Goal: Task Accomplishment & Management: Manage account settings

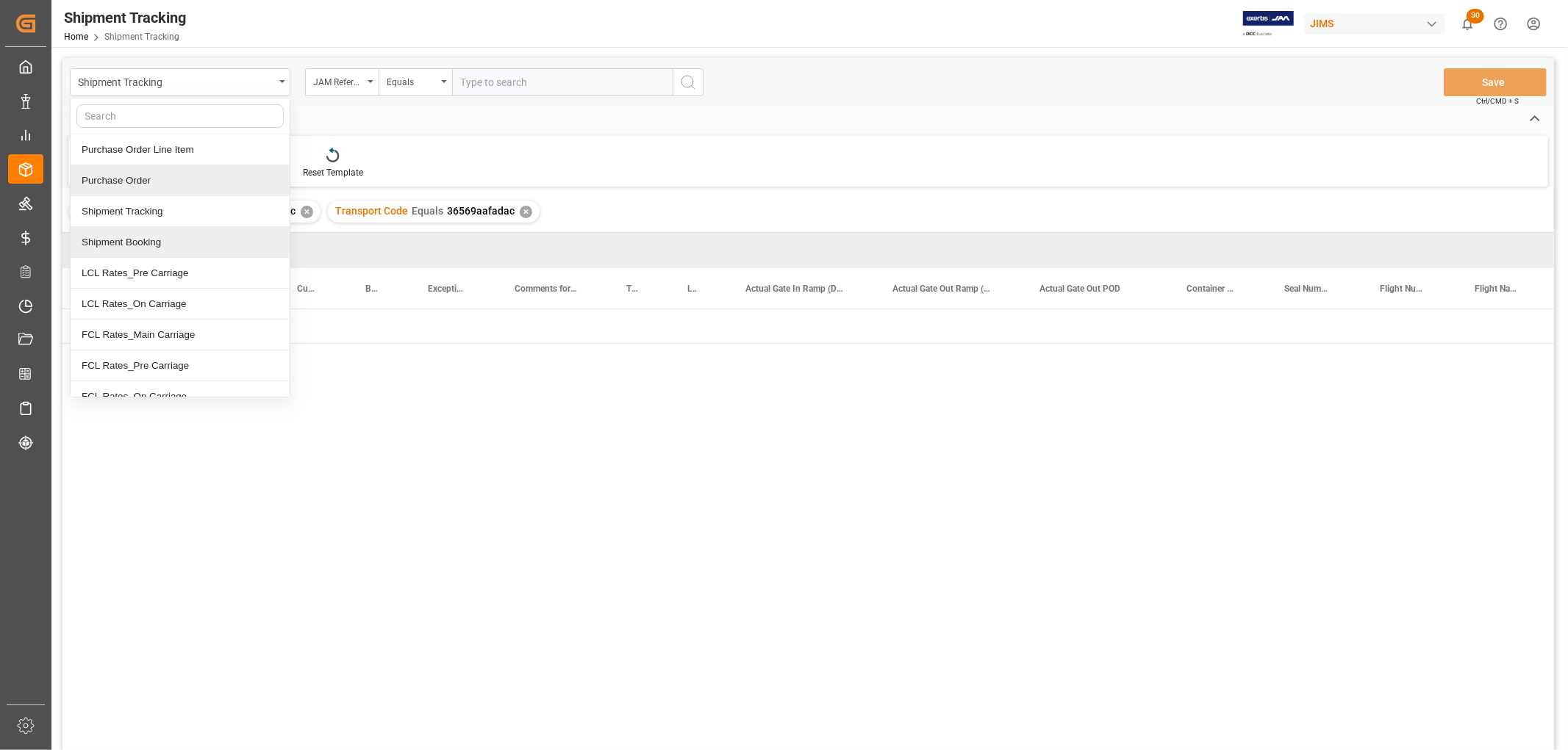
scroll to position [0, 1981]
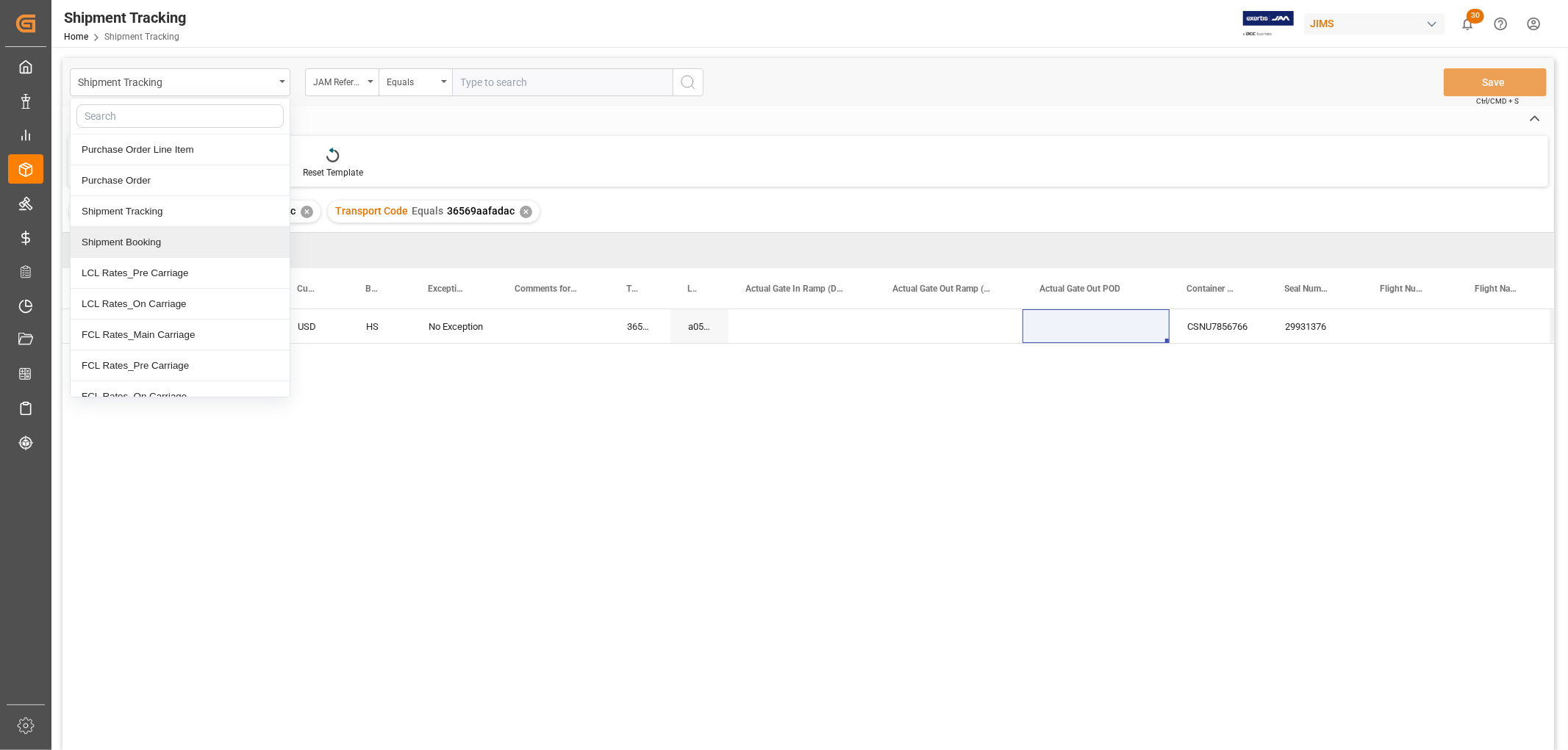
click at [138, 244] on div "Shipment Booking" at bounding box center [180, 242] width 219 height 31
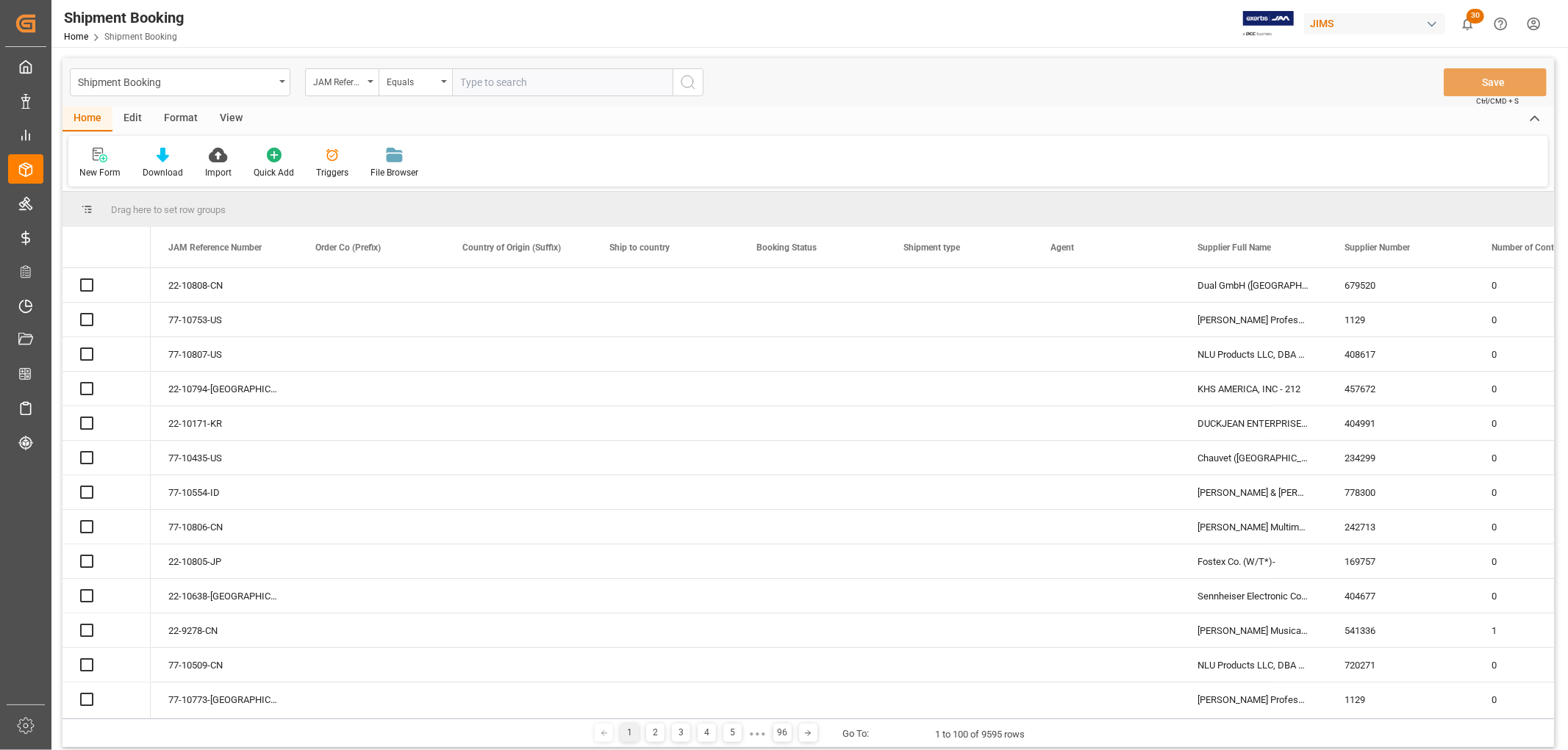
click at [493, 89] on input "text" at bounding box center [562, 82] width 220 height 28
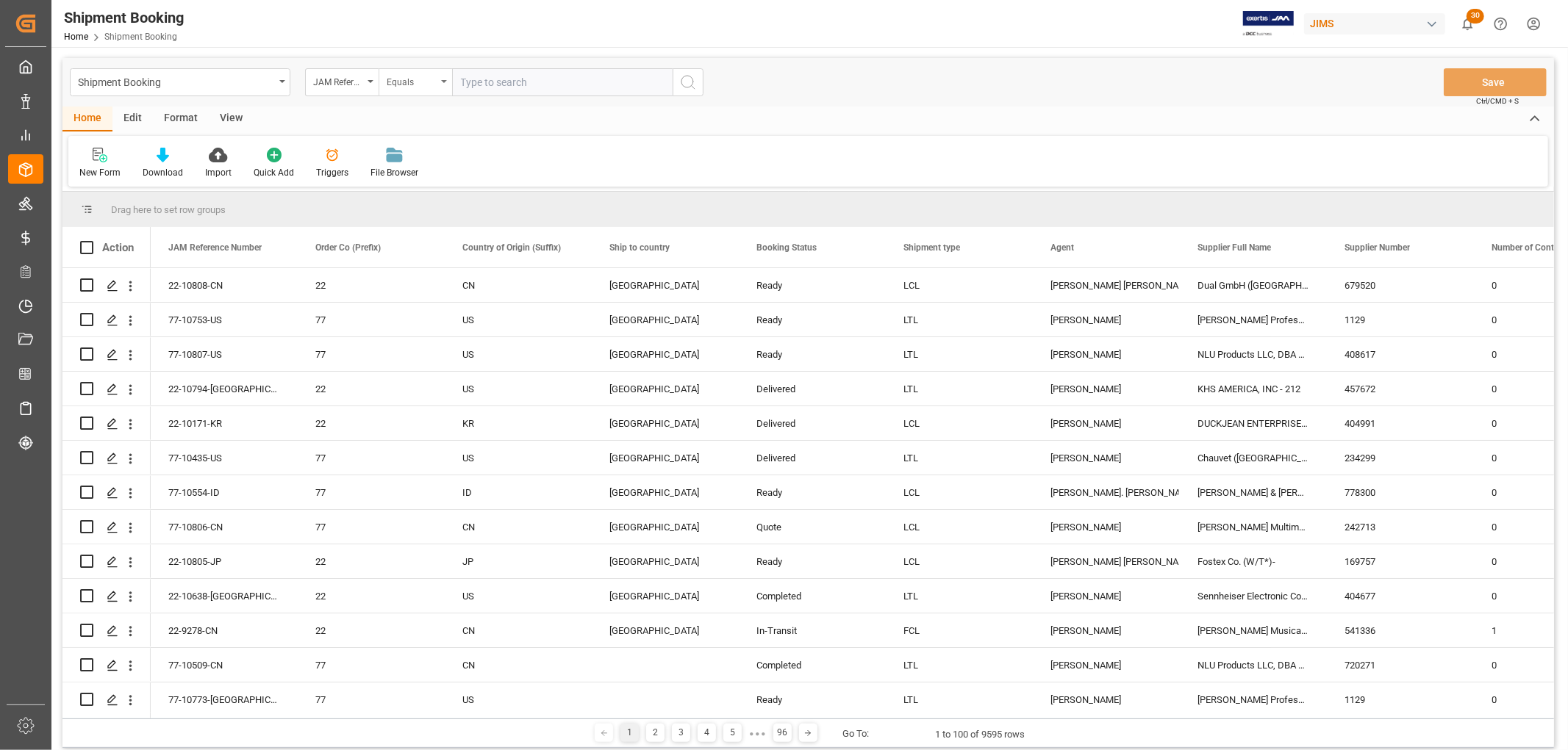
click at [444, 78] on div "Equals" at bounding box center [416, 82] width 73 height 28
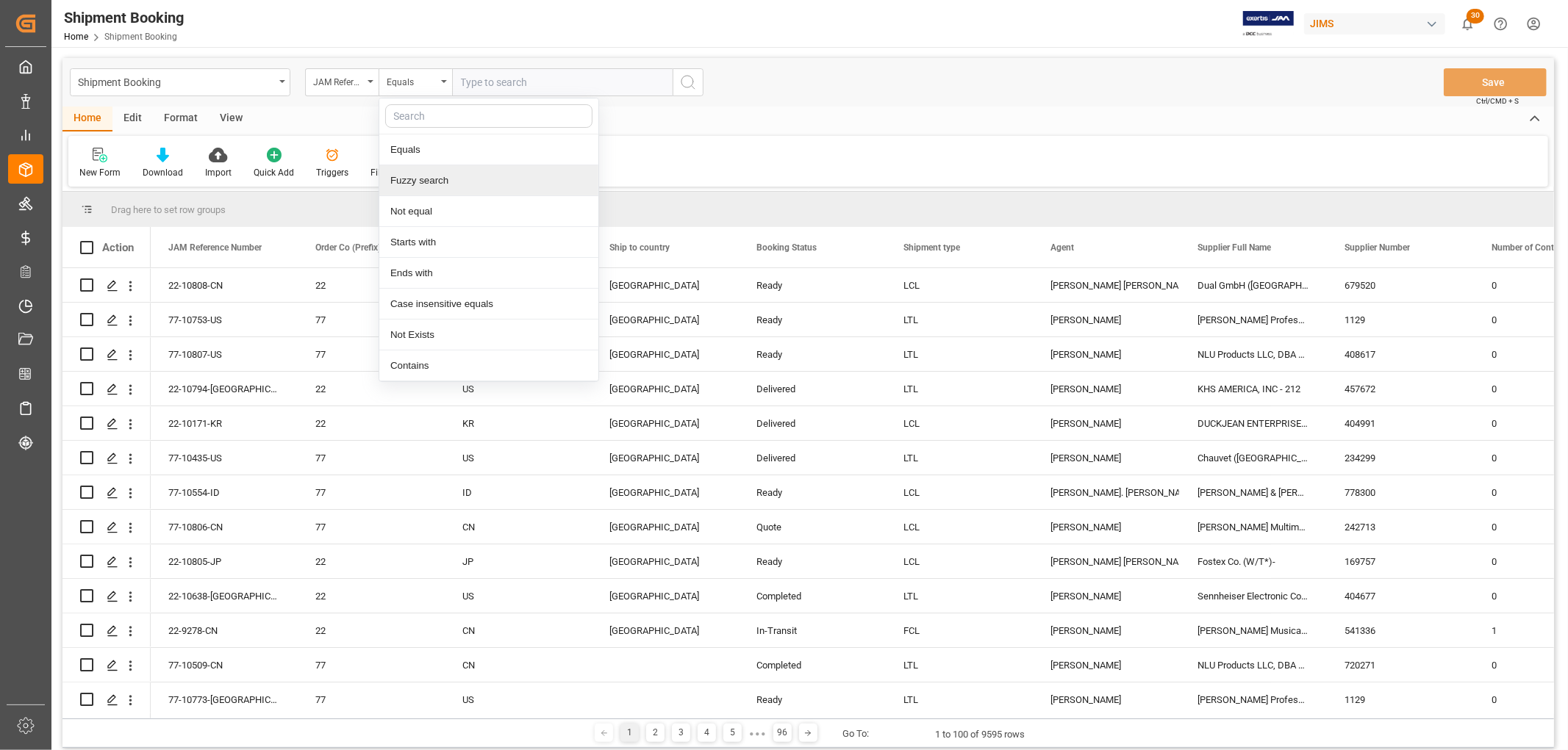
click at [446, 184] on div "Fuzzy search" at bounding box center [489, 180] width 219 height 31
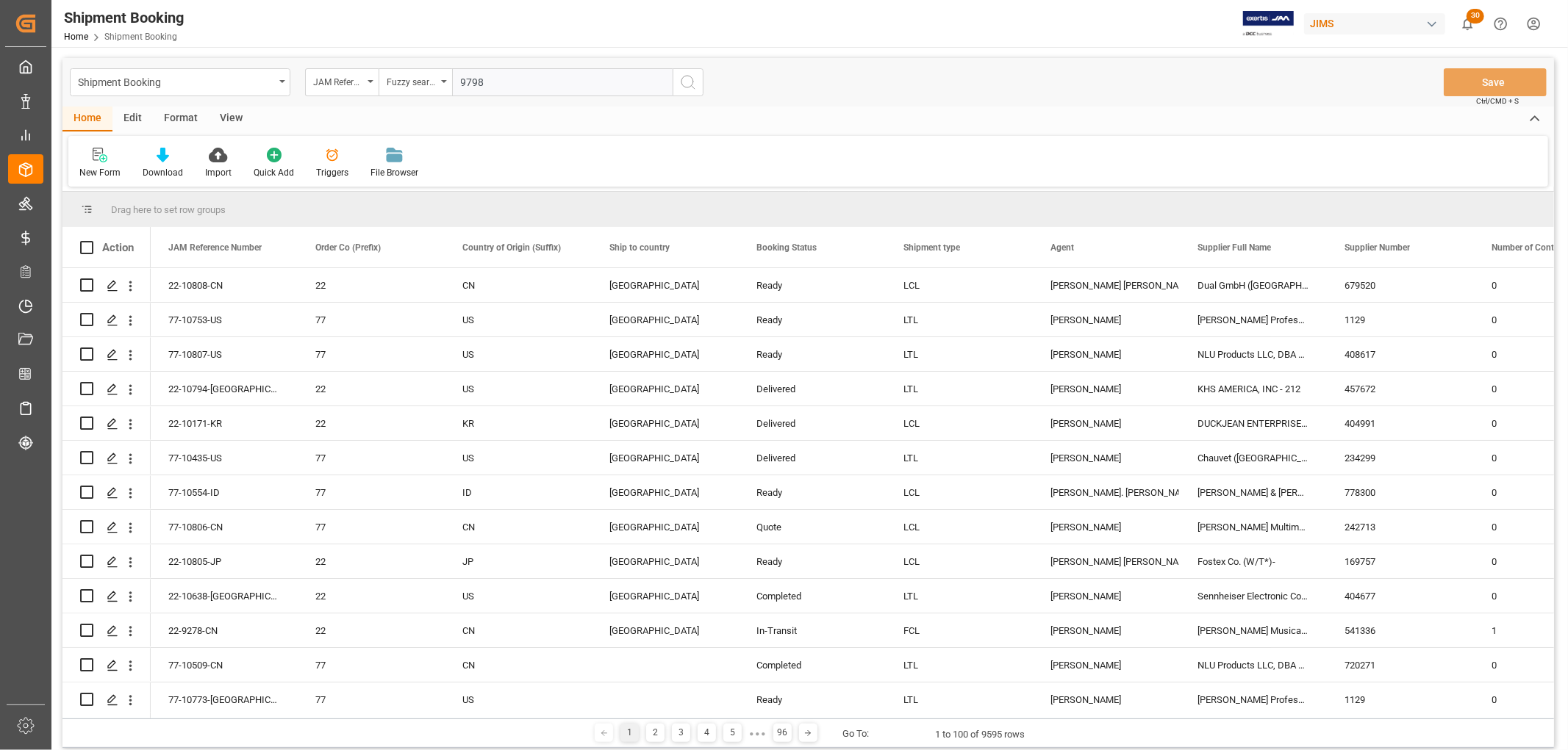
type input "9798"
click at [680, 81] on icon "search button" at bounding box center [688, 82] width 18 height 18
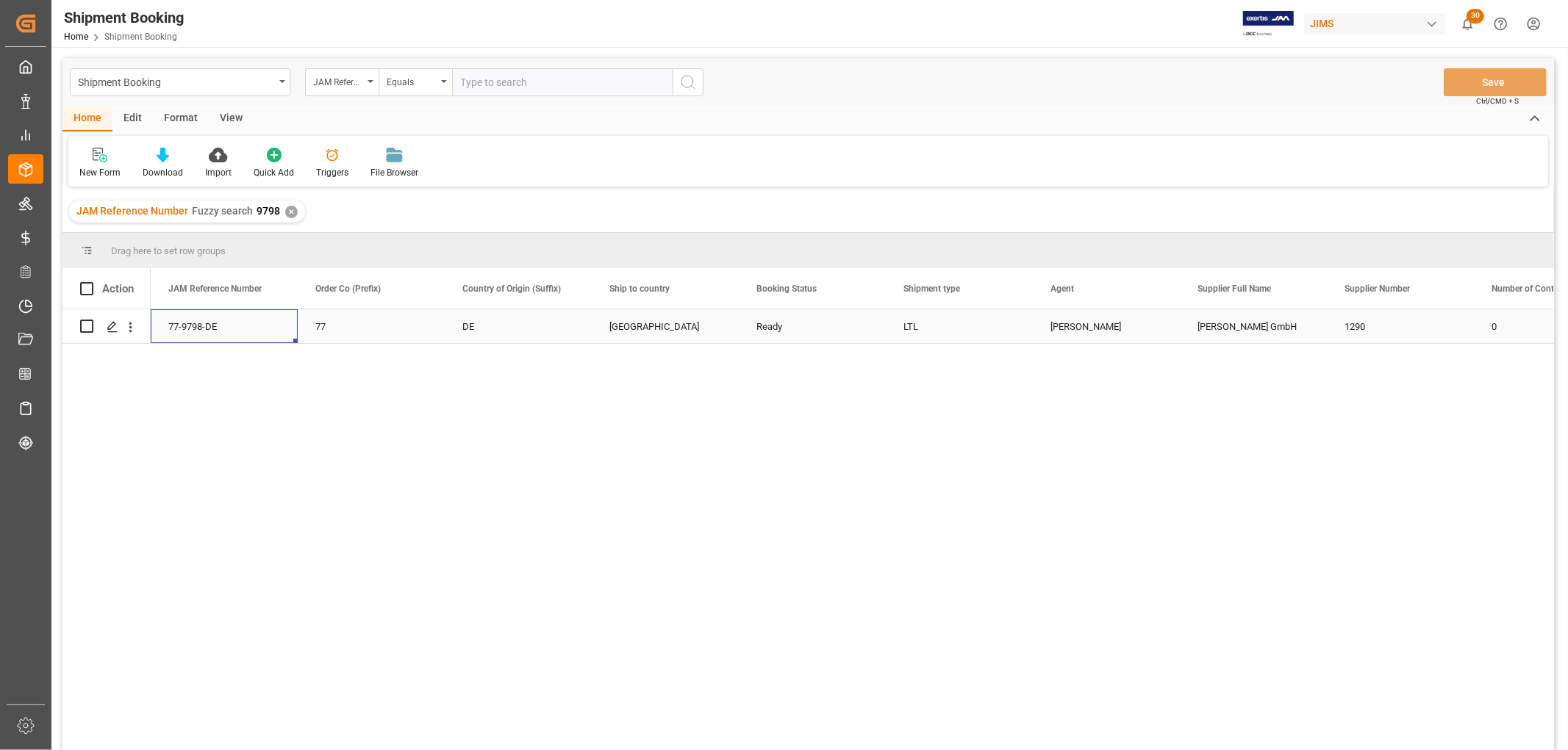
drag, startPoint x: 228, startPoint y: 324, endPoint x: 165, endPoint y: 319, distance: 63.2
click at [165, 319] on div "77-9798-DE" at bounding box center [224, 326] width 147 height 34
click at [191, 325] on div "77-9798-DE" at bounding box center [224, 326] width 147 height 34
click at [110, 327] on icon "Press SPACE to select this row." at bounding box center [112, 327] width 12 height 12
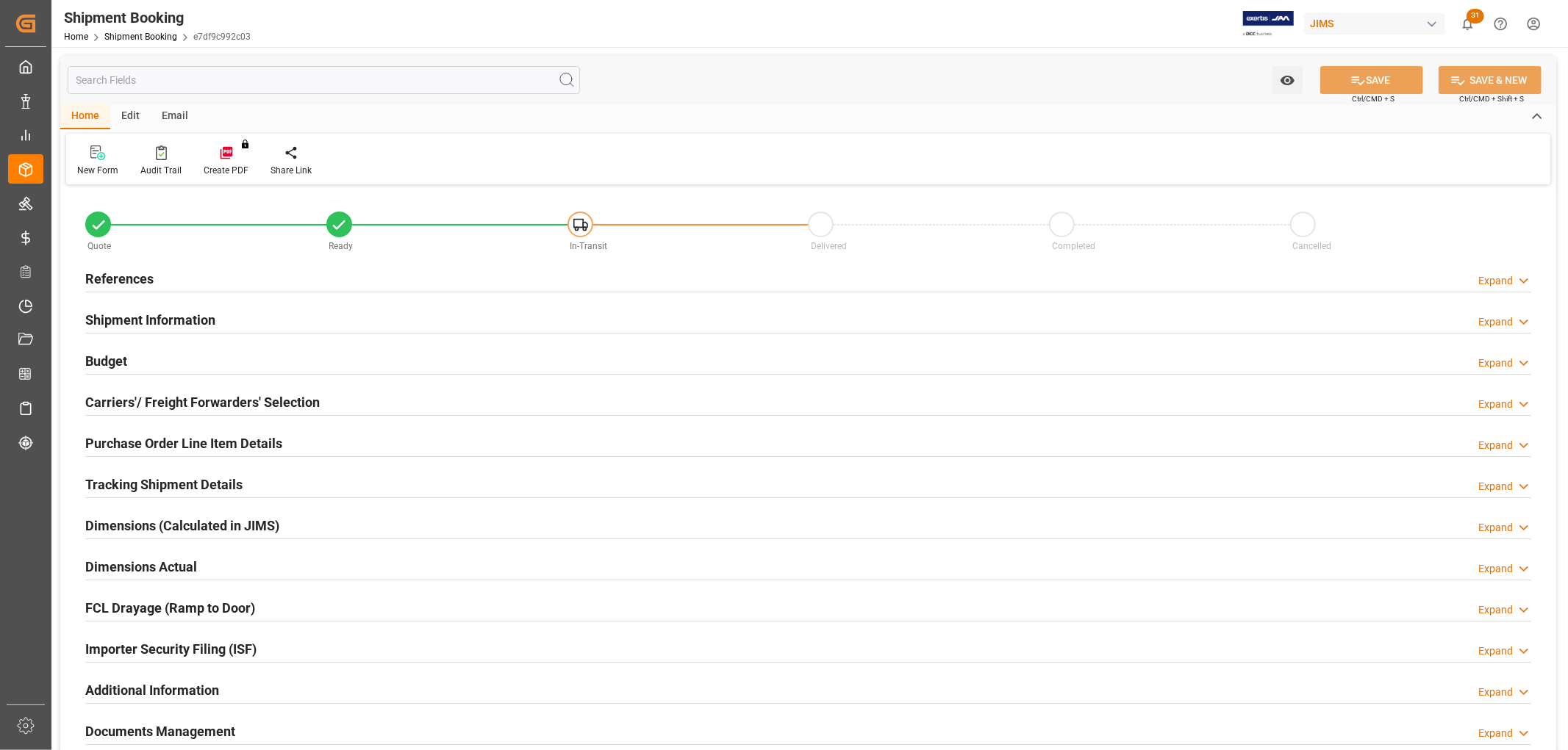
type input "0"
type input "09-15-2025"
click at [113, 275] on h2 "References" at bounding box center [119, 278] width 68 height 20
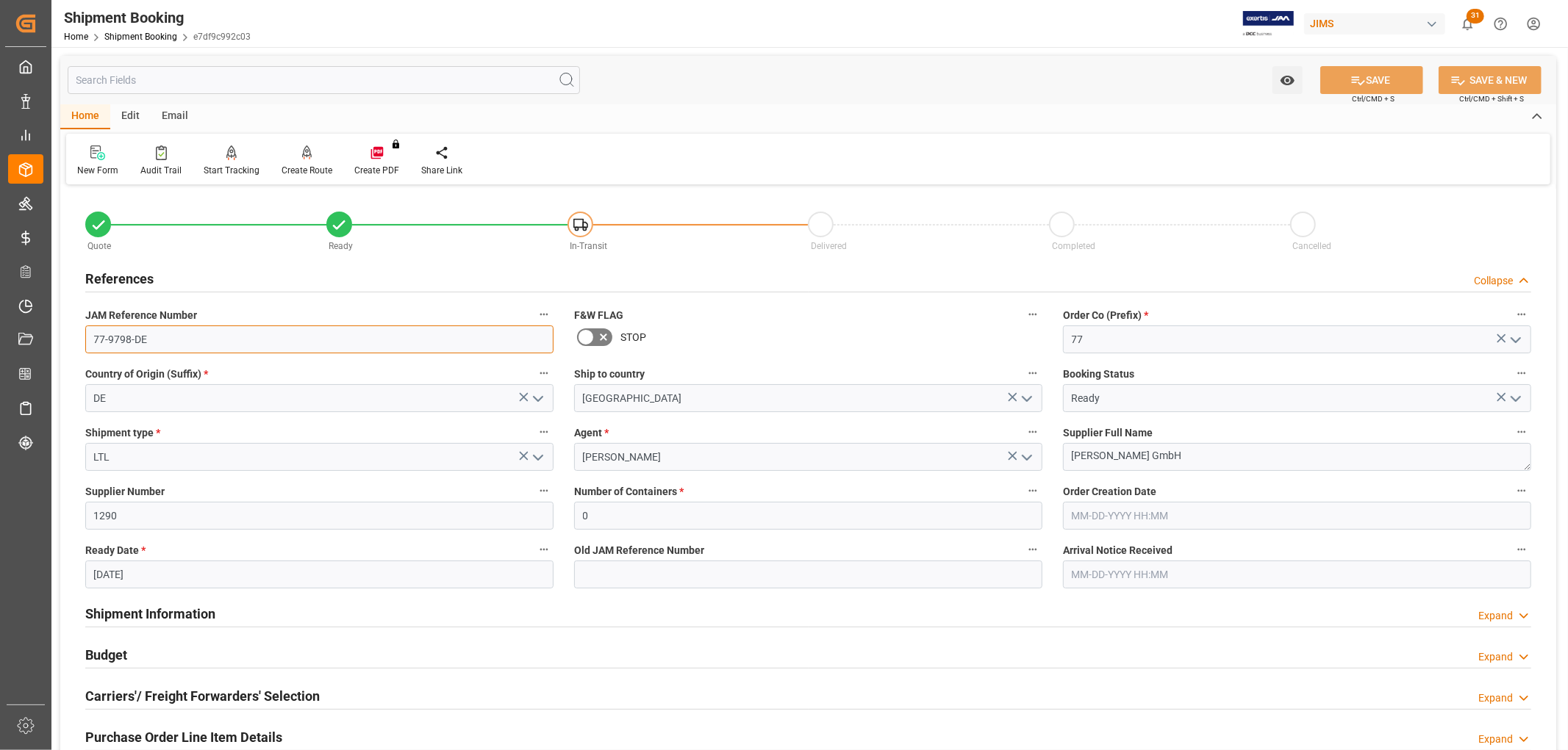
drag, startPoint x: 156, startPoint y: 336, endPoint x: 82, endPoint y: 335, distance: 74.0
click at [82, 335] on div "JAM Reference Number 77-9798-DE" at bounding box center [319, 329] width 489 height 59
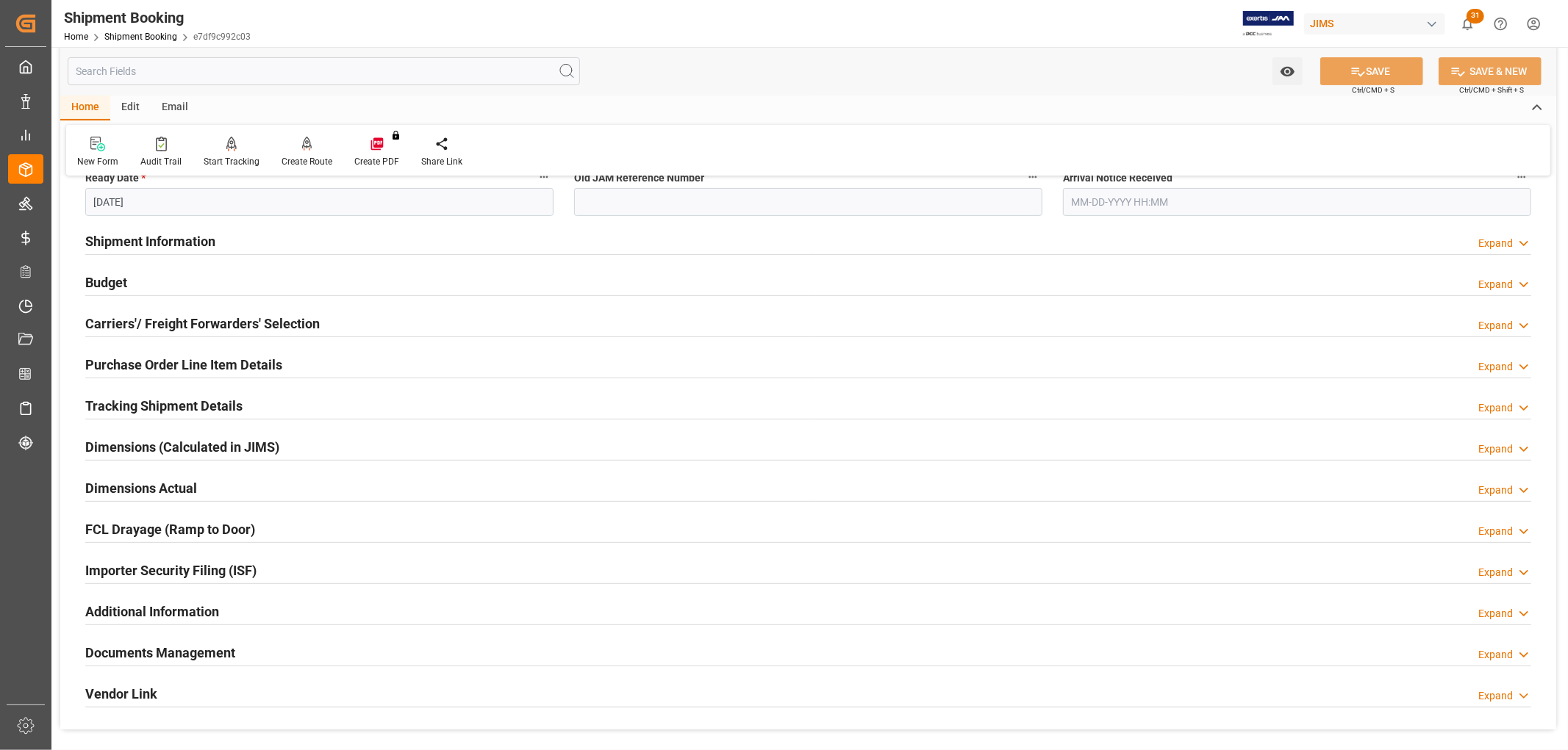
scroll to position [408, 0]
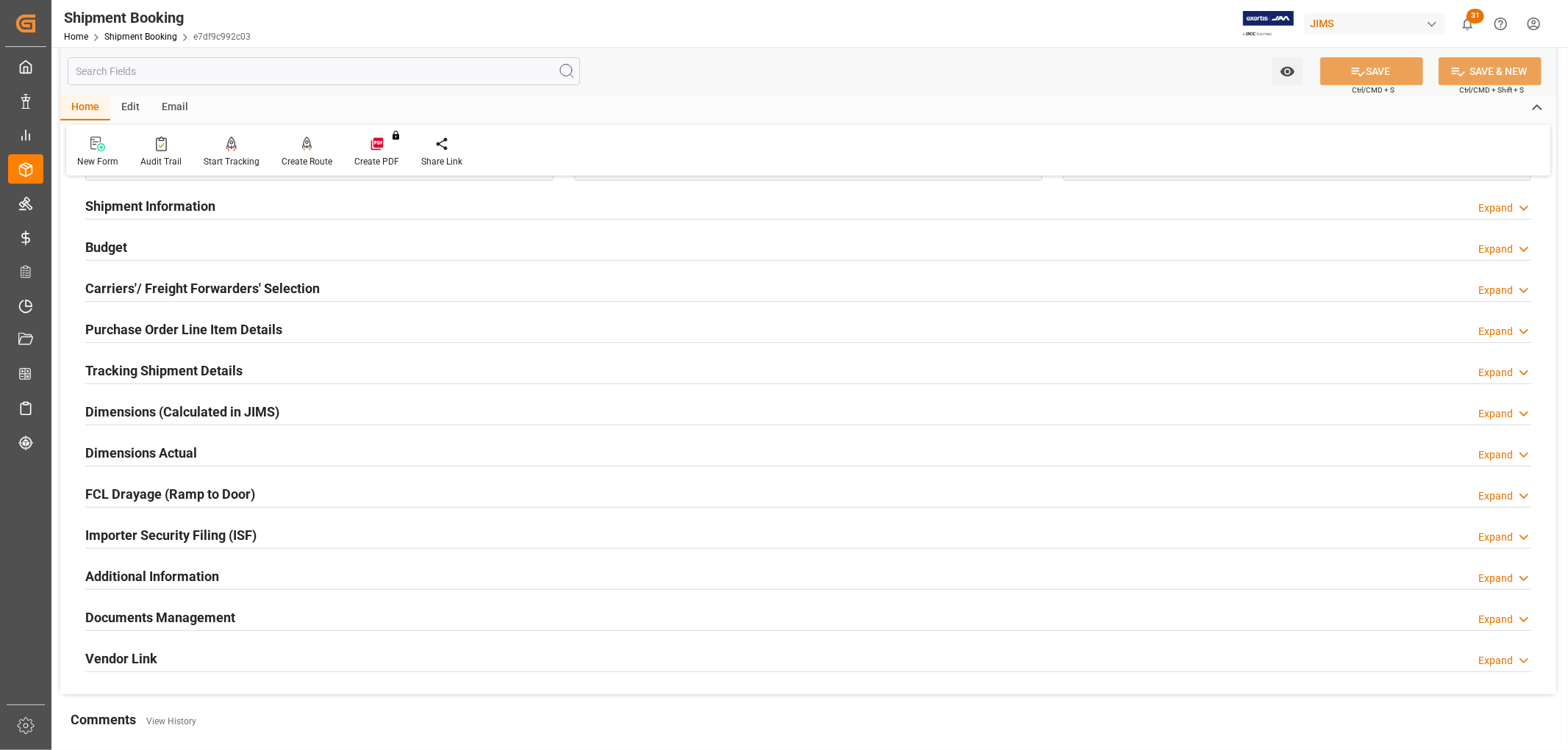
click at [156, 365] on h2 "Tracking Shipment Details" at bounding box center [164, 371] width 157 height 20
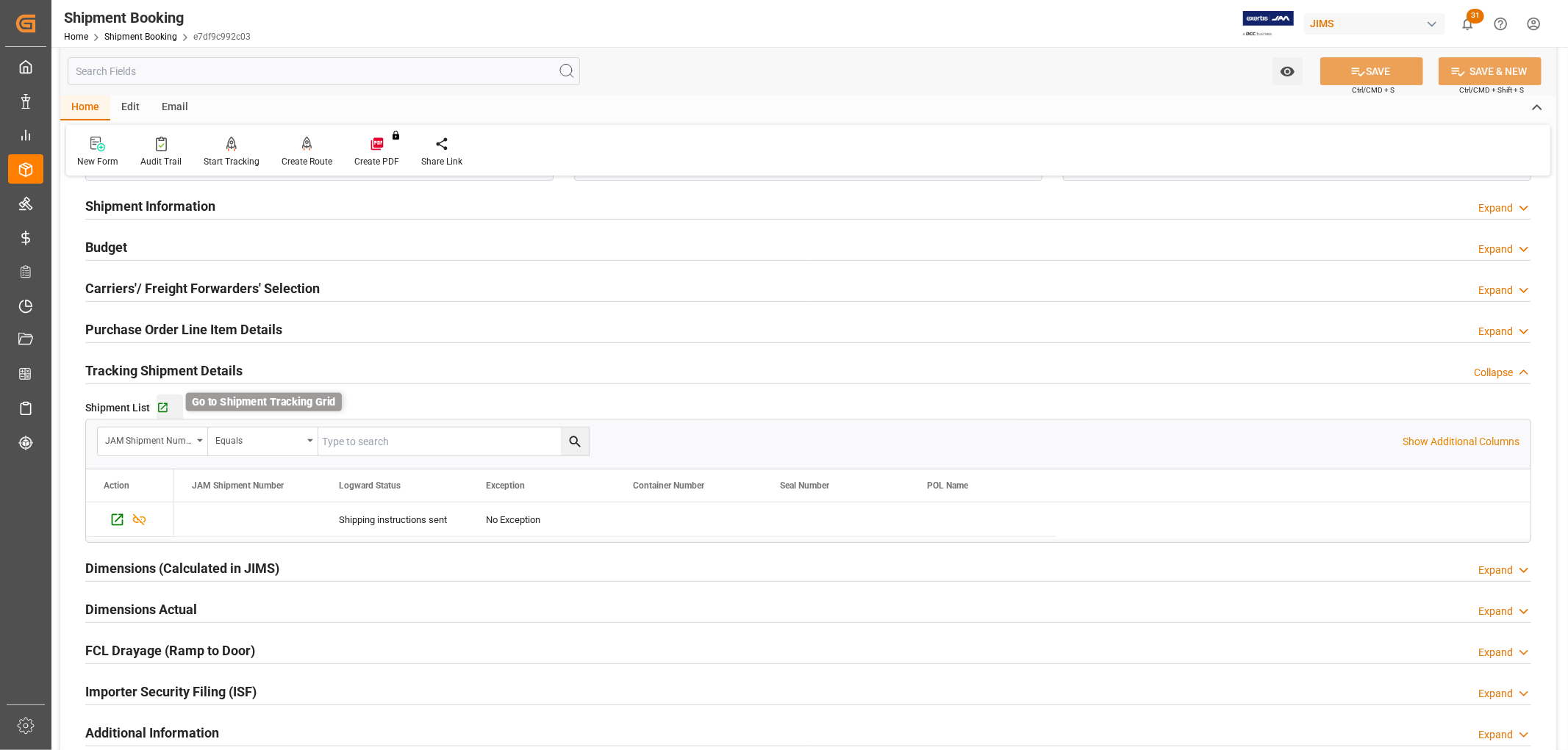
click at [159, 412] on icon "button" at bounding box center [162, 408] width 10 height 10
click at [129, 321] on h2 "Purchase Order Line Item Details" at bounding box center [183, 329] width 197 height 20
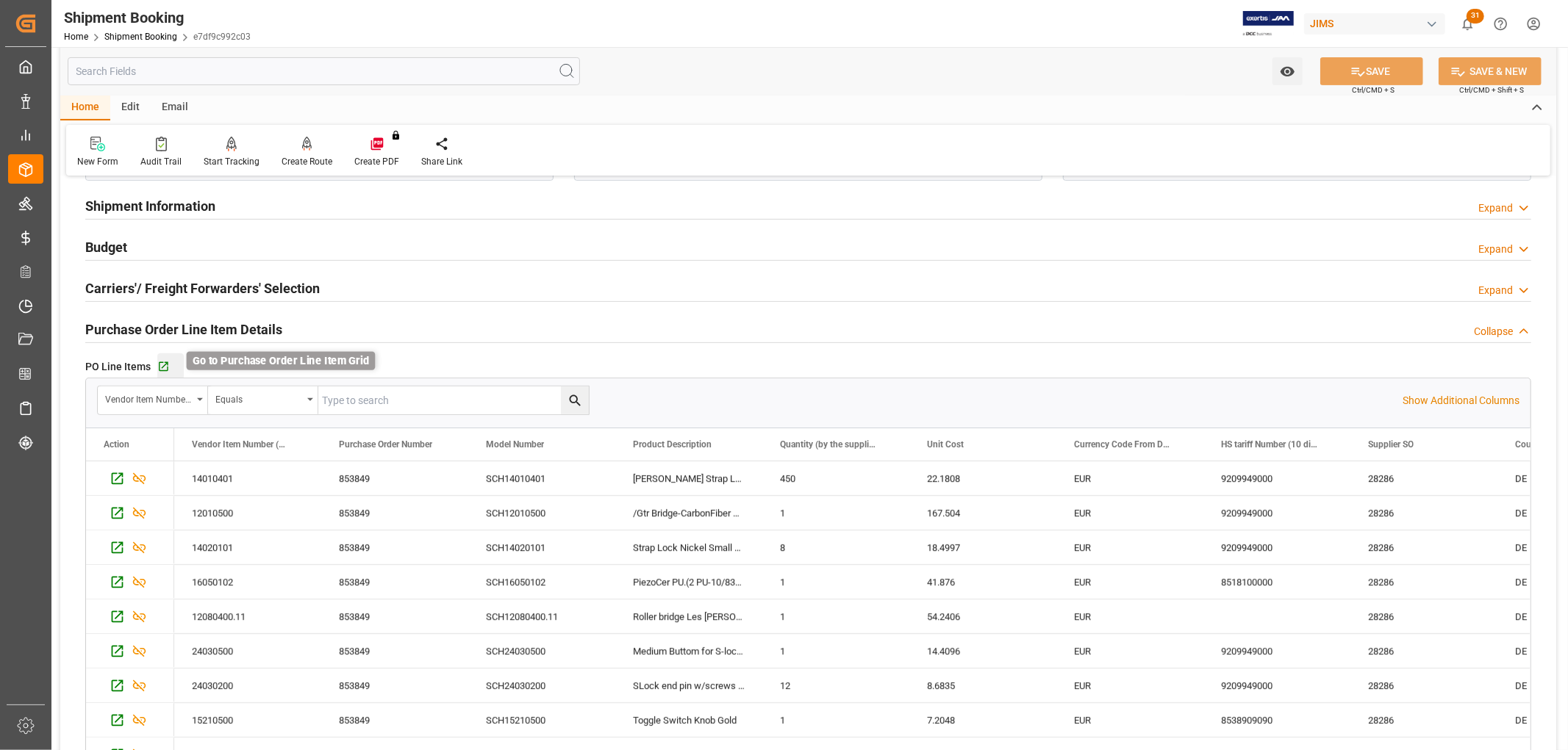
click at [160, 366] on icon "button" at bounding box center [163, 367] width 13 height 13
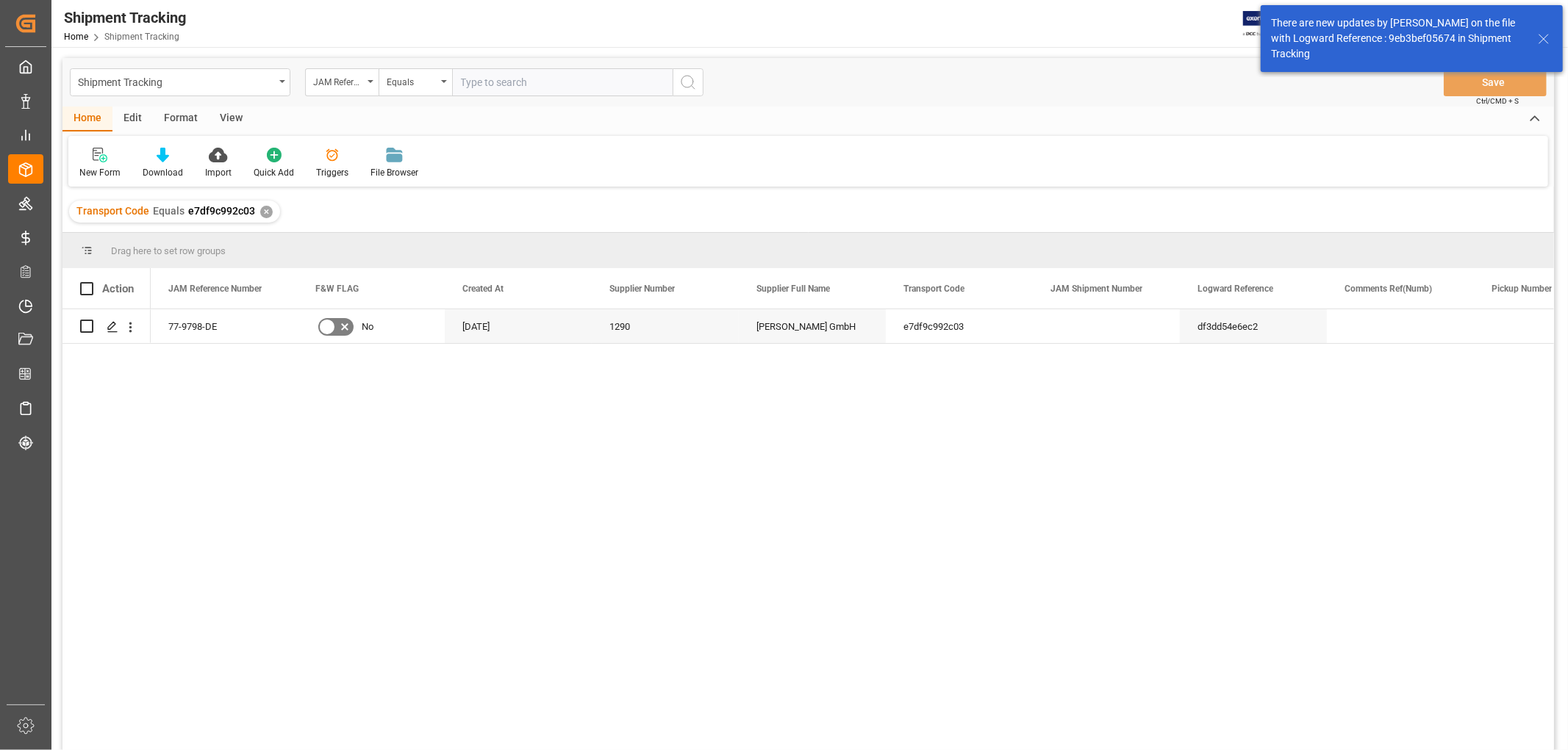
click at [221, 118] on div "View" at bounding box center [231, 118] width 45 height 25
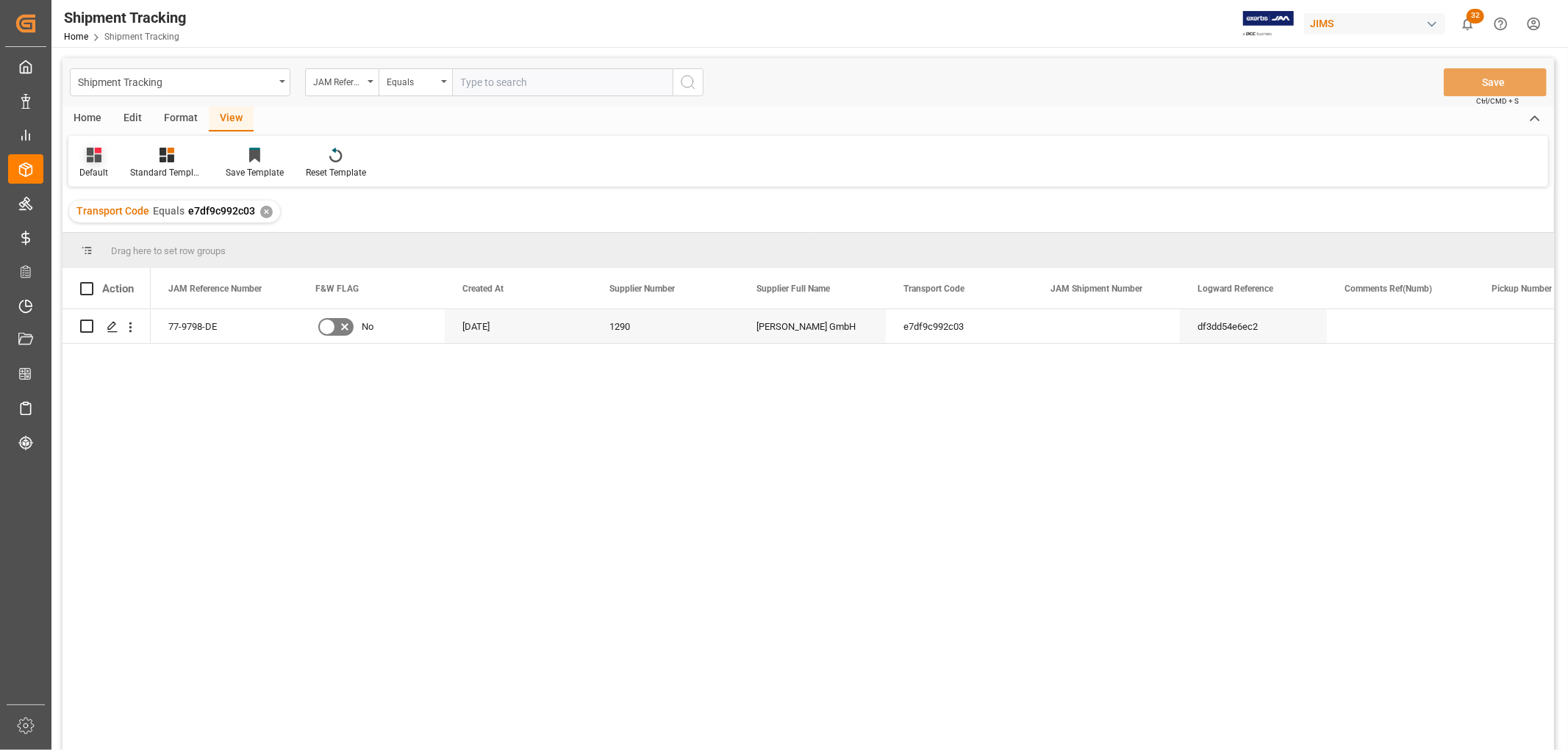
click at [100, 162] on icon at bounding box center [94, 155] width 15 height 15
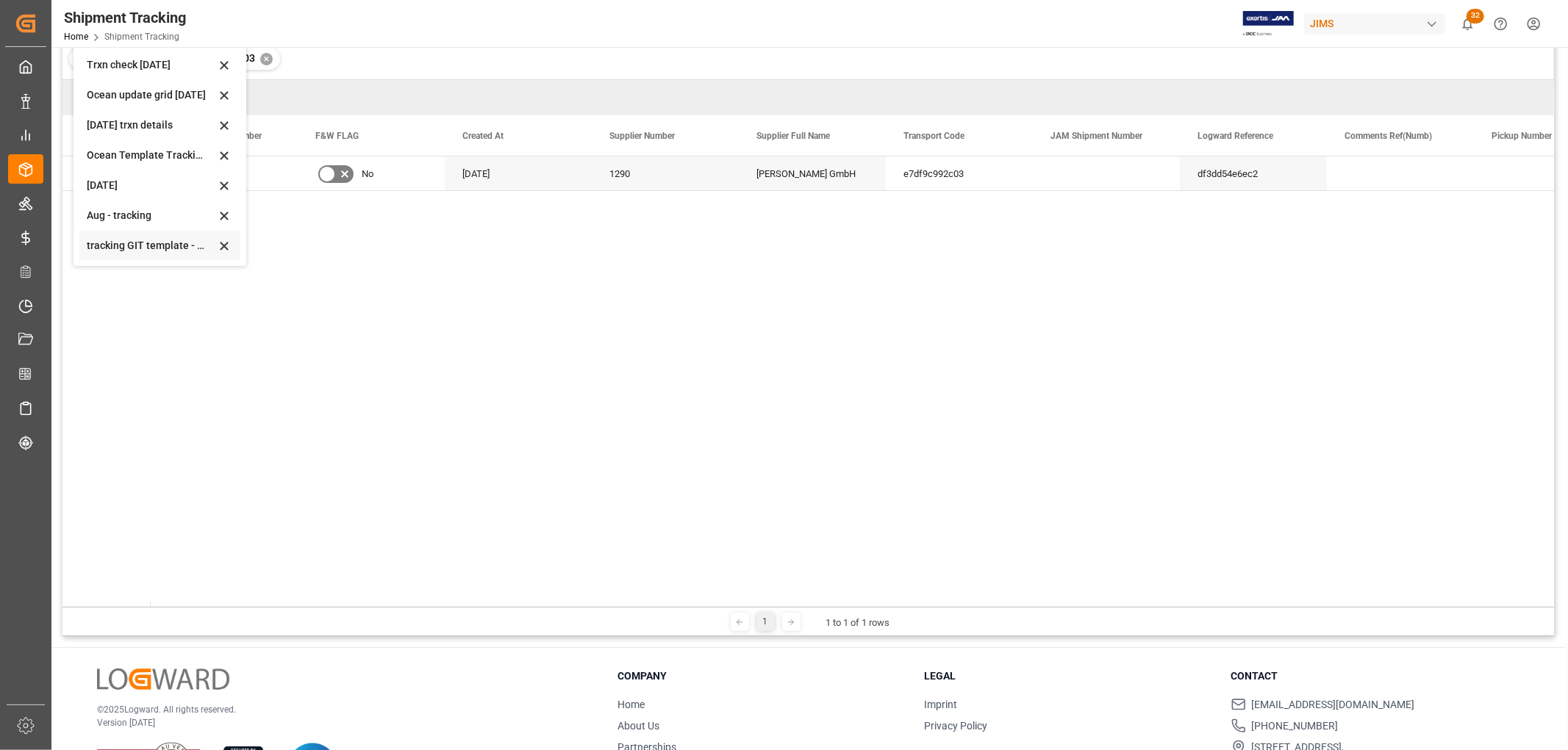
scroll to position [163, 0]
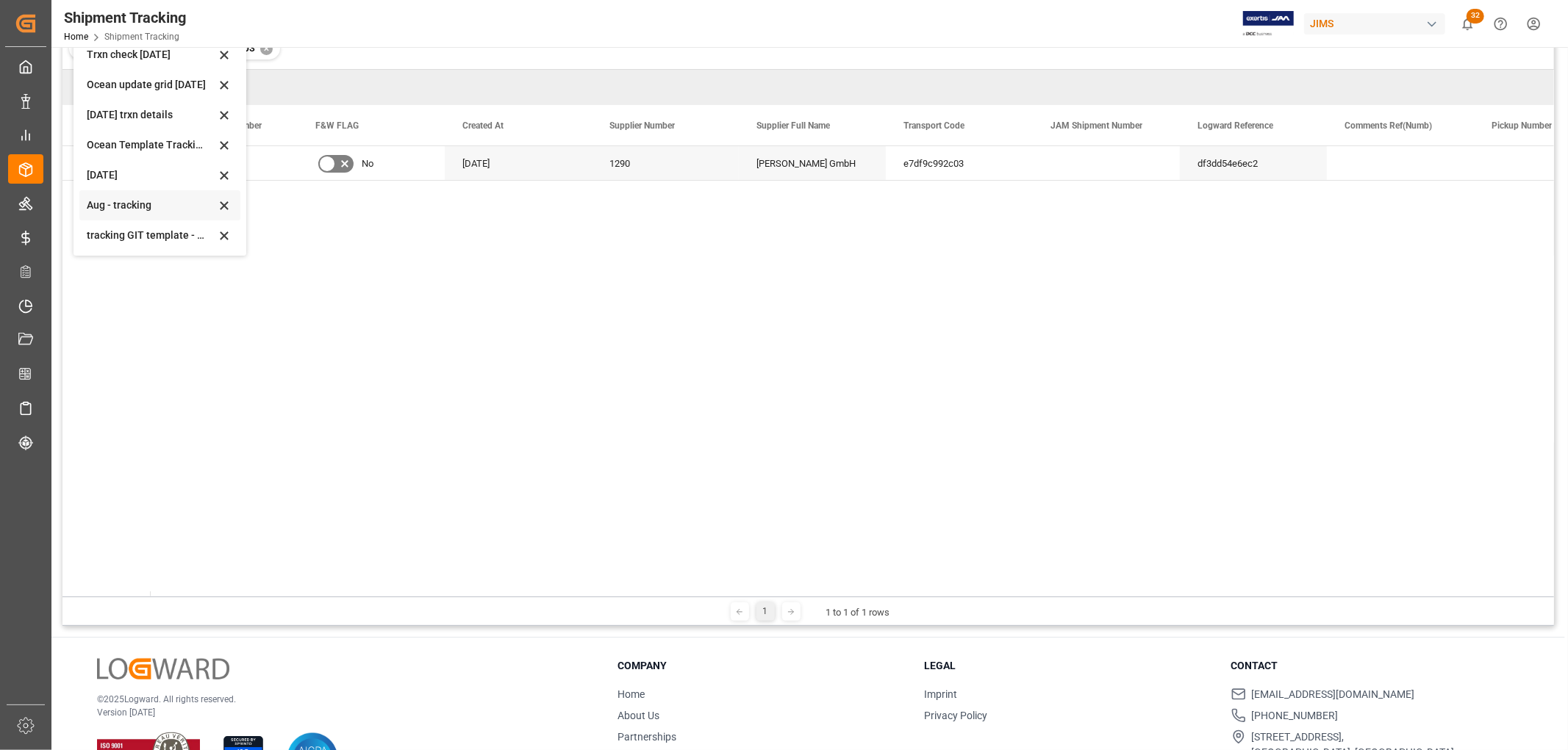
click at [100, 206] on div "Aug - tracking" at bounding box center [151, 205] width 129 height 16
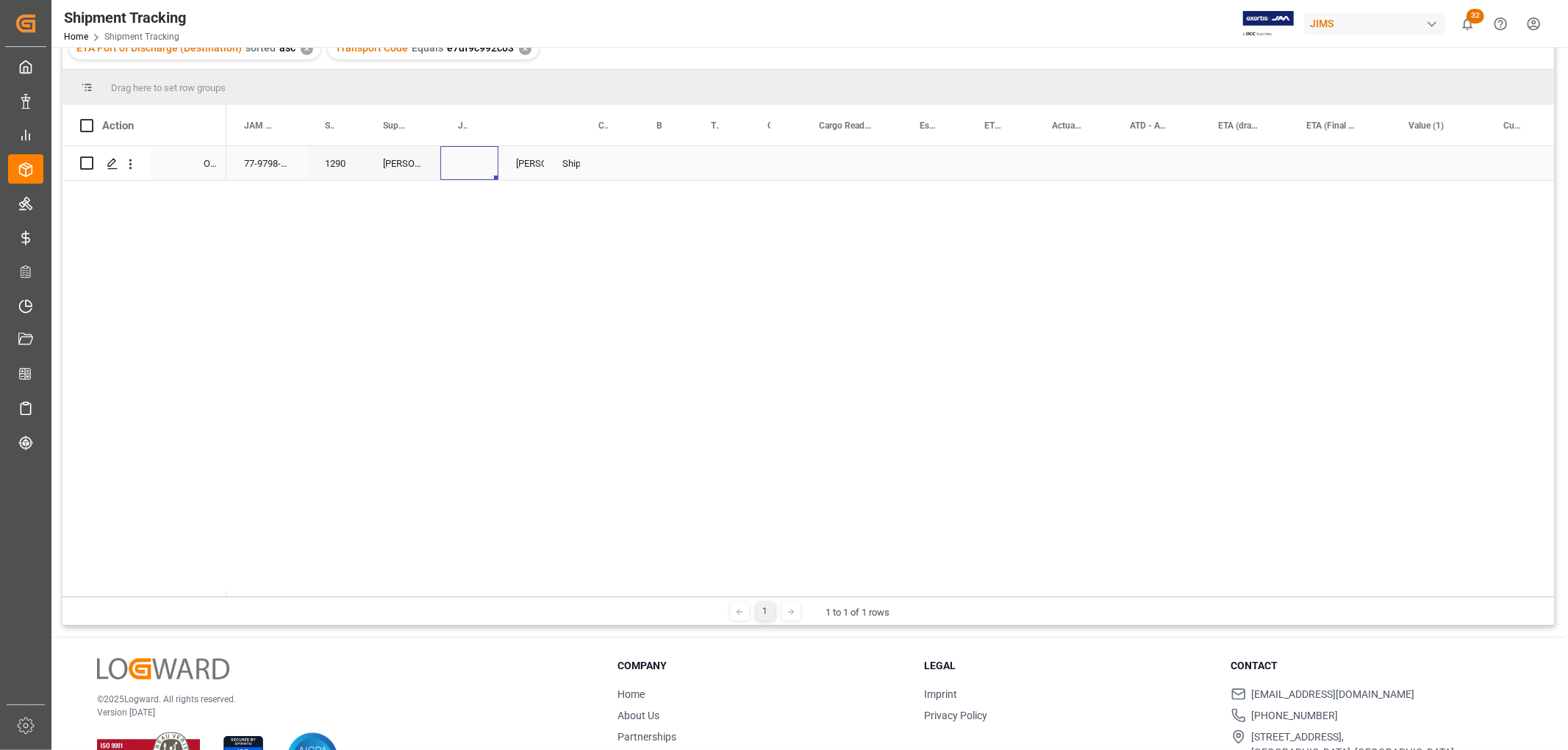
click at [459, 163] on div "Press SPACE to select this row." at bounding box center [470, 162] width 58 height 34
click at [464, 165] on input "Press SPACE to select this row." at bounding box center [470, 171] width 34 height 28
paste input "72802"
type input "72802"
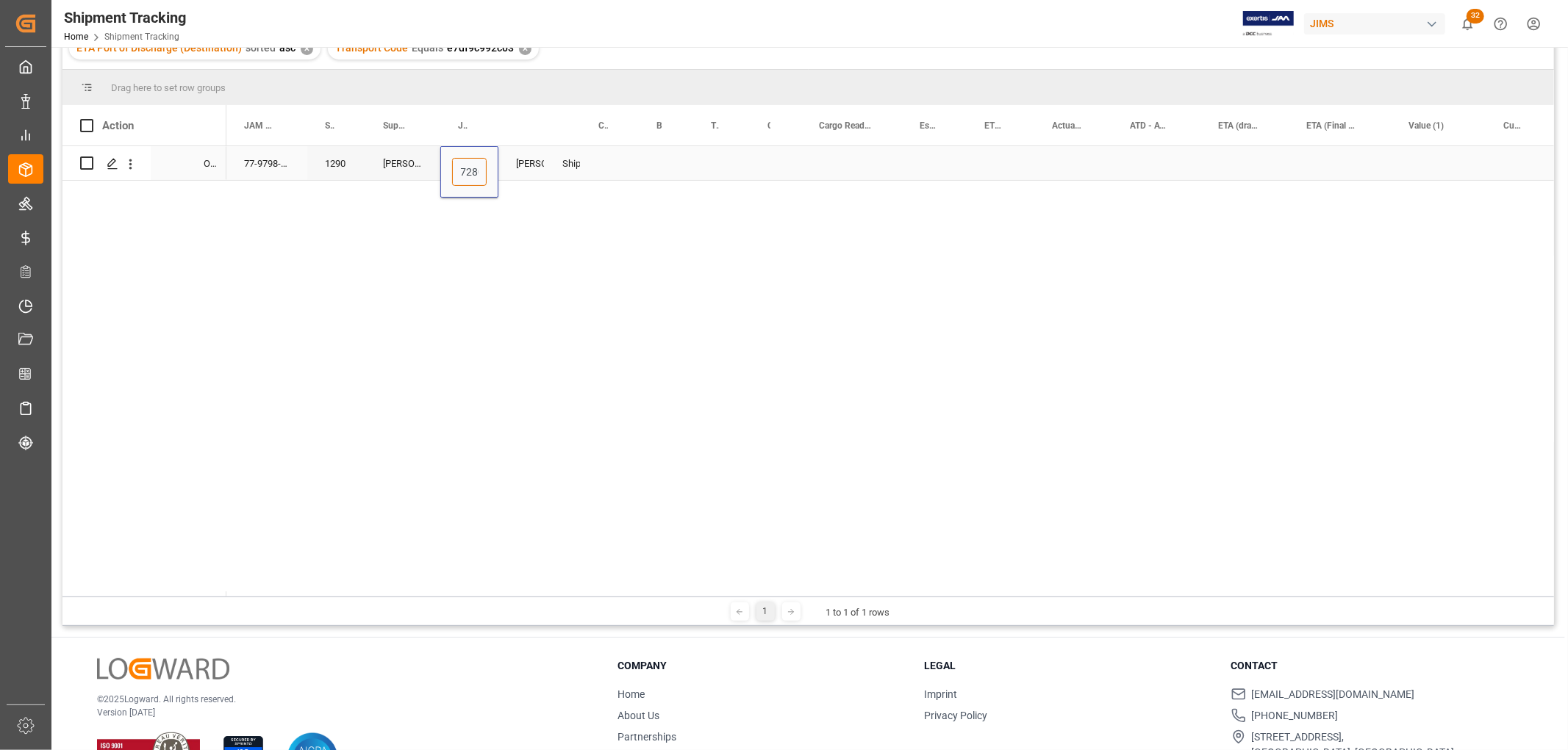
scroll to position [0, 11]
click at [663, 169] on div "Press SPACE to select this row." at bounding box center [666, 162] width 55 height 34
click at [851, 167] on div "Press SPACE to select this row." at bounding box center [851, 162] width 100 height 34
click at [850, 167] on div "Press SPACE to select this row." at bounding box center [851, 162] width 100 height 34
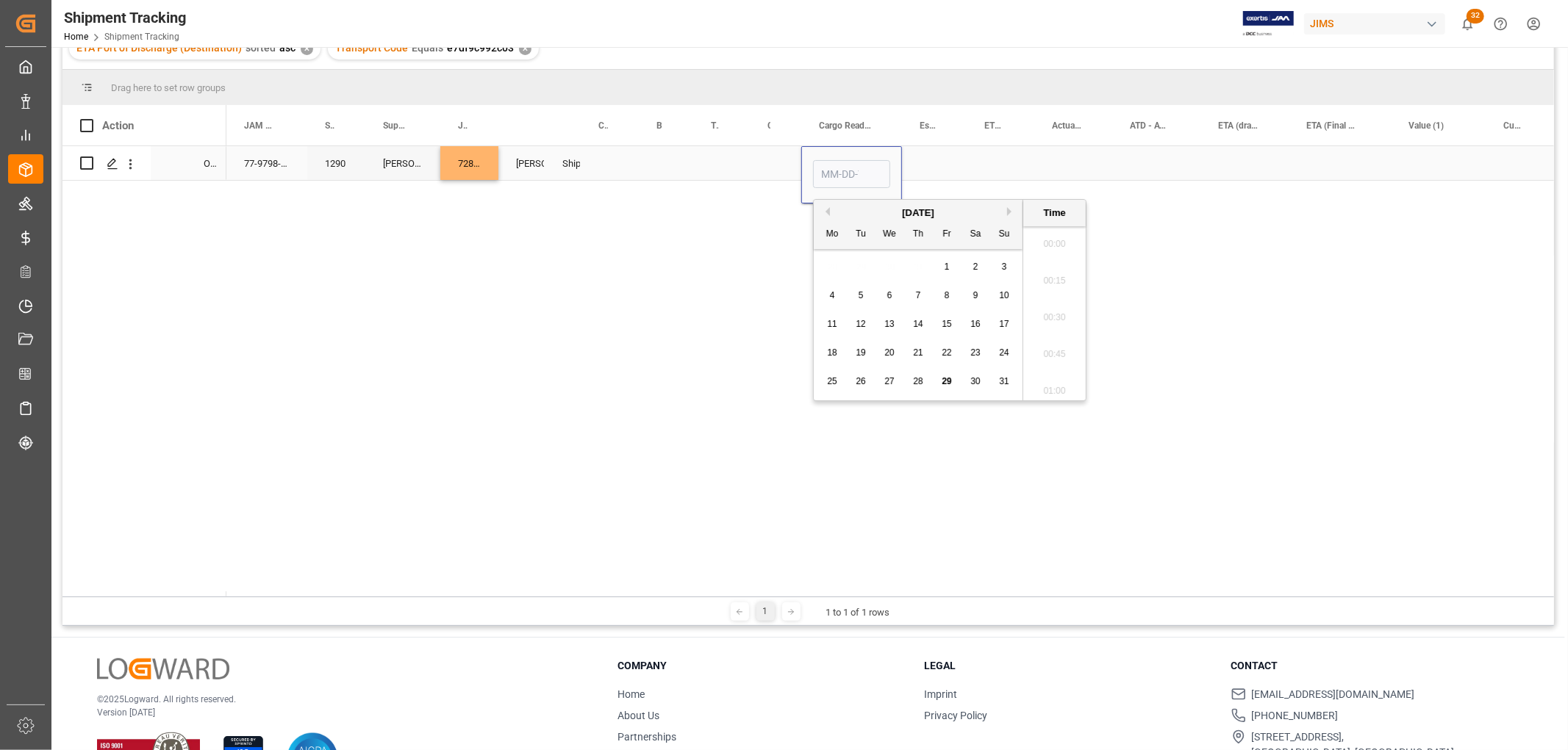
scroll to position [2282, 0]
click at [944, 382] on span "29" at bounding box center [946, 382] width 10 height 10
type input "08-29-2025 00:00"
click at [941, 162] on div "Press SPACE to select this row." at bounding box center [934, 162] width 64 height 34
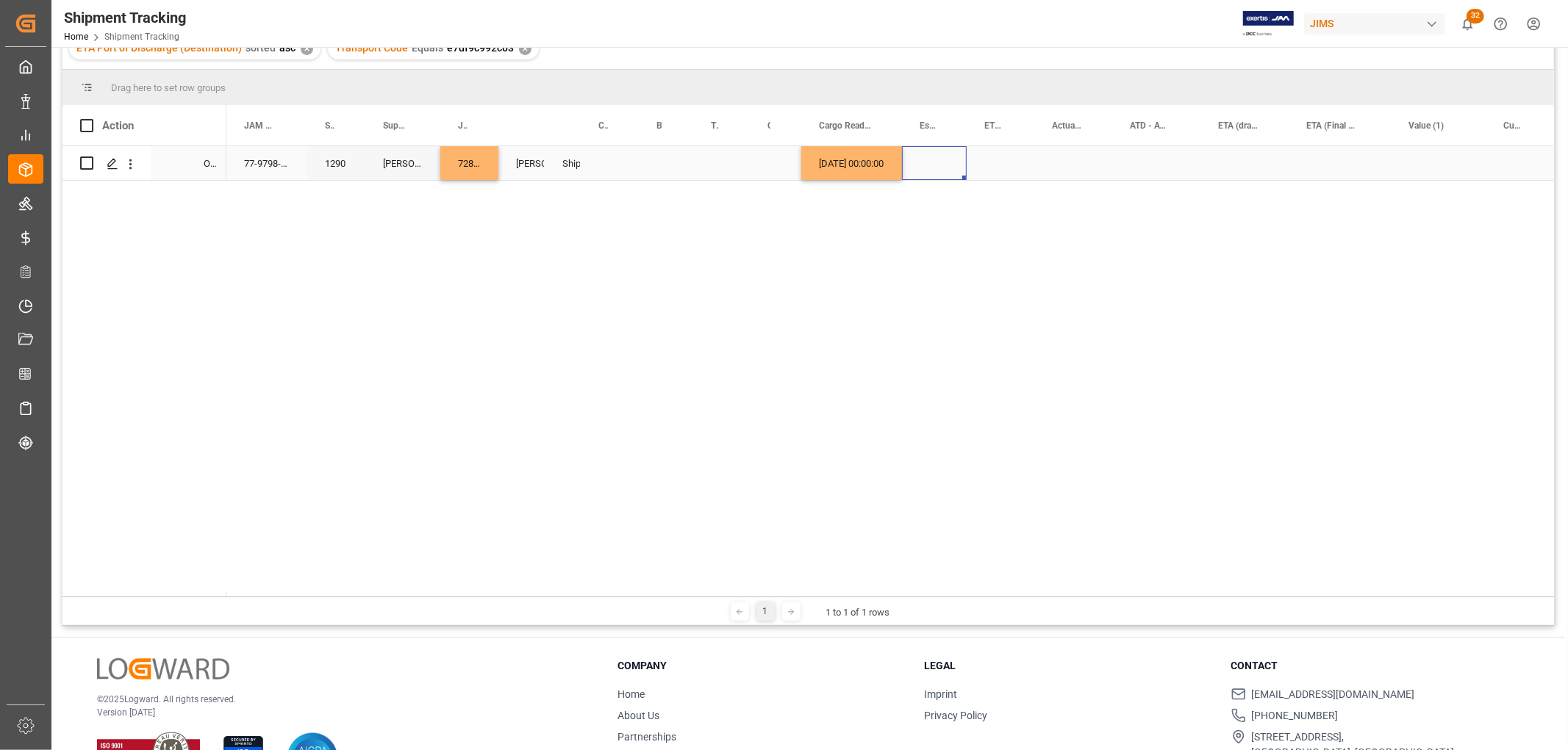
click at [941, 162] on div "Press SPACE to select this row." at bounding box center [934, 162] width 64 height 34
click at [941, 163] on div "Press SPACE to select this row." at bounding box center [934, 162] width 64 height 34
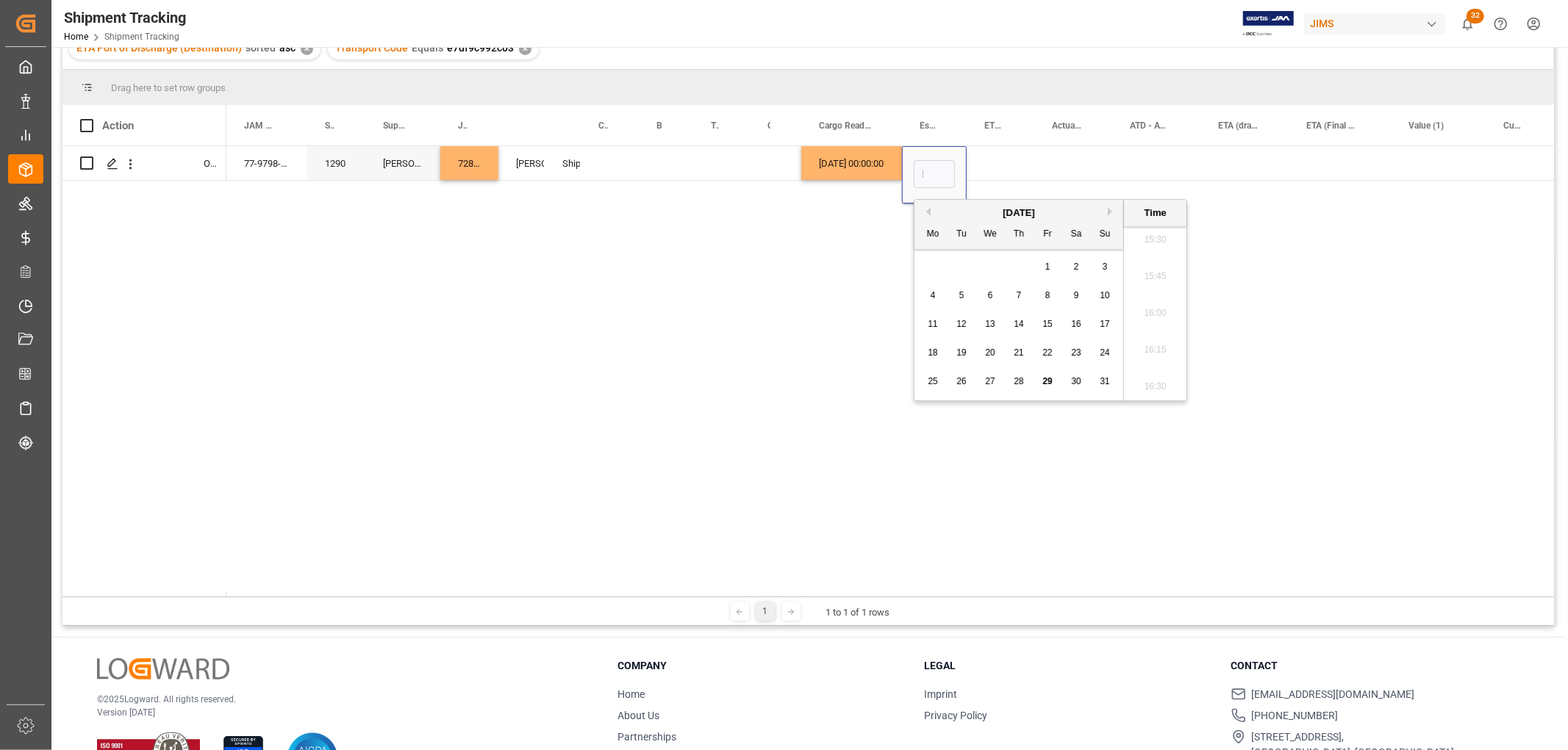
click at [1044, 380] on span "29" at bounding box center [1047, 382] width 10 height 10
type input "08-29-2025 00:00"
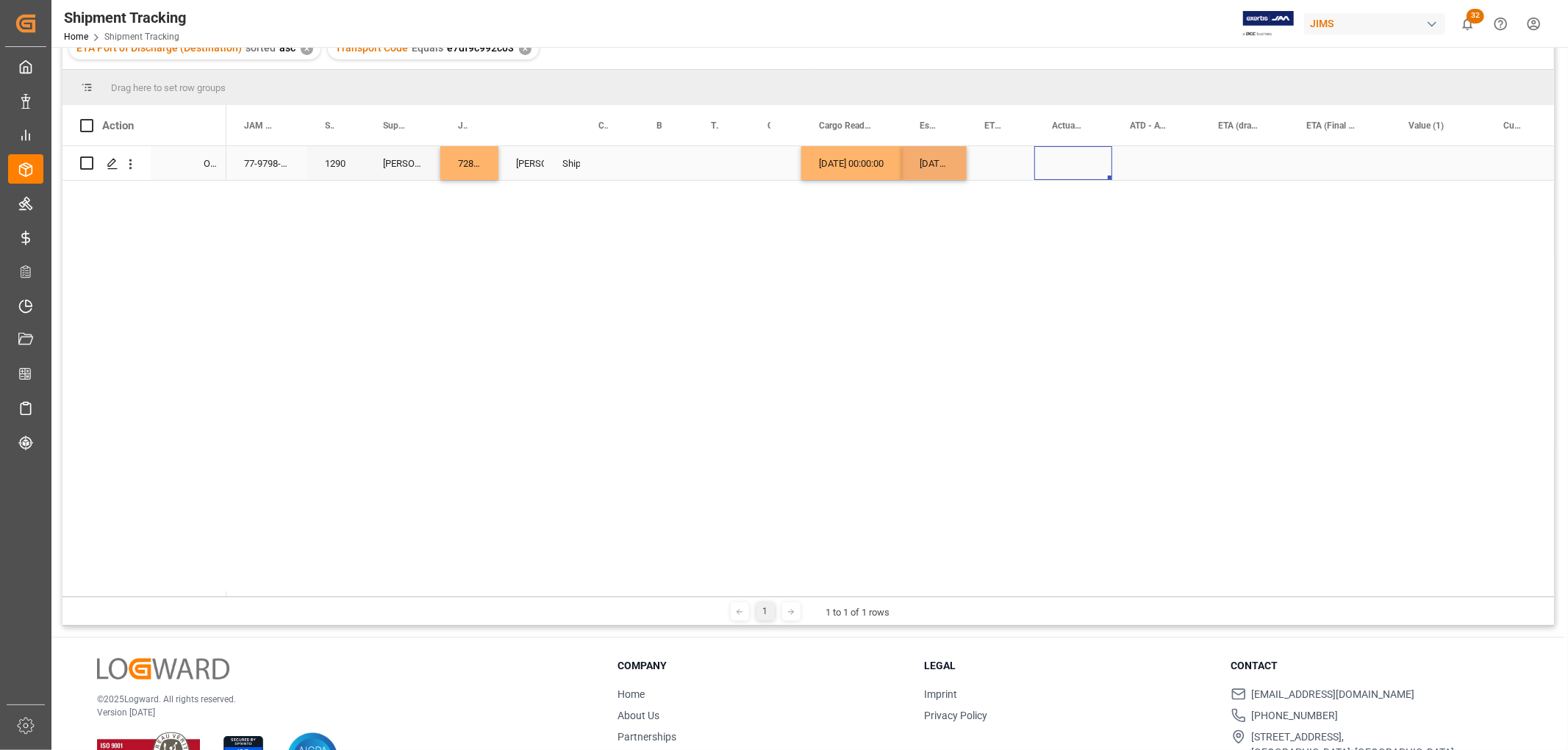
click at [1042, 150] on div "Press SPACE to select this row." at bounding box center [1073, 162] width 78 height 34
click at [953, 162] on div "[DATE] 00:00:00" at bounding box center [934, 162] width 64 height 34
drag, startPoint x: 964, startPoint y: 177, endPoint x: 1022, endPoint y: 169, distance: 58.5
click at [1084, 158] on div "Press SPACE to select this row." at bounding box center [1073, 162] width 78 height 34
click at [1219, 150] on div "Press SPACE to select this row." at bounding box center [1245, 162] width 88 height 34
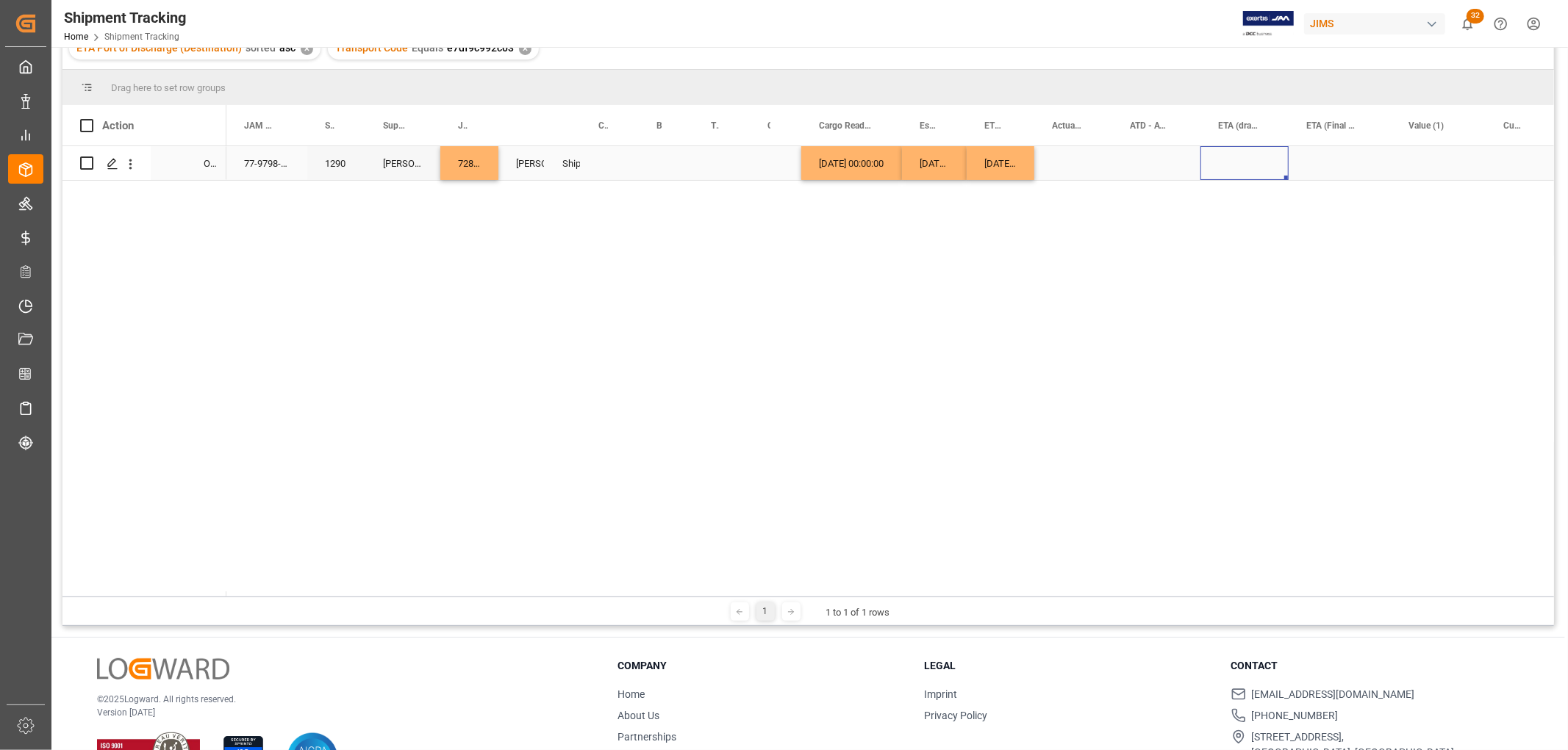
click at [1219, 150] on div "Press SPACE to select this row." at bounding box center [1245, 162] width 88 height 34
click at [1340, 148] on div "Press SPACE to select this row." at bounding box center [1340, 162] width 102 height 34
click at [1339, 149] on div "Press SPACE to select this row." at bounding box center [1340, 162] width 102 height 34
click at [1339, 149] on div "Press SPACE to select this row." at bounding box center [1340, 174] width 102 height 58
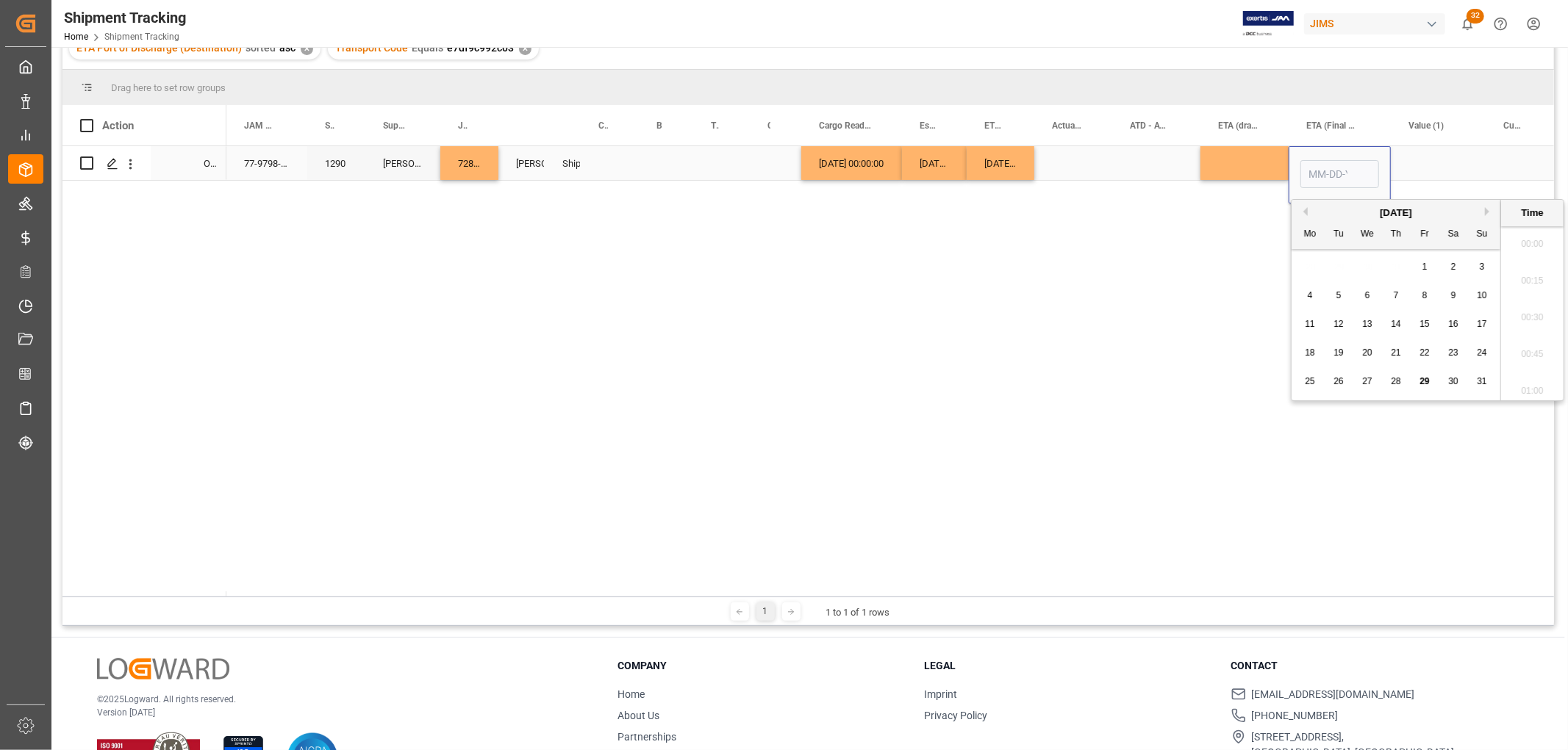
click at [1334, 165] on input "Press SPACE to select this row." at bounding box center [1340, 174] width 79 height 28
click at [1334, 165] on input "Press SPACE to select this row." at bounding box center [1340, 174] width 79 height 28
click at [1319, 174] on input "Press SPACE to select this row." at bounding box center [1340, 174] width 79 height 28
click at [1426, 173] on div "Press SPACE to select this row." at bounding box center [1438, 162] width 95 height 34
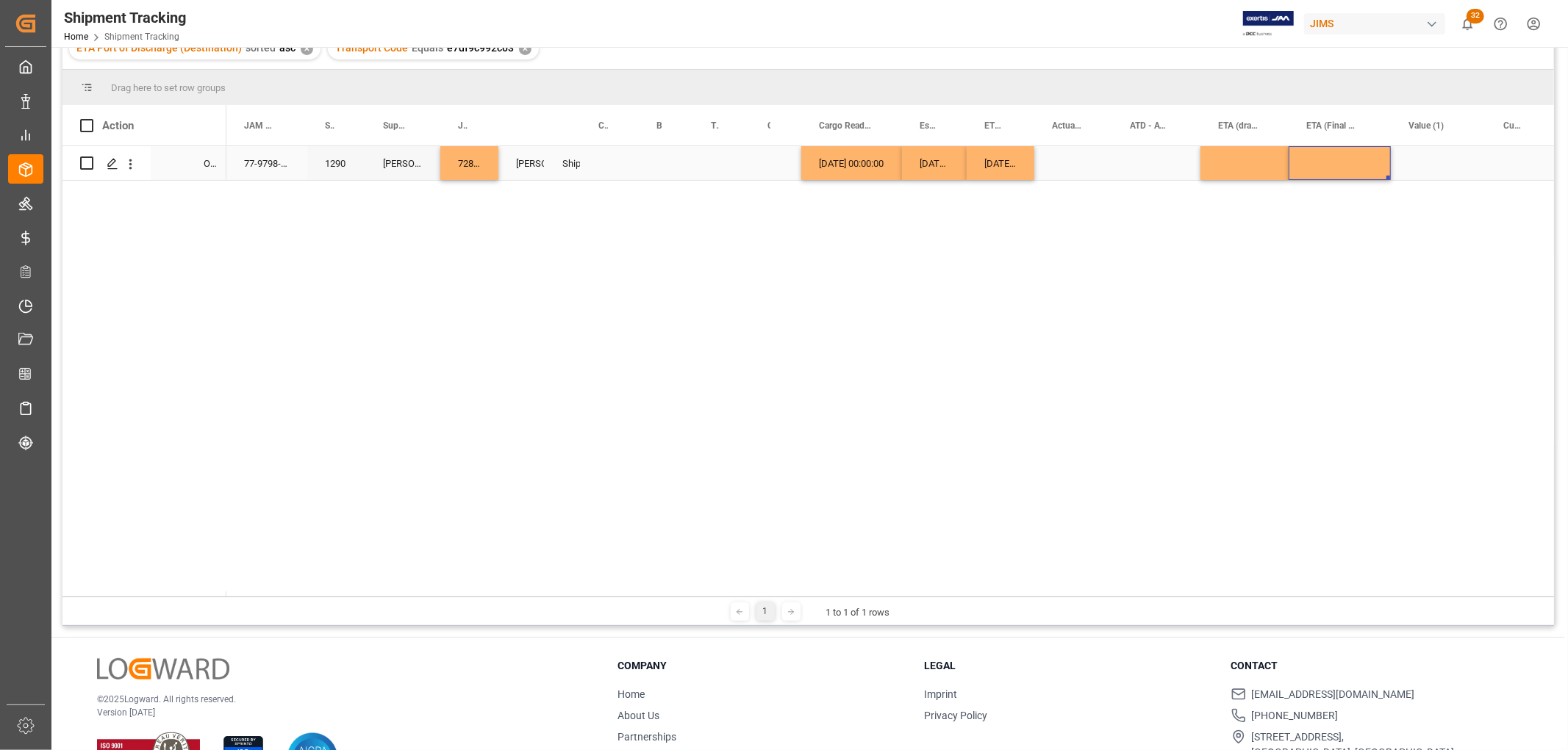
click at [1328, 164] on div "Press SPACE to select this row." at bounding box center [1340, 162] width 102 height 34
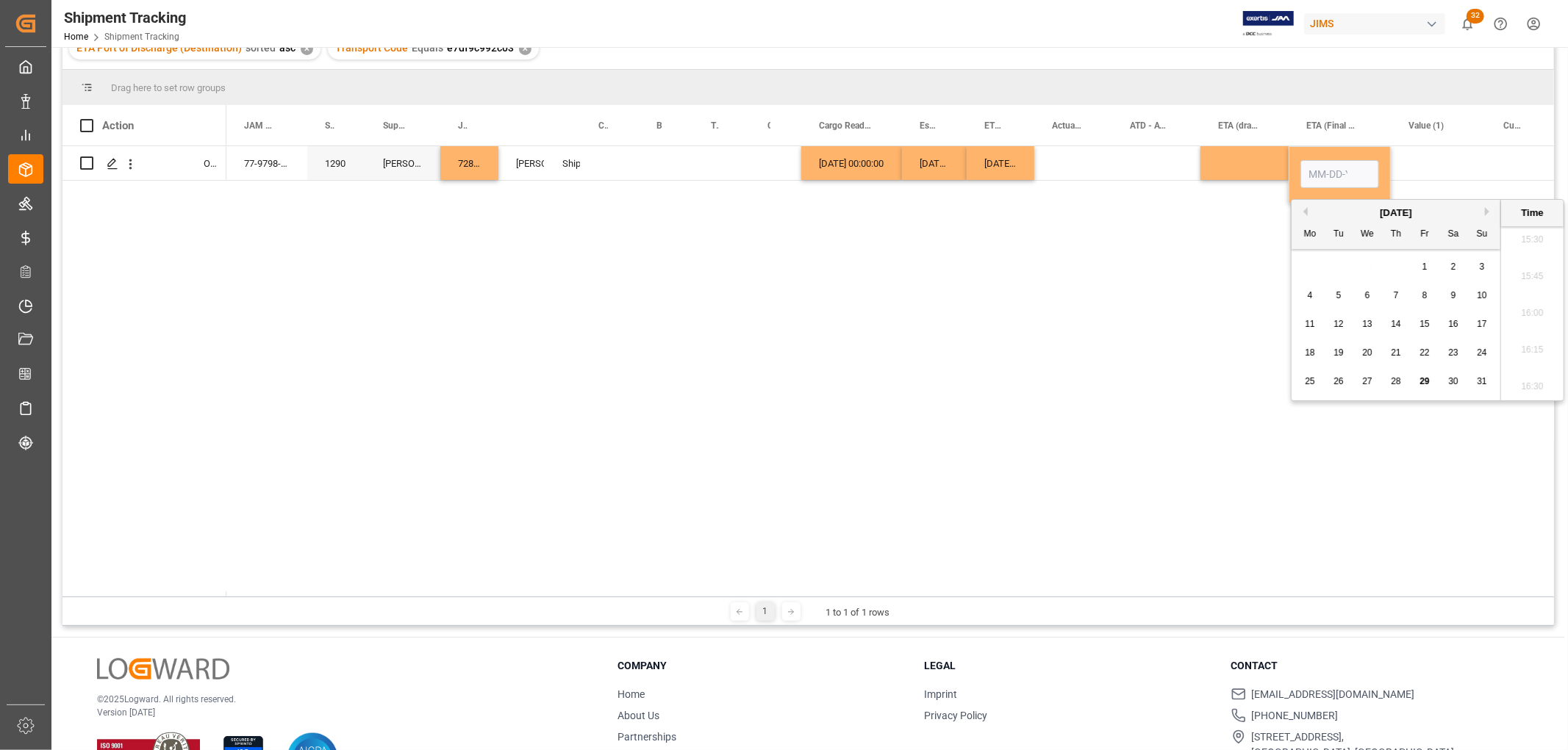
click at [1488, 208] on button "Next Month" at bounding box center [1489, 212] width 9 height 9
click at [1421, 296] on span "12" at bounding box center [1424, 296] width 10 height 10
type input "09-12-2025 00:00"
click at [1082, 156] on div "Press SPACE to select this row." at bounding box center [1073, 162] width 78 height 34
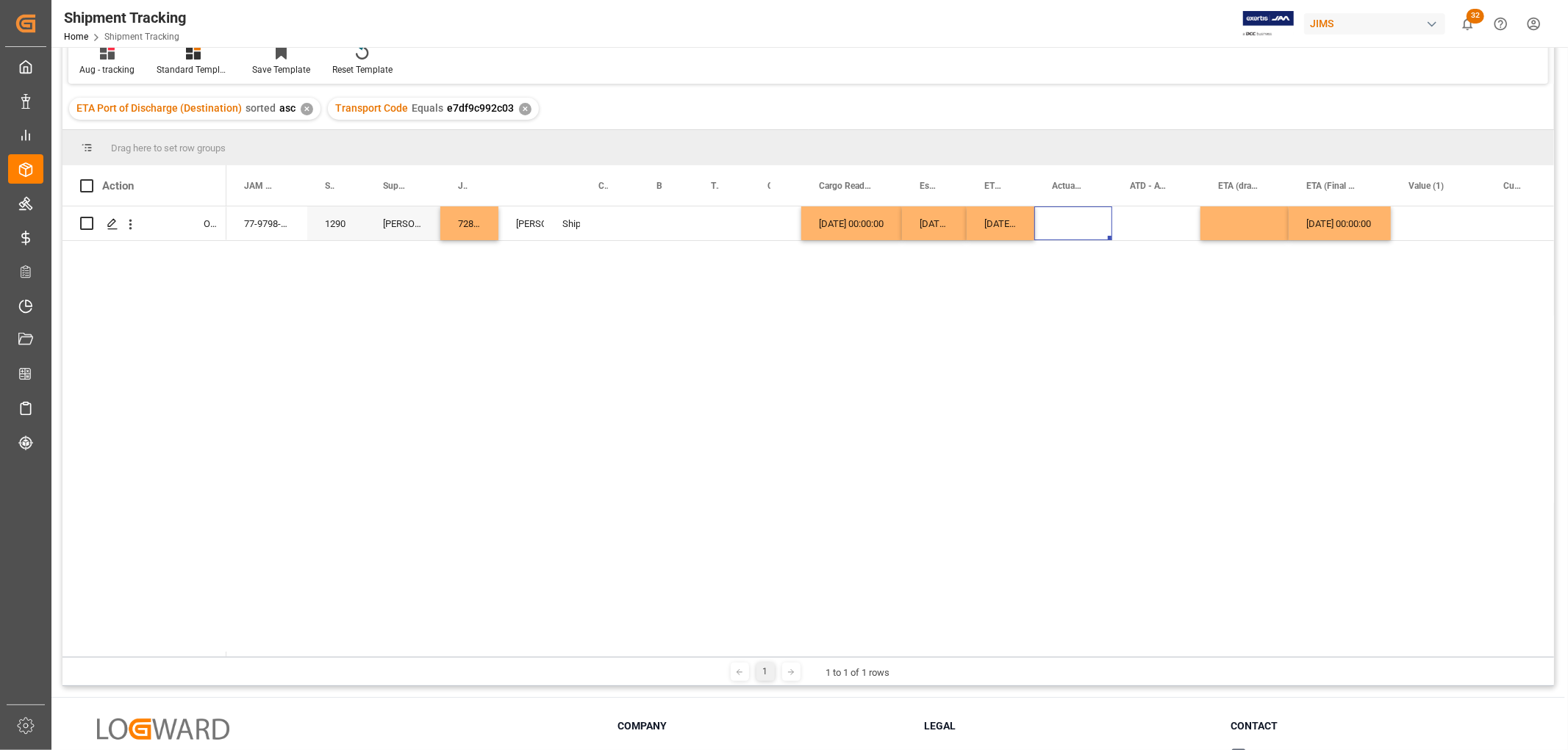
scroll to position [0, 0]
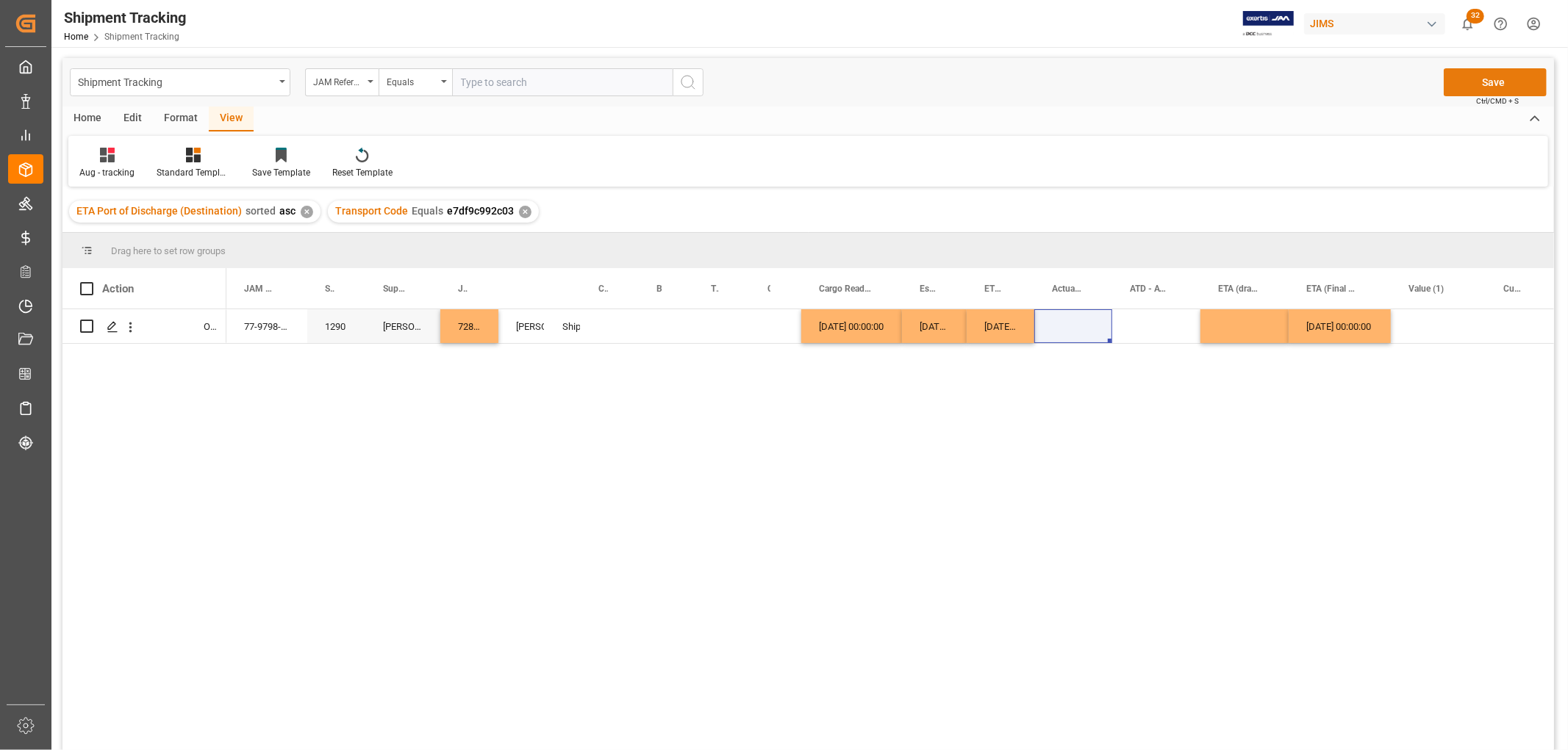
click at [1492, 77] on button "Save" at bounding box center [1495, 82] width 103 height 28
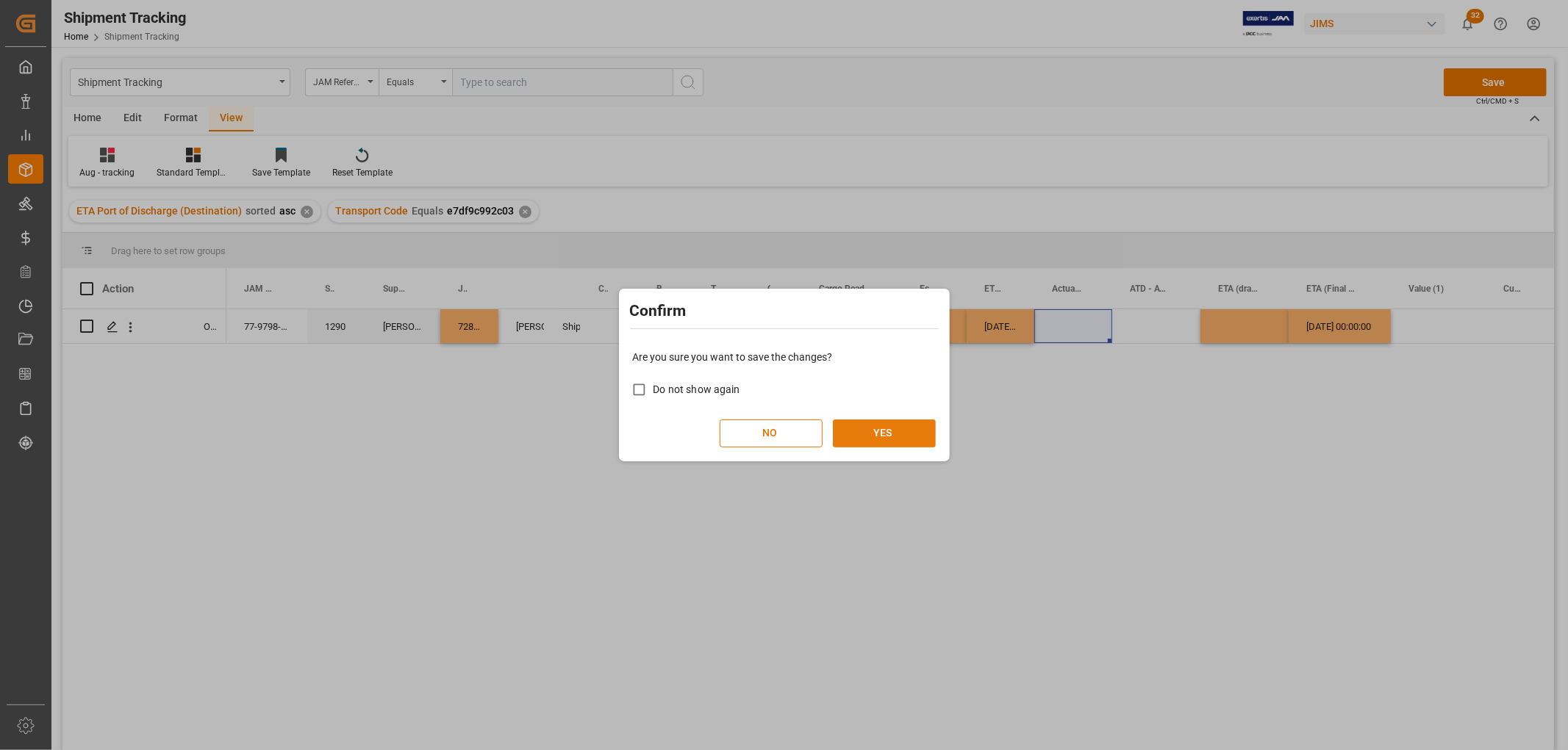
click at [916, 429] on button "YES" at bounding box center [884, 433] width 103 height 28
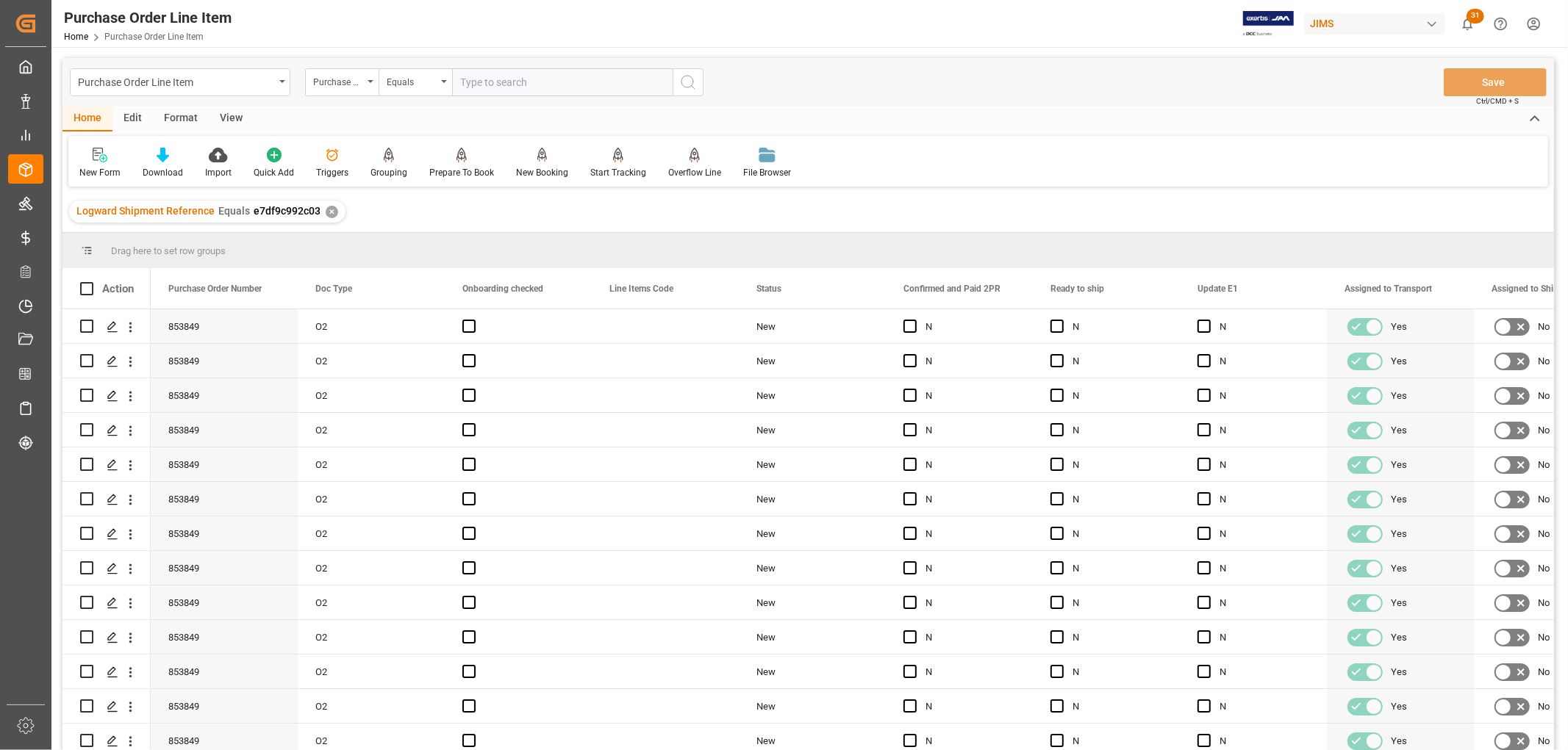
click at [226, 118] on div "View" at bounding box center [231, 118] width 45 height 25
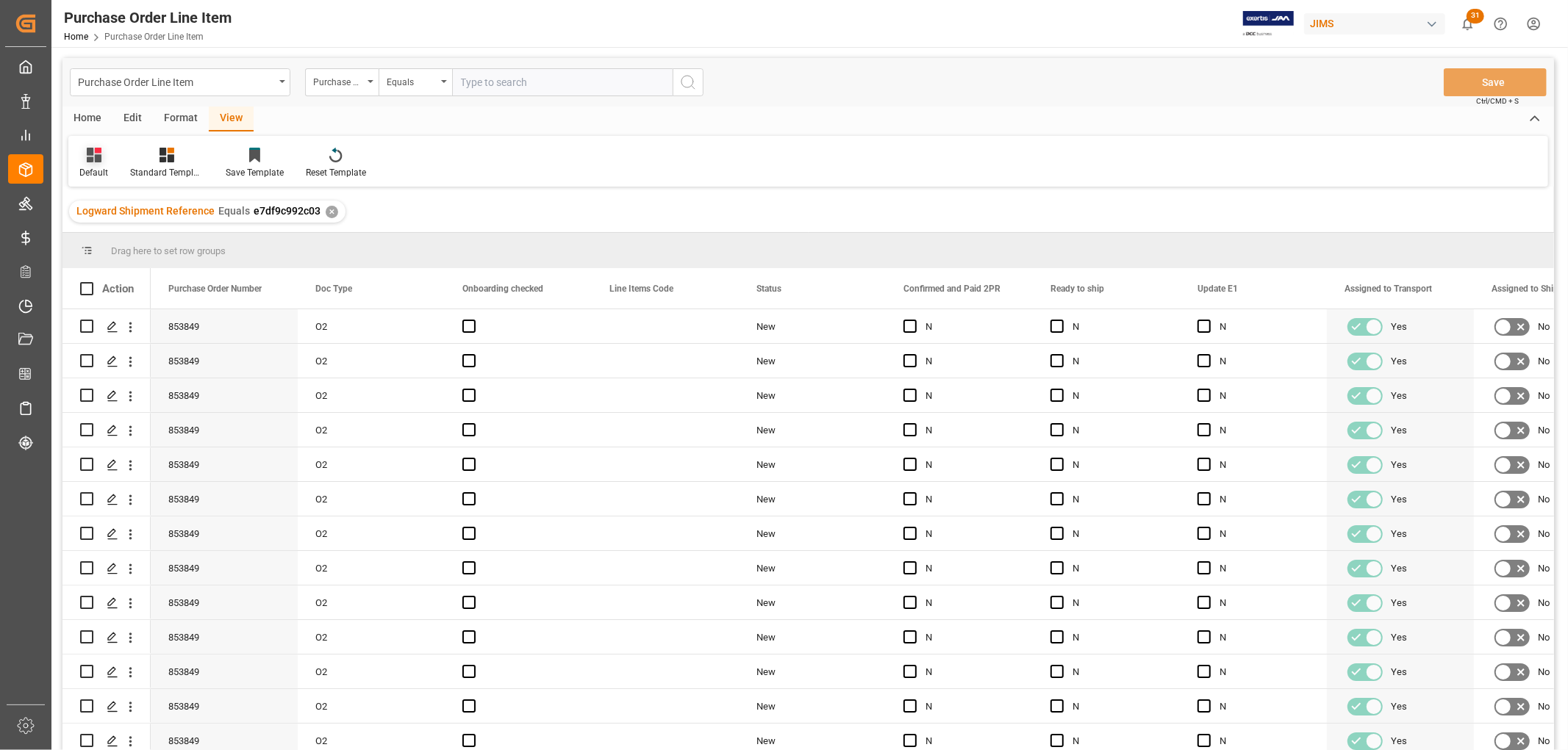
click at [87, 156] on icon at bounding box center [94, 155] width 15 height 15
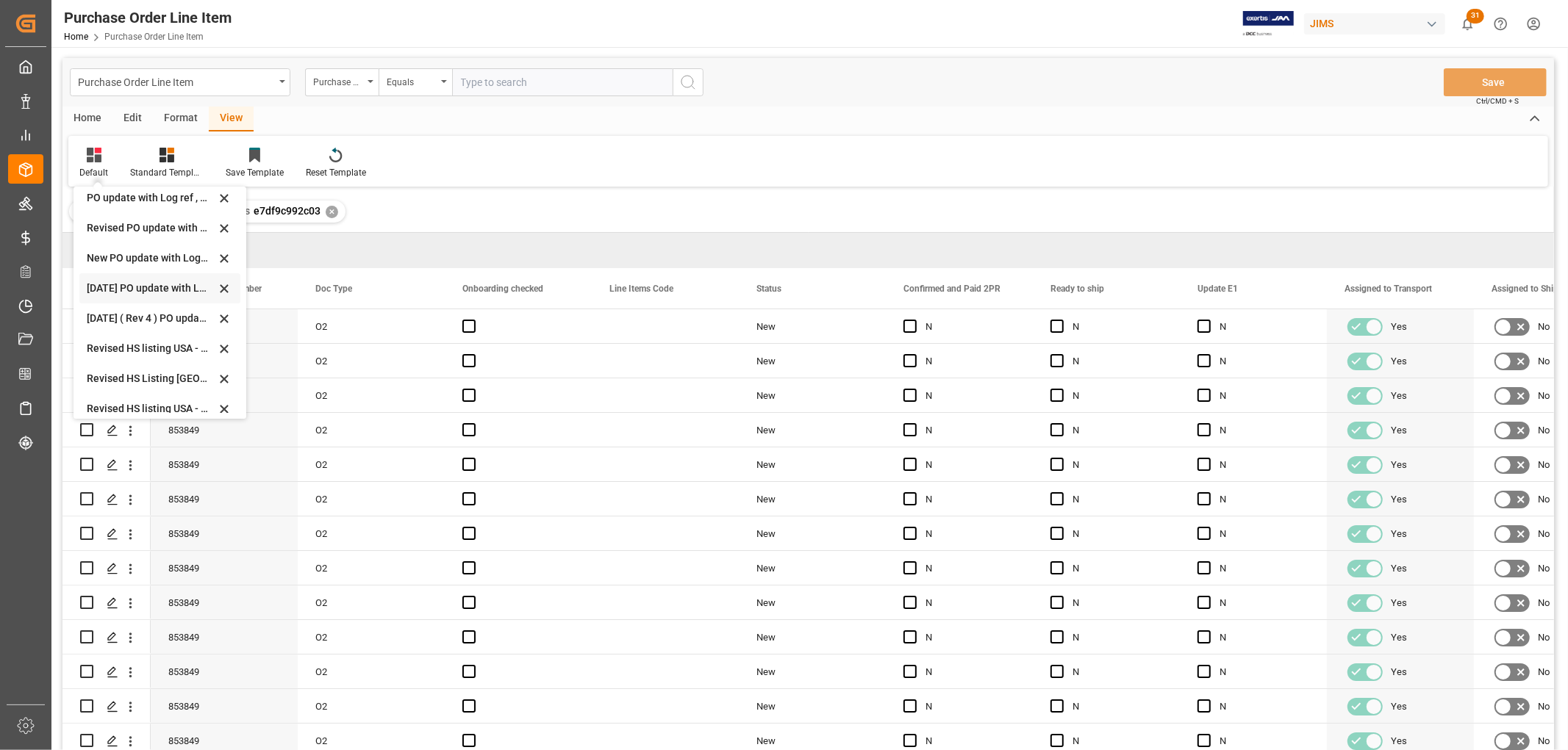
scroll to position [412, 0]
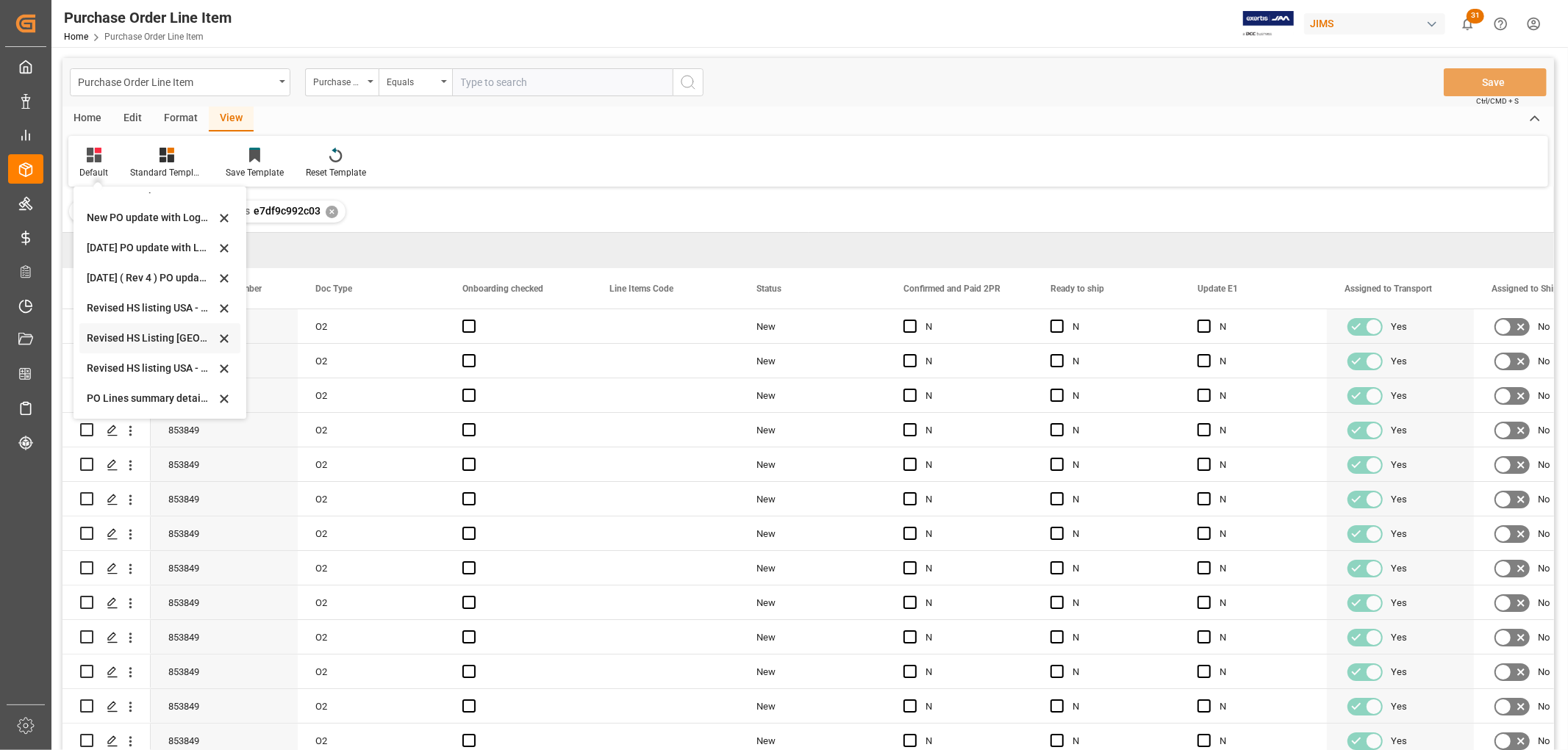
click at [135, 334] on div "Revised HS Listing Canada" at bounding box center [151, 338] width 129 height 16
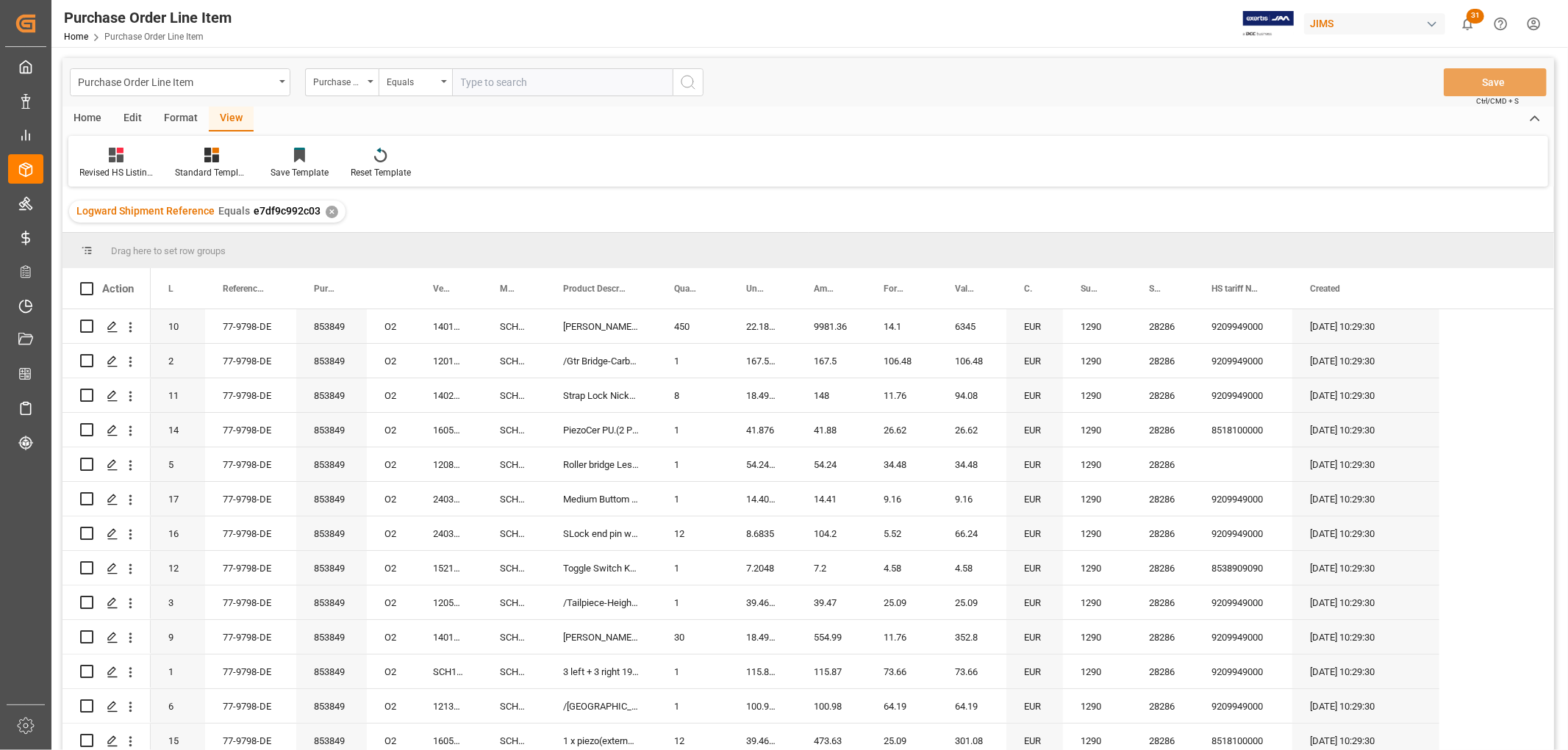
click at [94, 113] on div "Home" at bounding box center [87, 118] width 50 height 25
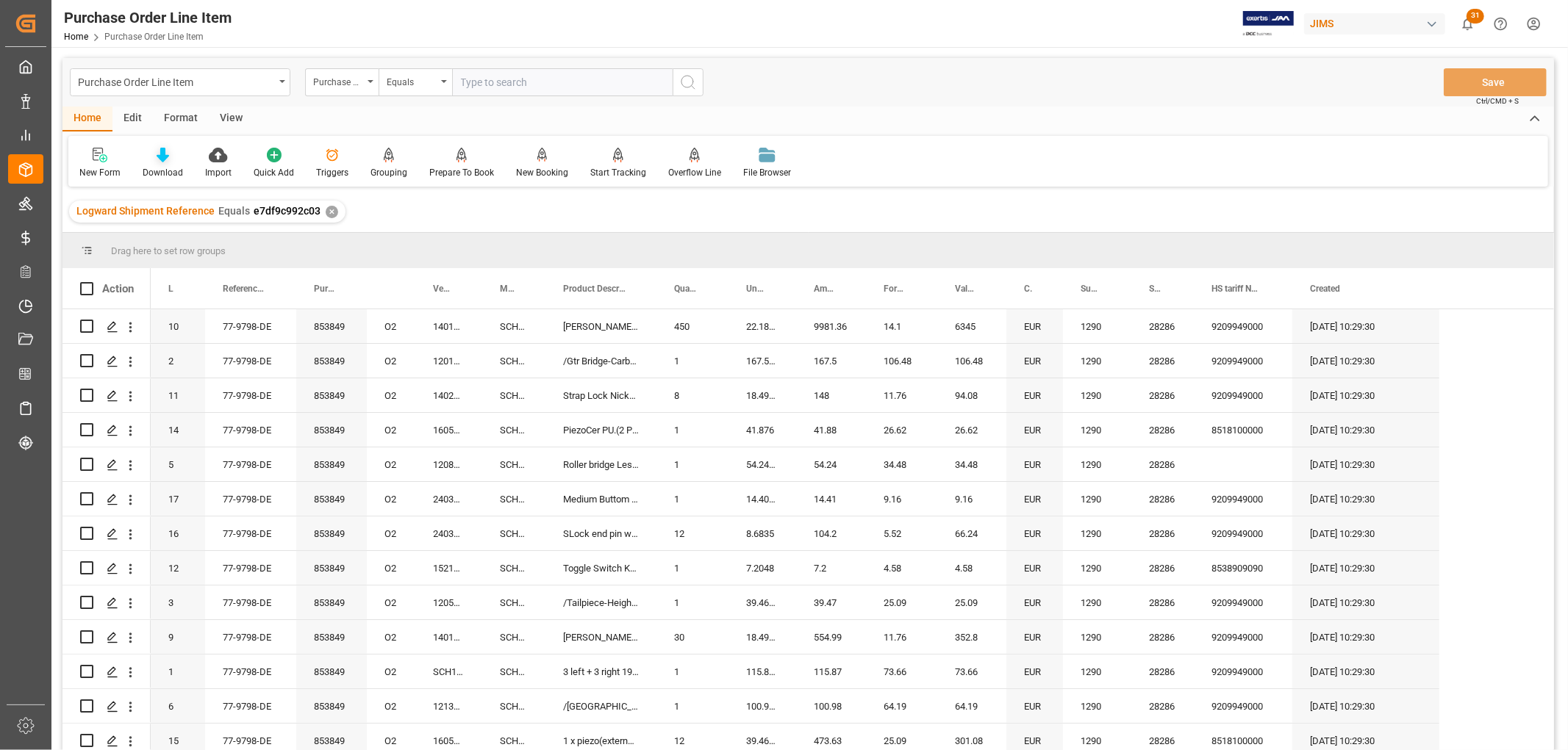
click at [165, 171] on div "Download" at bounding box center [162, 173] width 40 height 13
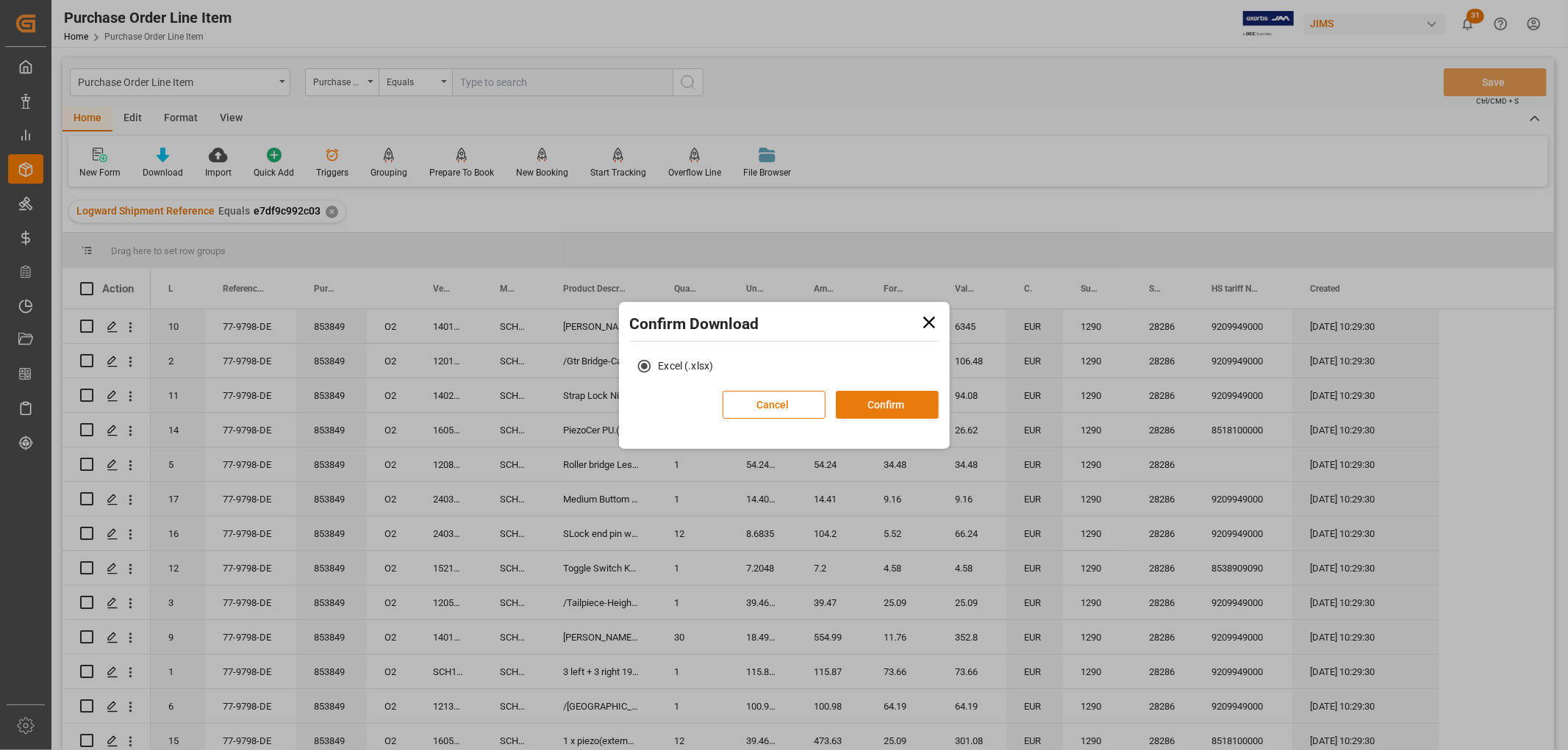
click at [863, 402] on button "Confirm" at bounding box center [887, 404] width 103 height 28
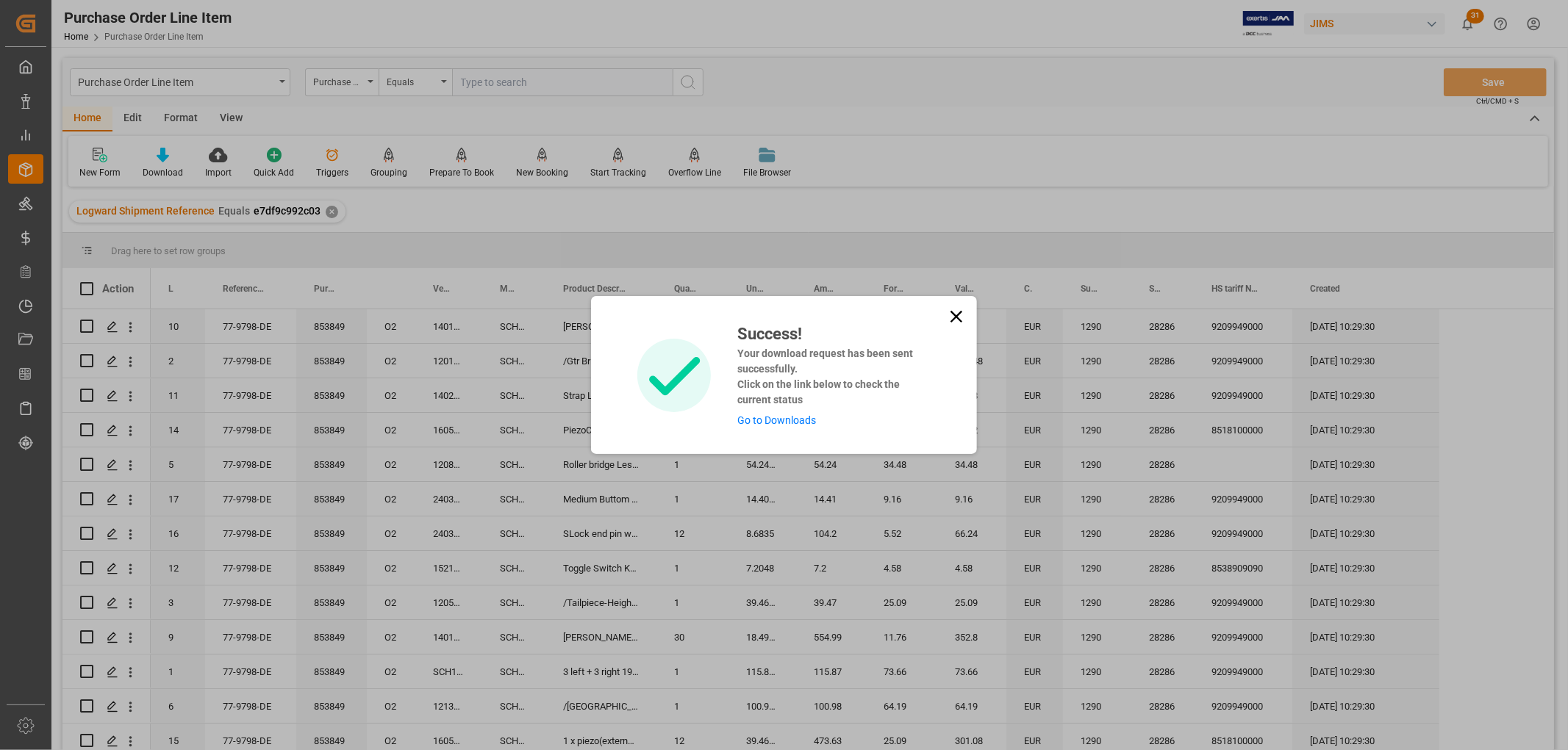
click at [772, 415] on link "Go to Downloads" at bounding box center [777, 421] width 79 height 12
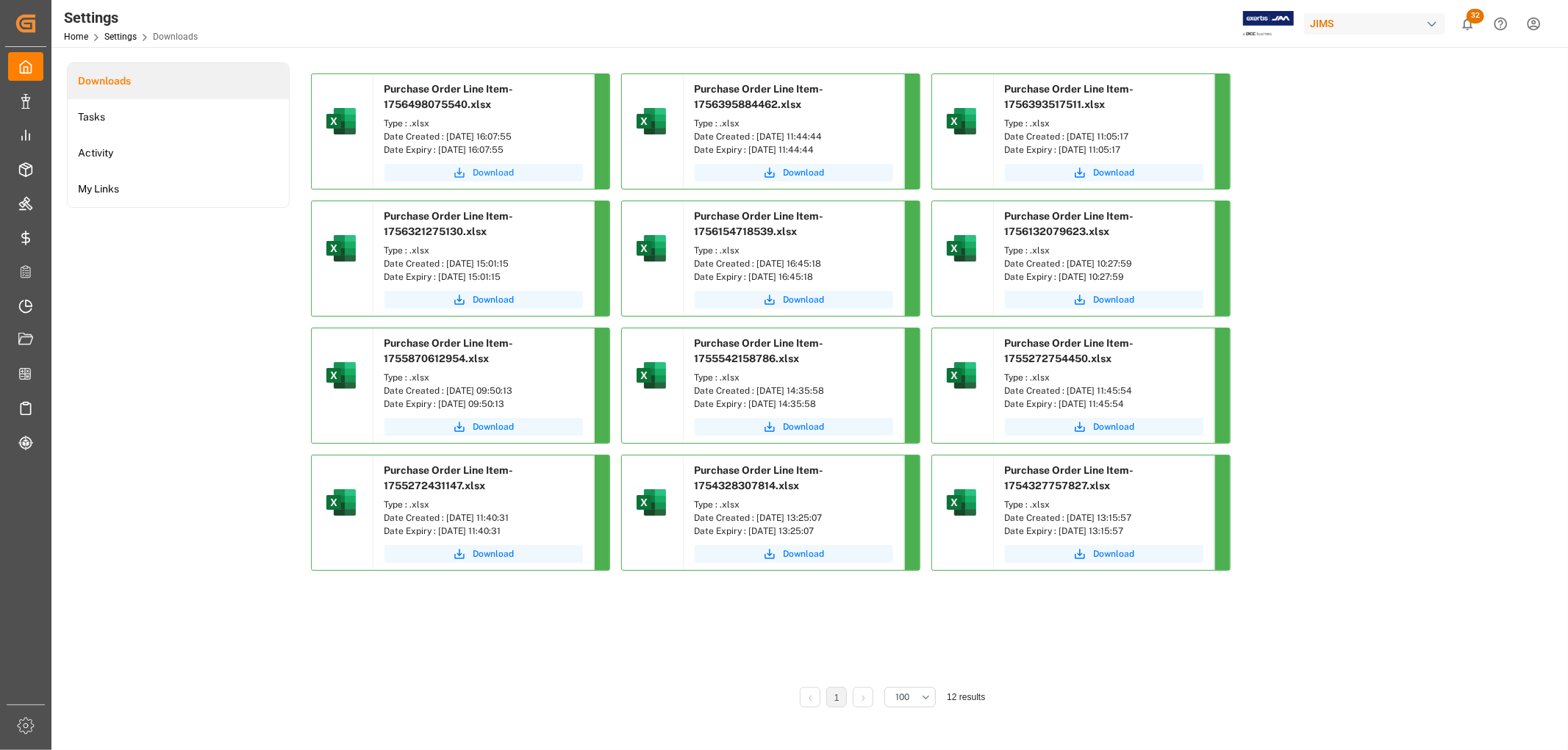
click at [490, 172] on span "Download" at bounding box center [493, 173] width 41 height 13
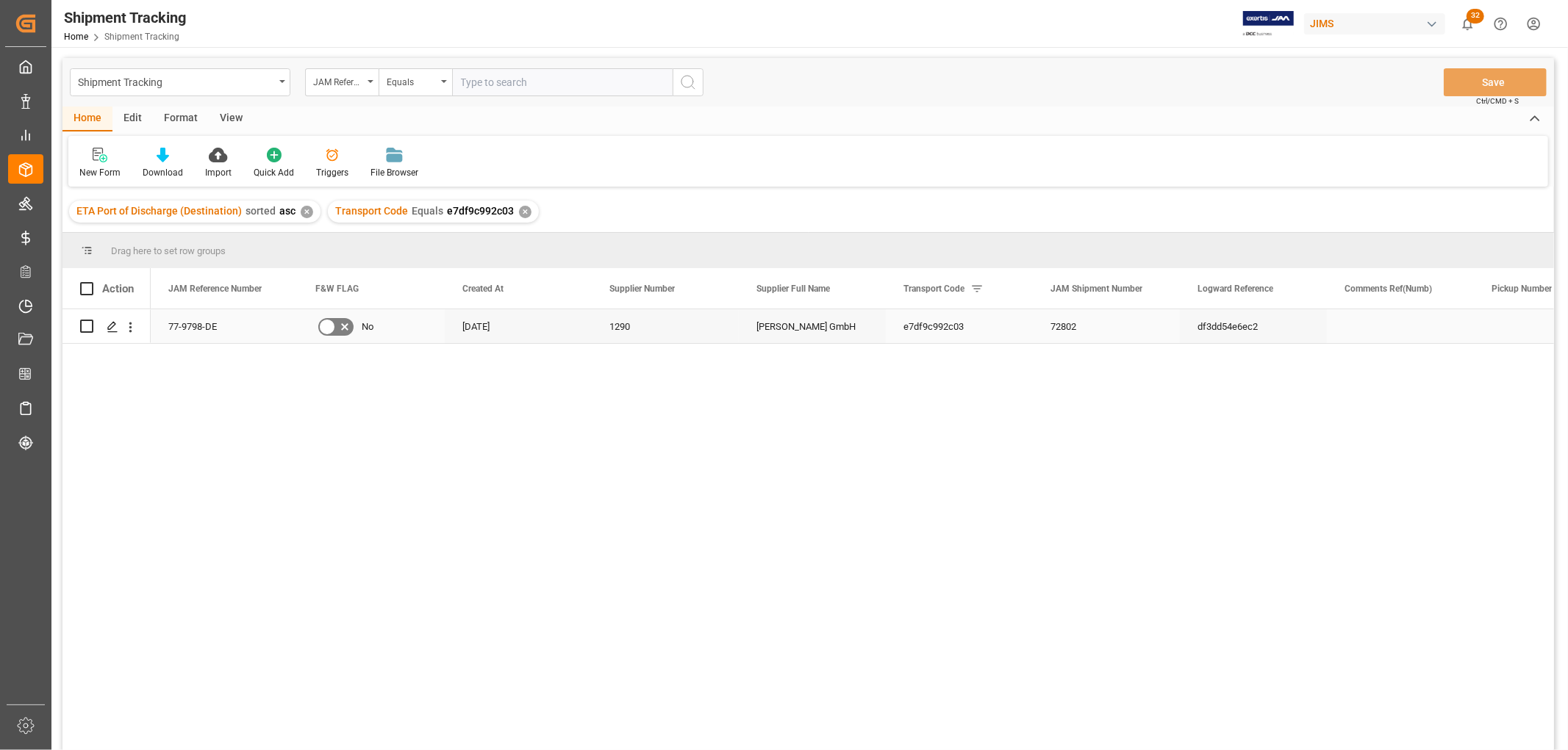
click at [689, 326] on div "1290" at bounding box center [665, 326] width 147 height 34
click at [220, 113] on div "View" at bounding box center [231, 118] width 45 height 25
click at [88, 158] on icon at bounding box center [94, 155] width 15 height 15
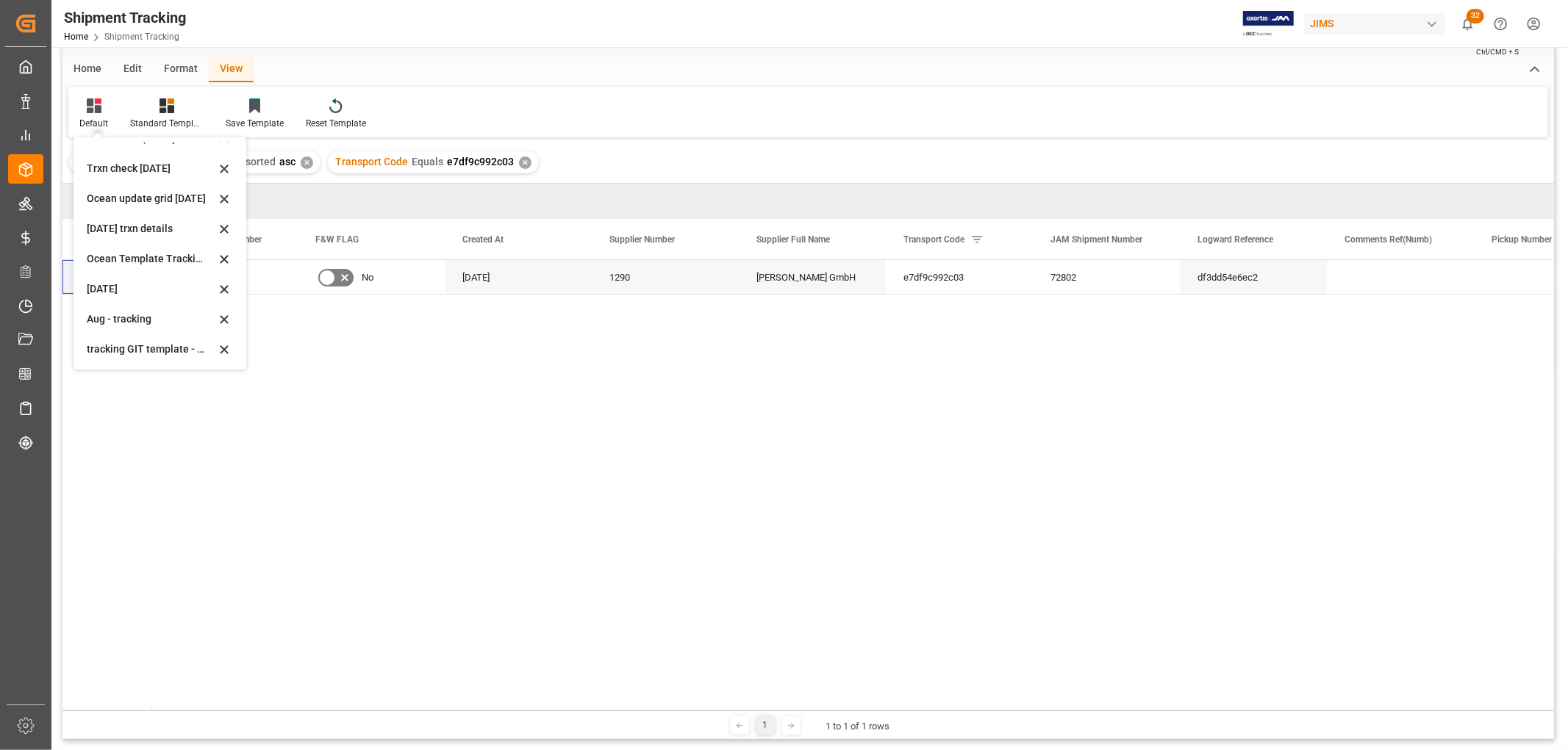
scroll to position [163, 0]
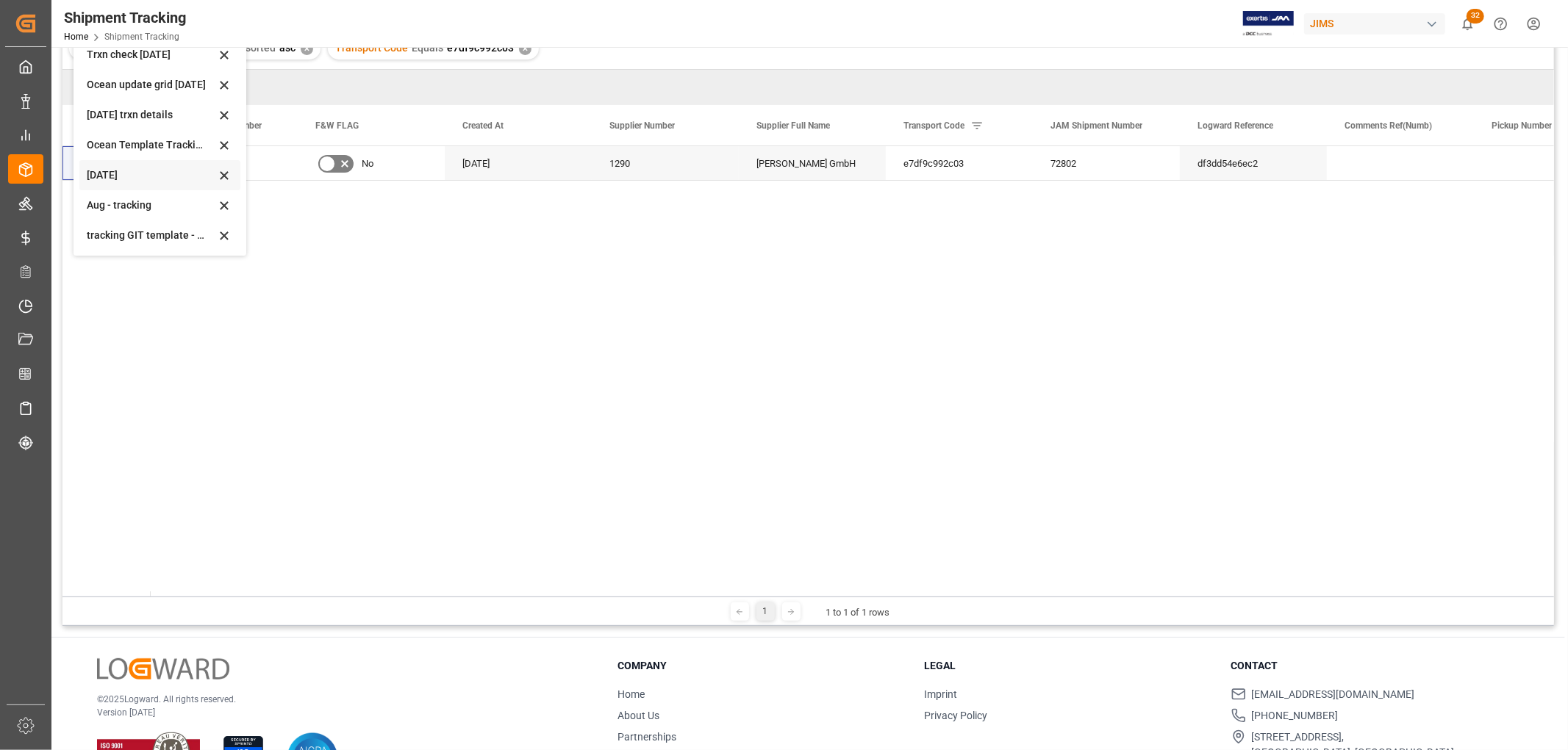
click at [97, 172] on div "[DATE]" at bounding box center [151, 175] width 129 height 16
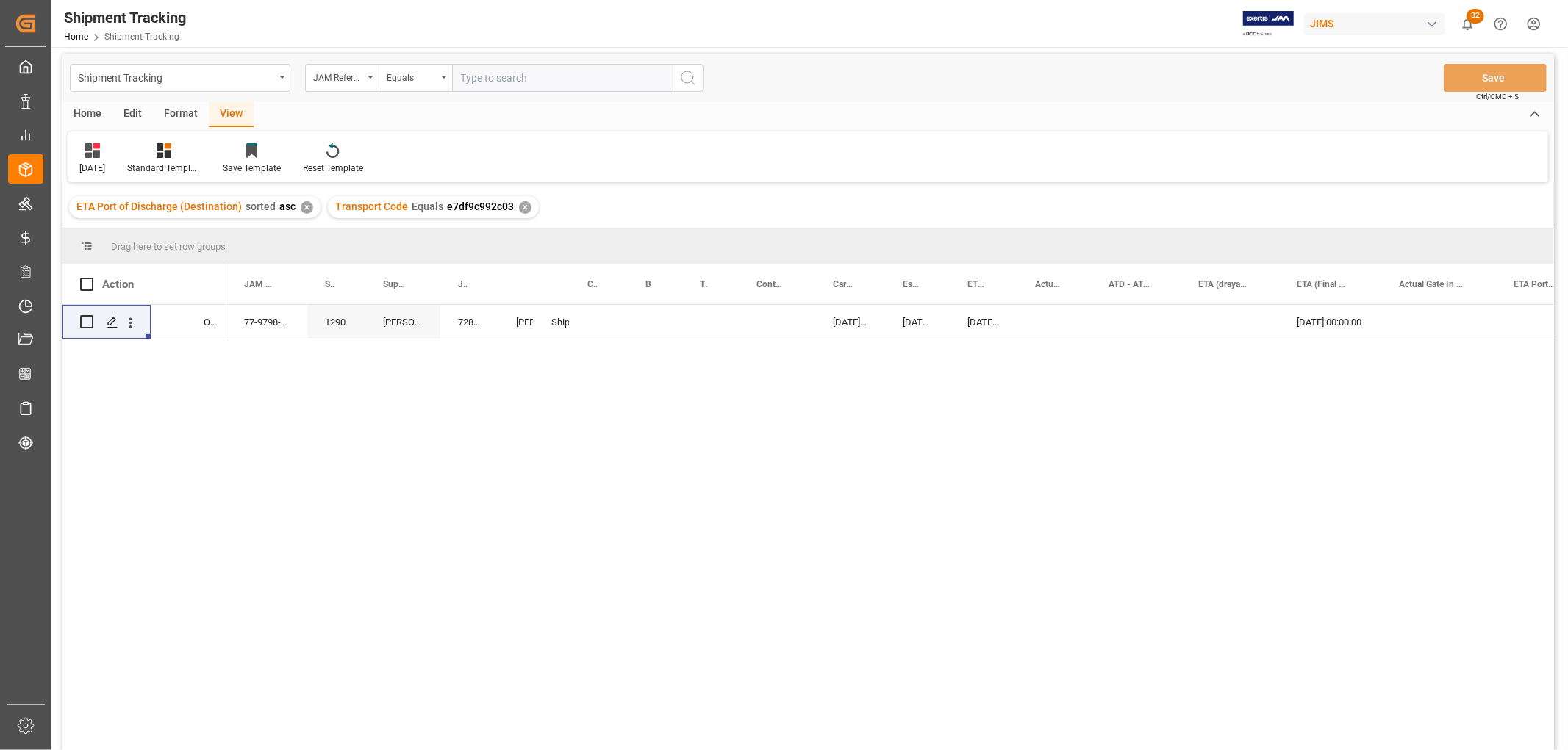
scroll to position [0, 0]
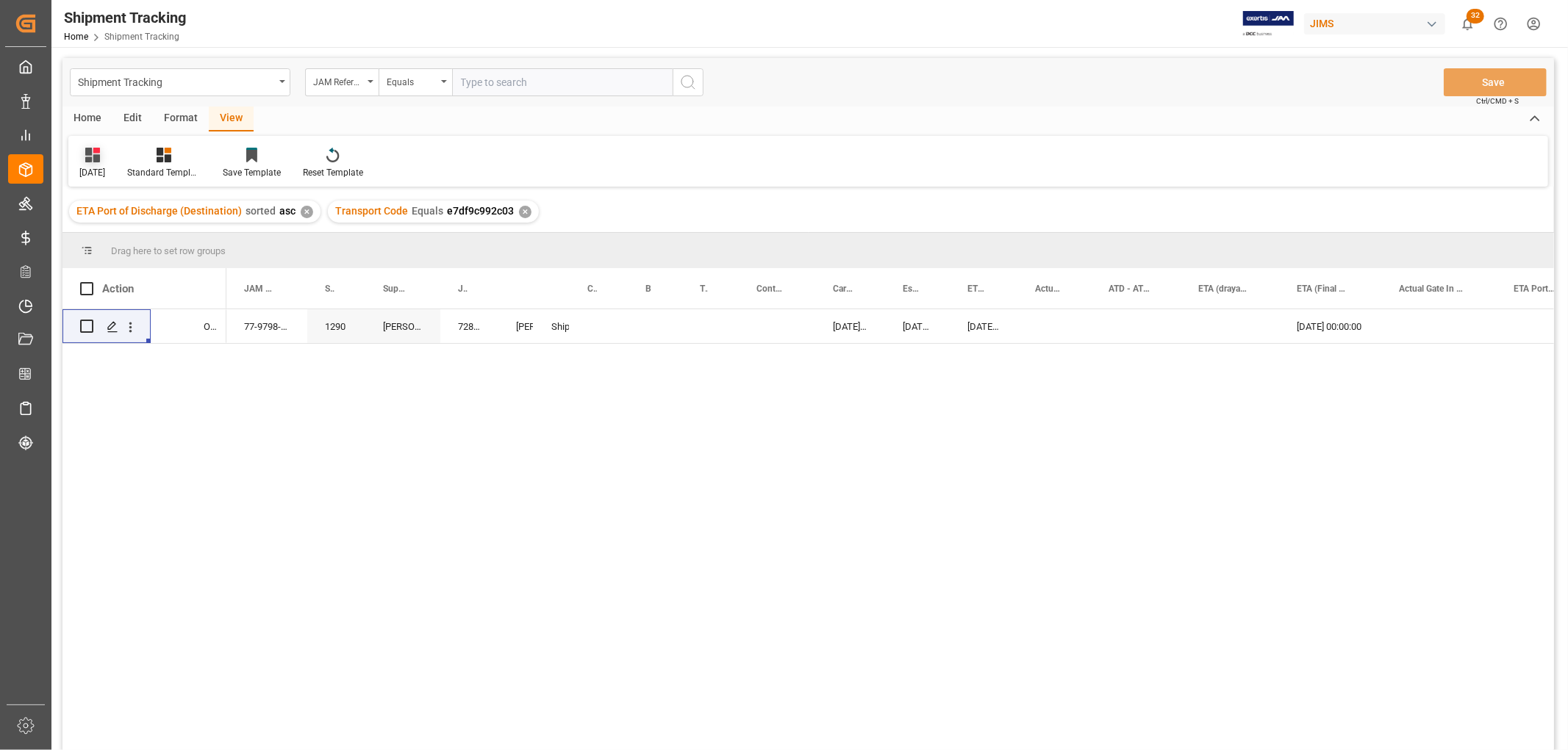
click at [94, 166] on div "[DATE]" at bounding box center [92, 173] width 25 height 13
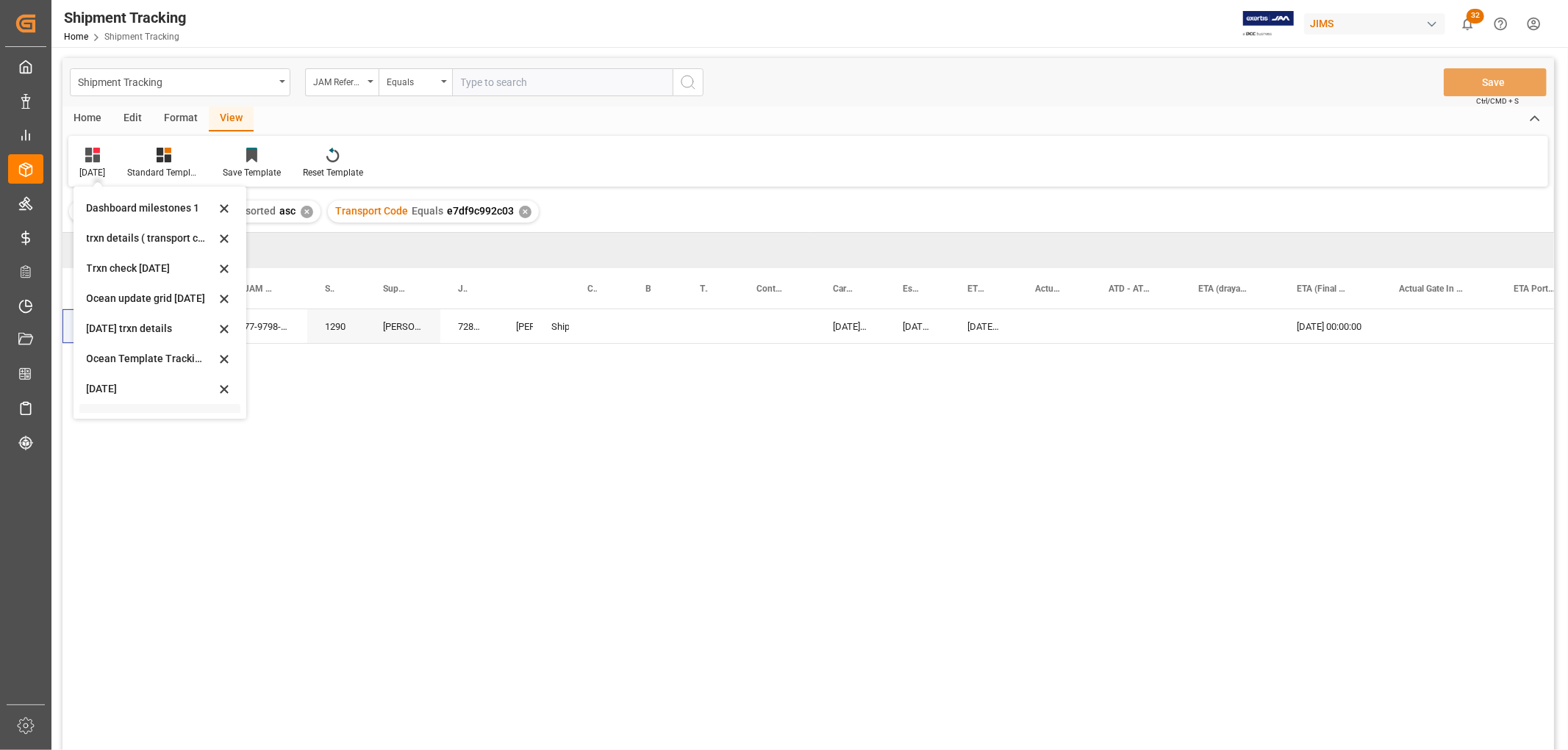
scroll to position [231, 0]
click at [116, 397] on div "tracking GIT template - Rev" at bounding box center [151, 398] width 129 height 16
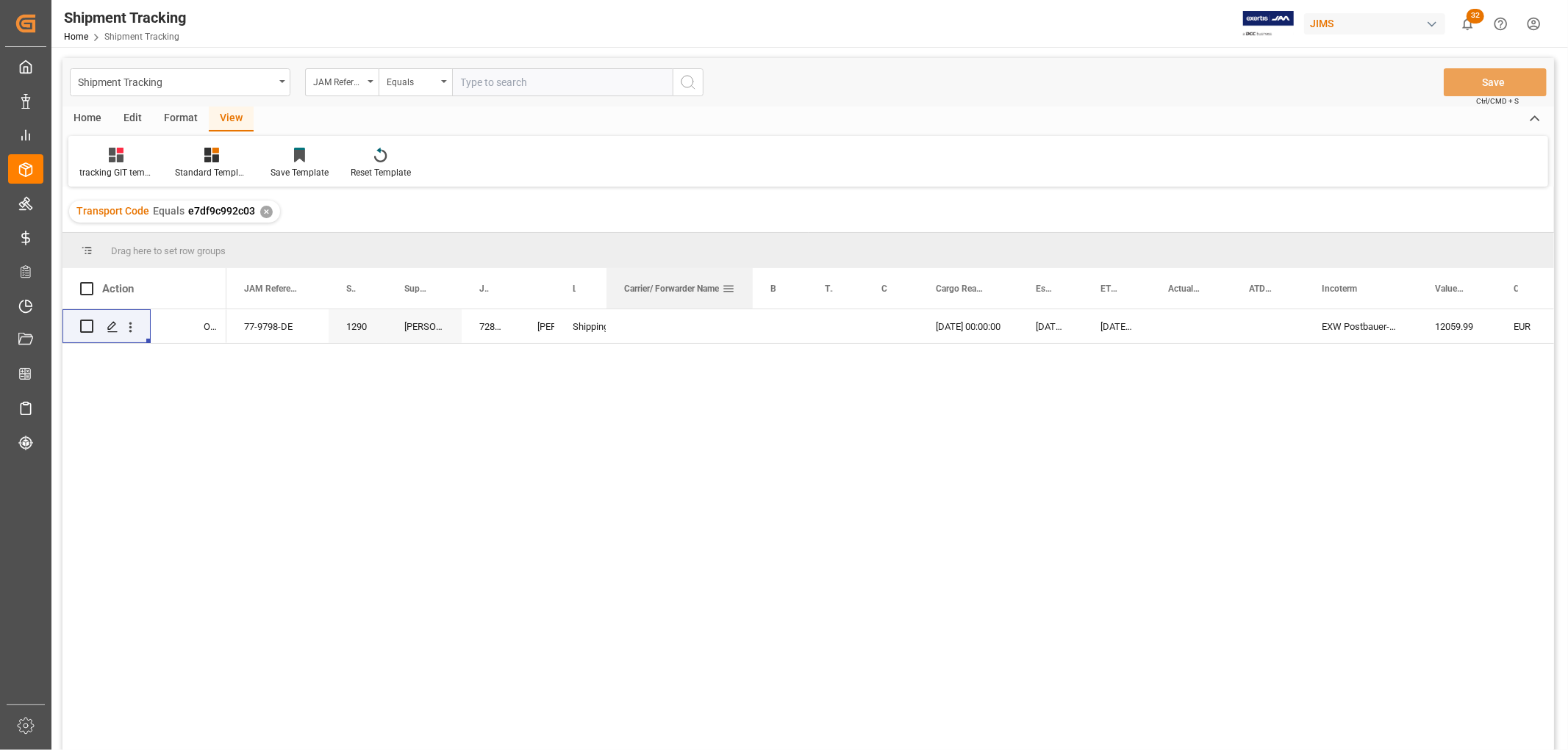
drag, startPoint x: 663, startPoint y: 281, endPoint x: 751, endPoint y: 296, distance: 89.3
click at [751, 296] on div at bounding box center [753, 288] width 6 height 40
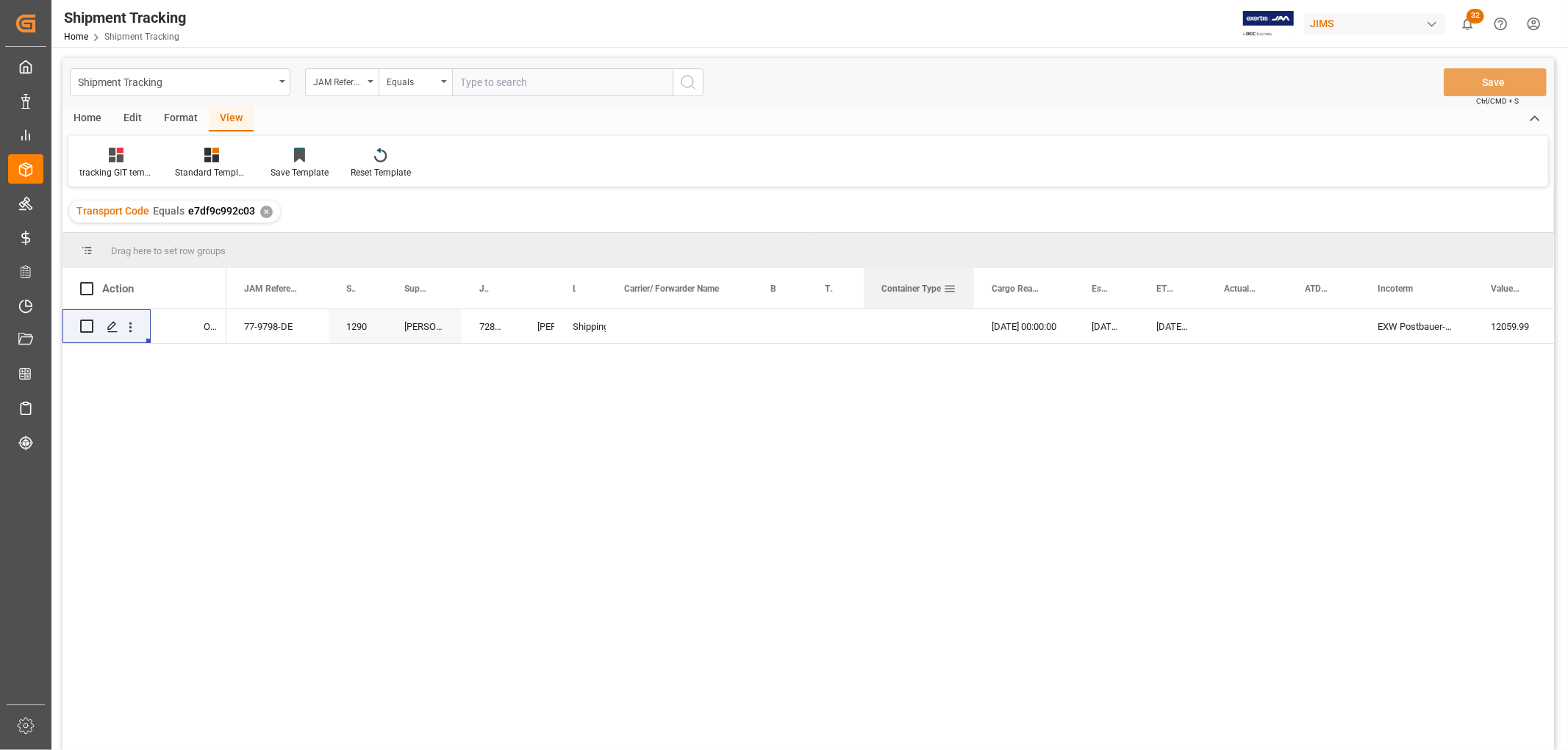
drag, startPoint x: 917, startPoint y: 279, endPoint x: 973, endPoint y: 290, distance: 57.1
click at [973, 290] on div at bounding box center [974, 288] width 6 height 40
click at [937, 289] on span "Container Type" at bounding box center [911, 289] width 60 height 10
click at [924, 311] on div "Press SPACE to select this row." at bounding box center [918, 326] width 110 height 34
click at [923, 322] on div "Press SPACE to select this row." at bounding box center [918, 326] width 110 height 34
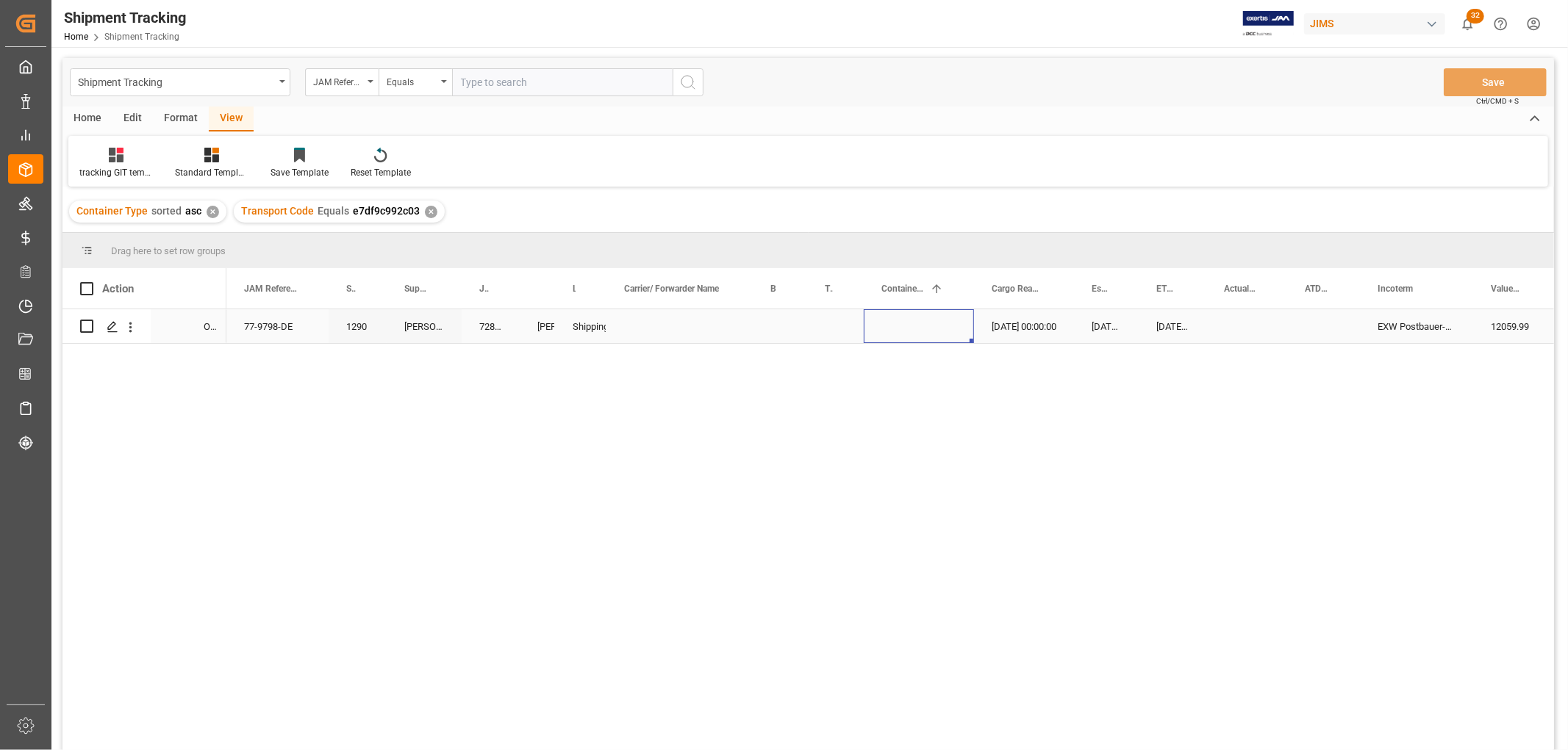
click at [923, 322] on div "Press SPACE to select this row." at bounding box center [918, 326] width 110 height 34
click at [942, 334] on button "Select" at bounding box center [919, 335] width 87 height 28
click at [930, 641] on div "LTL" at bounding box center [919, 635] width 70 height 15
click at [720, 318] on div "Press SPACE to select this row." at bounding box center [679, 326] width 146 height 34
click at [1510, 78] on button "Save" at bounding box center [1495, 82] width 103 height 28
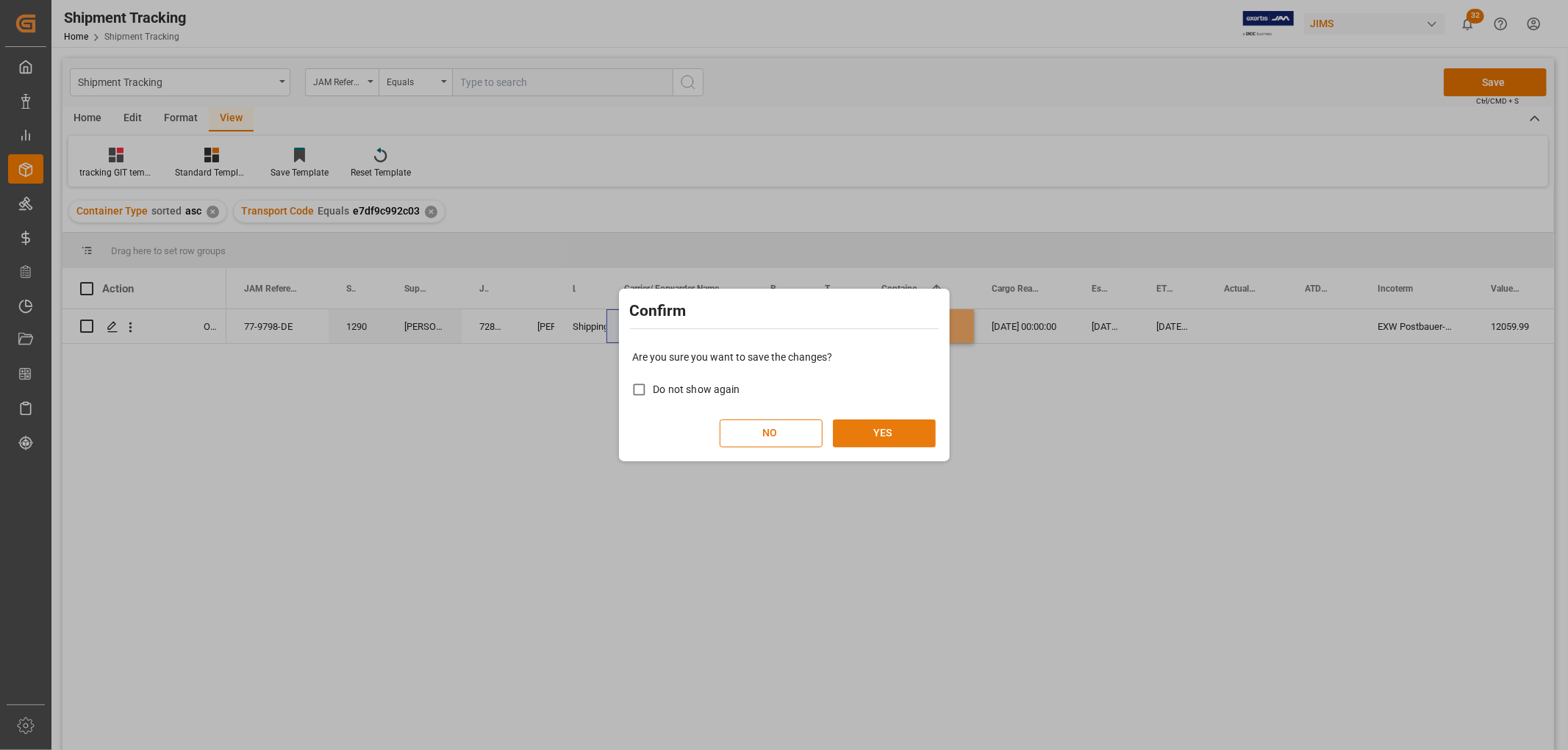
click at [905, 429] on button "YES" at bounding box center [884, 433] width 103 height 28
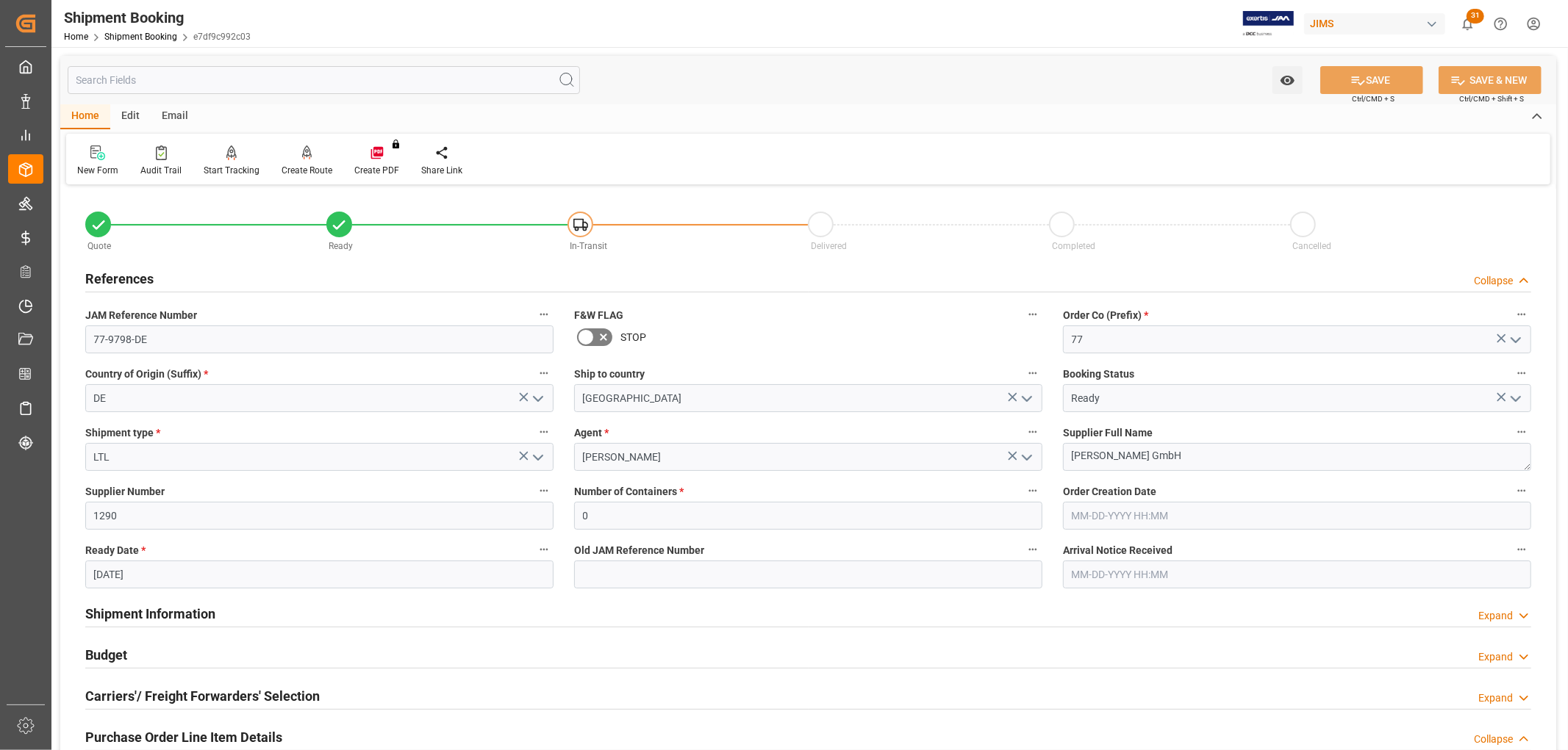
scroll to position [82, 0]
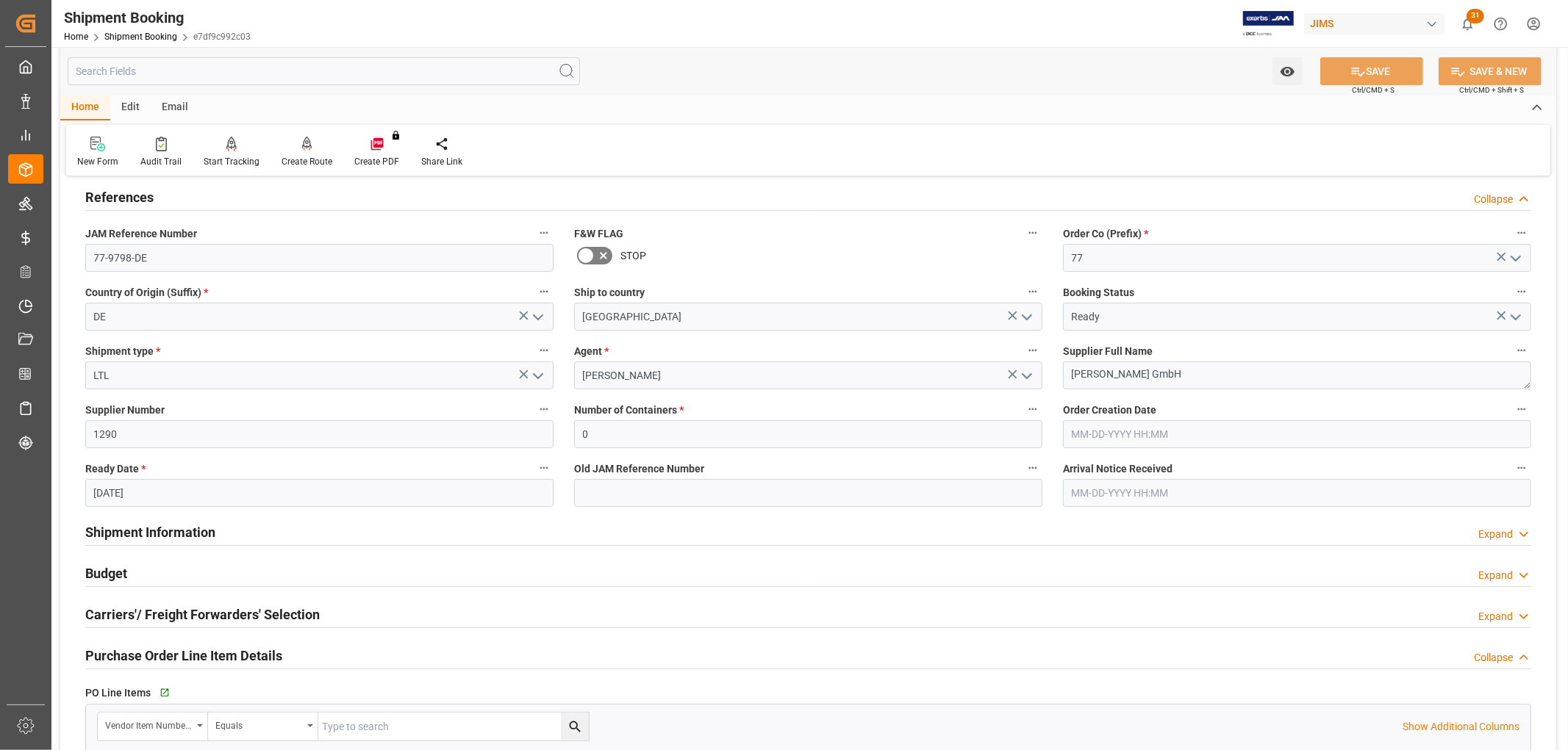
click at [233, 612] on h2 "Carriers'/ Freight Forwarders' Selection" at bounding box center [202, 615] width 234 height 20
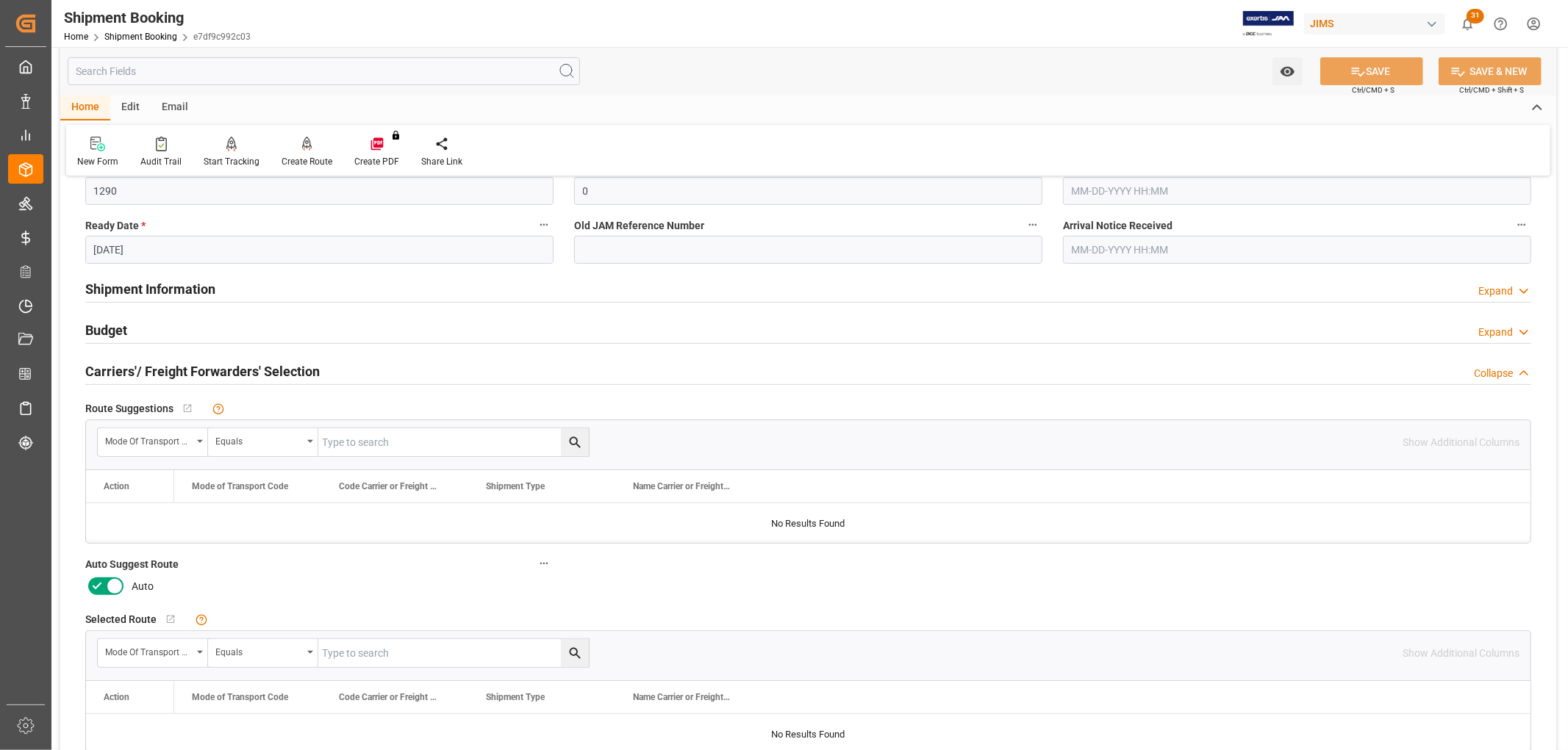
scroll to position [326, 0]
click at [111, 585] on icon at bounding box center [115, 585] width 7 height 7
click at [0, 0] on input "checkbox" at bounding box center [0, 0] width 0 height 0
click at [1402, 66] on button "SAVE" at bounding box center [1371, 71] width 103 height 28
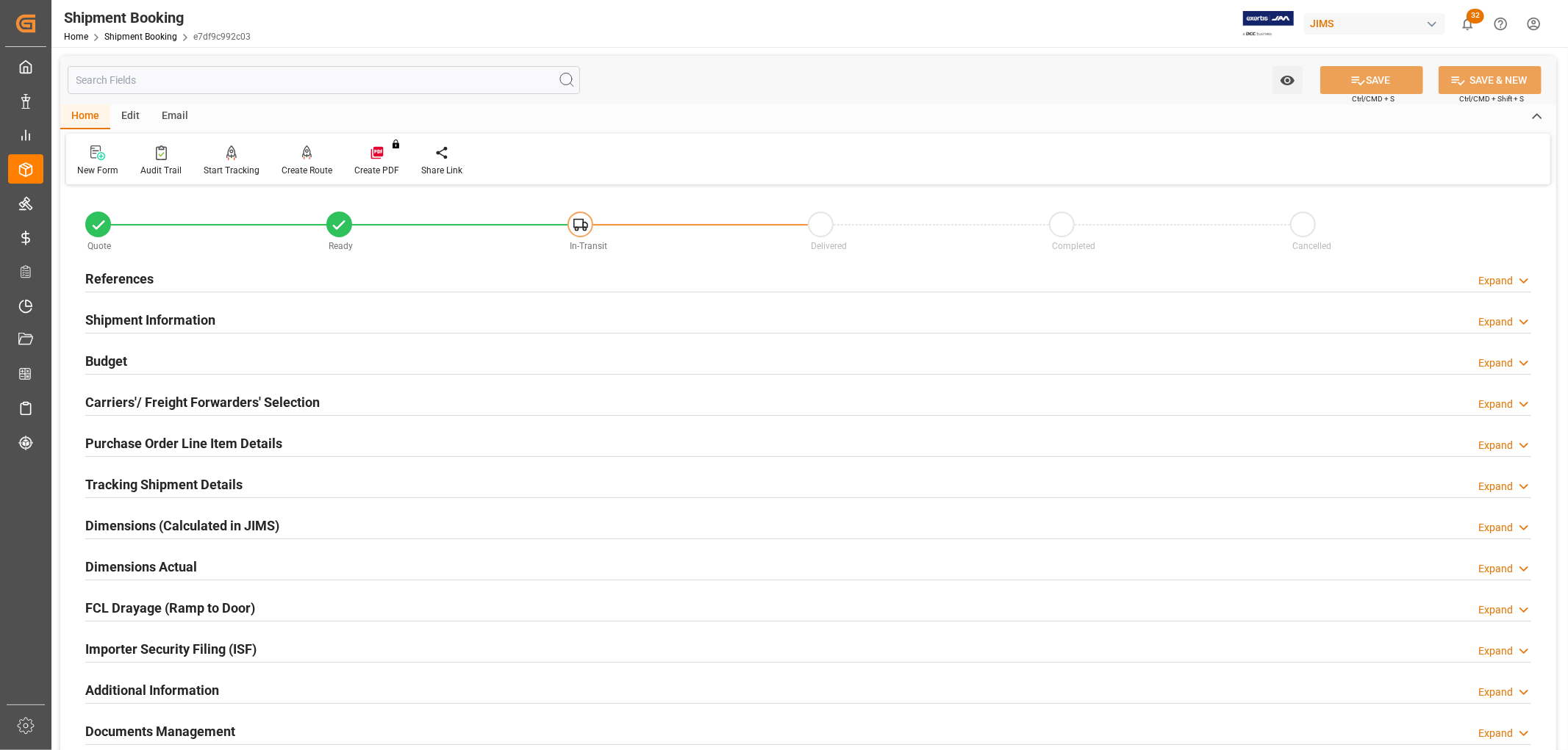
click at [107, 397] on h2 "Carriers'/ Freight Forwarders' Selection" at bounding box center [202, 402] width 234 height 20
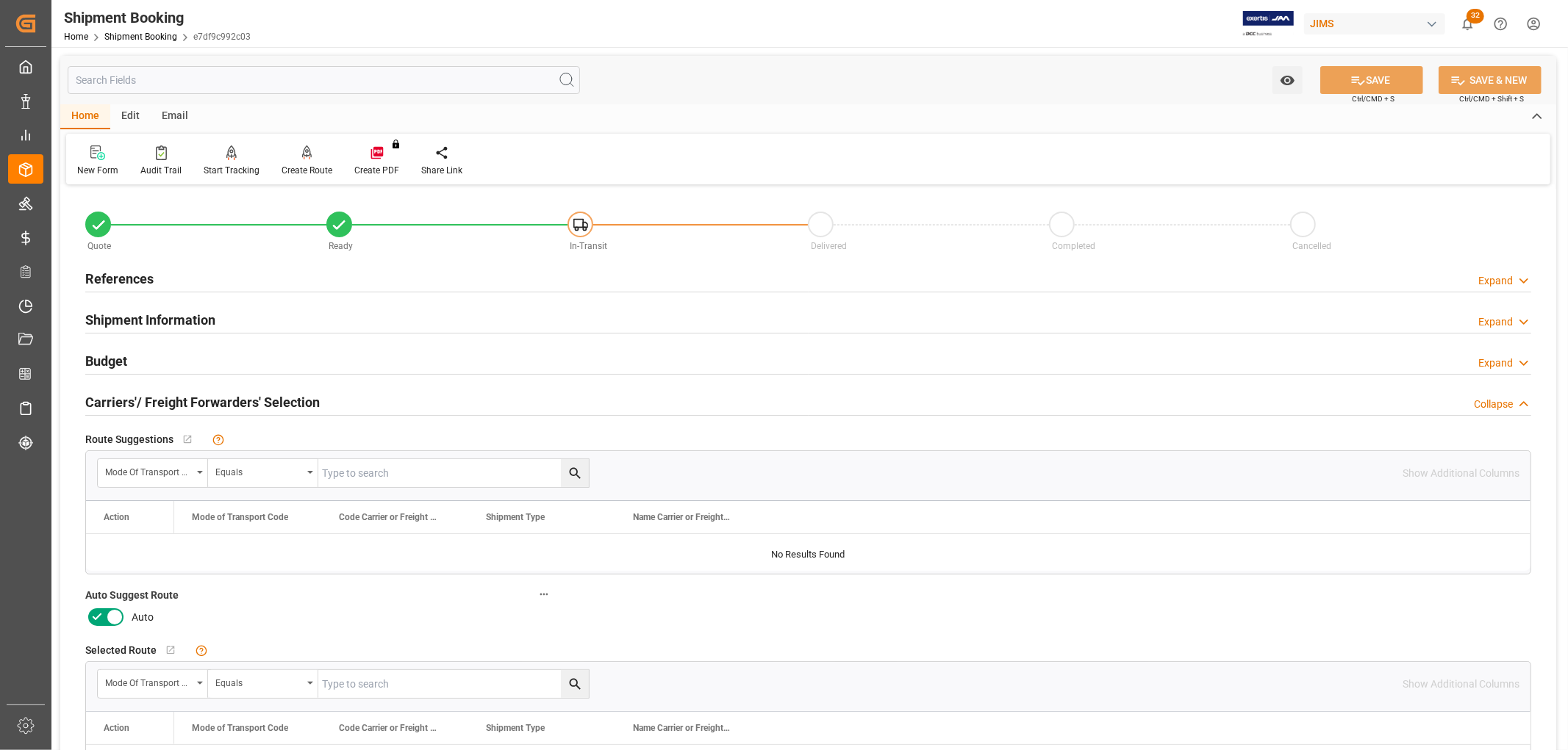
click at [106, 619] on icon at bounding box center [115, 618] width 18 height 18
click at [0, 0] on input "checkbox" at bounding box center [0, 0] width 0 height 0
click at [1353, 82] on icon at bounding box center [1358, 81] width 13 height 9
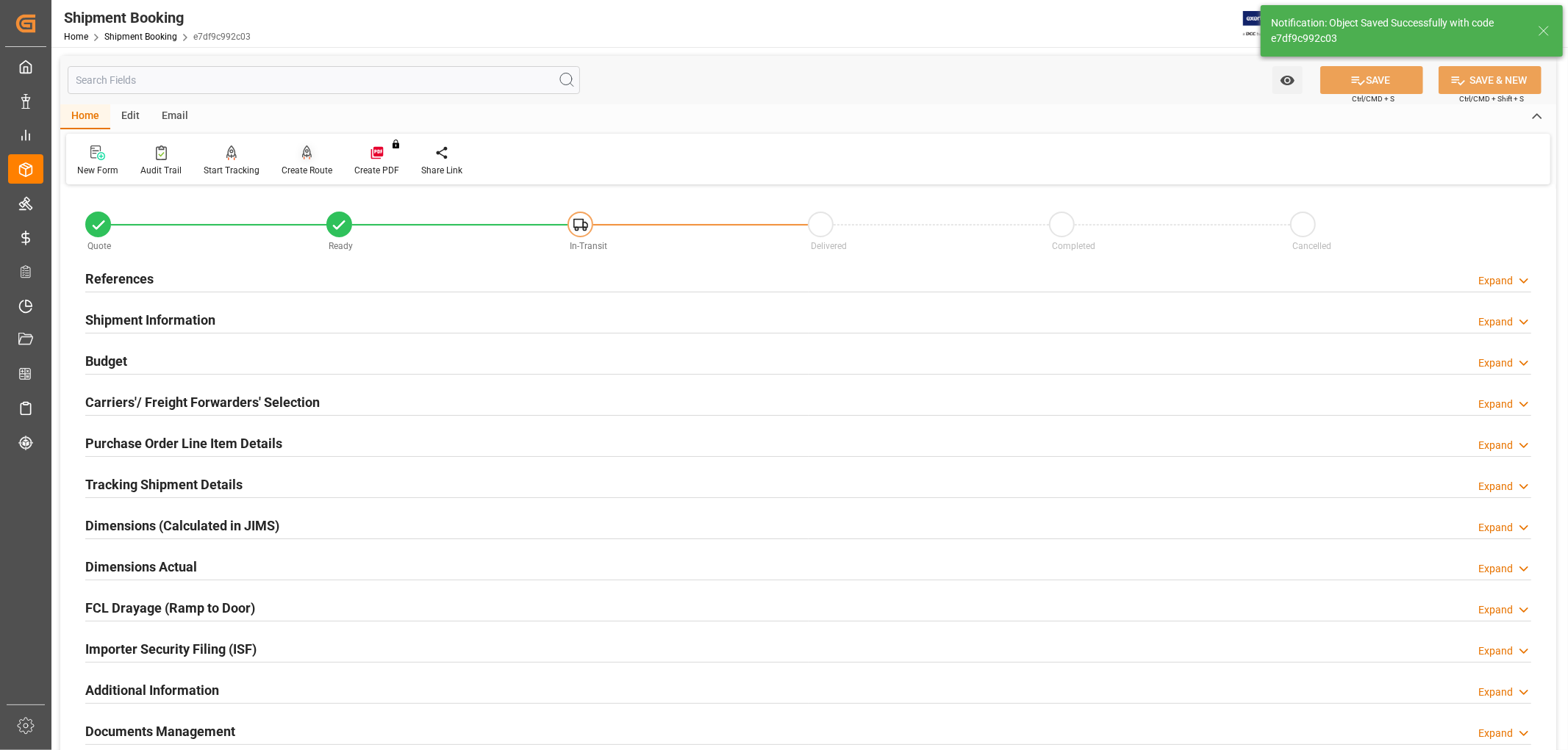
click at [311, 173] on div "Create Route" at bounding box center [307, 171] width 51 height 13
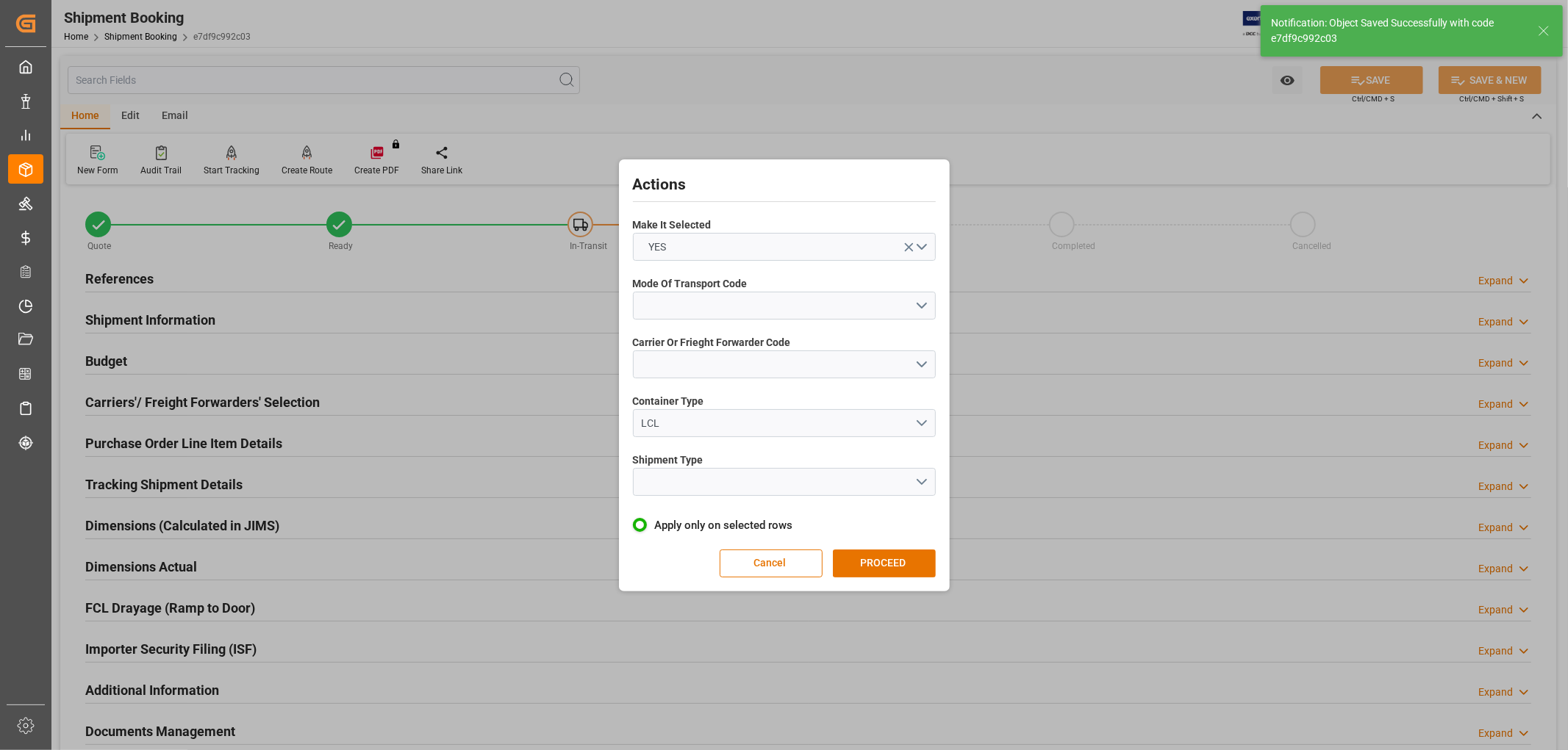
click at [666, 288] on span "Mode Of Transport Code" at bounding box center [690, 284] width 115 height 16
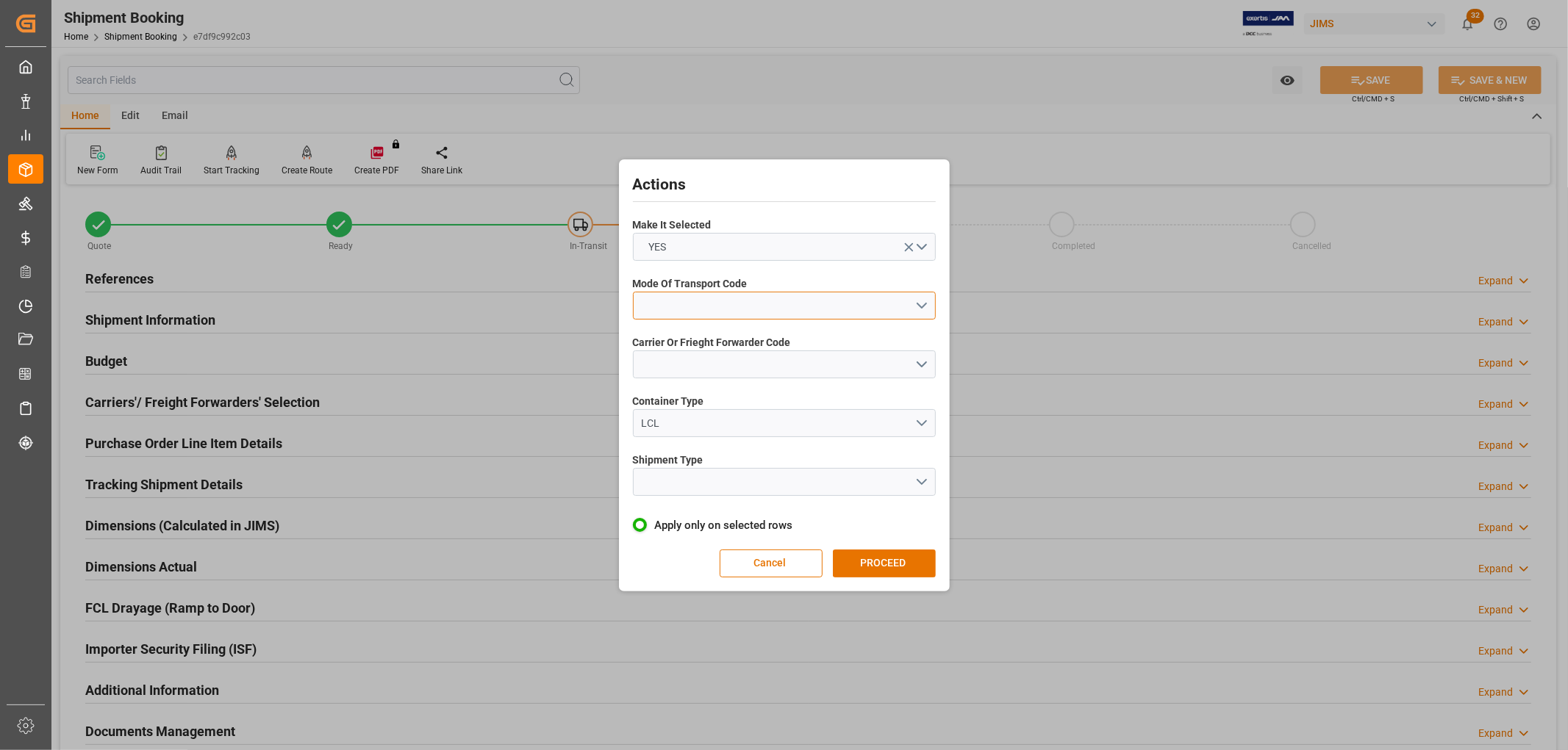
click at [665, 299] on button "open menu" at bounding box center [784, 305] width 303 height 28
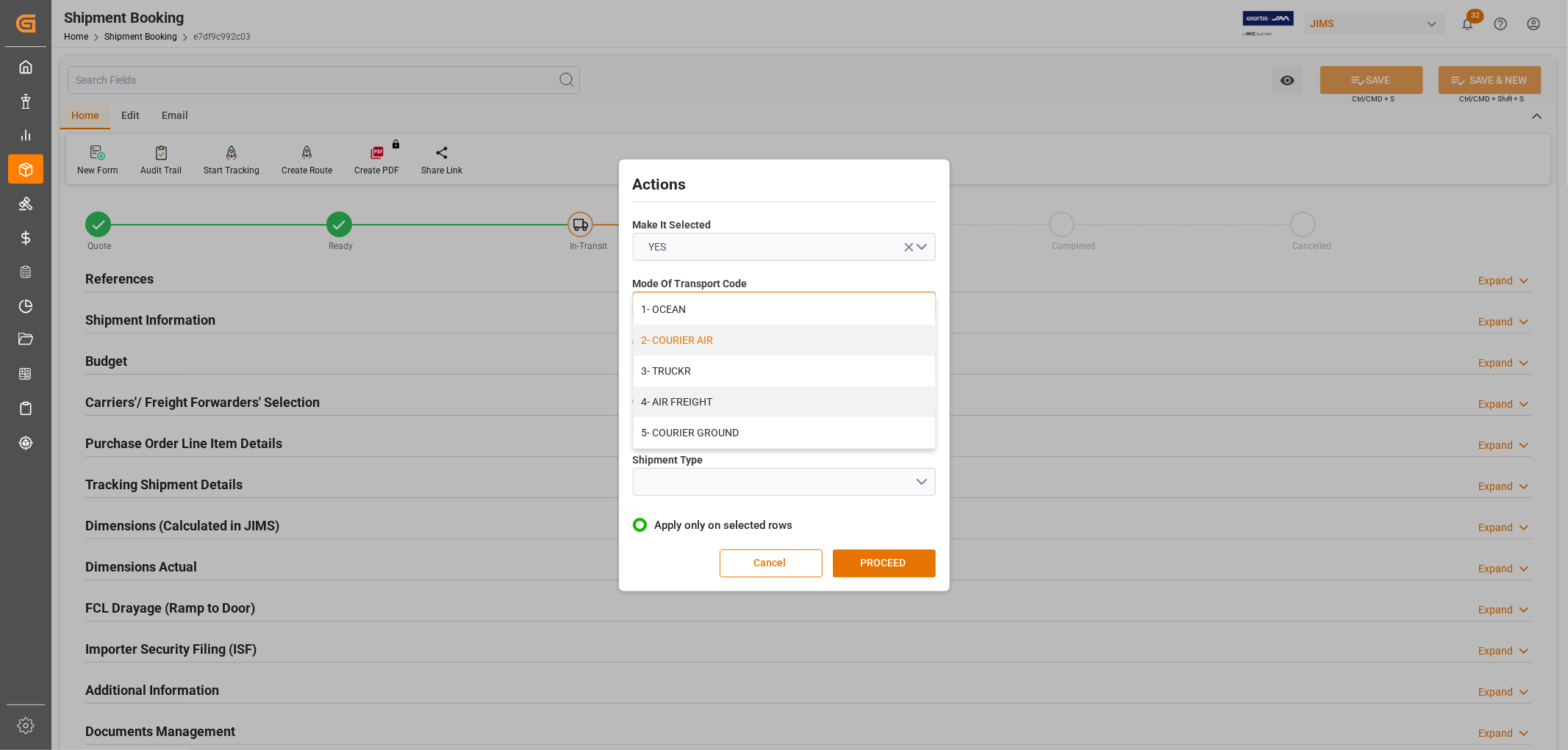
click at [693, 335] on div "2- COURIER AIR" at bounding box center [784, 340] width 301 height 31
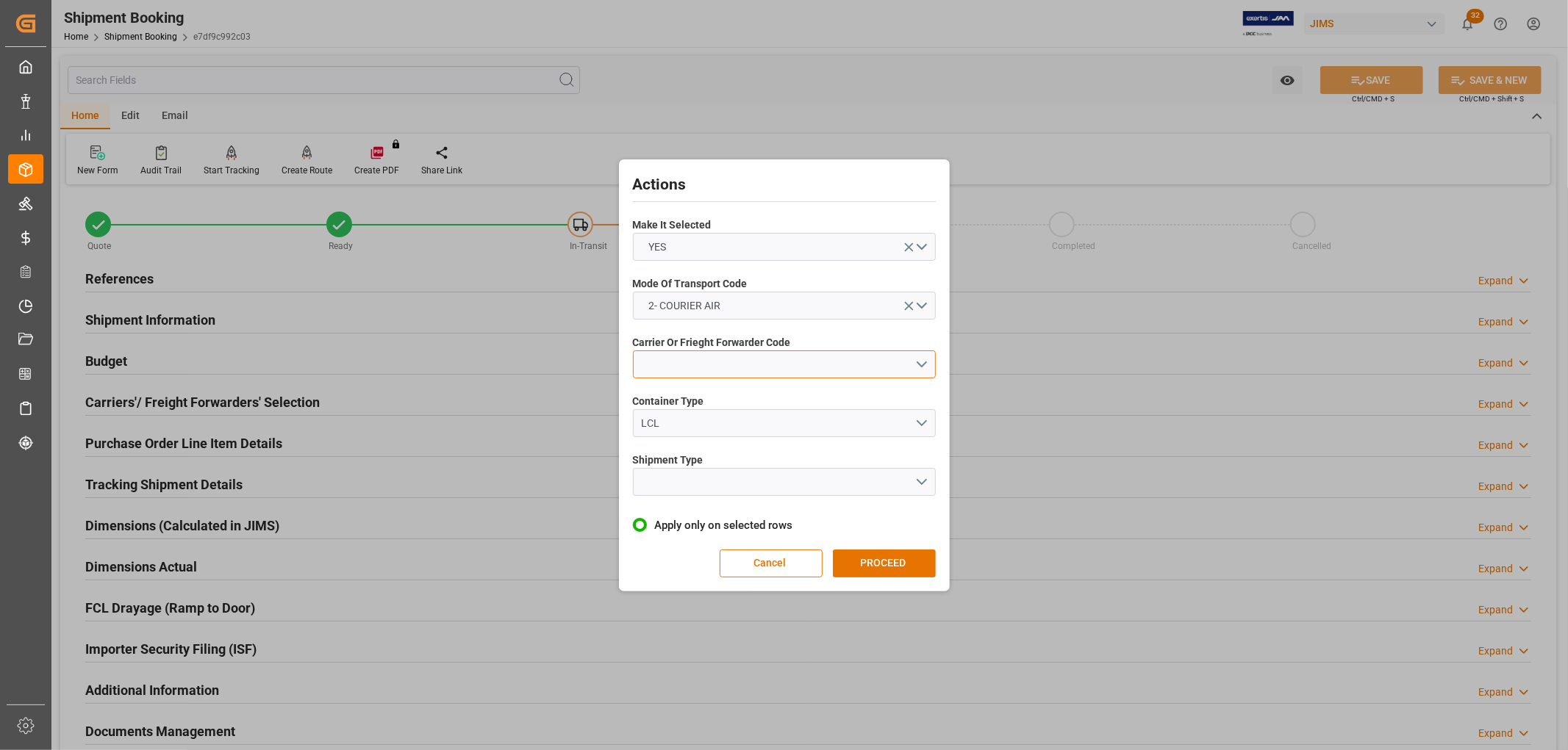
click at [691, 366] on button "open menu" at bounding box center [784, 364] width 303 height 28
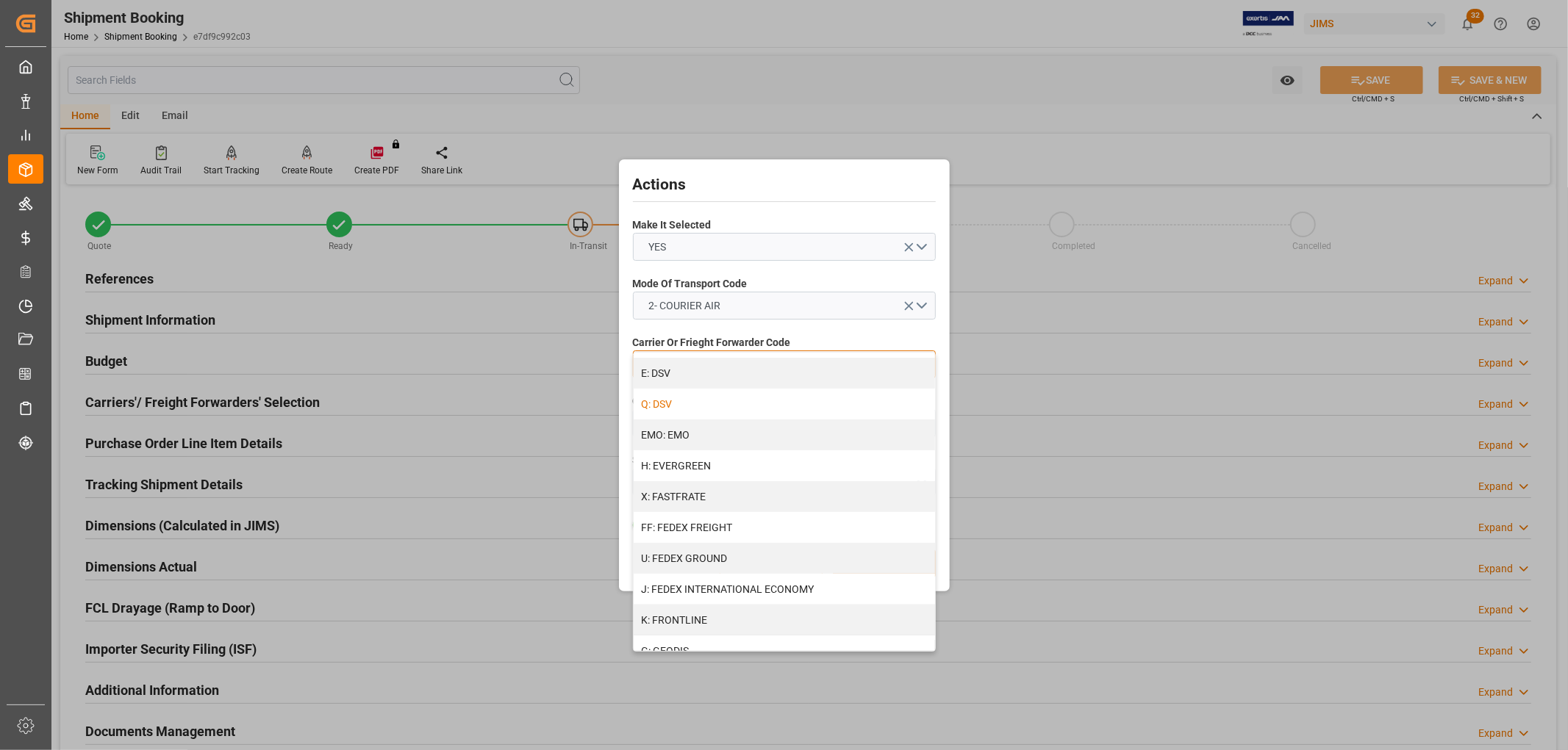
scroll to position [408, 0]
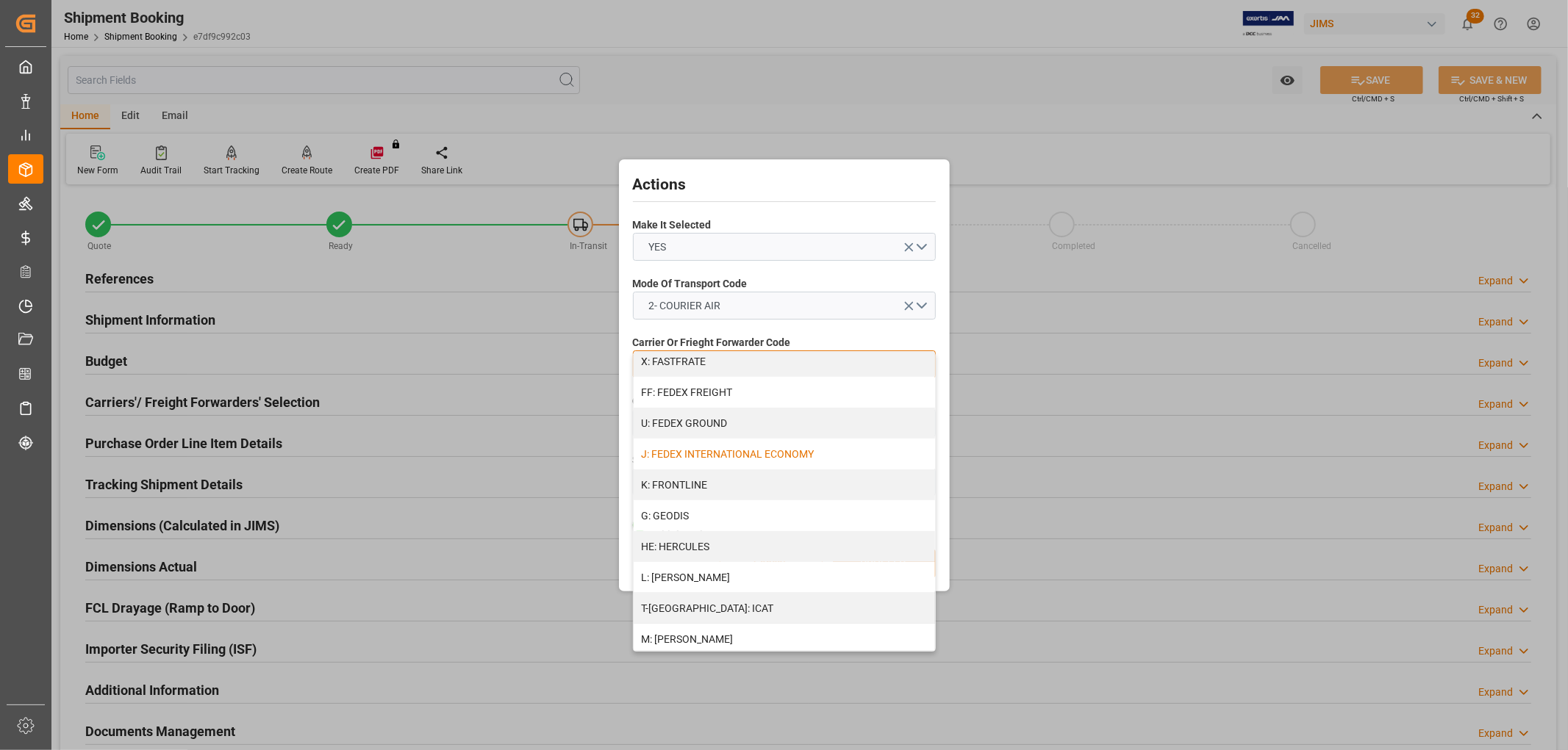
click at [715, 445] on div "J: FEDEX INTERNATIONAL ECONOMY" at bounding box center [784, 454] width 301 height 31
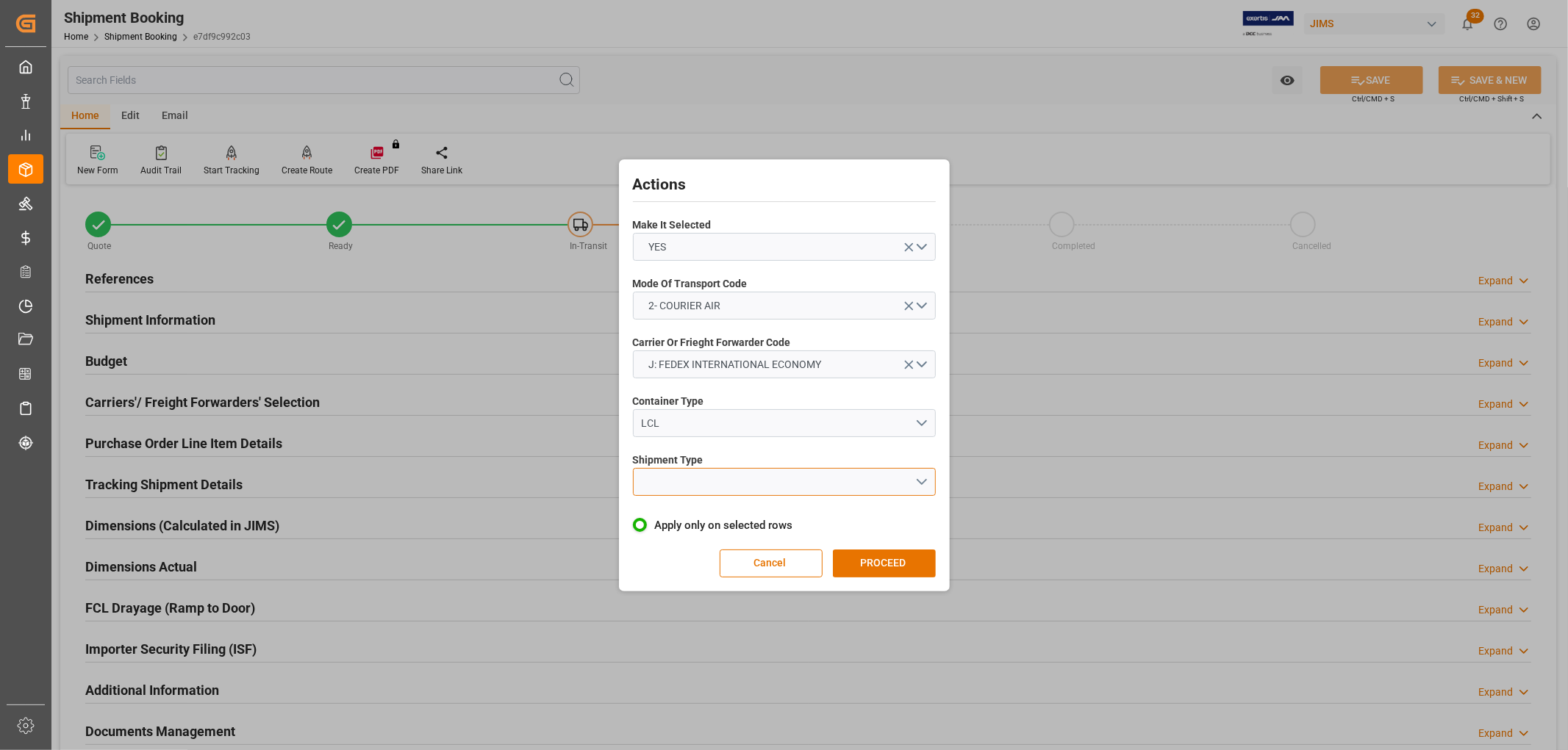
click at [693, 483] on button "open menu" at bounding box center [784, 481] width 303 height 28
click at [663, 487] on div "LTL" at bounding box center [784, 485] width 301 height 31
click at [878, 562] on button "PROCEED" at bounding box center [884, 563] width 103 height 28
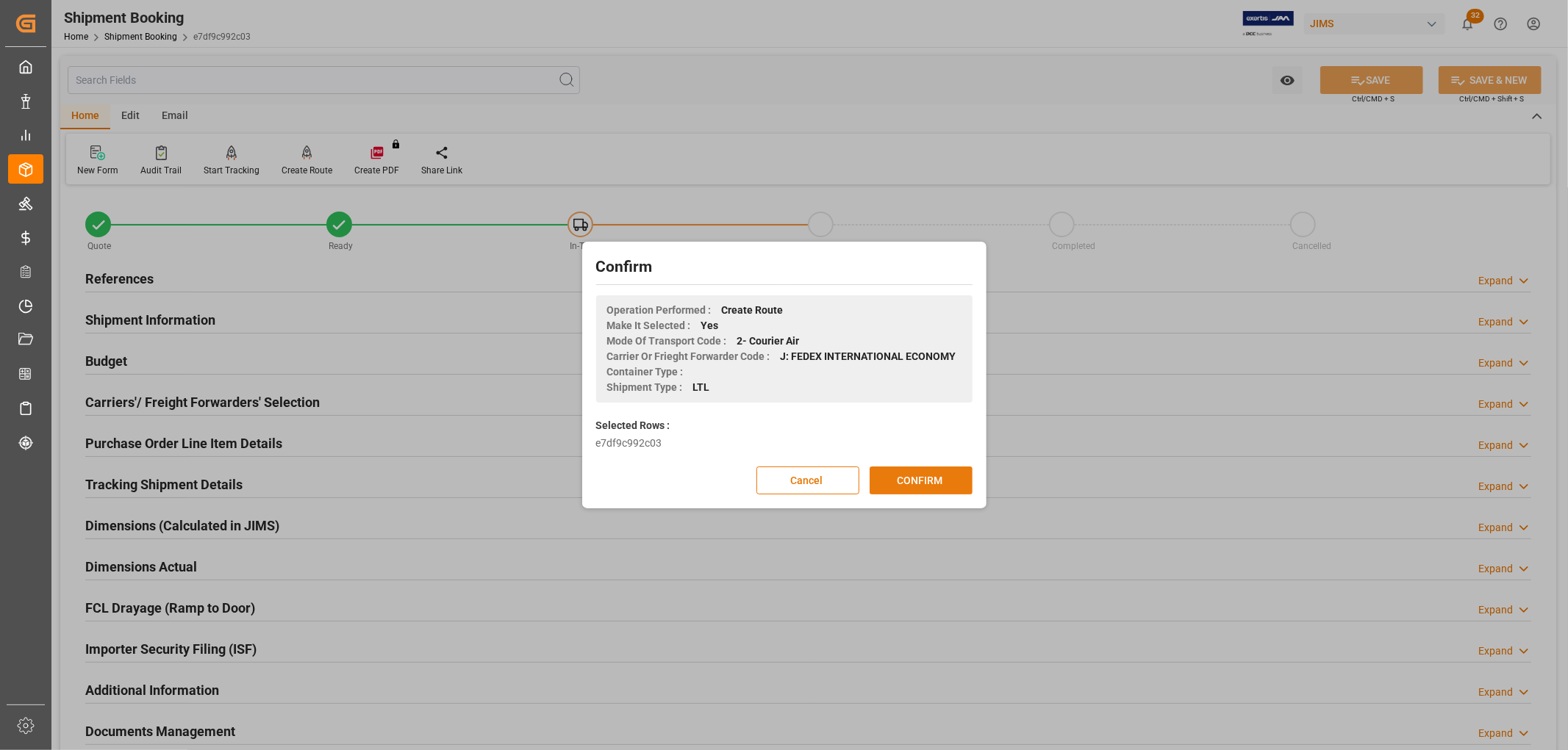
click at [917, 474] on button "CONFIRM" at bounding box center [920, 480] width 103 height 28
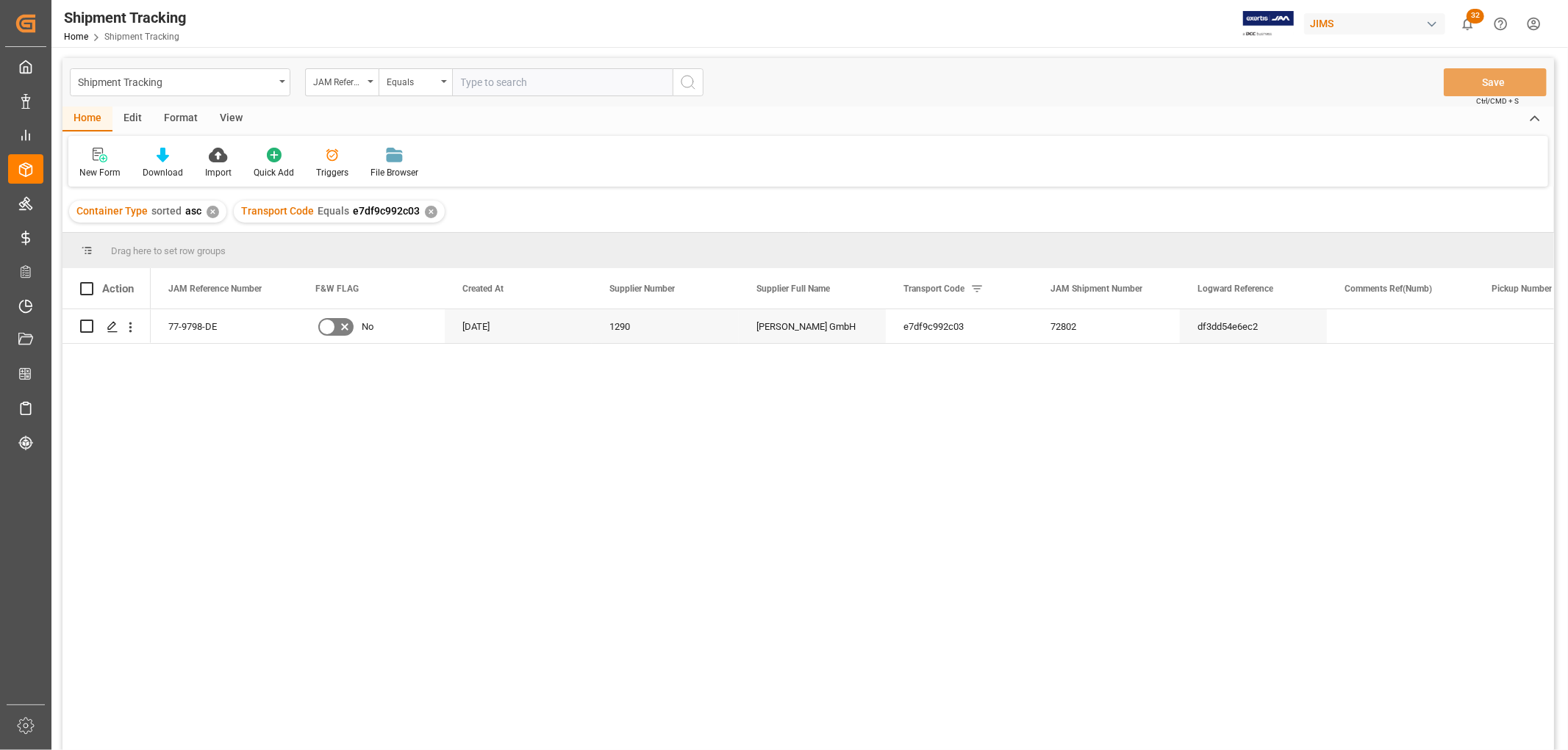
click at [229, 121] on div "View" at bounding box center [231, 118] width 45 height 25
click at [104, 165] on div "Default" at bounding box center [94, 162] width 51 height 32
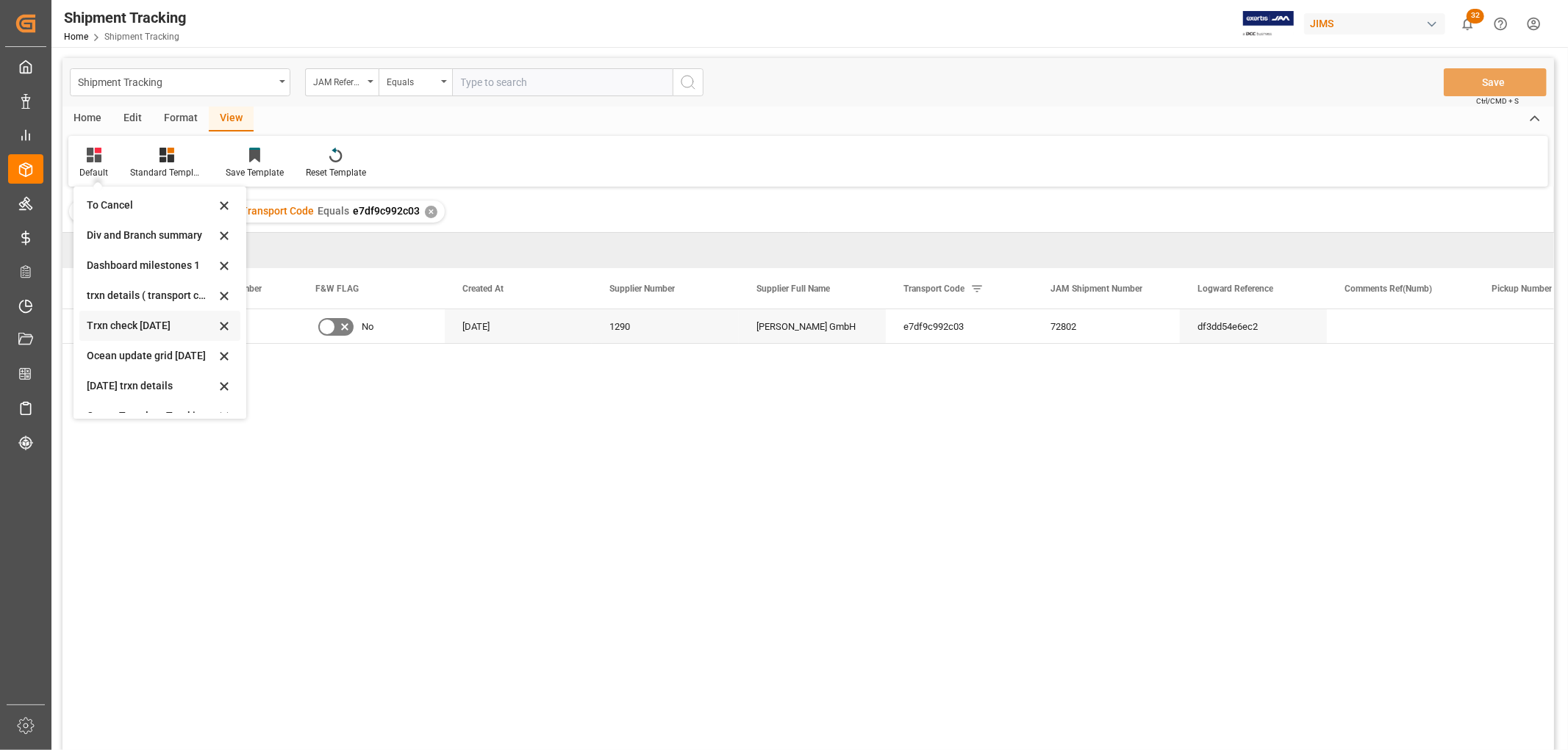
scroll to position [231, 0]
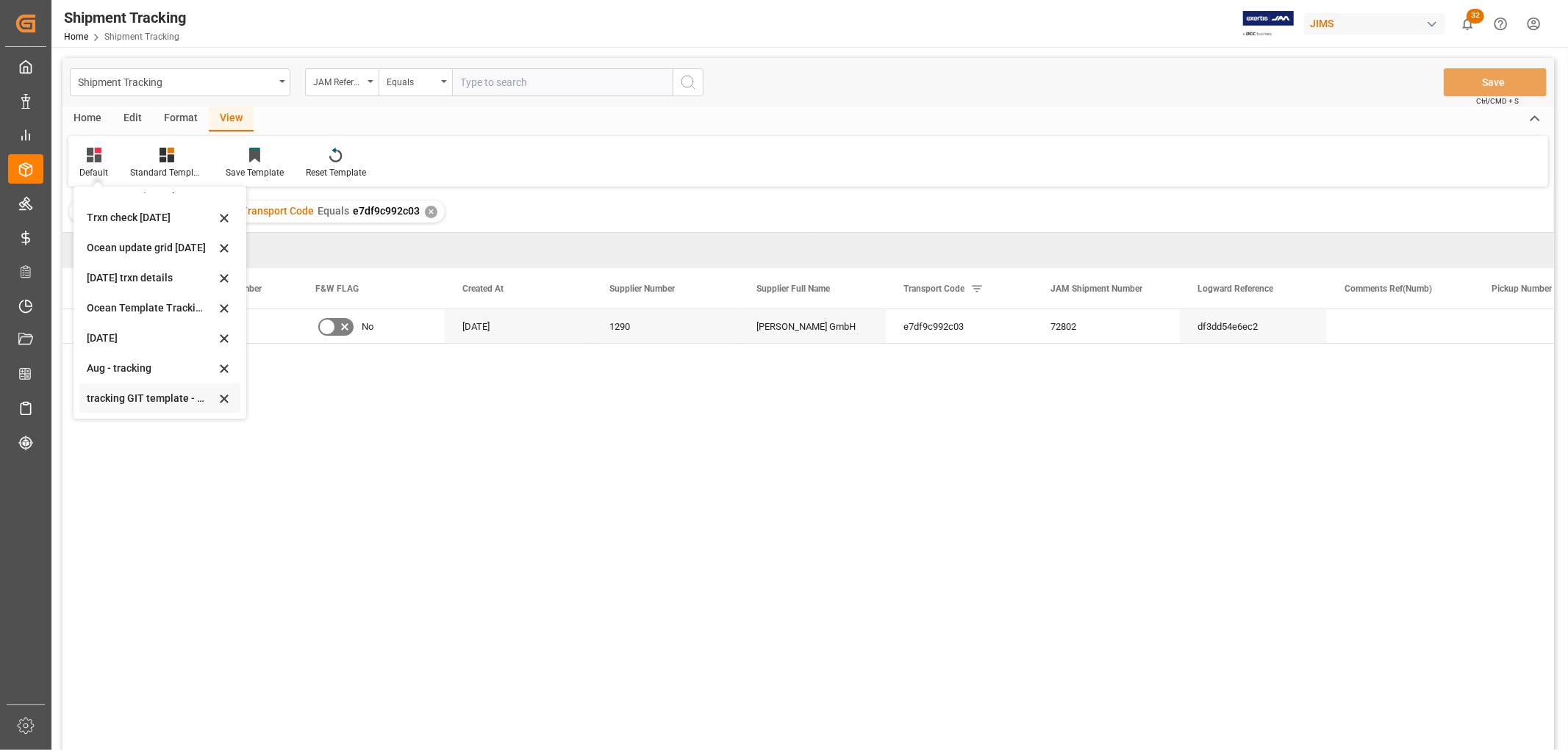
click at [121, 397] on div "tracking GIT template - Rev" at bounding box center [151, 398] width 129 height 16
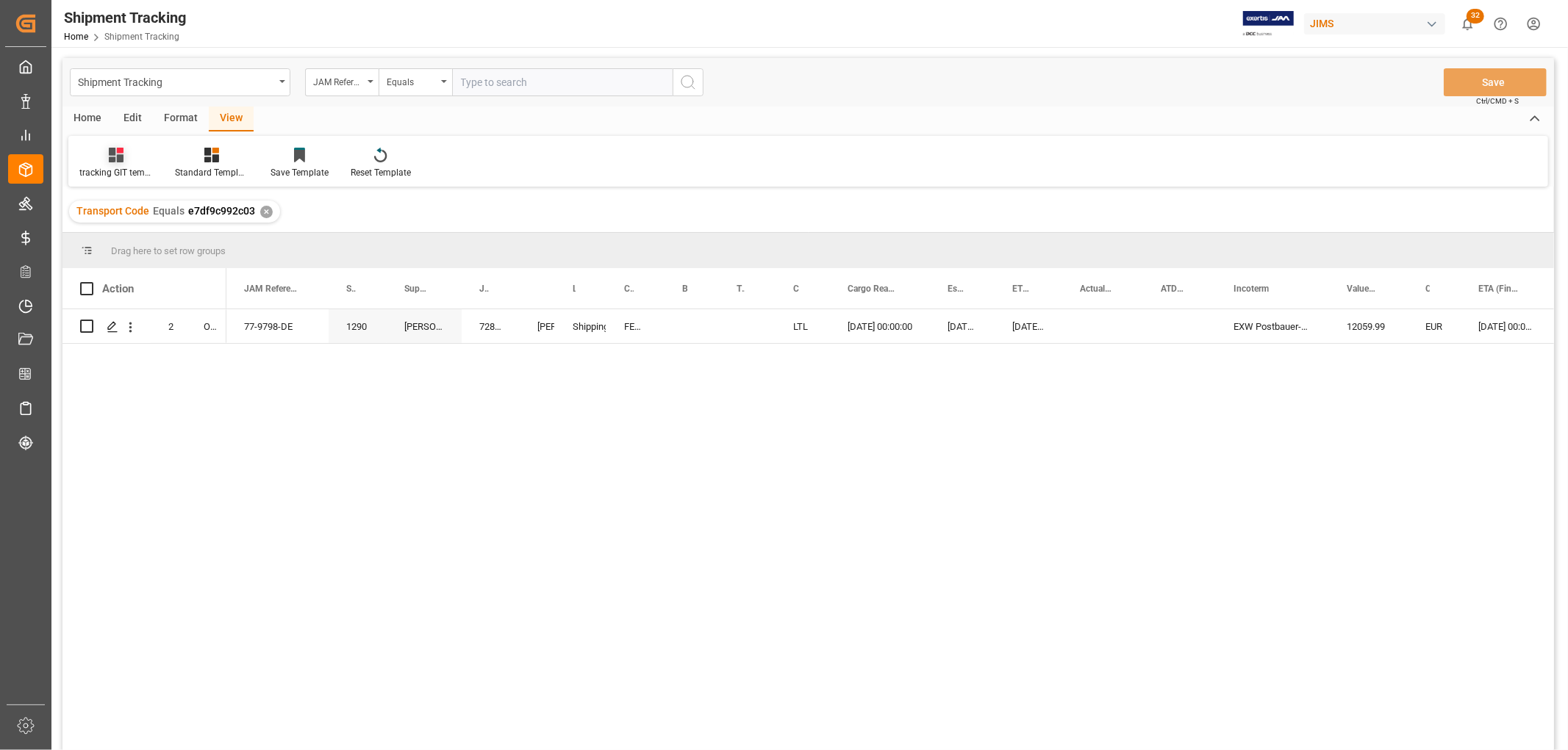
click at [106, 164] on div "tracking GIT template - Rev" at bounding box center [116, 162] width 96 height 32
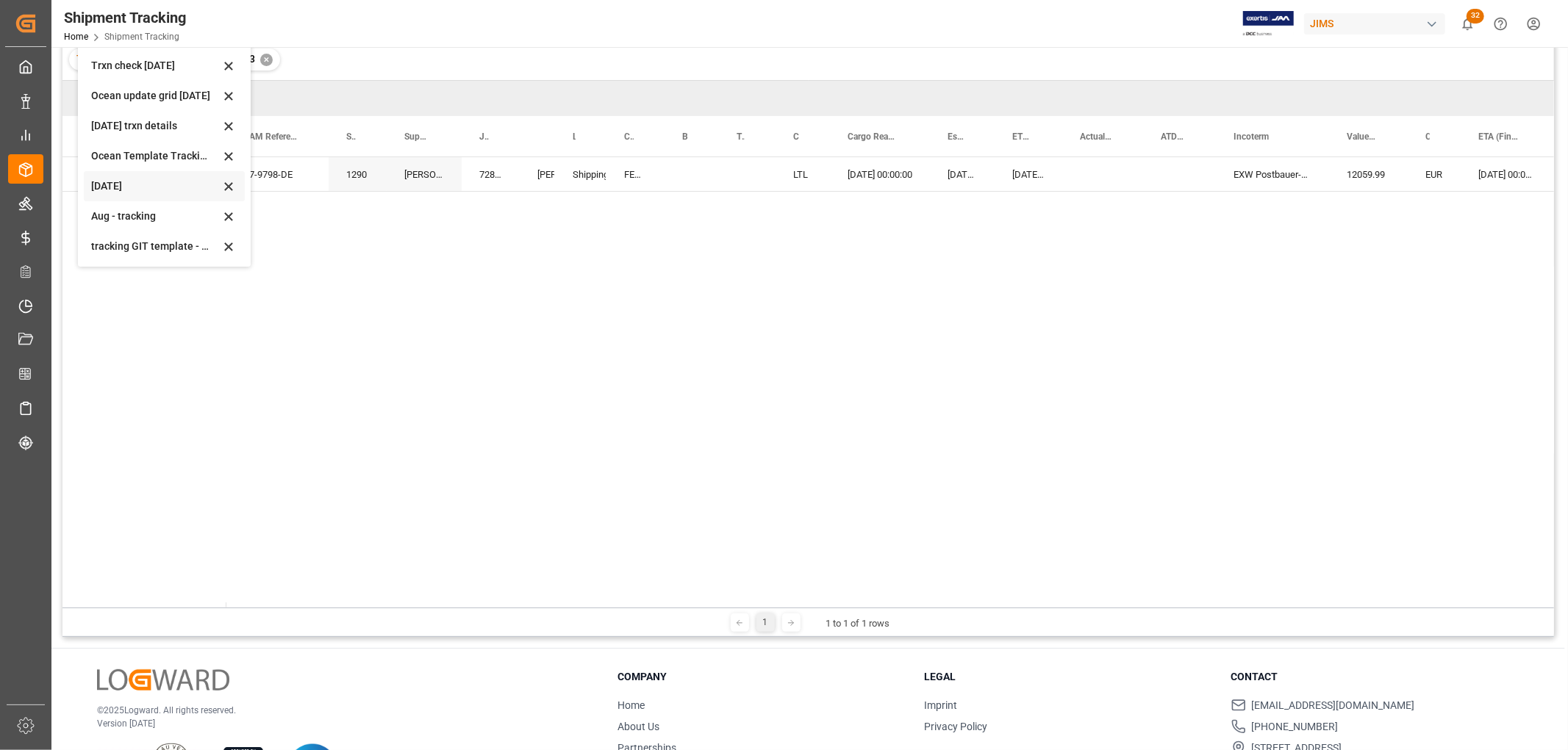
scroll to position [163, 0]
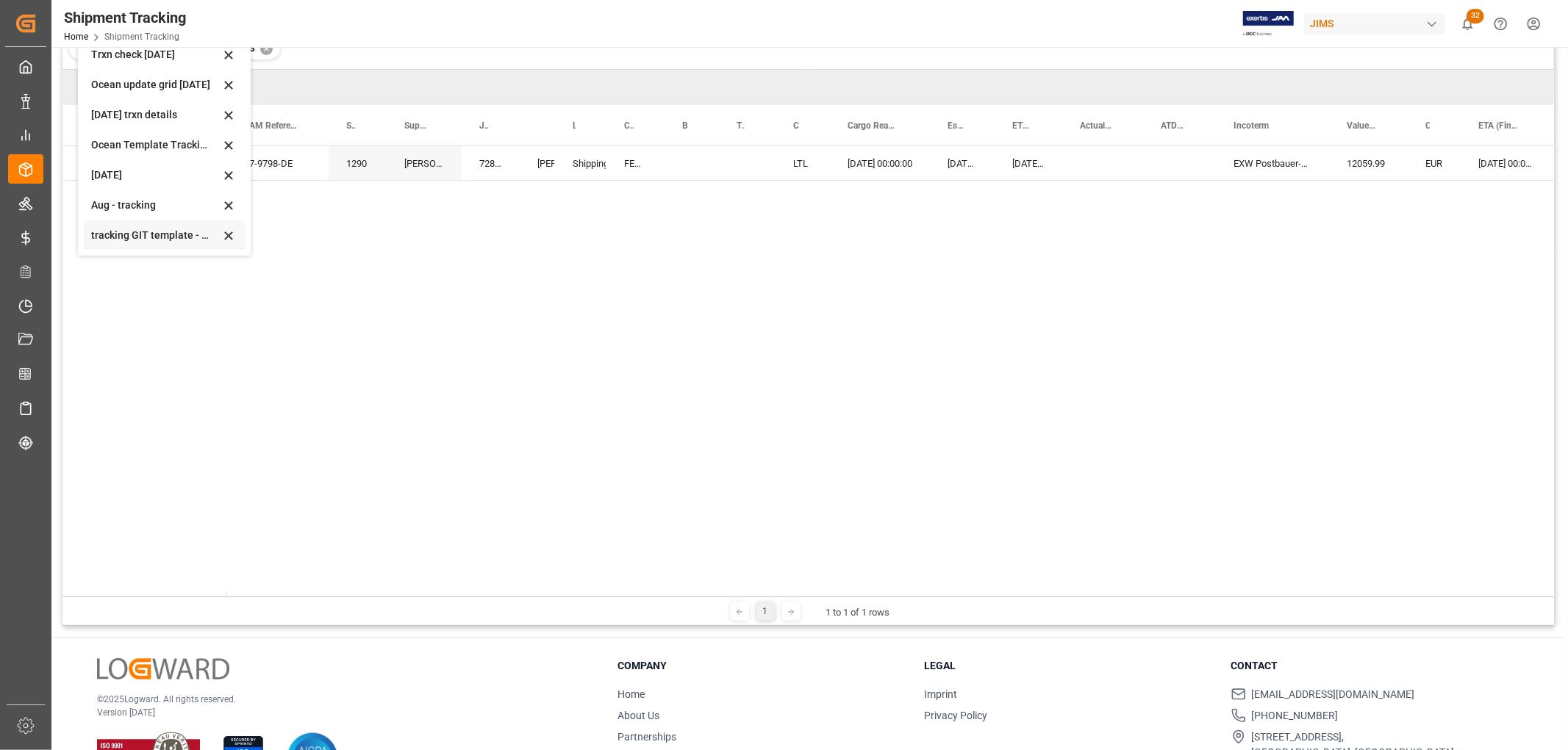
click at [106, 235] on div "tracking GIT template - Rev" at bounding box center [156, 235] width 129 height 16
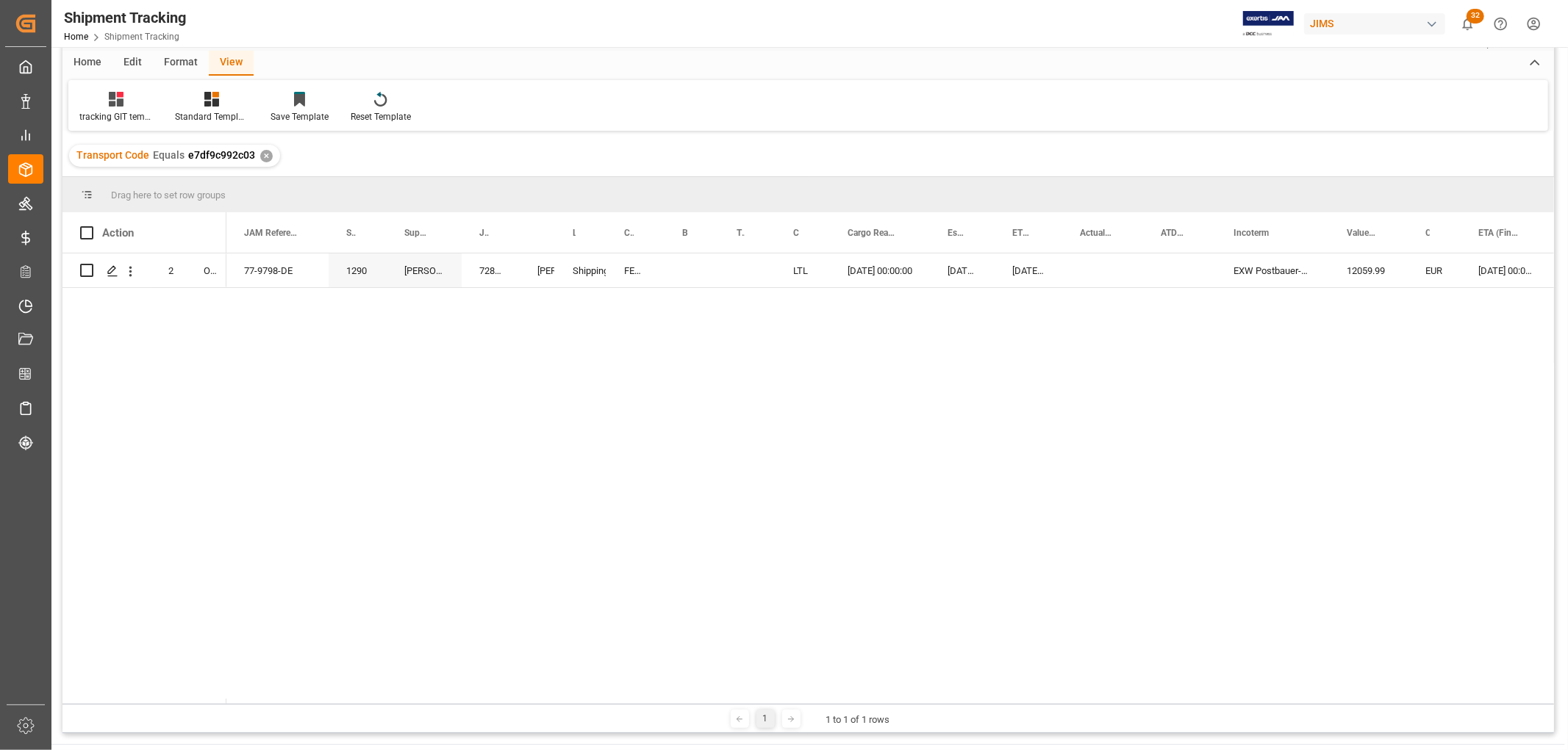
scroll to position [0, 0]
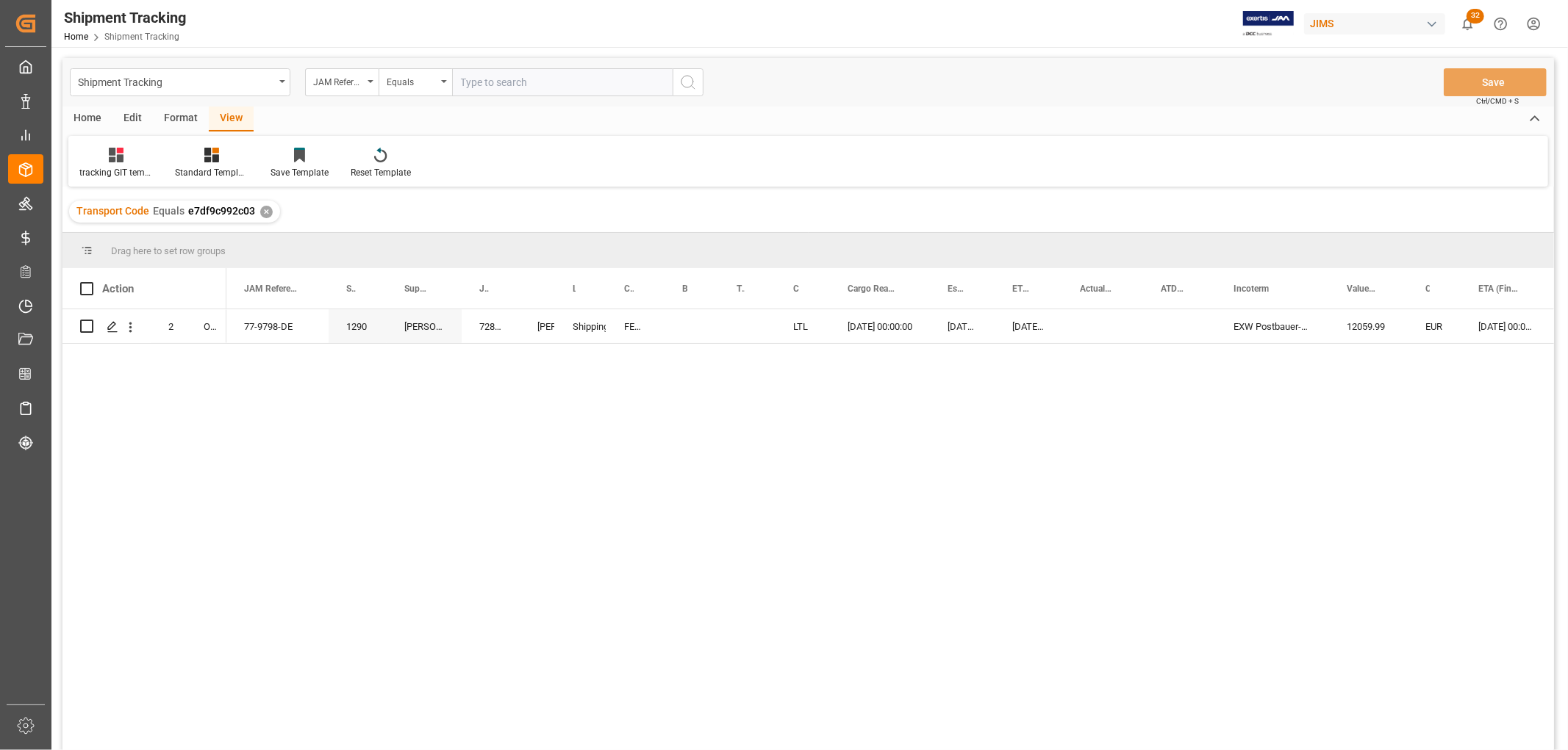
click at [443, 391] on div "77-9798-DE 1290 [PERSON_NAME] GmbH 72802 [PERSON_NAME] Shipping instructions se…" at bounding box center [890, 534] width 1328 height 451
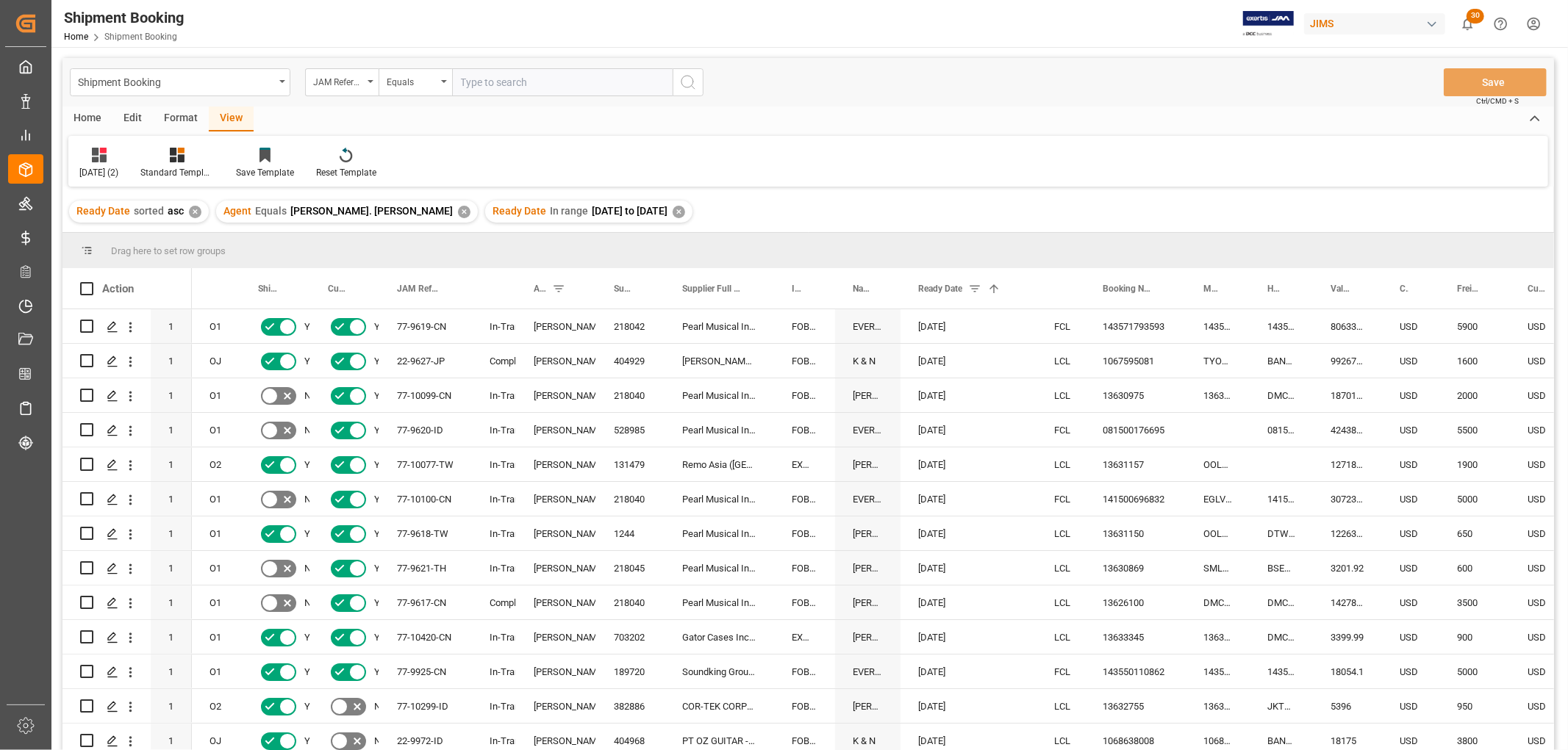
scroll to position [163, 0]
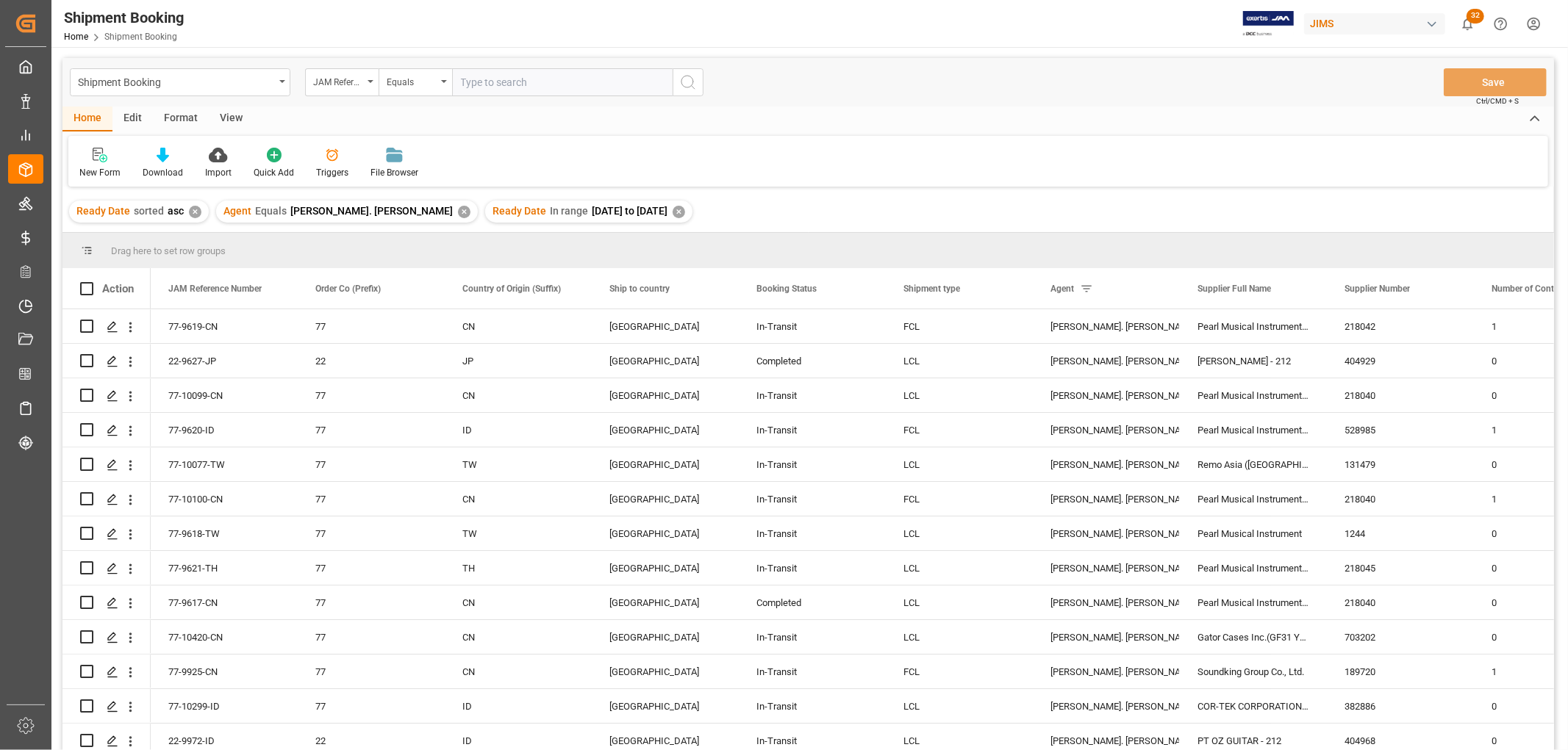
click at [214, 115] on div "View" at bounding box center [231, 118] width 45 height 25
click at [90, 165] on div "Default" at bounding box center [94, 162] width 51 height 32
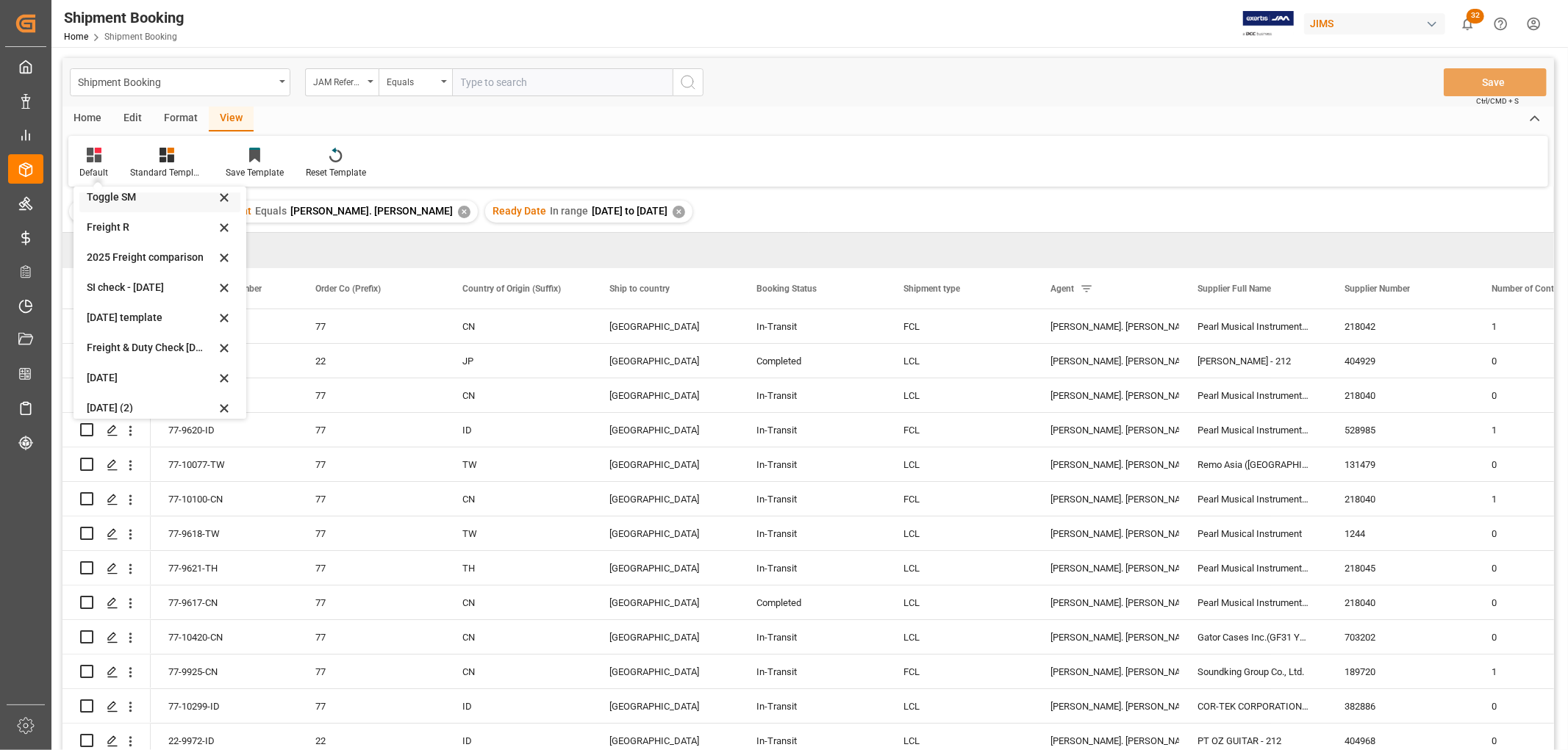
scroll to position [111, 0]
click at [126, 394] on div "[DATE] (2)" at bounding box center [151, 397] width 129 height 16
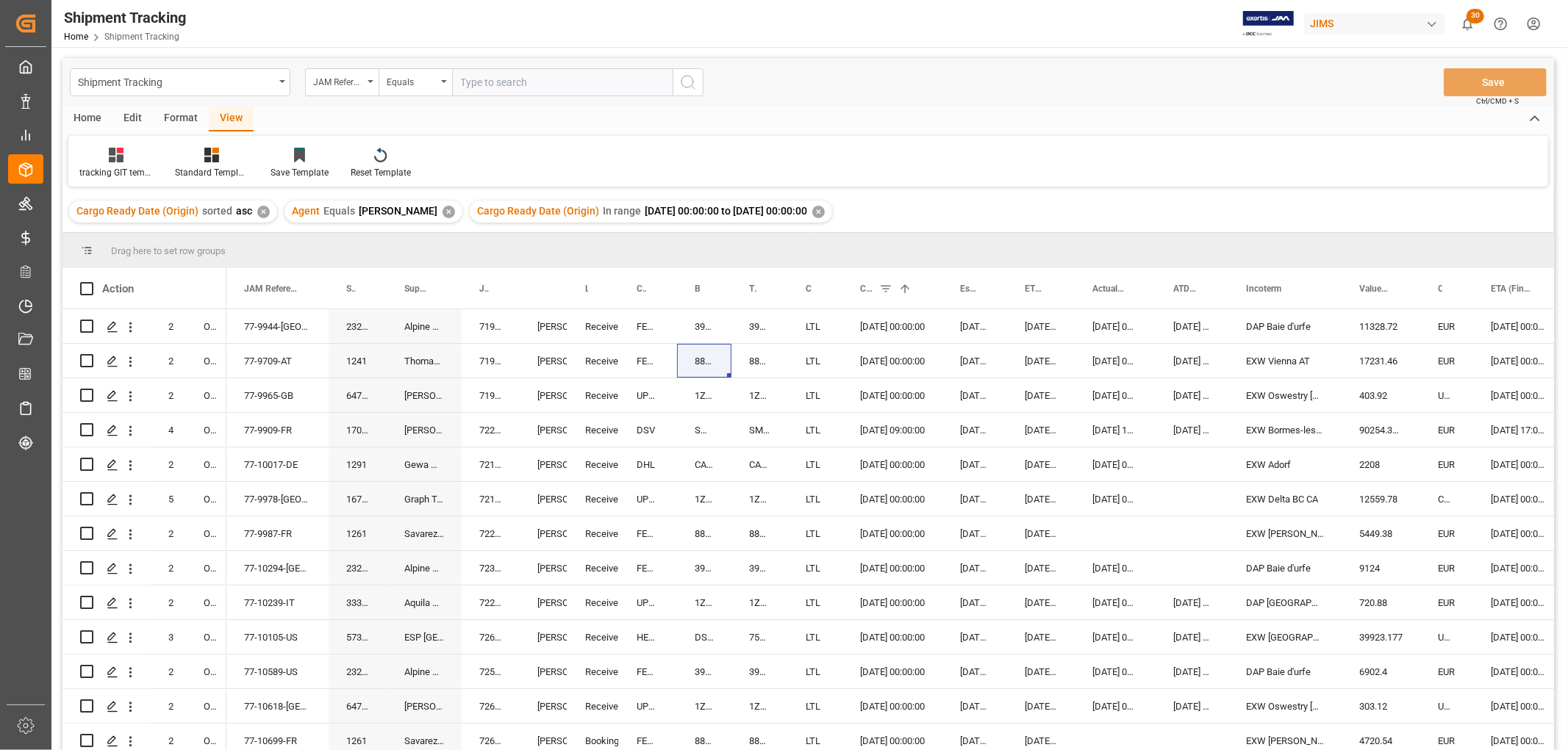
scroll to position [42, 0]
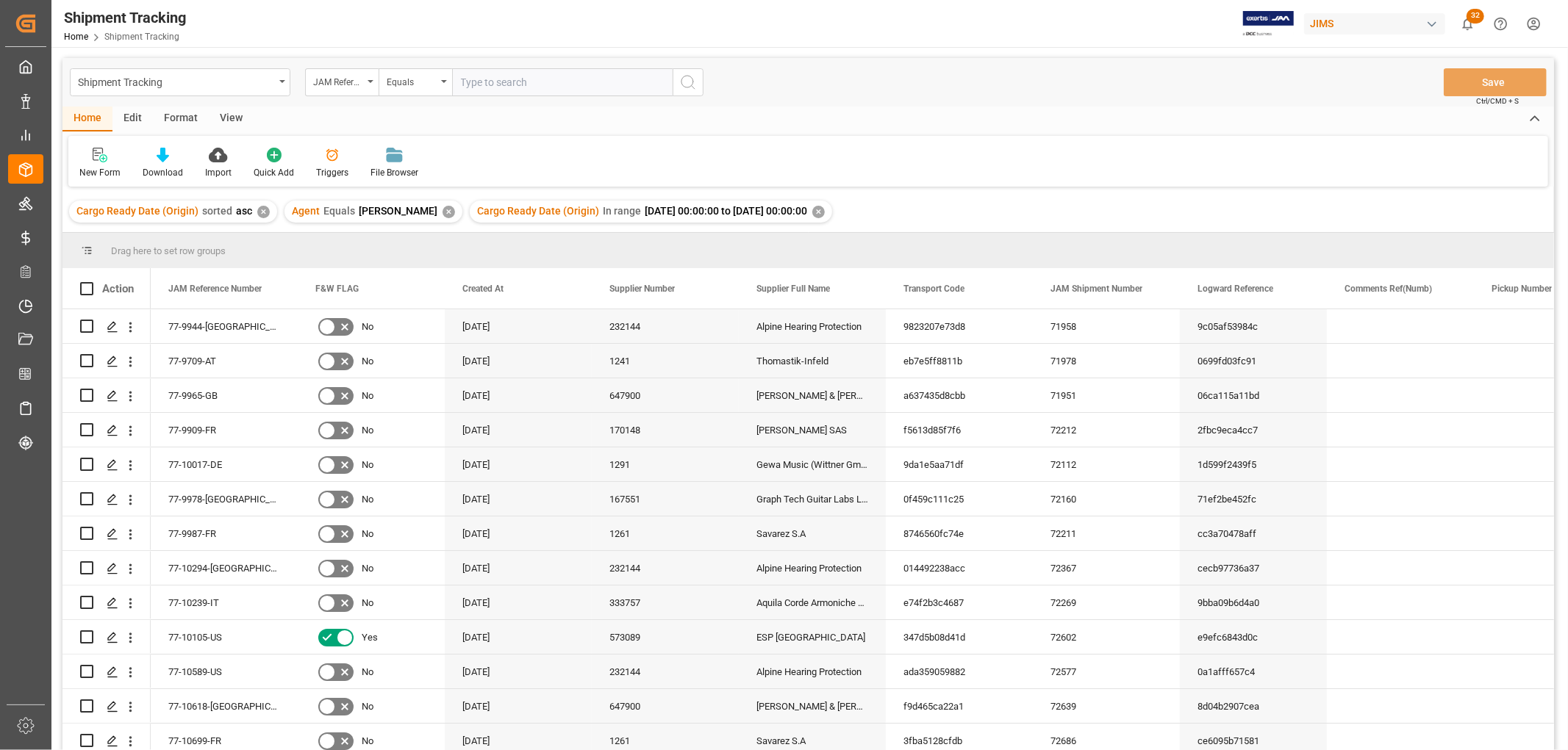
click at [223, 114] on div "View" at bounding box center [231, 118] width 45 height 25
click at [99, 167] on div "Default" at bounding box center [94, 173] width 28 height 13
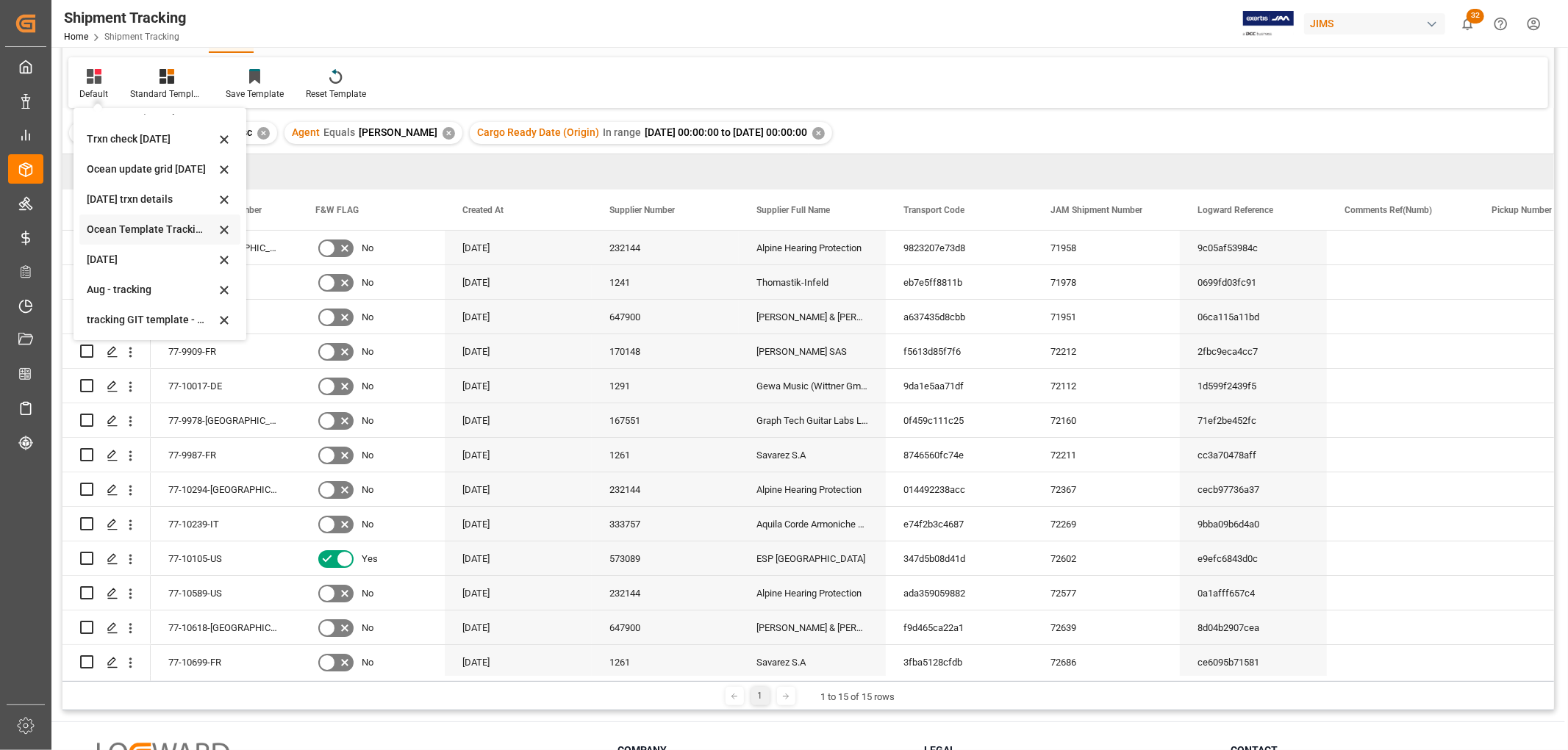
scroll to position [163, 0]
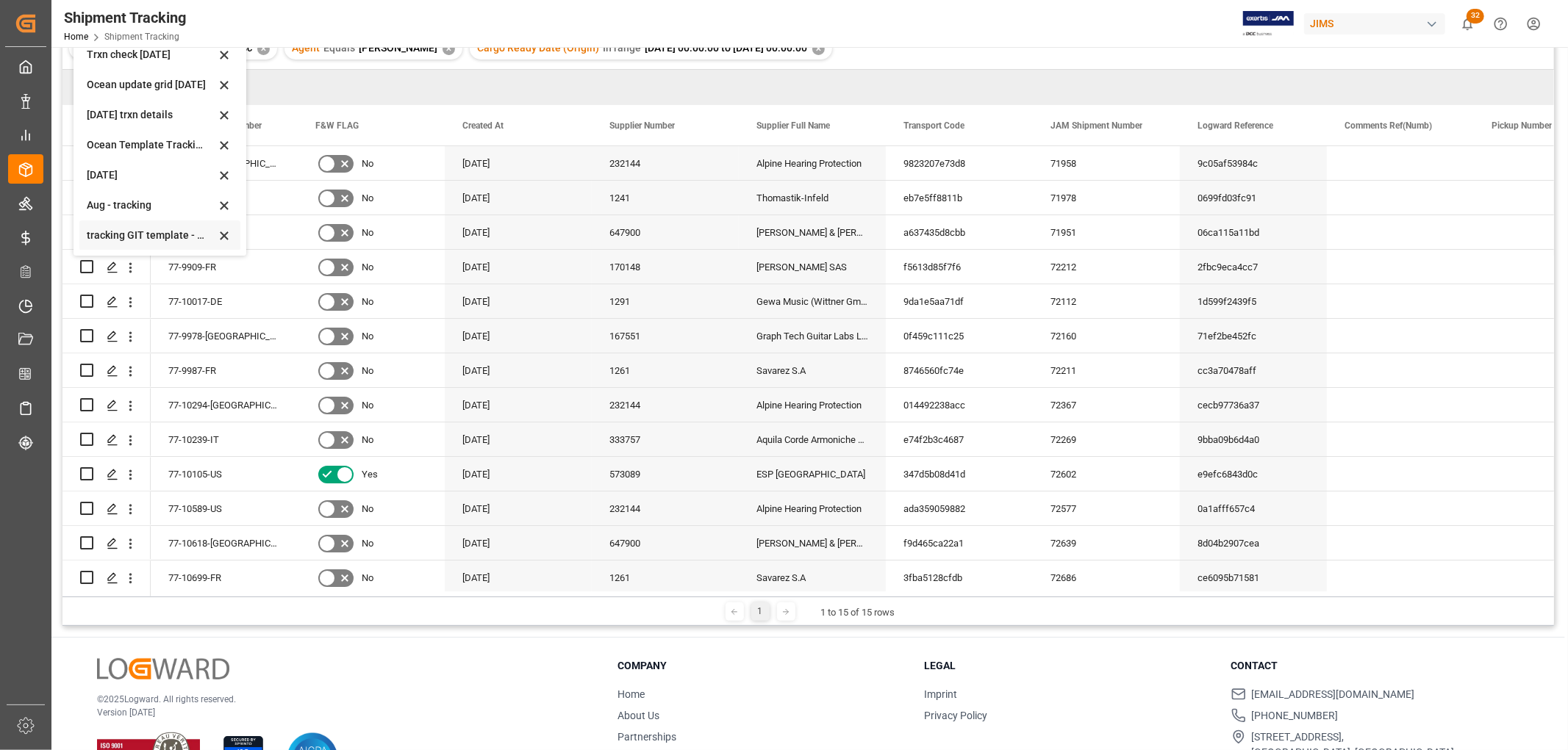
click at [110, 234] on div "tracking GIT template - Rev" at bounding box center [151, 235] width 129 height 16
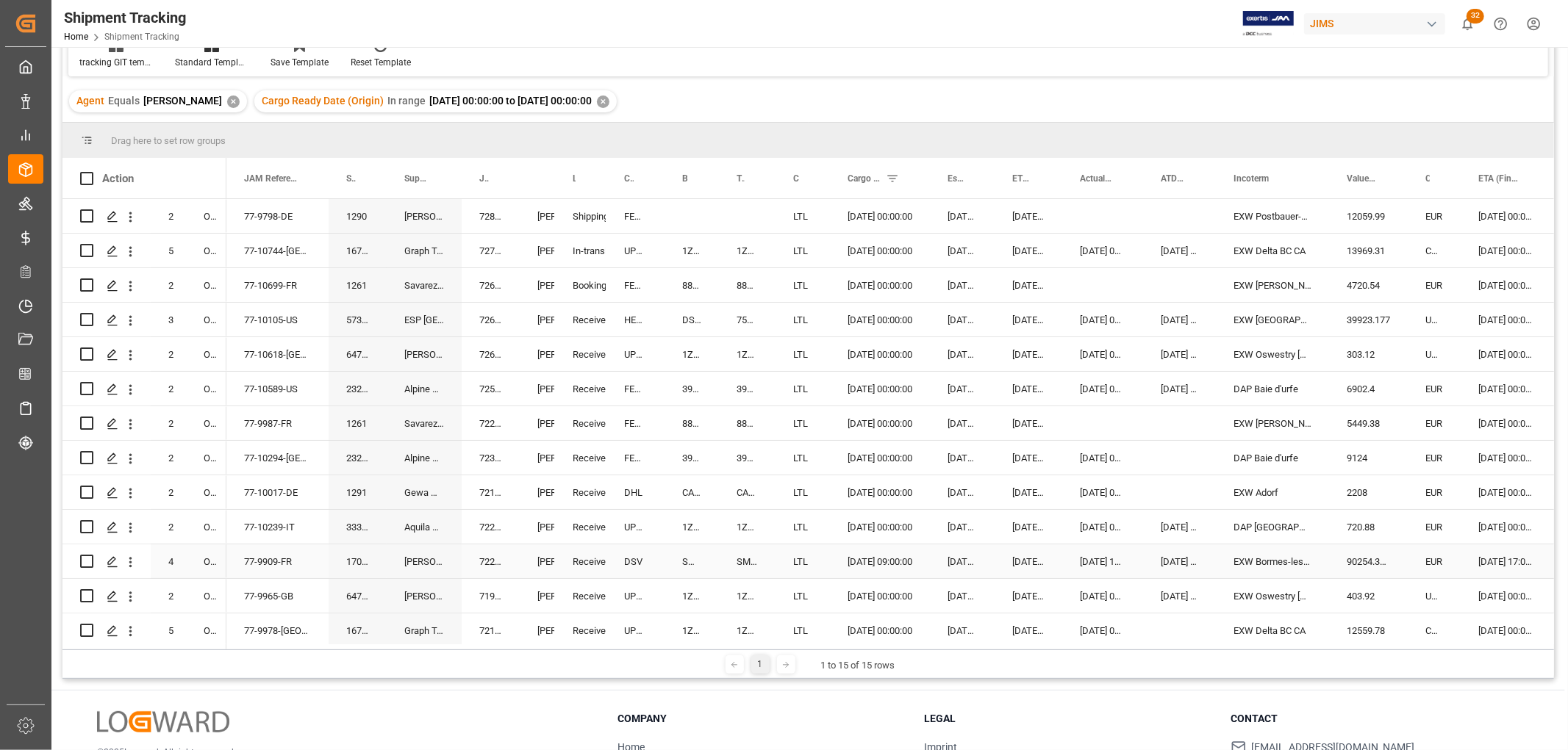
scroll to position [82, 0]
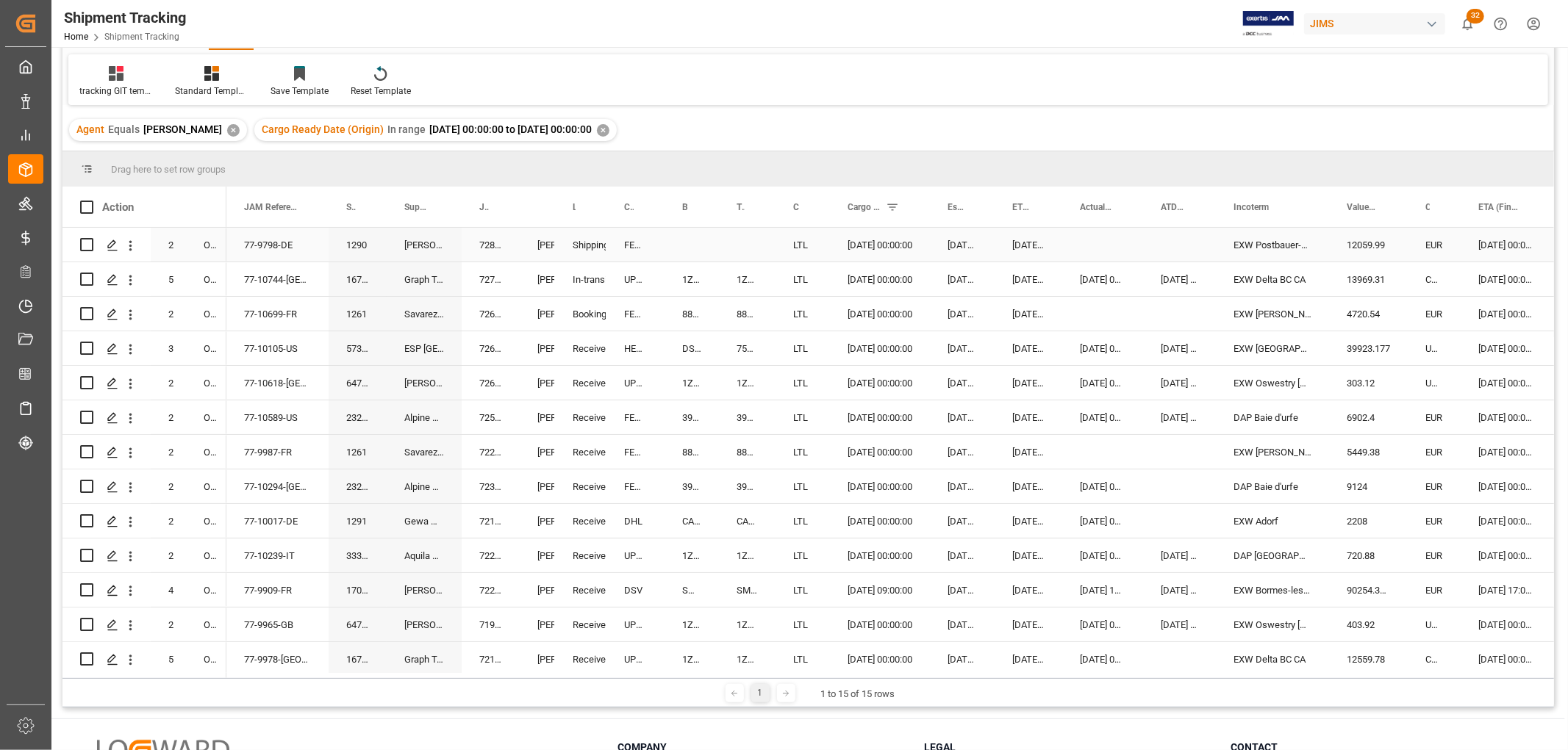
click at [268, 239] on div "77-9798-DE" at bounding box center [277, 244] width 102 height 34
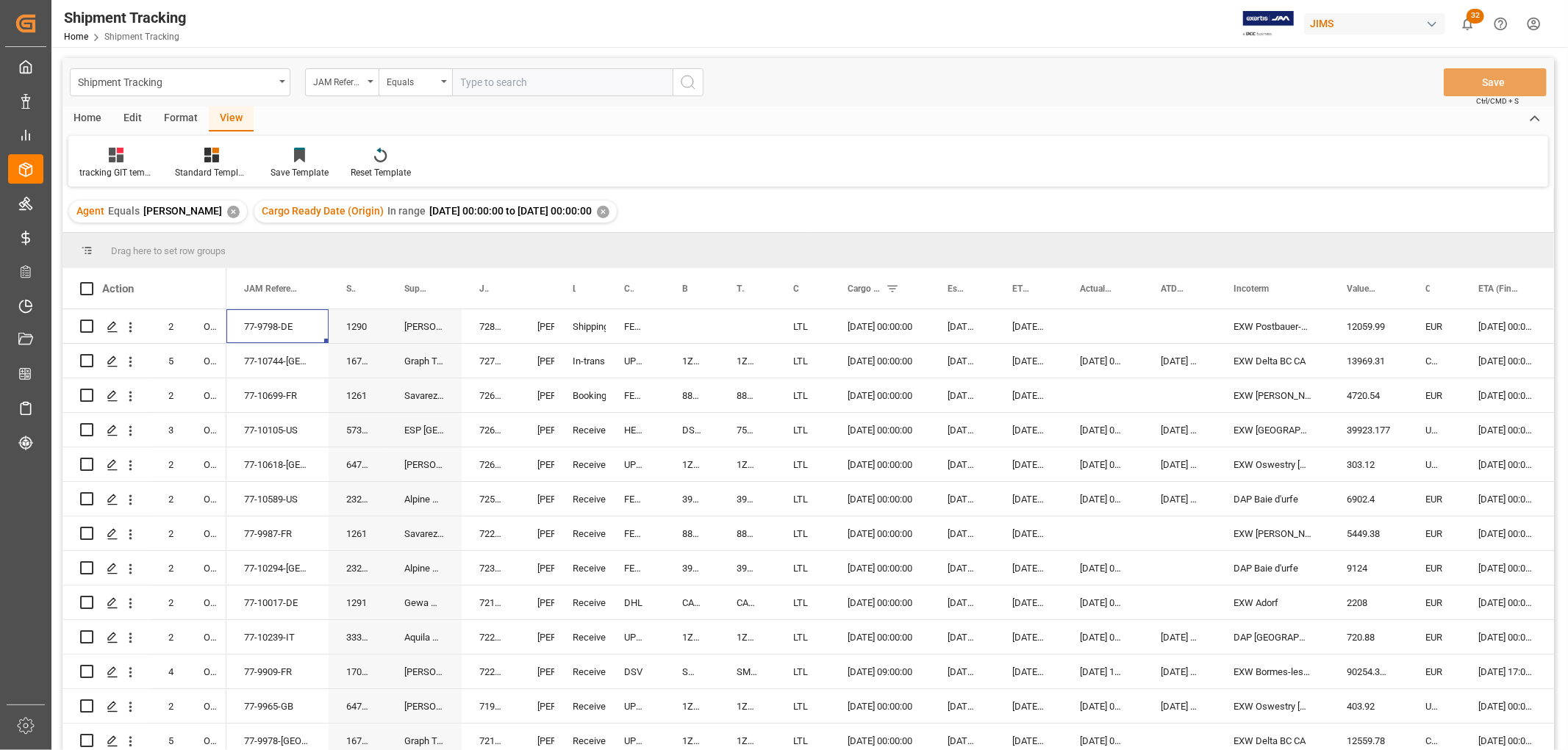
click at [230, 209] on div "✕" at bounding box center [233, 212] width 13 height 13
click at [229, 116] on div "View" at bounding box center [231, 118] width 45 height 25
click at [101, 166] on div "tracking GIT template - Rev" at bounding box center [116, 173] width 73 height 13
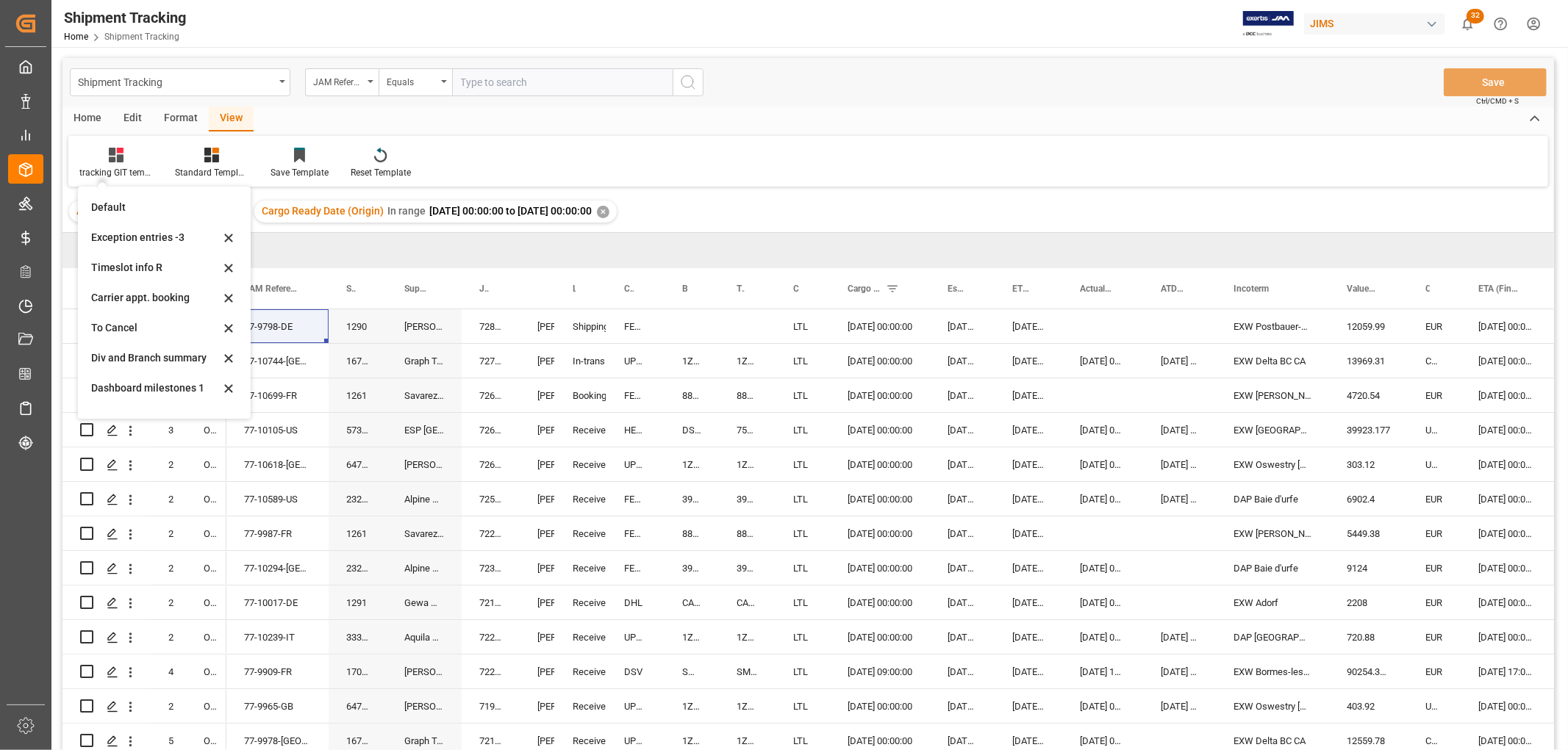
click at [333, 239] on div "Drag here to set row groups" at bounding box center [808, 250] width 1492 height 35
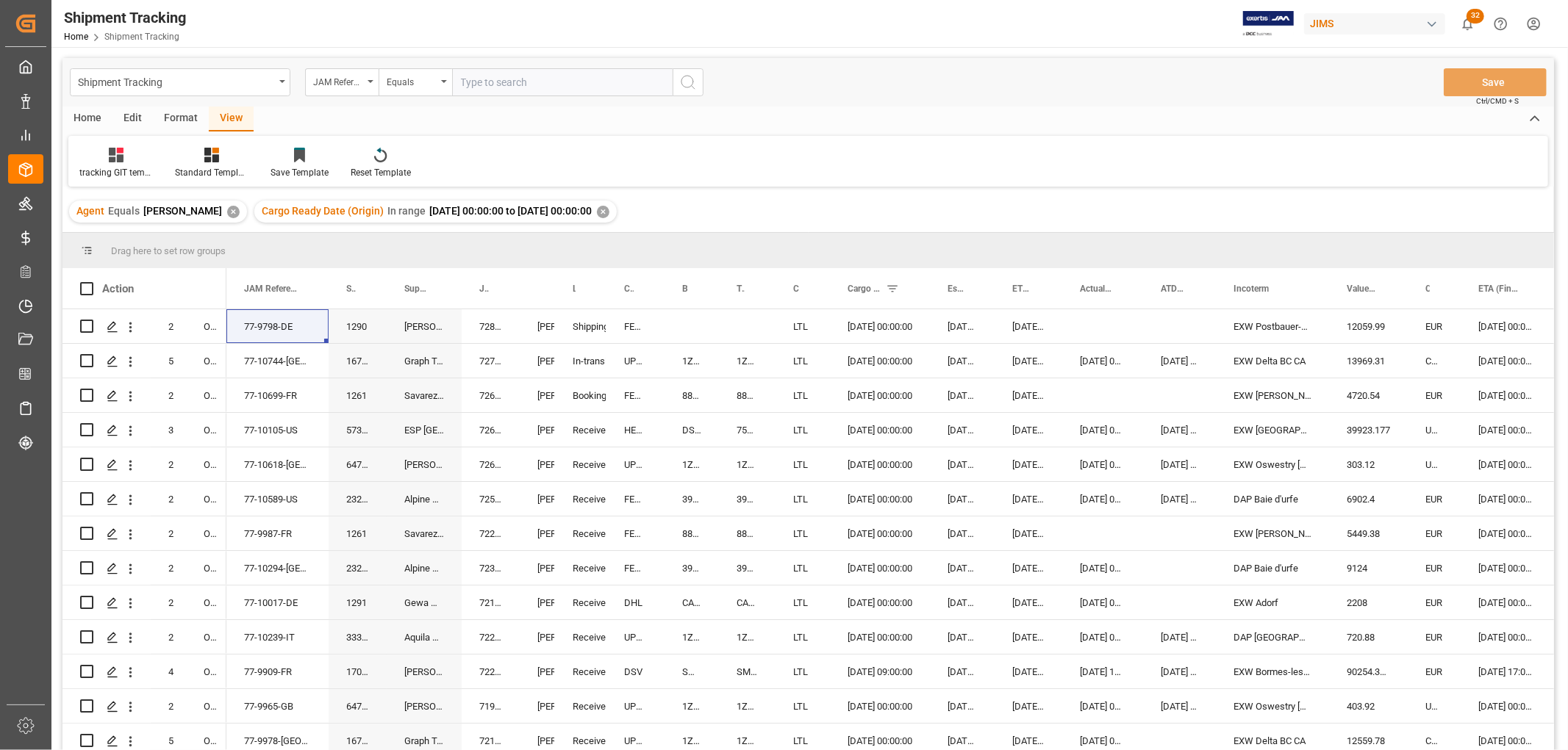
click at [231, 210] on div "✕" at bounding box center [233, 212] width 13 height 13
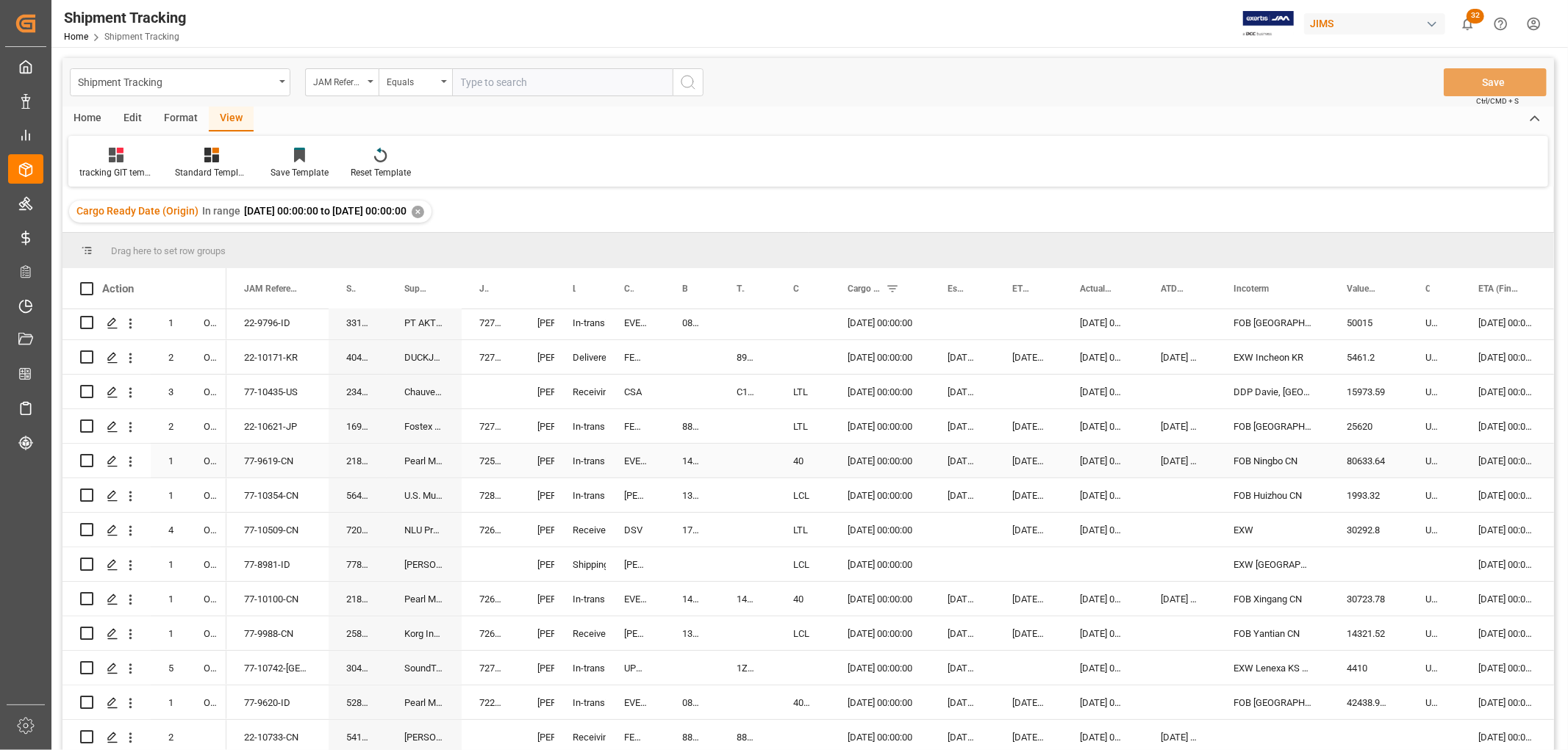
scroll to position [326, 0]
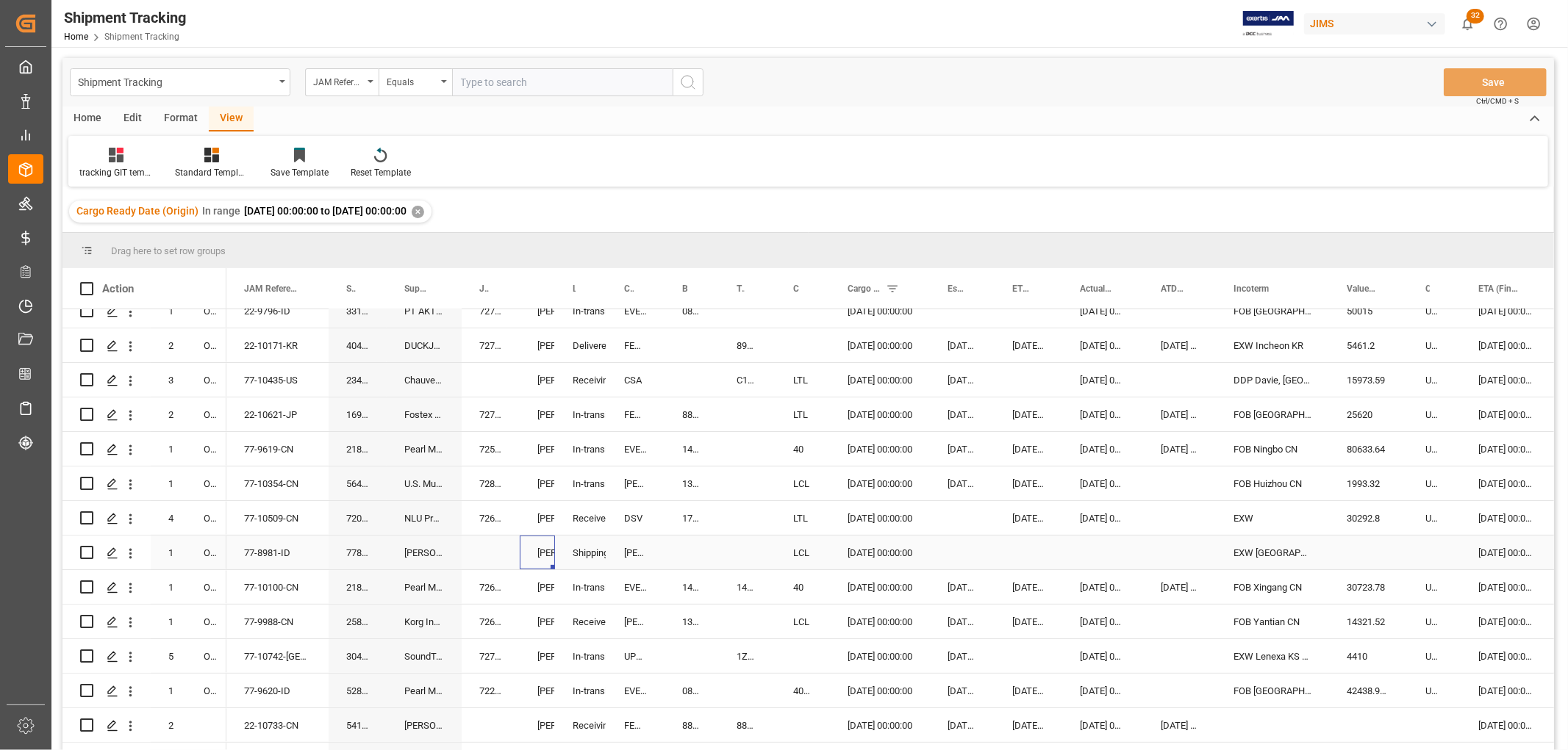
click at [538, 548] on div "[PERSON_NAME]. [PERSON_NAME]" at bounding box center [538, 553] width 0 height 34
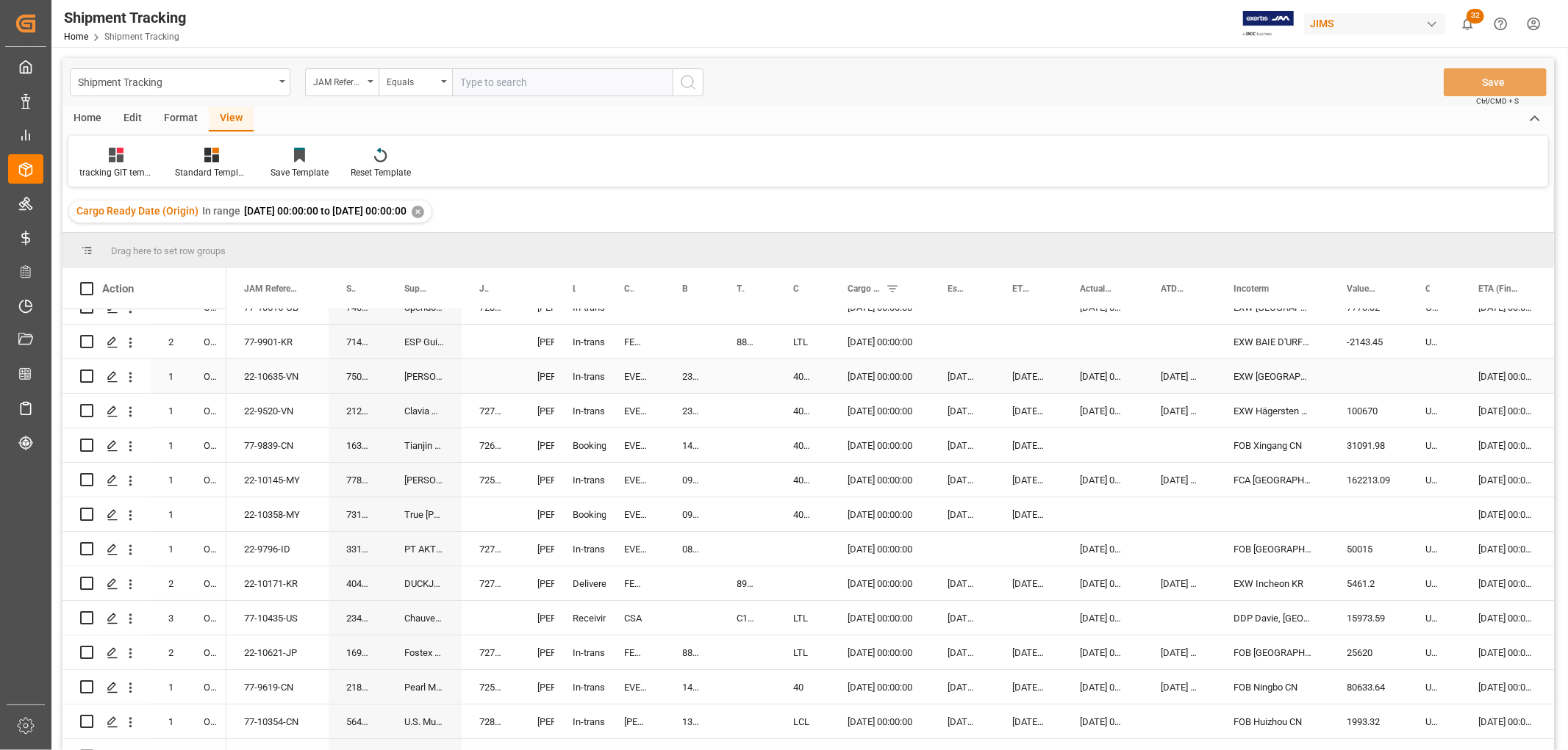
scroll to position [0, 0]
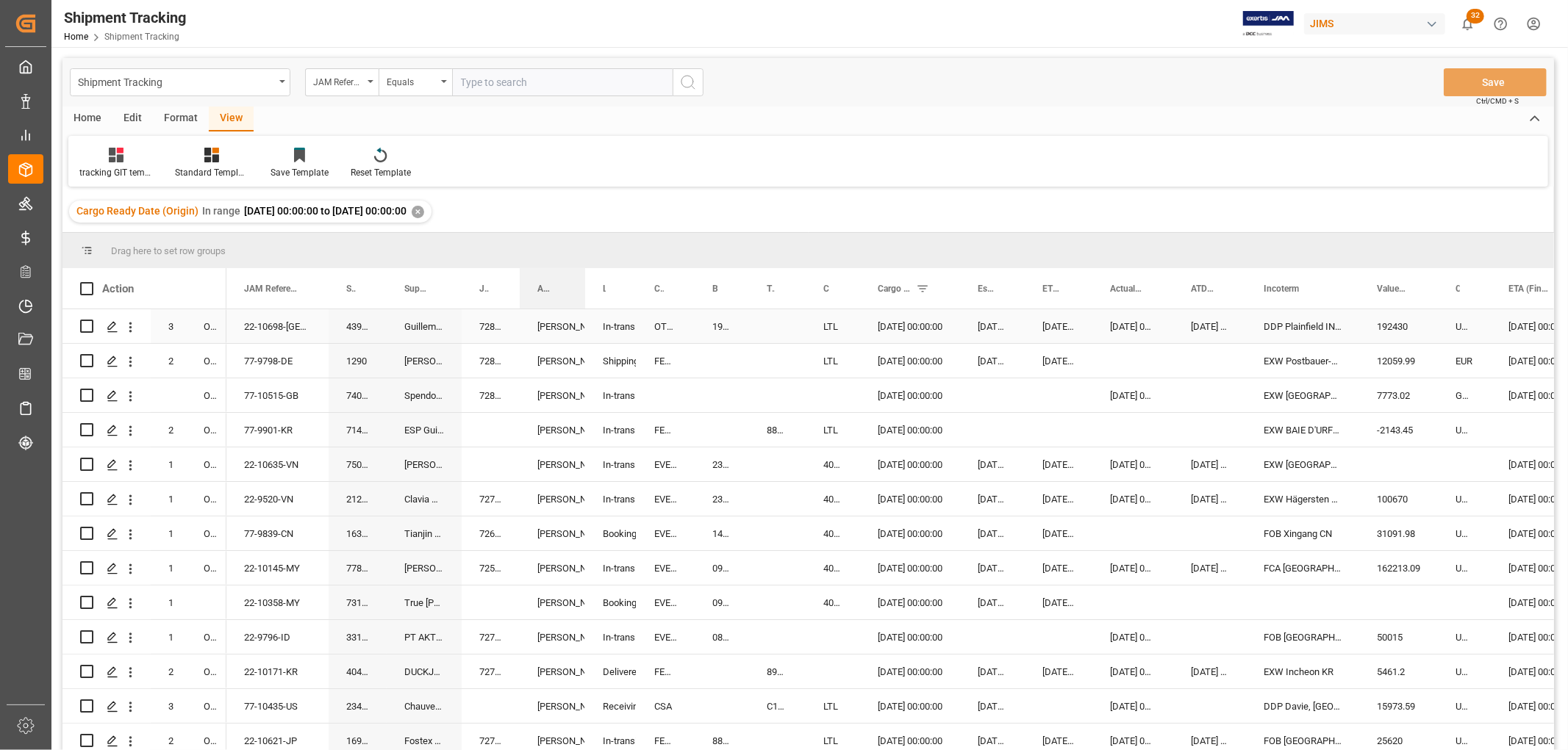
drag, startPoint x: 553, startPoint y: 290, endPoint x: 583, endPoint y: 326, distance: 46.9
click at [583, 326] on div "Action Mode of Transport Order Type JAM Reference Number 3" at bounding box center [808, 513] width 1492 height 492
click at [559, 290] on span at bounding box center [561, 289] width 13 height 13
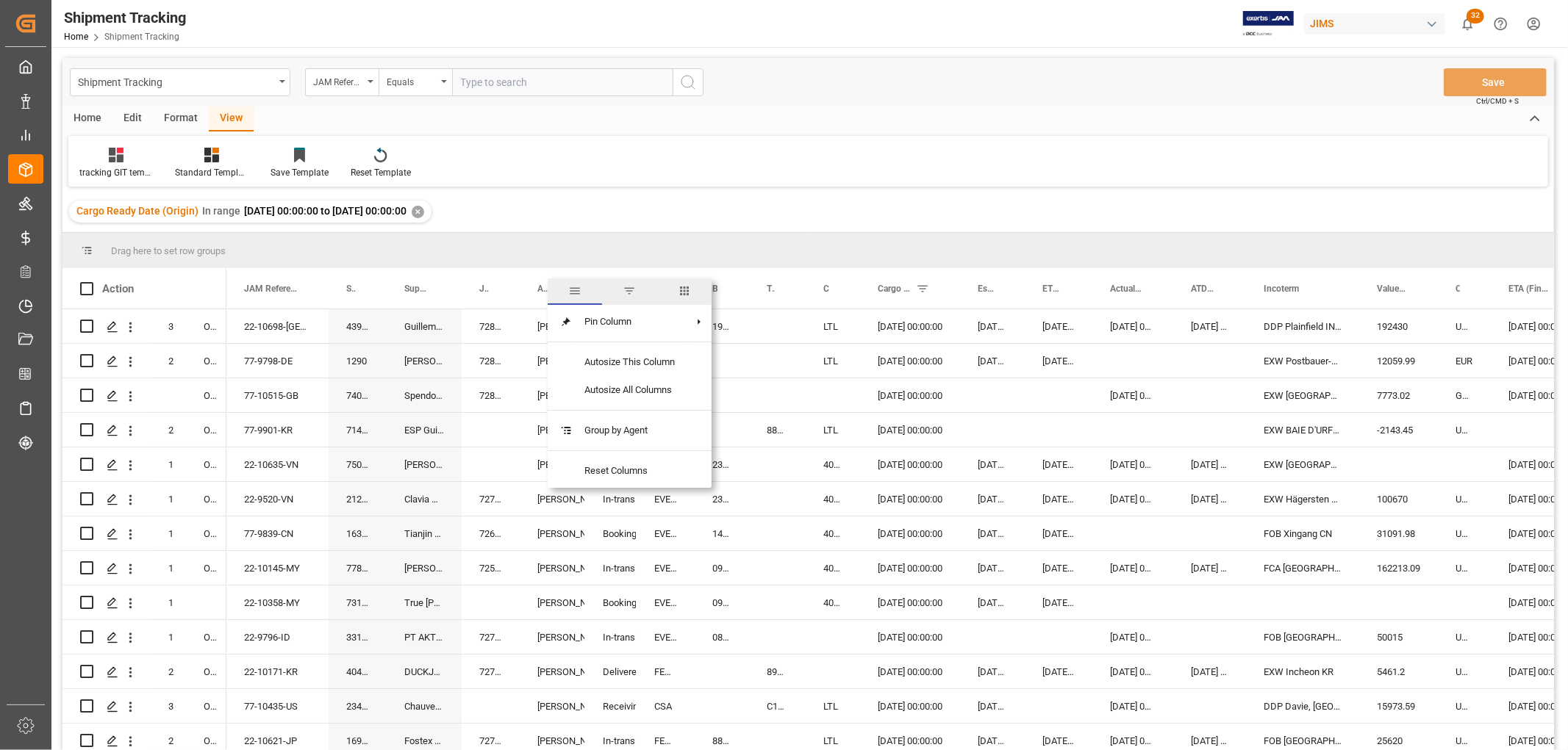
click at [627, 292] on span "filter" at bounding box center [629, 291] width 13 height 13
type input "[PERSON_NAME]. [PERSON_NAME]"
click at [655, 410] on button "Apply" at bounding box center [647, 414] width 27 height 15
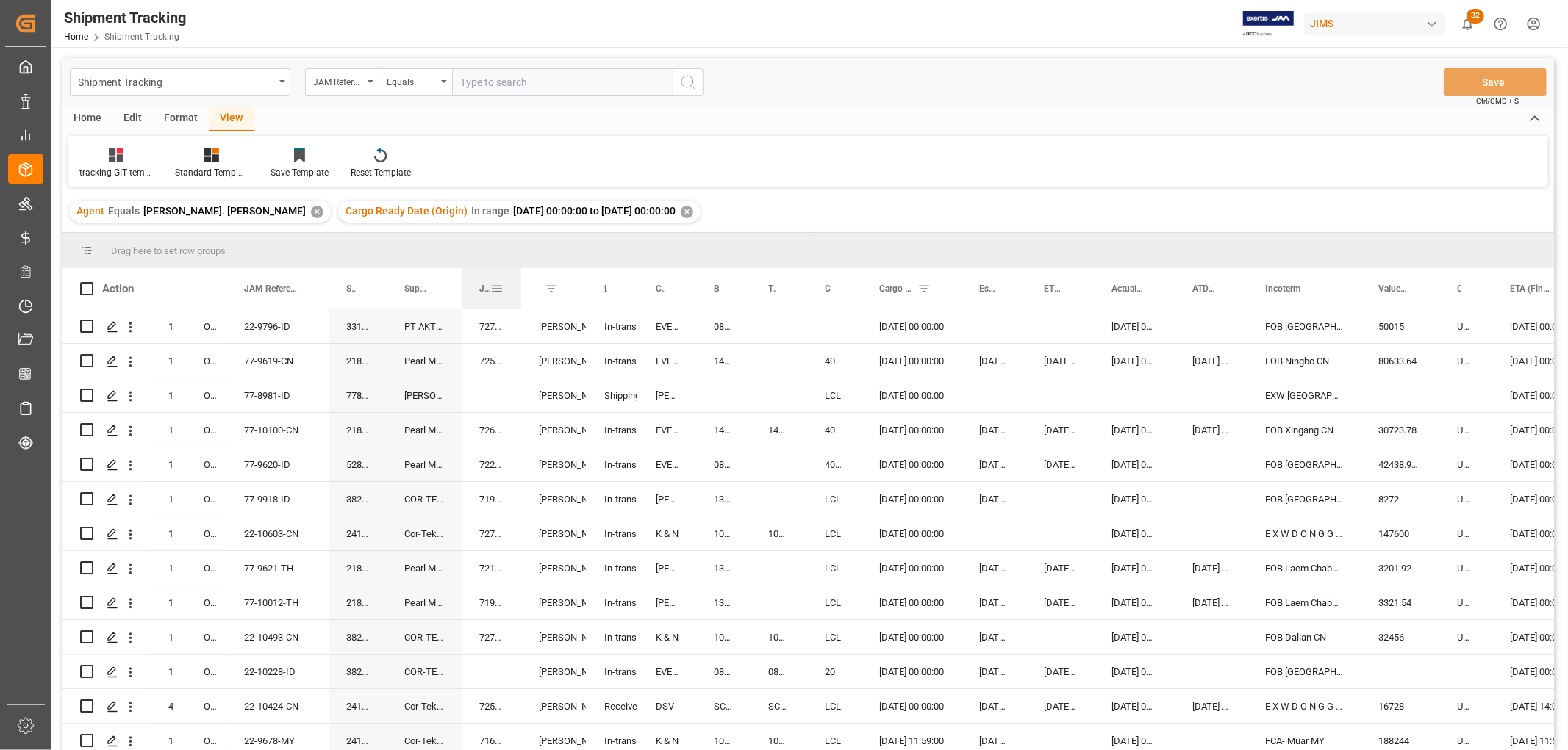
drag, startPoint x: 518, startPoint y: 275, endPoint x: 520, endPoint y: 287, distance: 12.2
click at [520, 287] on div at bounding box center [521, 288] width 6 height 40
click at [287, 390] on div "77-8981-ID" at bounding box center [277, 395] width 102 height 34
click at [252, 428] on div "77-10100-CN" at bounding box center [277, 430] width 102 height 34
click at [252, 395] on div "77-8981-ID" at bounding box center [277, 395] width 102 height 34
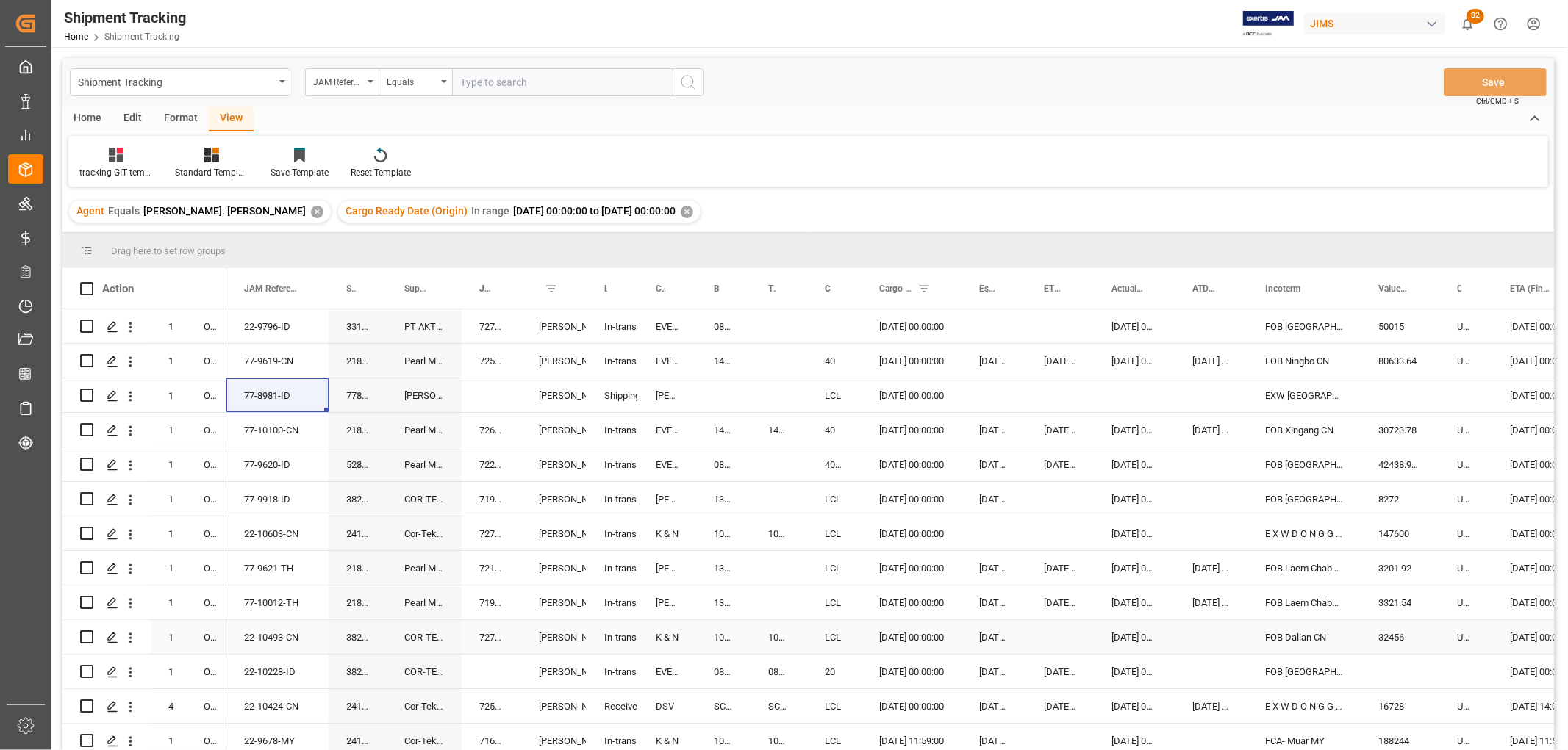
scroll to position [82, 0]
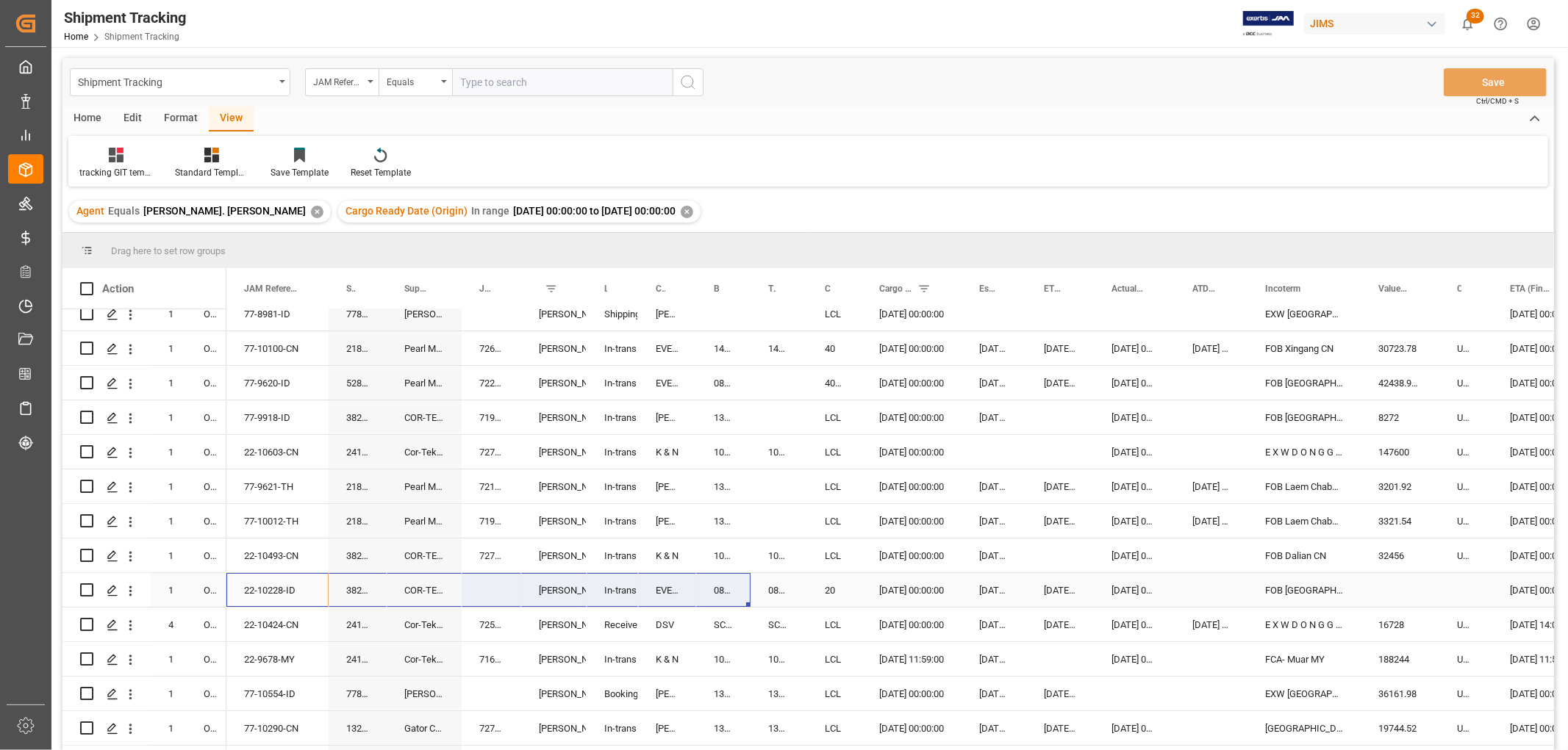
drag, startPoint x: 262, startPoint y: 583, endPoint x: 737, endPoint y: 590, distance: 475.1
click at [491, 588] on div "Press SPACE to select this row." at bounding box center [491, 590] width 60 height 34
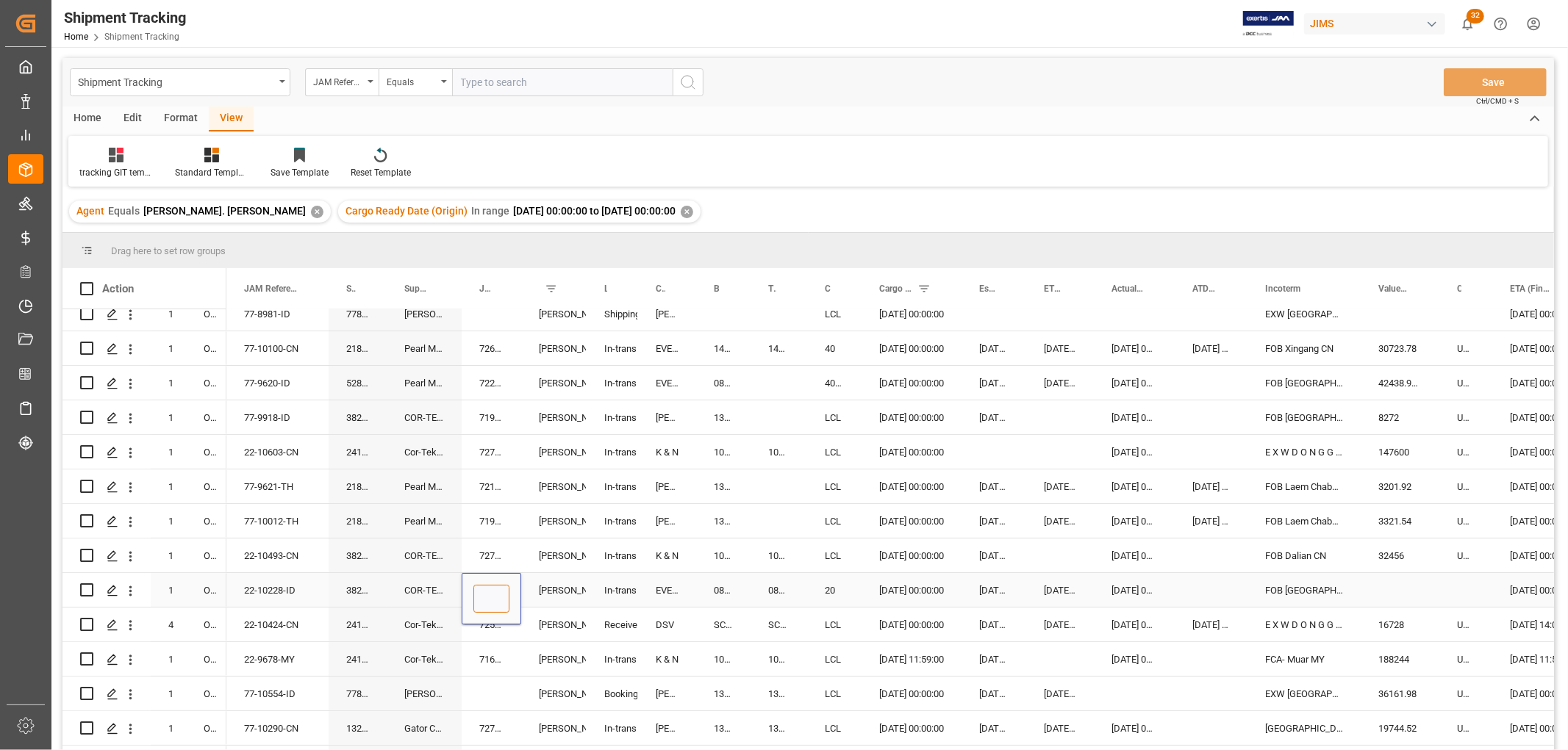
click at [491, 588] on input "Press SPACE to select this row." at bounding box center [491, 598] width 36 height 28
paste input "72635"
type input "72635"
click at [473, 640] on div "72588" at bounding box center [491, 624] width 60 height 34
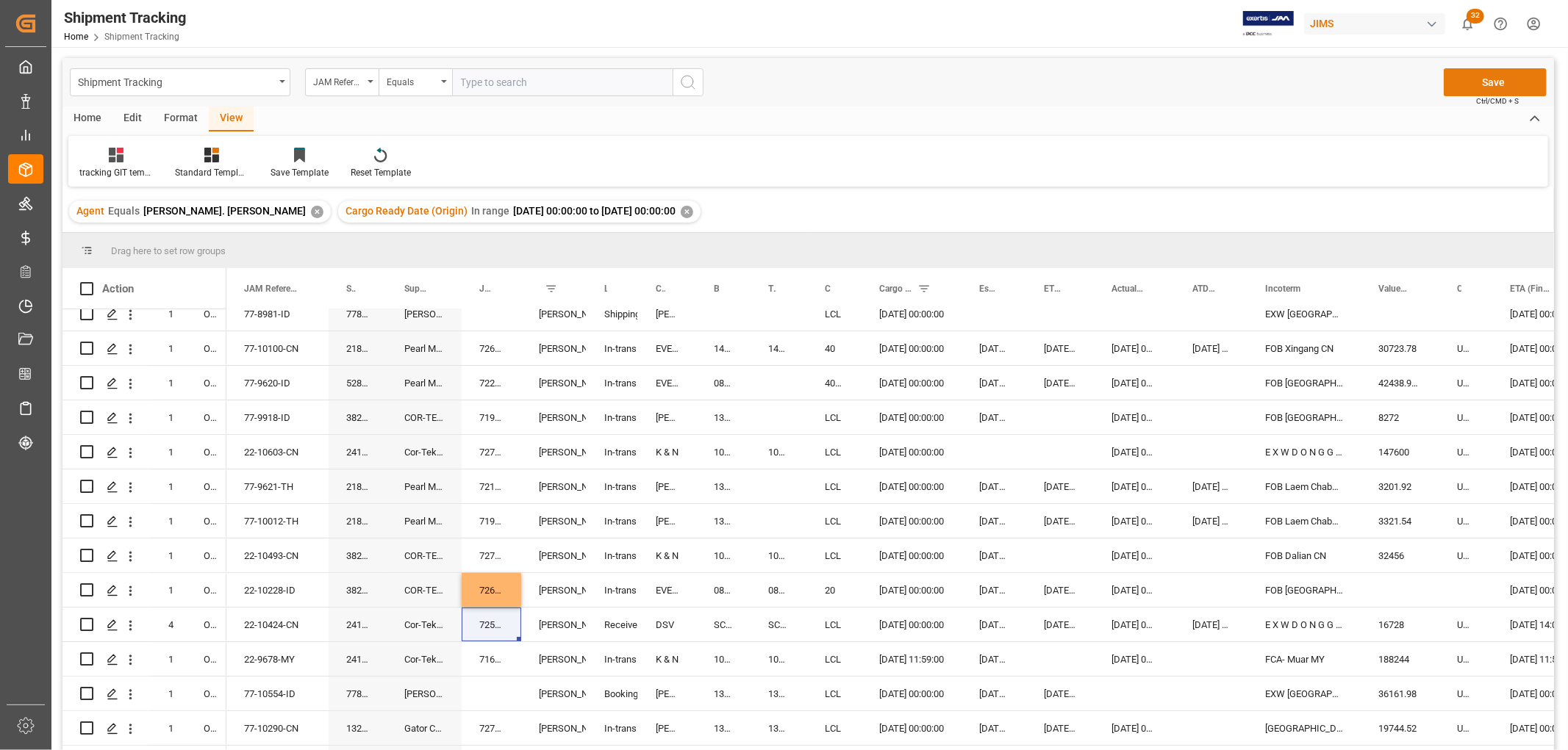
click at [1473, 84] on button "Save" at bounding box center [1495, 82] width 103 height 28
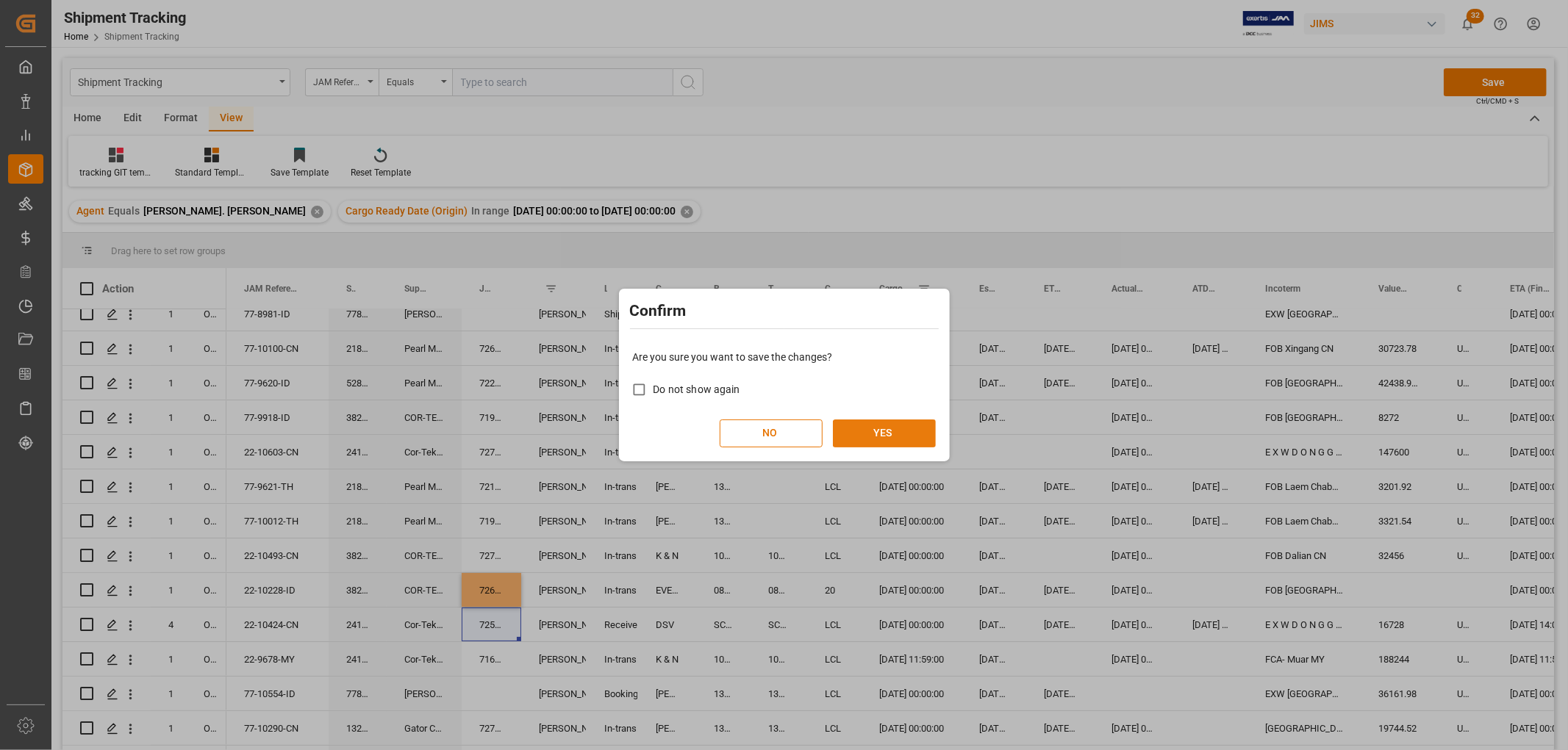
click at [900, 430] on button "YES" at bounding box center [884, 433] width 103 height 28
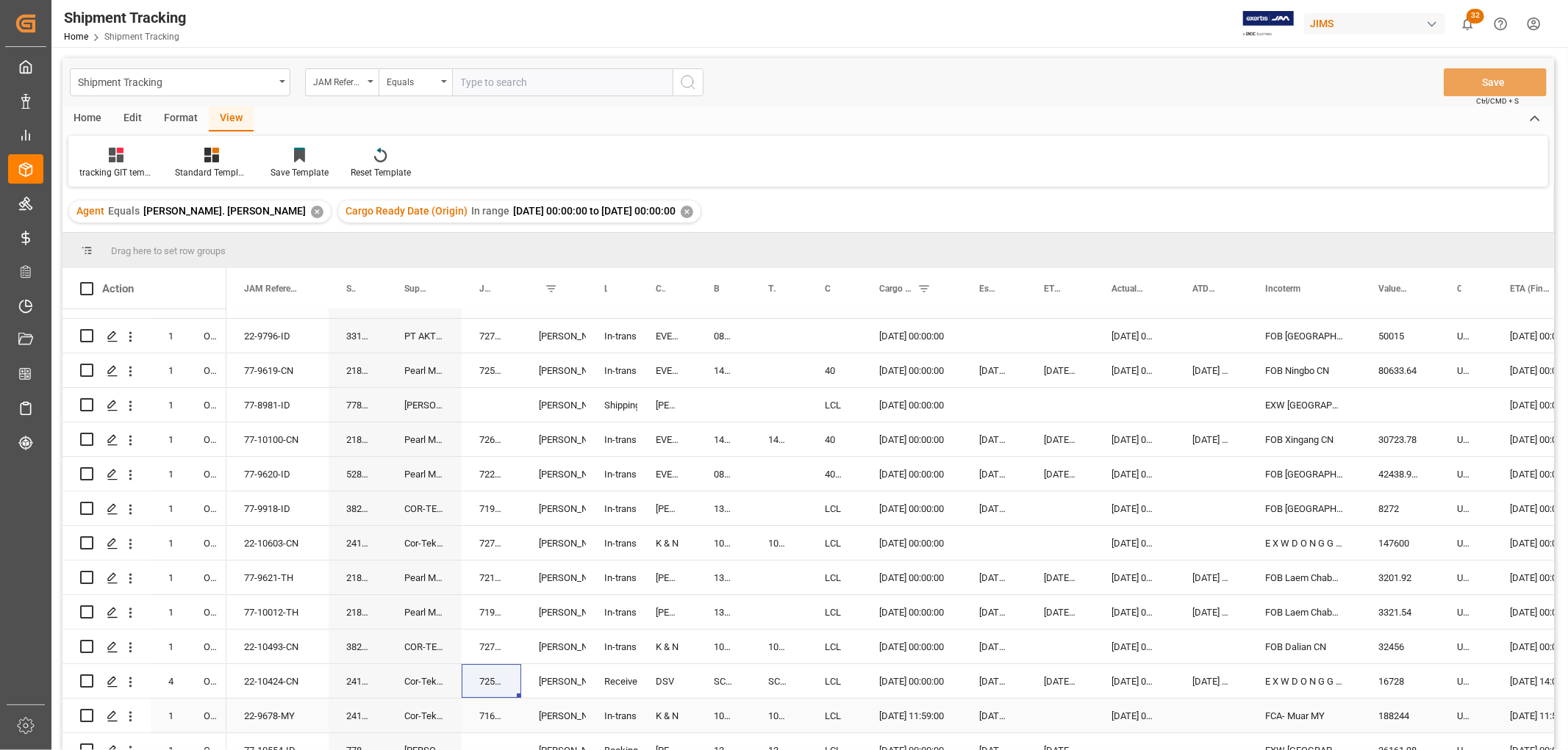
scroll to position [0, 0]
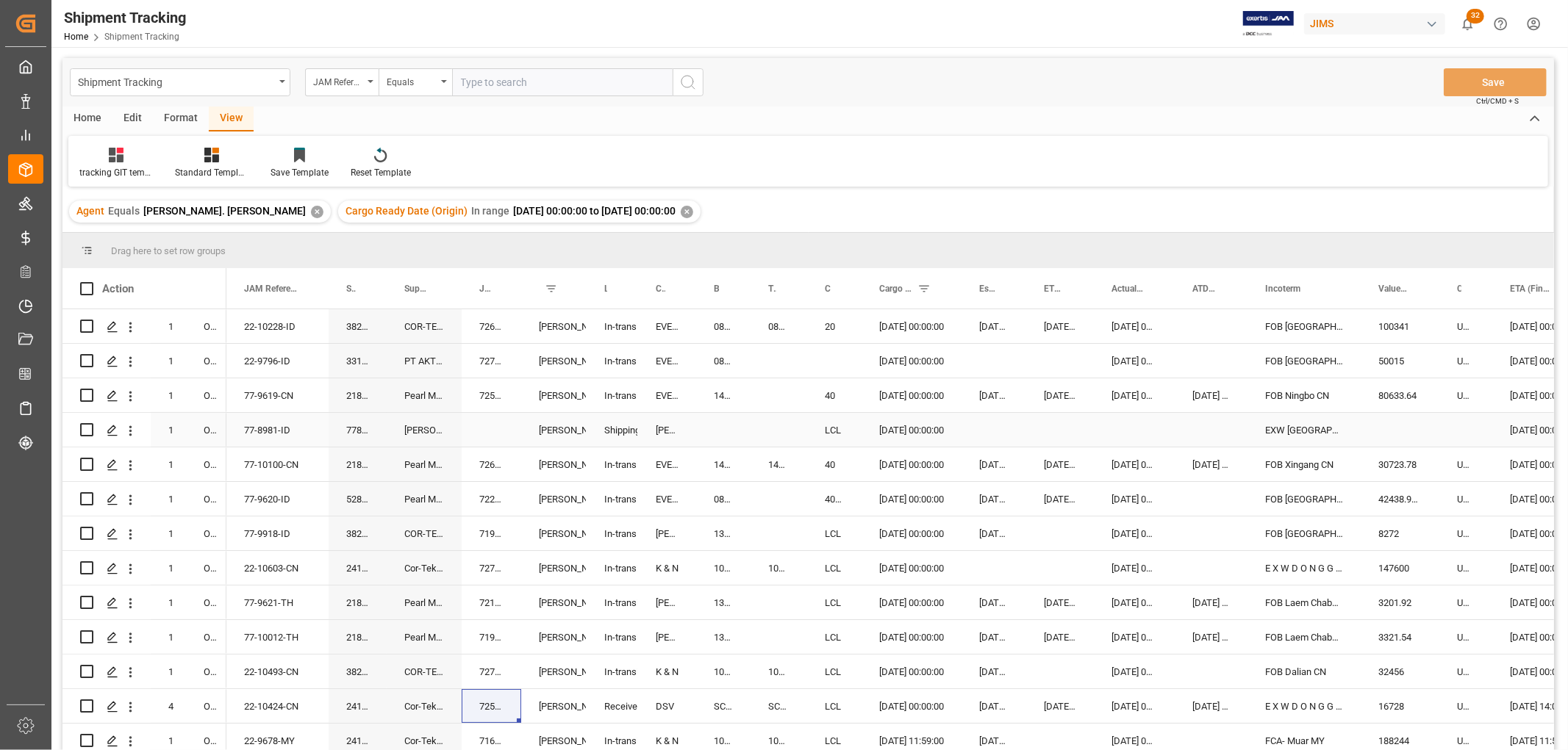
click at [1393, 427] on div "Press SPACE to select this row." at bounding box center [1400, 430] width 79 height 34
click at [1392, 435] on input "Press SPACE to select this row." at bounding box center [1400, 438] width 55 height 28
type input "36161.98"
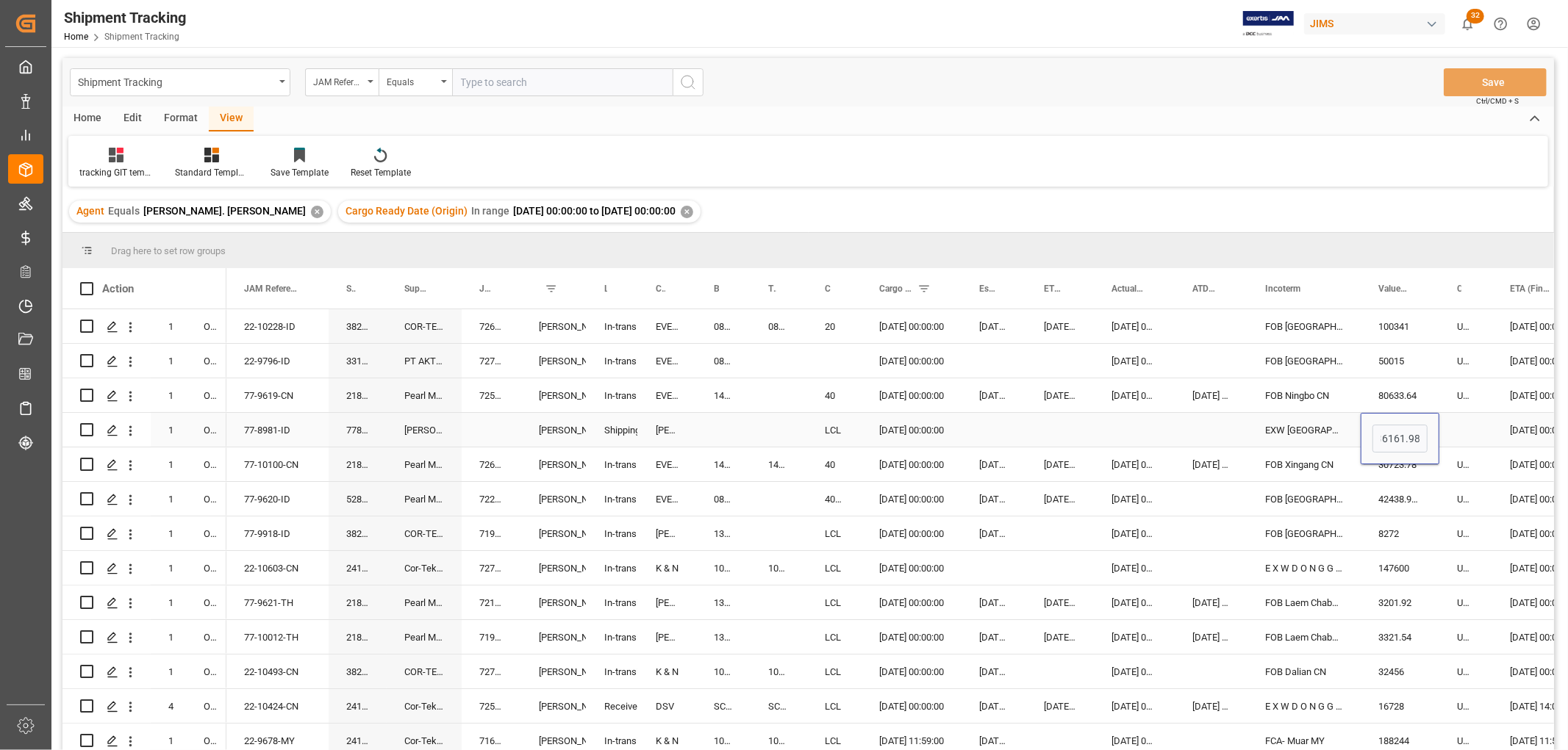
click at [1144, 441] on div "Press SPACE to select this row." at bounding box center [1134, 430] width 81 height 34
click at [1456, 426] on div "Press SPACE to select this row." at bounding box center [1465, 430] width 53 height 34
click at [1459, 436] on input "Press SPACE to select this row." at bounding box center [1465, 438] width 29 height 28
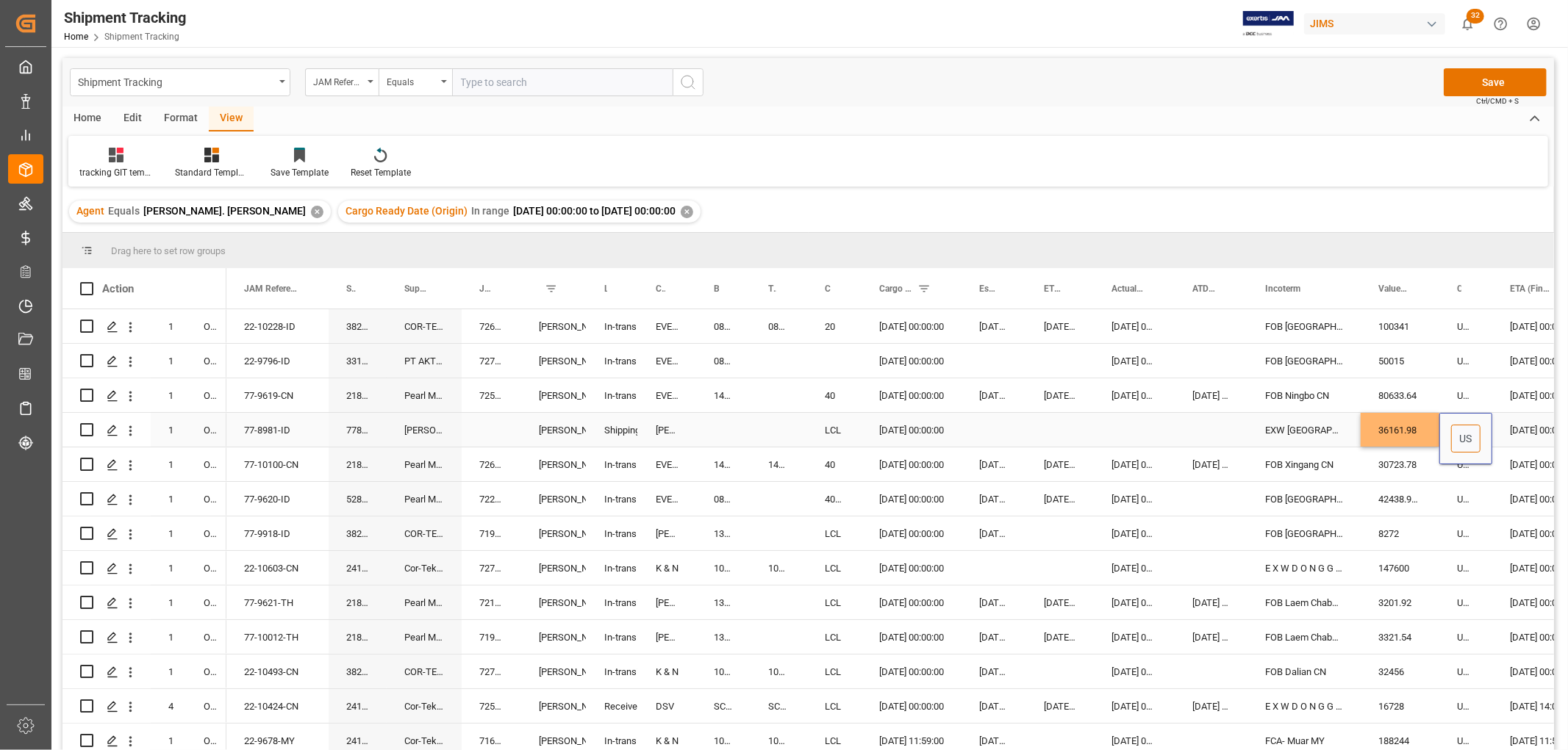
type input "USD"
click at [1232, 416] on div "Press SPACE to select this row." at bounding box center [1211, 430] width 73 height 34
click at [1513, 78] on button "Save" at bounding box center [1495, 82] width 103 height 28
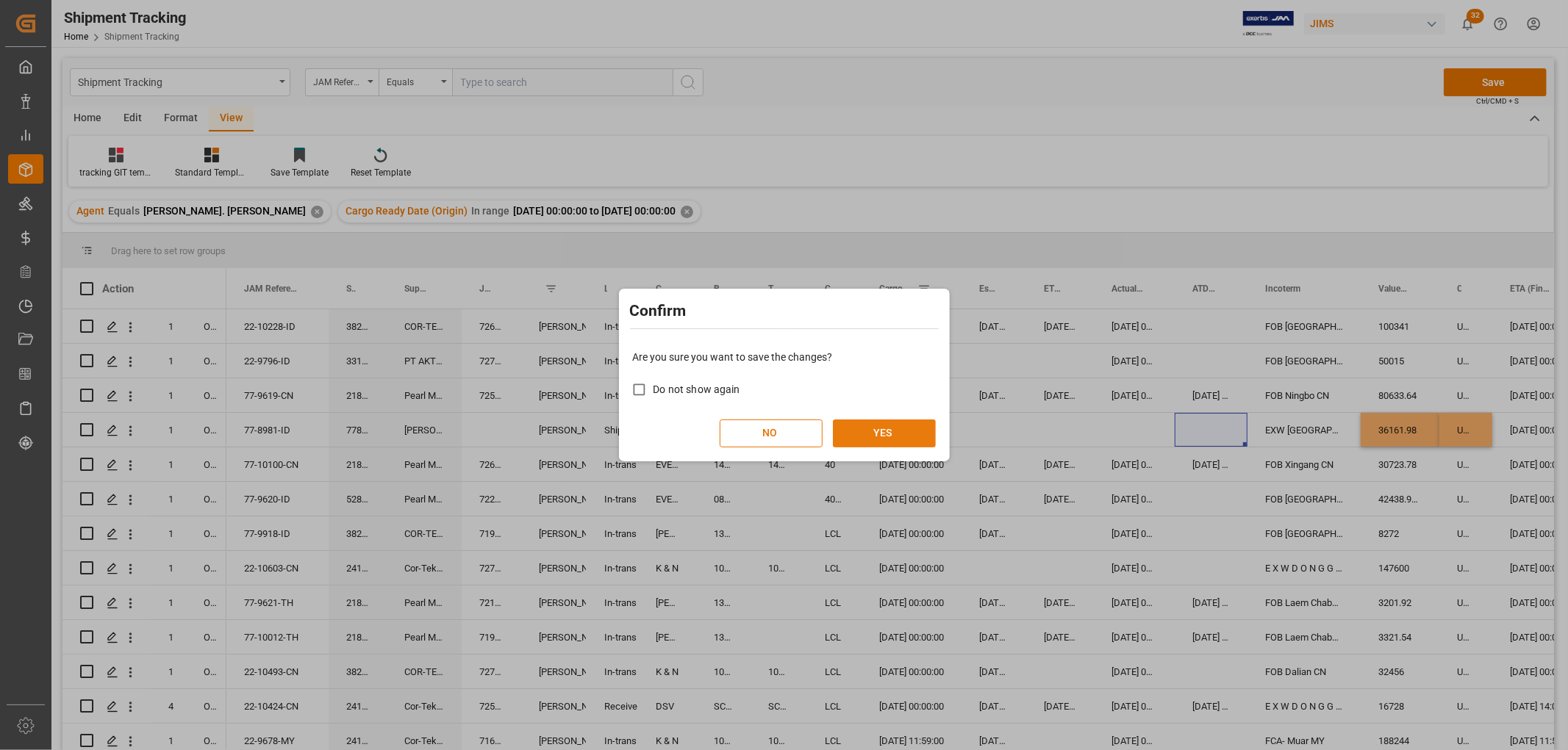
click at [879, 437] on button "YES" at bounding box center [884, 433] width 103 height 28
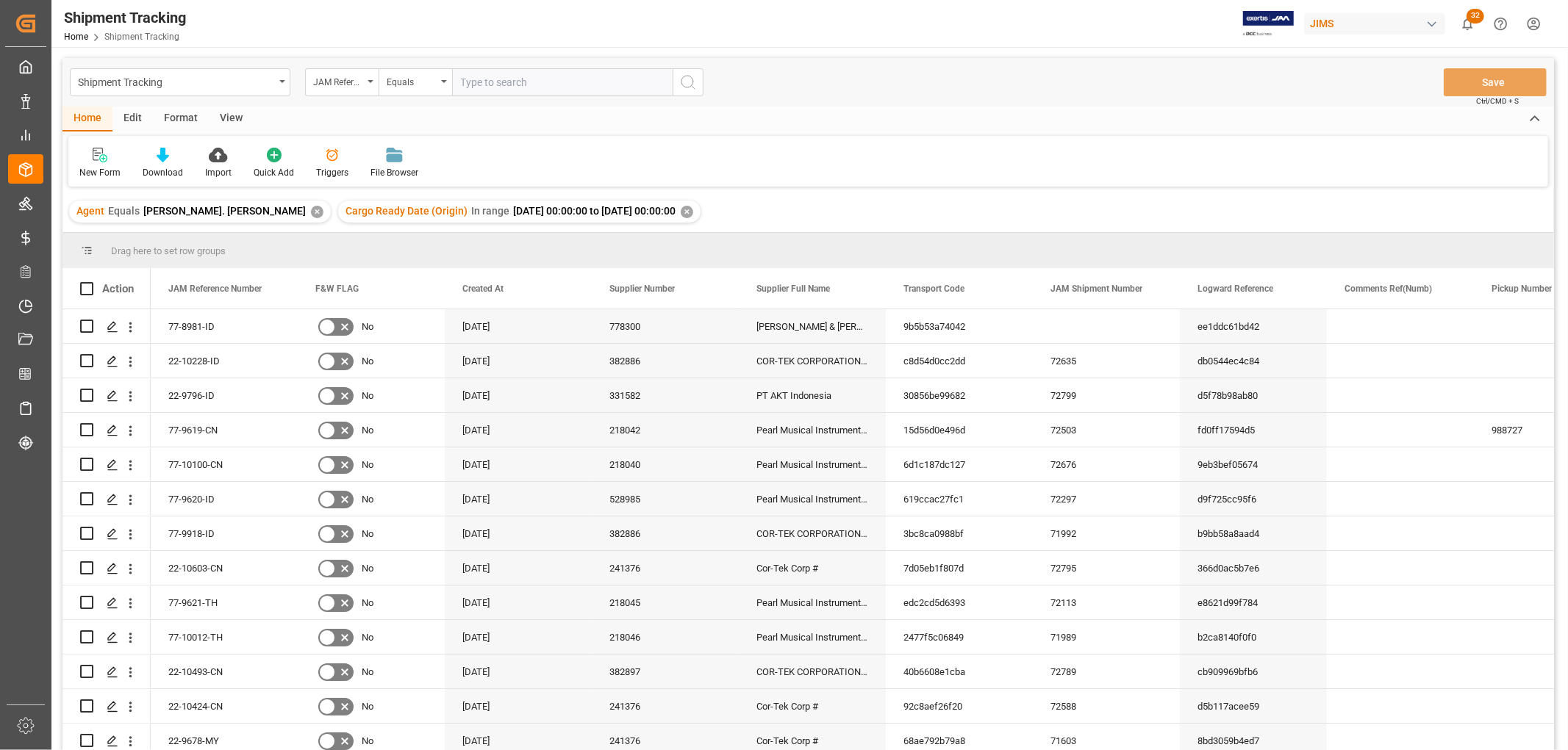
click at [228, 110] on div "View" at bounding box center [231, 118] width 45 height 25
click at [97, 162] on icon at bounding box center [94, 155] width 15 height 15
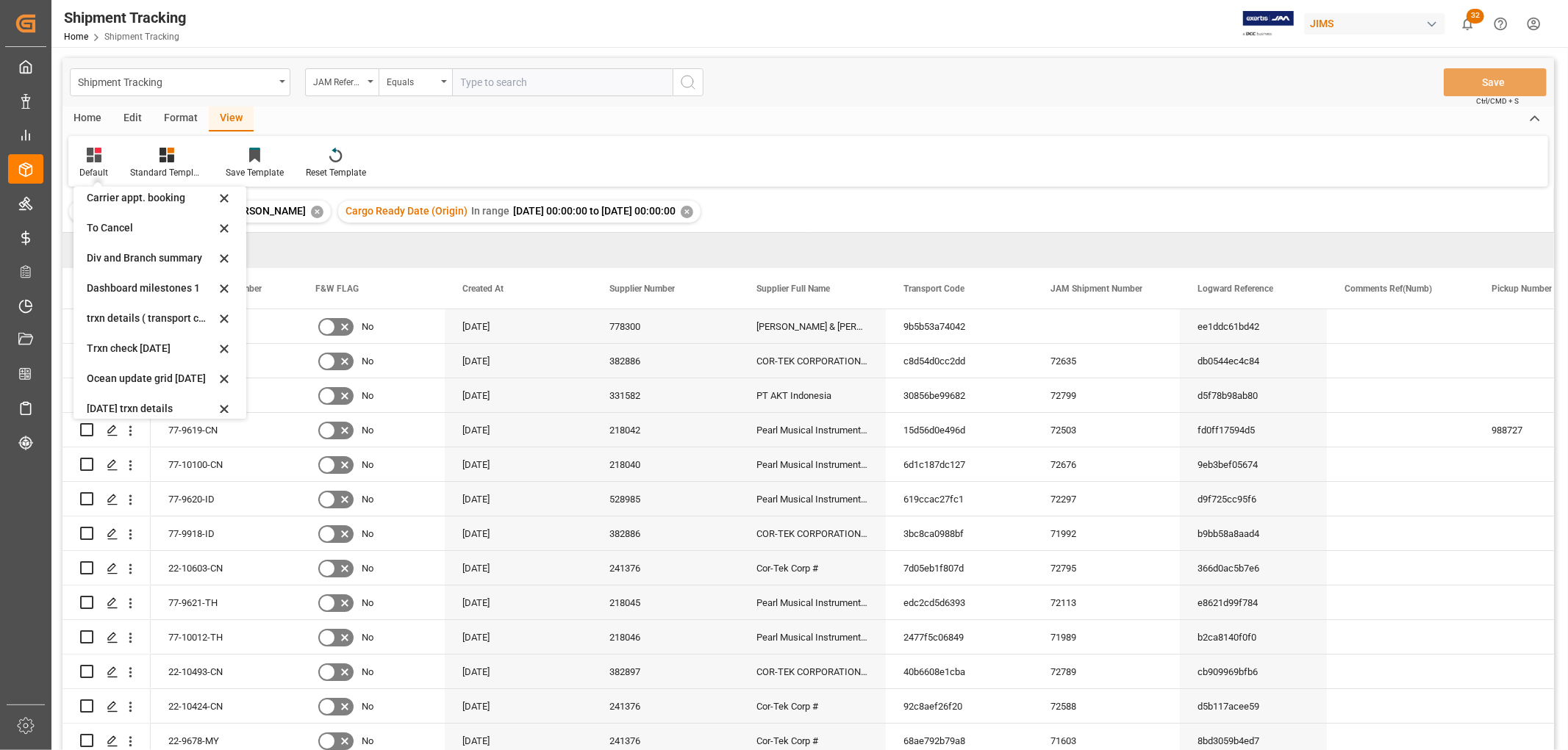
scroll to position [231, 0]
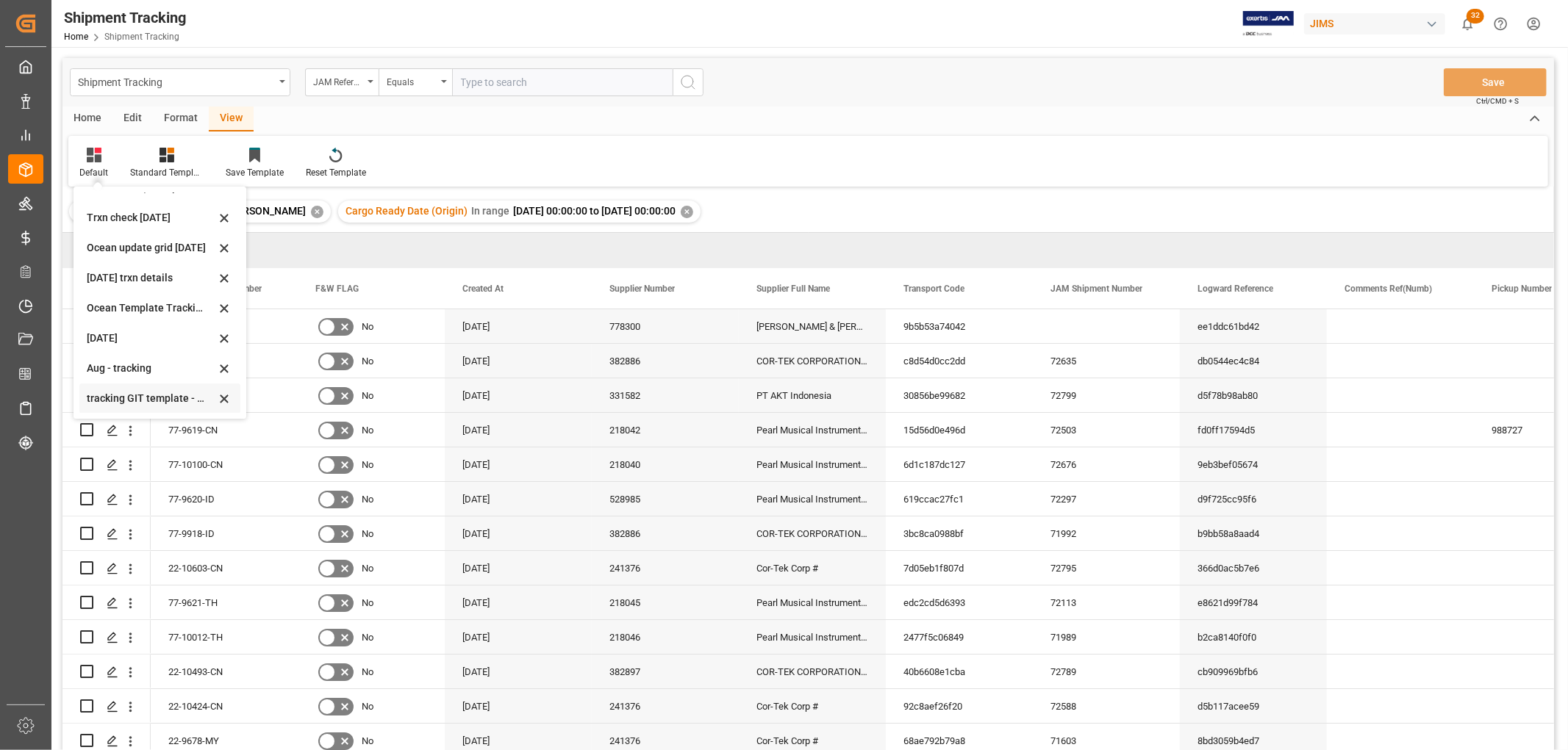
click at [136, 397] on div "tracking GIT template - Rev" at bounding box center [151, 398] width 129 height 16
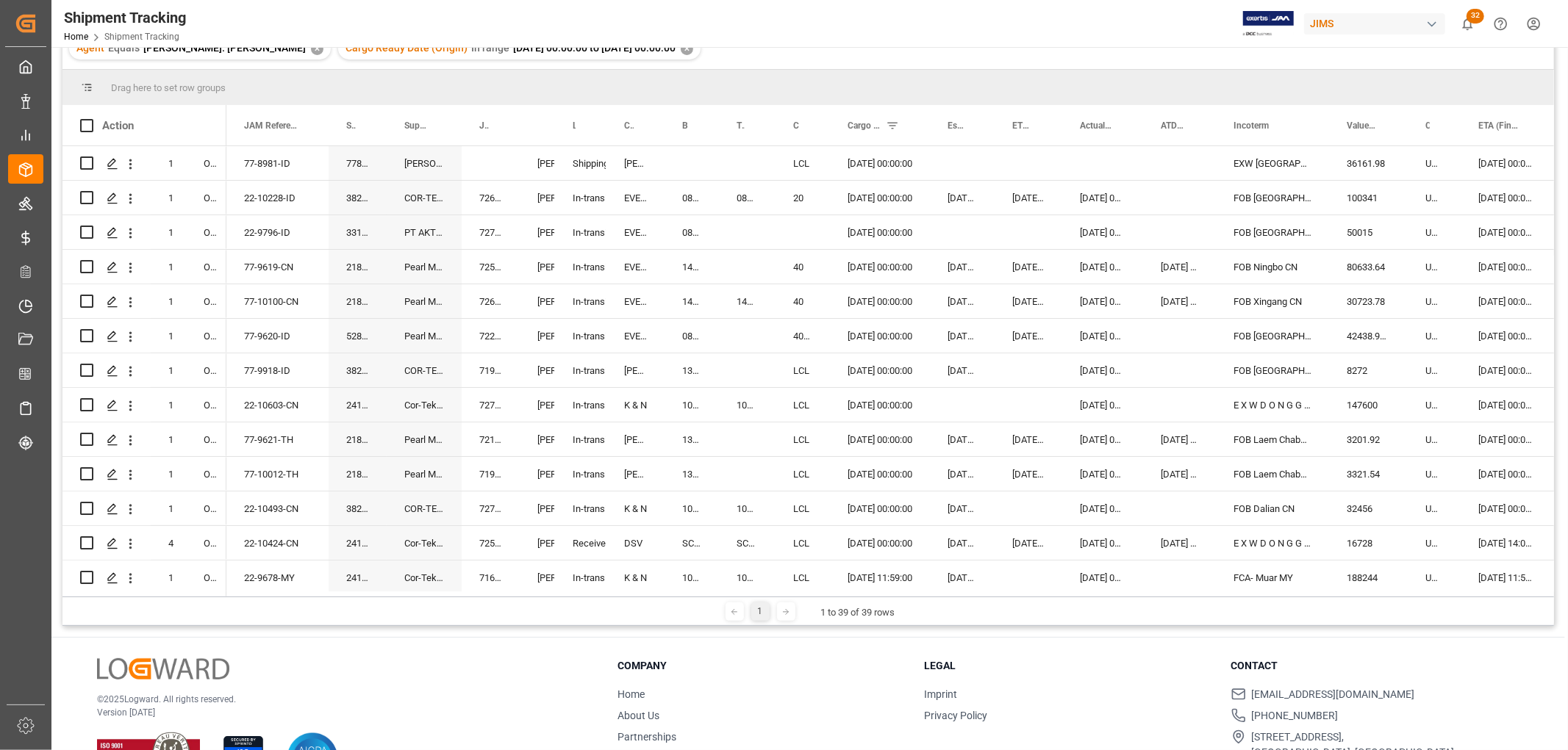
scroll to position [82, 0]
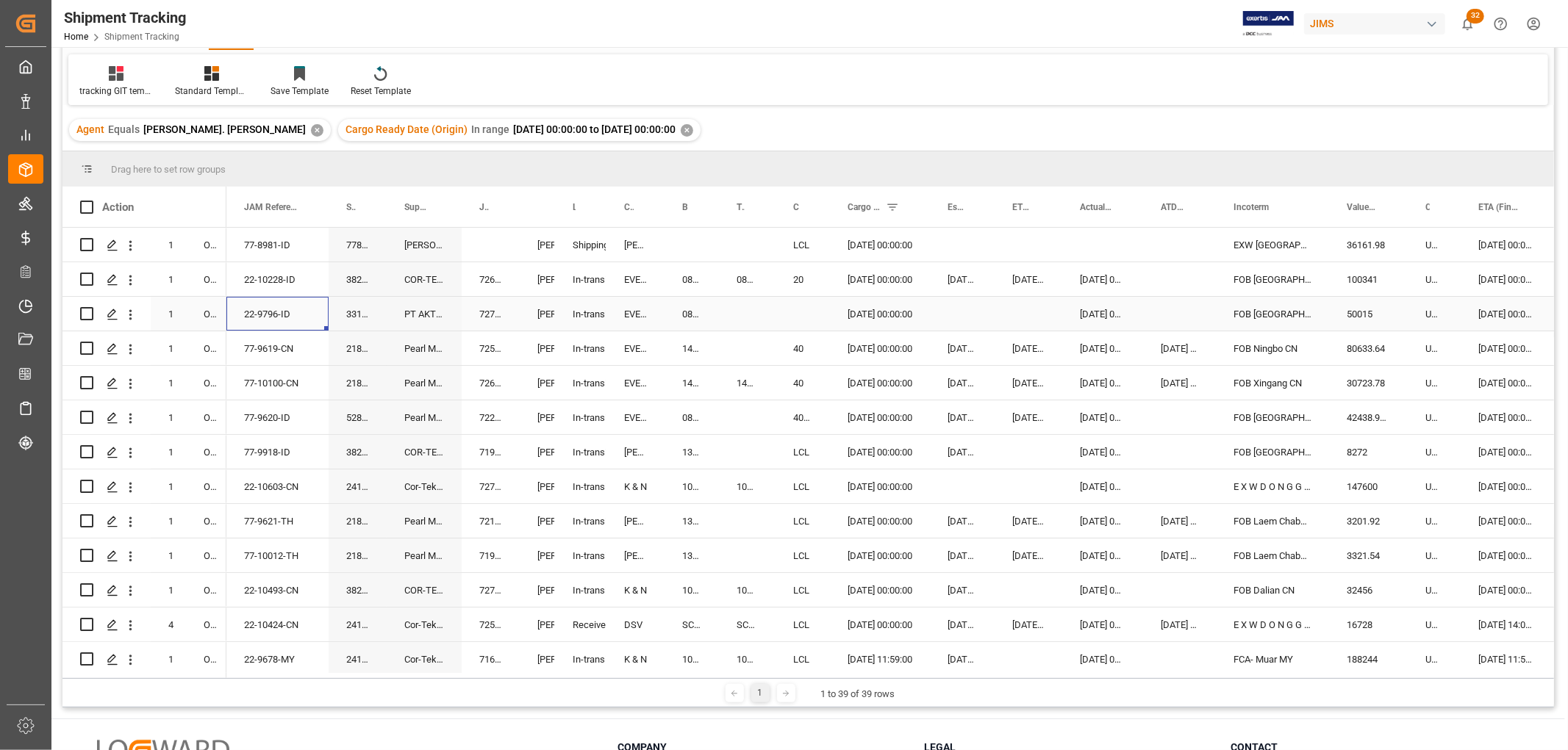
click at [258, 310] on div "22-9796-ID" at bounding box center [277, 314] width 102 height 34
click at [681, 309] on div "081500220996" at bounding box center [691, 314] width 55 height 34
click at [701, 319] on div "081500220996" at bounding box center [691, 314] width 55 height 34
drag, startPoint x: 717, startPoint y: 328, endPoint x: 737, endPoint y: 328, distance: 20.0
click at [804, 307] on div "Press SPACE to select this row." at bounding box center [803, 314] width 55 height 34
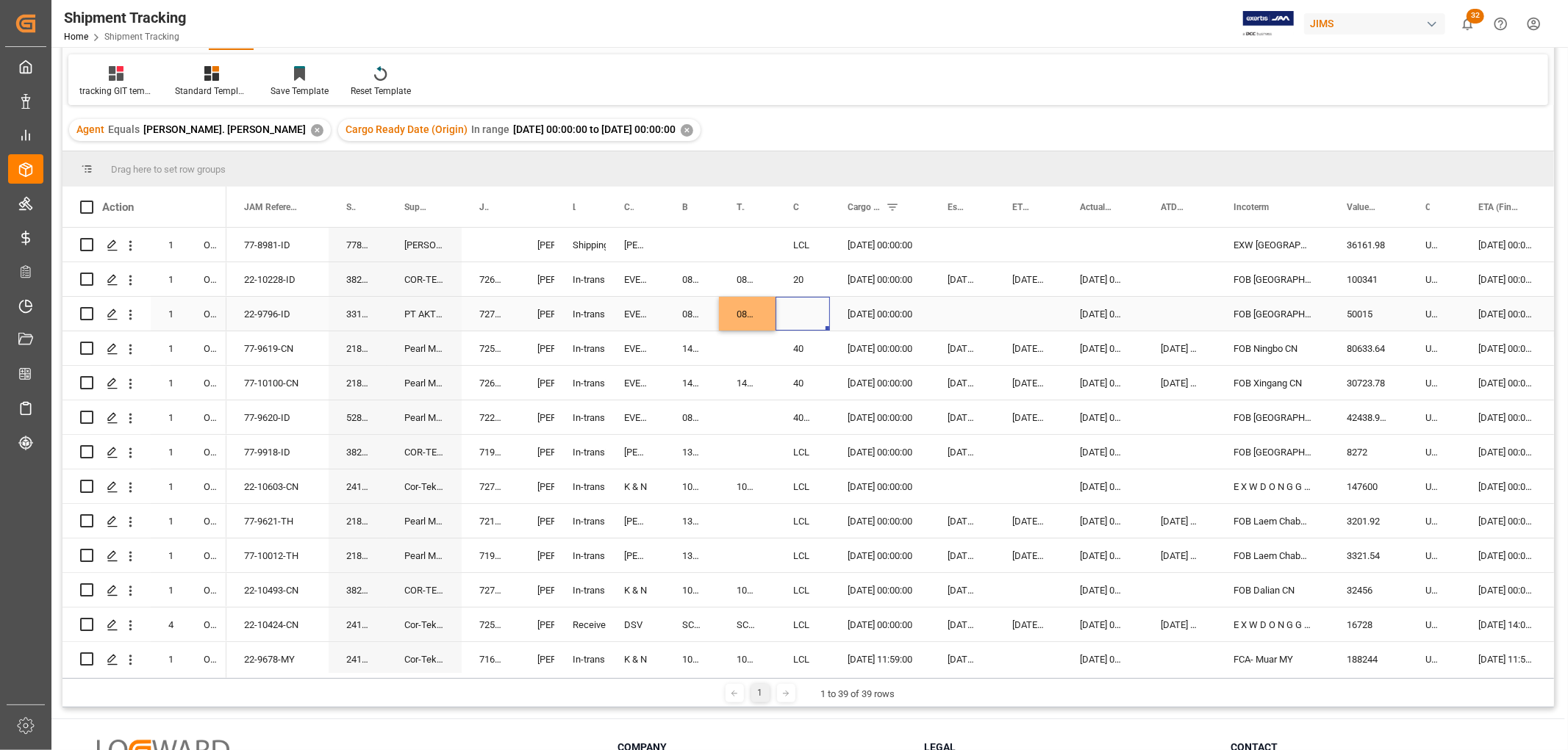
click at [804, 307] on div "Press SPACE to select this row." at bounding box center [803, 314] width 55 height 34
click at [804, 308] on div "Select" at bounding box center [802, 322] width 31 height 28
click at [811, 320] on button "Select" at bounding box center [803, 322] width 32 height 28
click at [806, 353] on div "20" at bounding box center [807, 361] width 23 height 15
click at [657, 310] on div "EVERGREEN" at bounding box center [636, 314] width 58 height 34
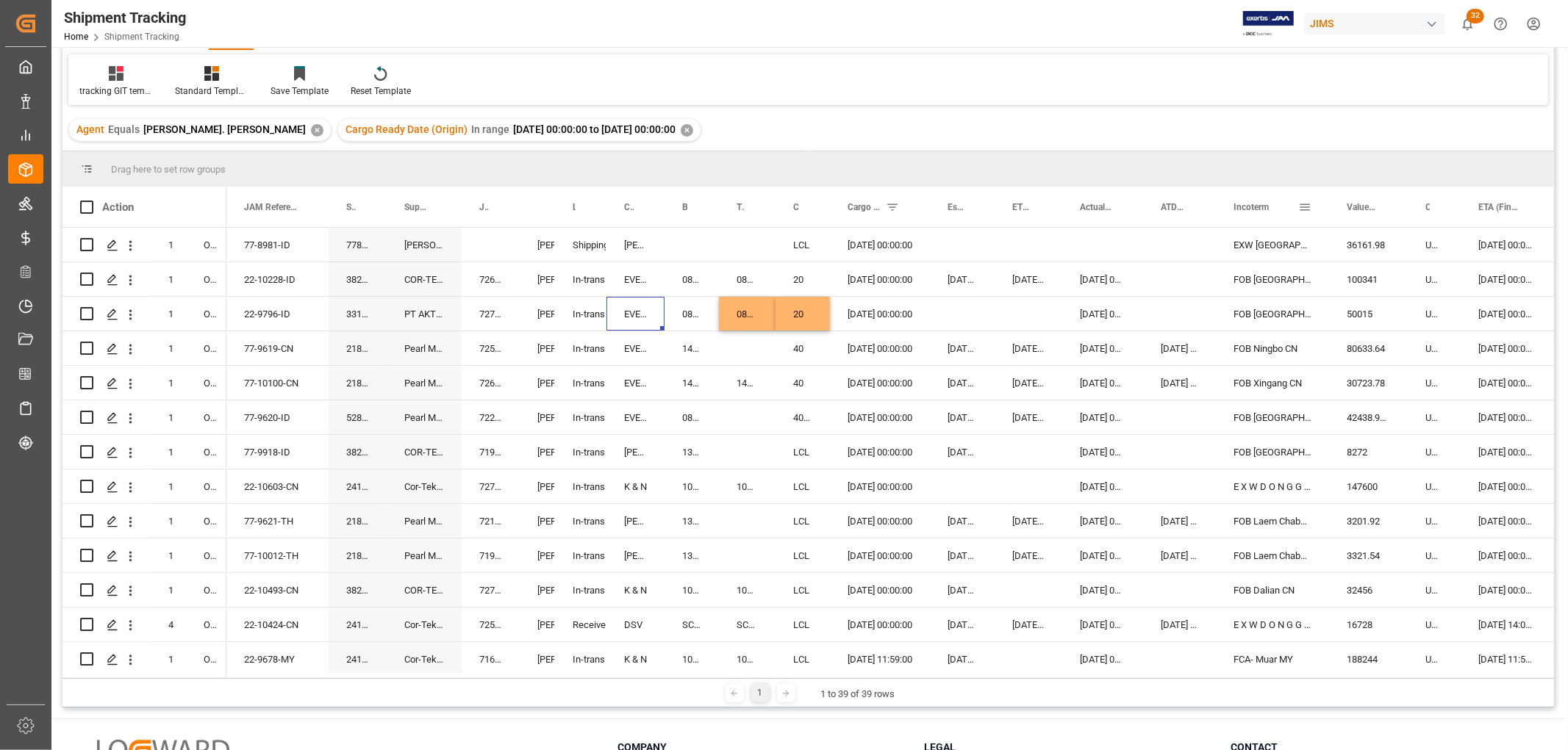
scroll to position [0, 0]
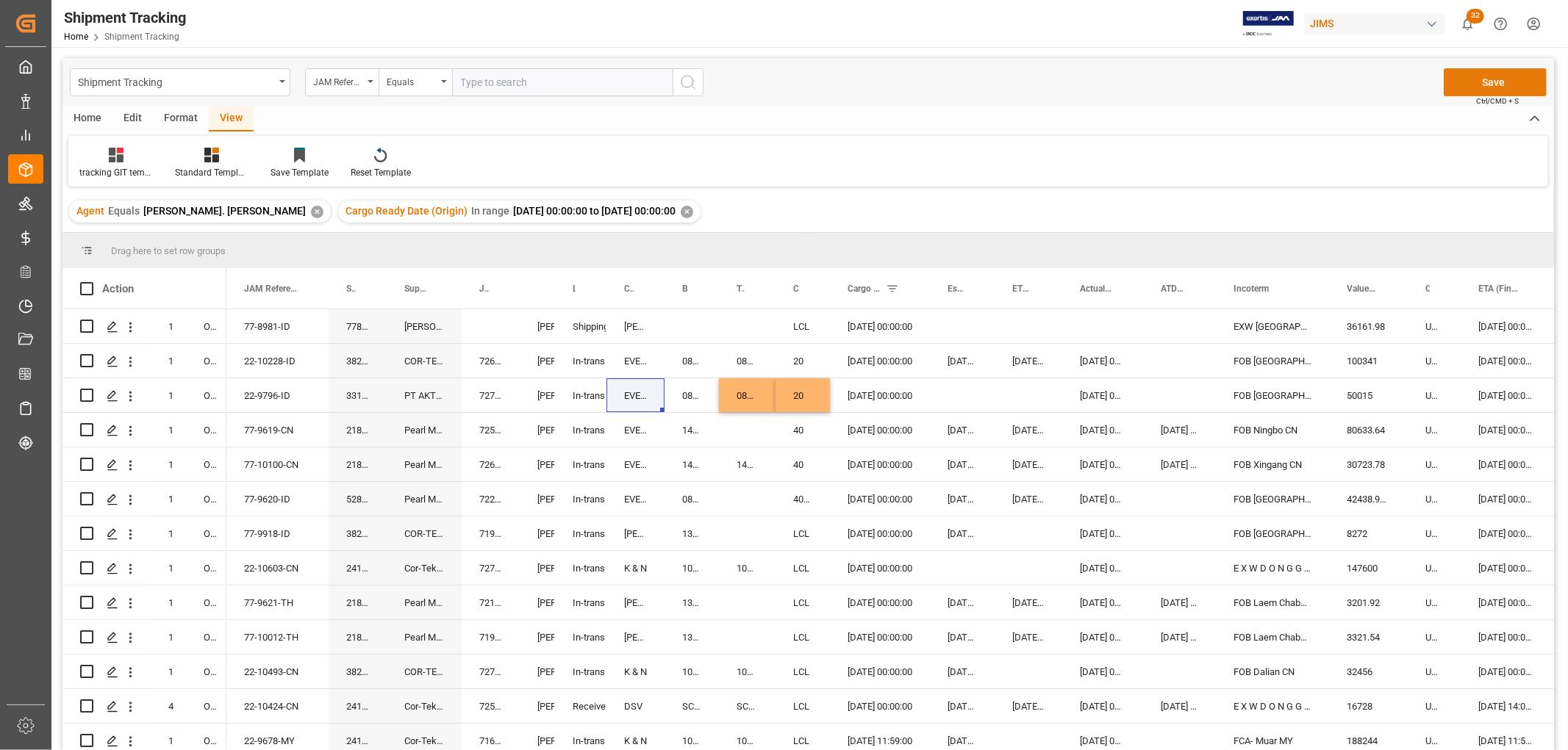
click at [1518, 79] on button "Save" at bounding box center [1495, 82] width 103 height 28
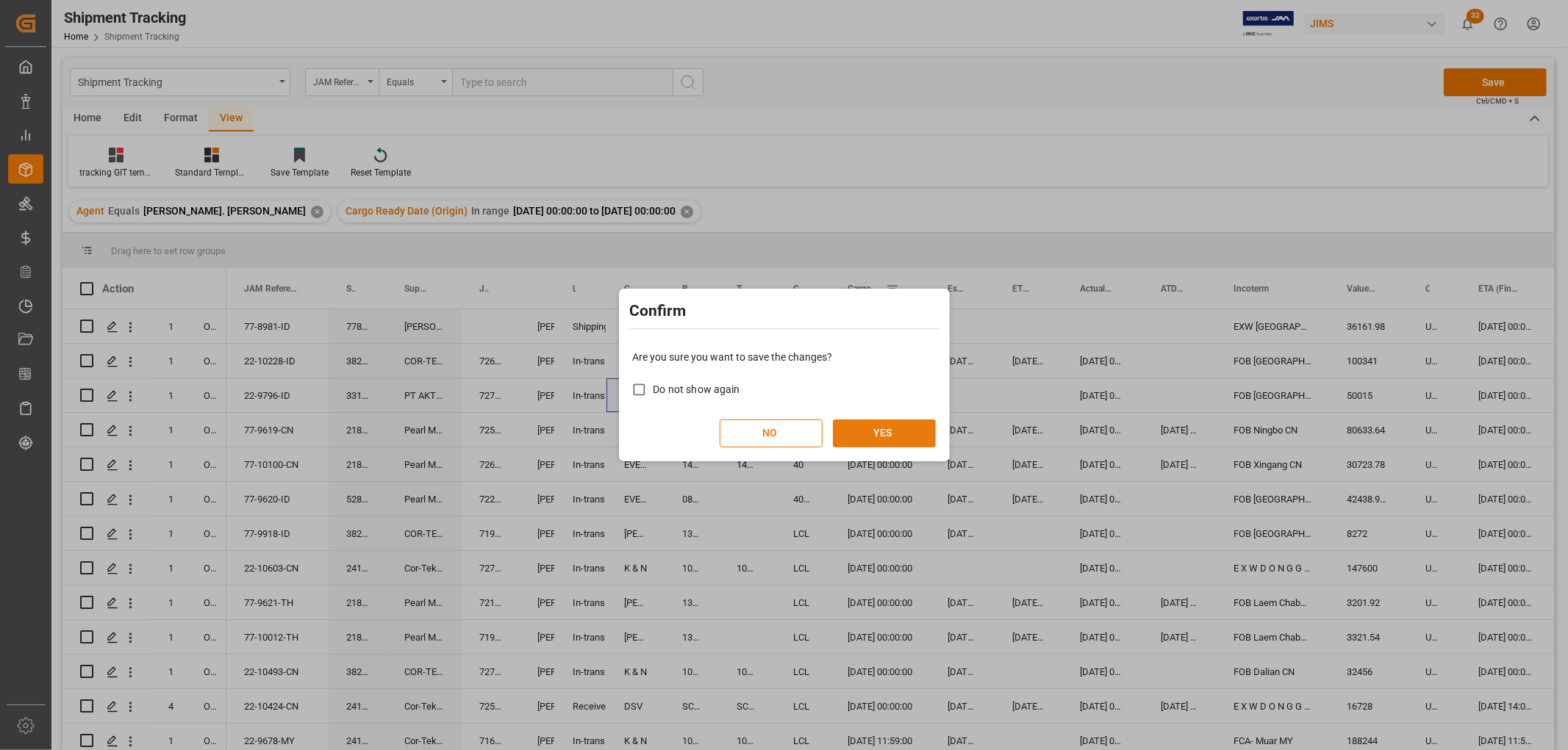
click at [900, 432] on button "YES" at bounding box center [884, 433] width 103 height 28
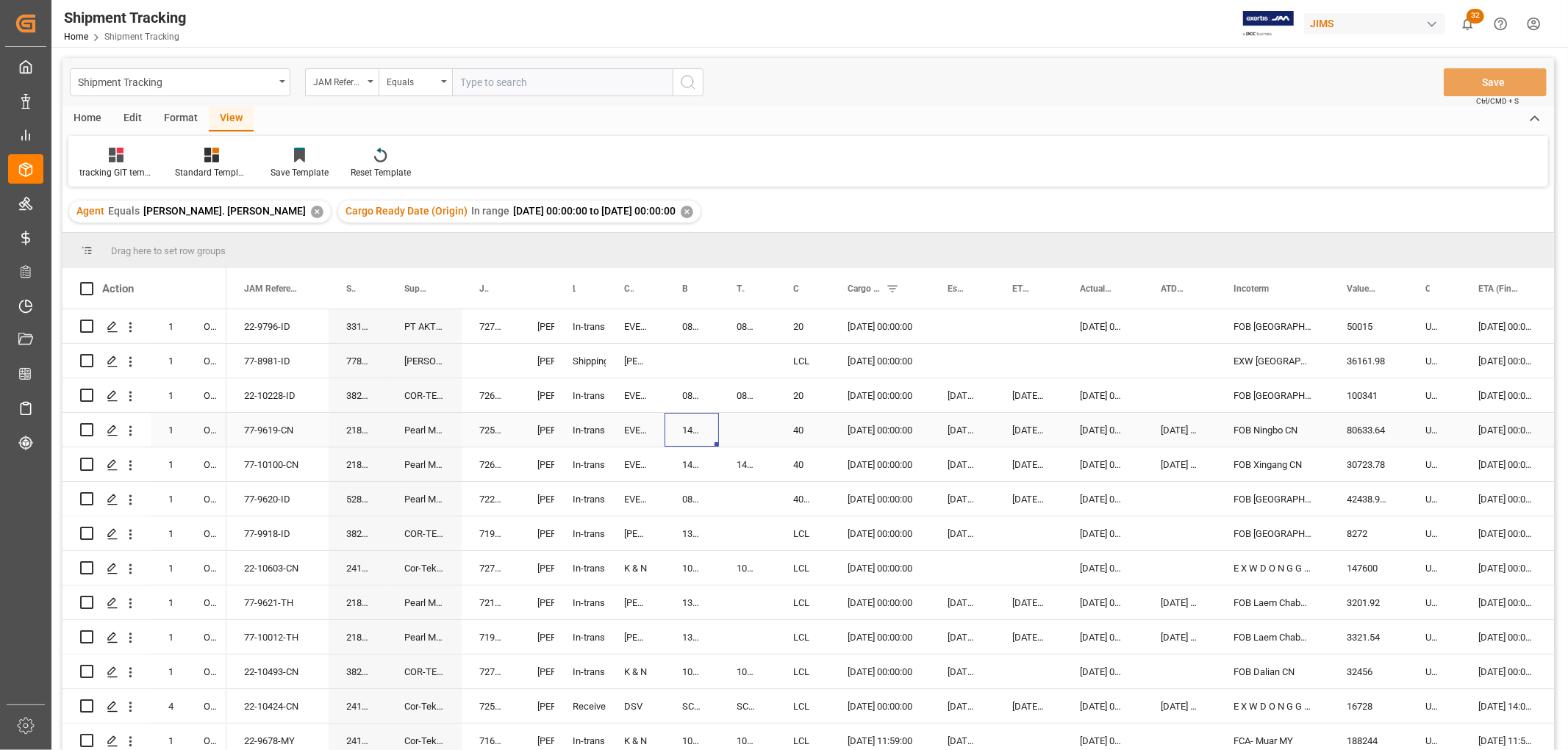
click at [693, 424] on div "143571793593" at bounding box center [691, 430] width 55 height 34
drag, startPoint x: 714, startPoint y: 445, endPoint x: 761, endPoint y: 444, distance: 47.0
click at [699, 500] on div "081500176695" at bounding box center [691, 499] width 55 height 34
click at [696, 495] on div "081500176695" at bounding box center [691, 499] width 55 height 34
click at [686, 495] on div "081500176695" at bounding box center [691, 499] width 55 height 34
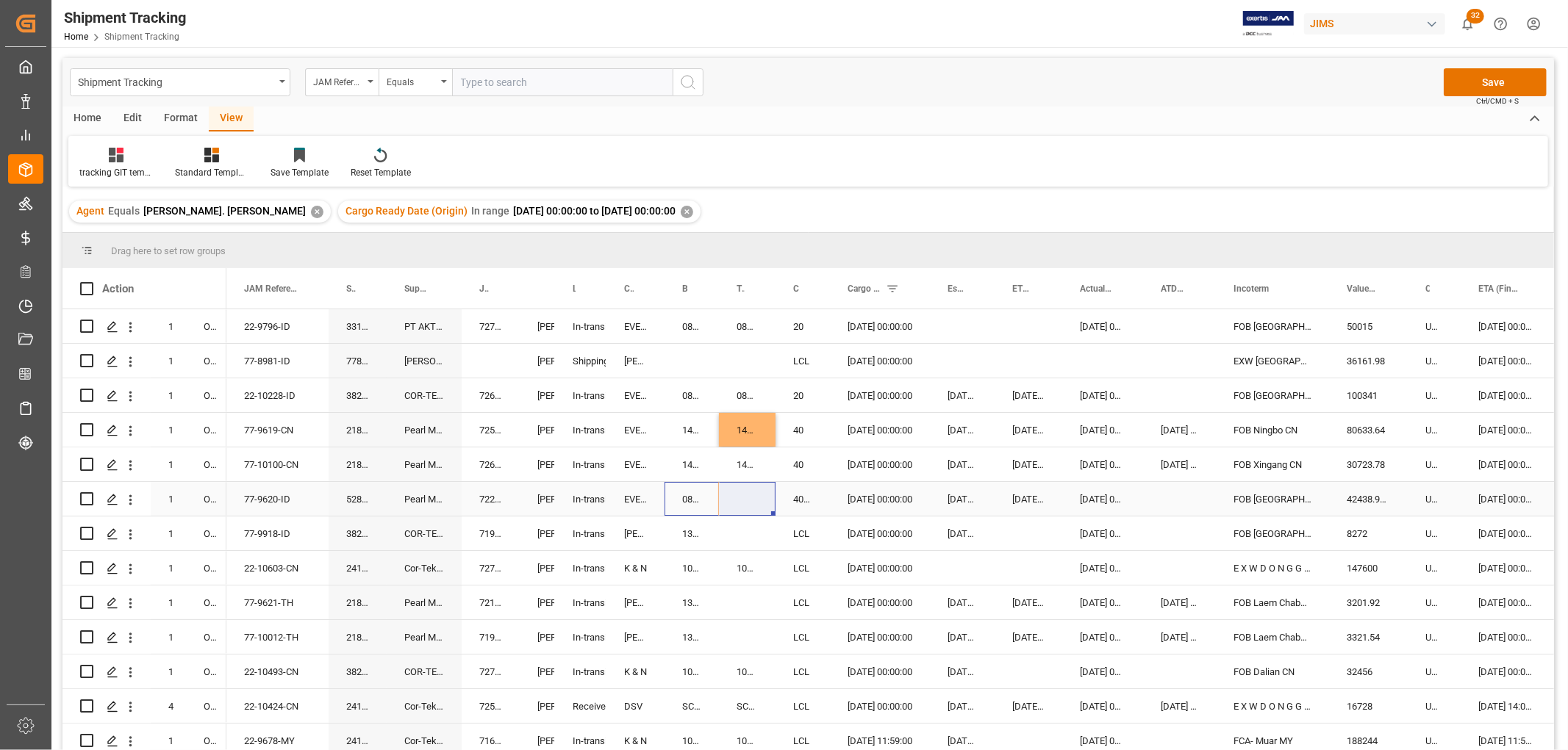
drag, startPoint x: 715, startPoint y: 509, endPoint x: 741, endPoint y: 504, distance: 26.5
click at [684, 497] on div "081500176695" at bounding box center [691, 499] width 55 height 34
drag, startPoint x: 717, startPoint y: 510, endPoint x: 753, endPoint y: 505, distance: 36.3
click at [1498, 76] on button "Save" at bounding box center [1495, 82] width 103 height 28
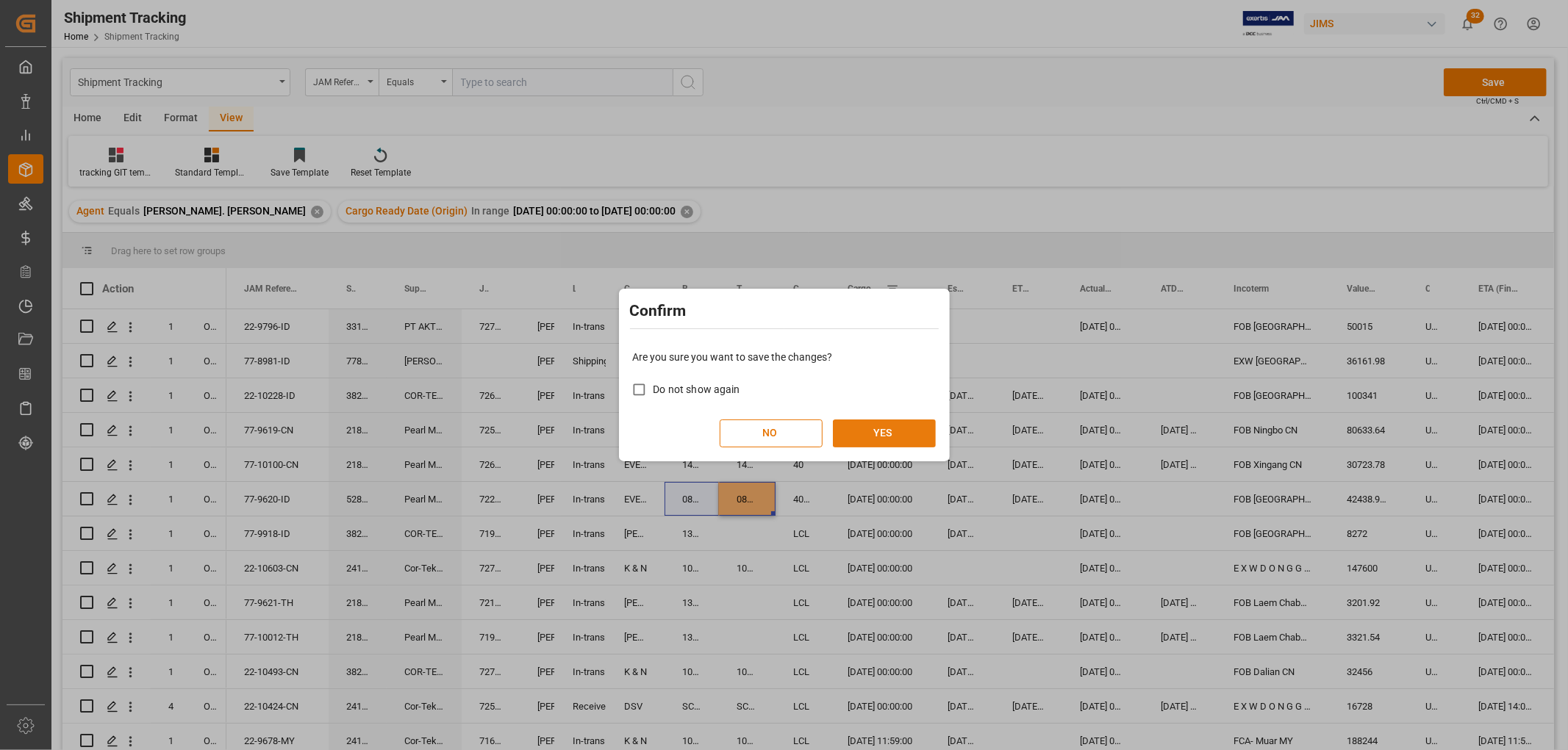
click at [886, 424] on button "YES" at bounding box center [884, 433] width 103 height 28
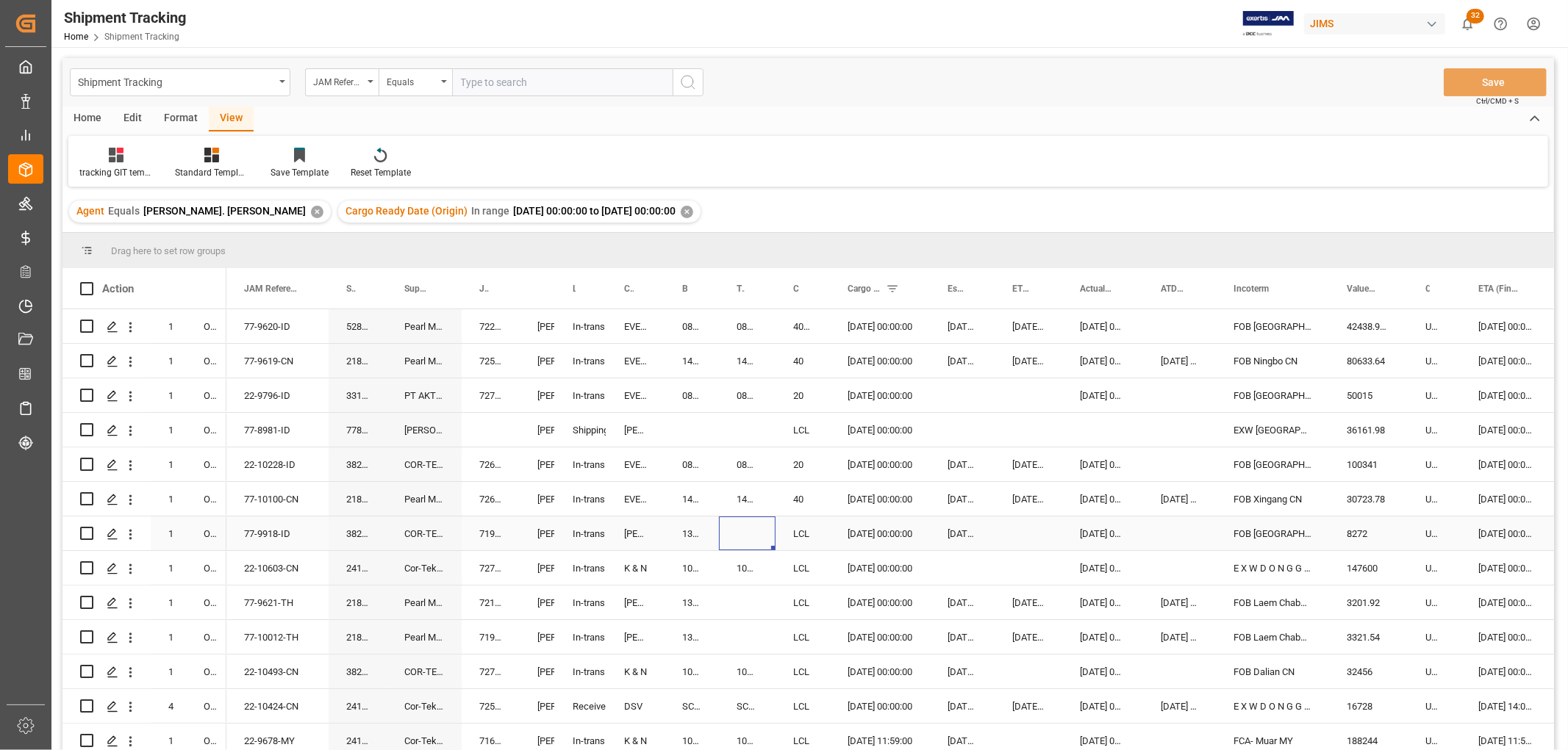
click at [758, 542] on div "Press SPACE to select this row." at bounding box center [747, 533] width 57 height 34
click at [694, 529] on div "13629742" at bounding box center [691, 533] width 55 height 34
drag, startPoint x: 717, startPoint y: 546, endPoint x: 735, endPoint y: 540, distance: 19.0
click at [1483, 79] on button "Save" at bounding box center [1495, 82] width 103 height 28
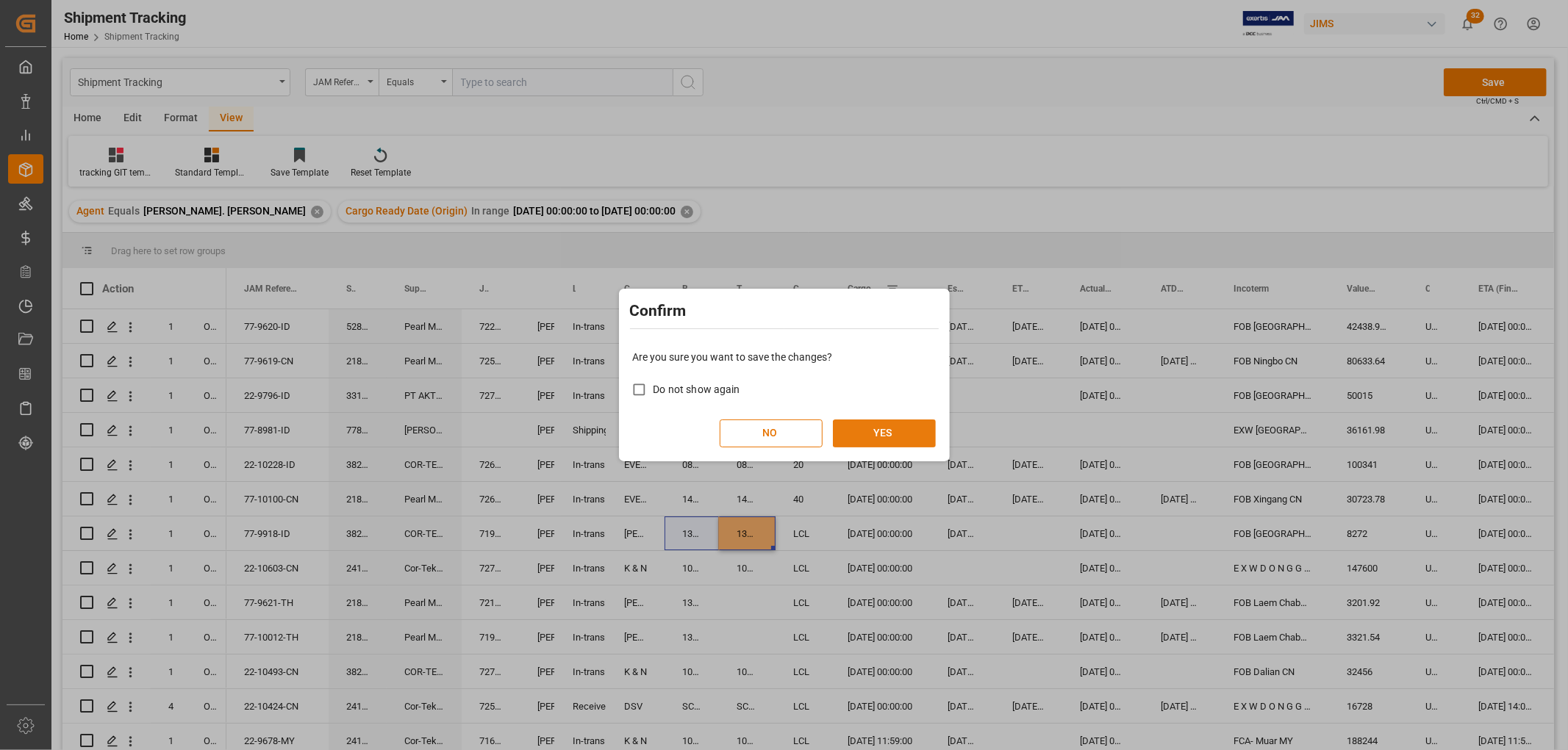
click at [915, 436] on button "YES" at bounding box center [884, 433] width 103 height 28
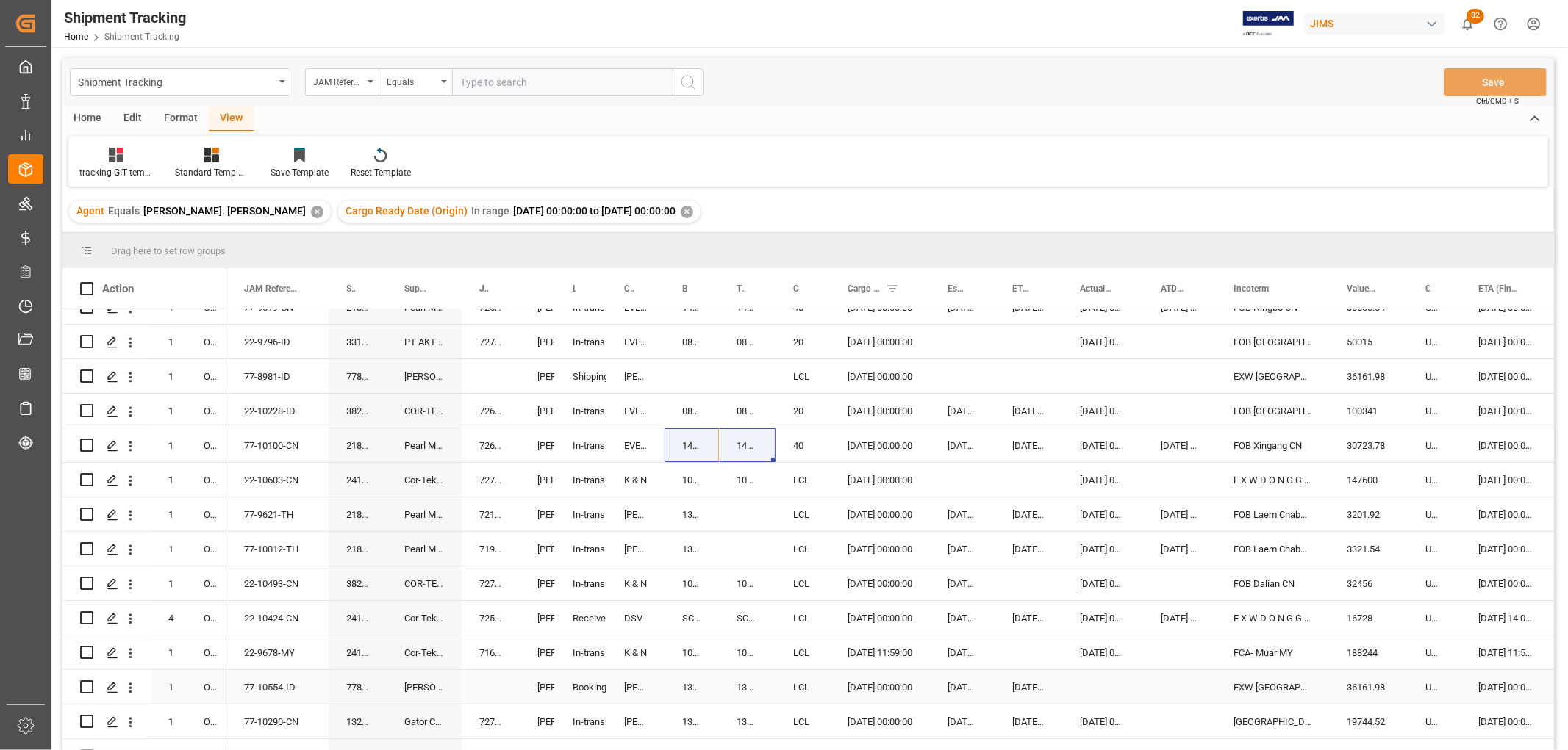
scroll to position [82, 0]
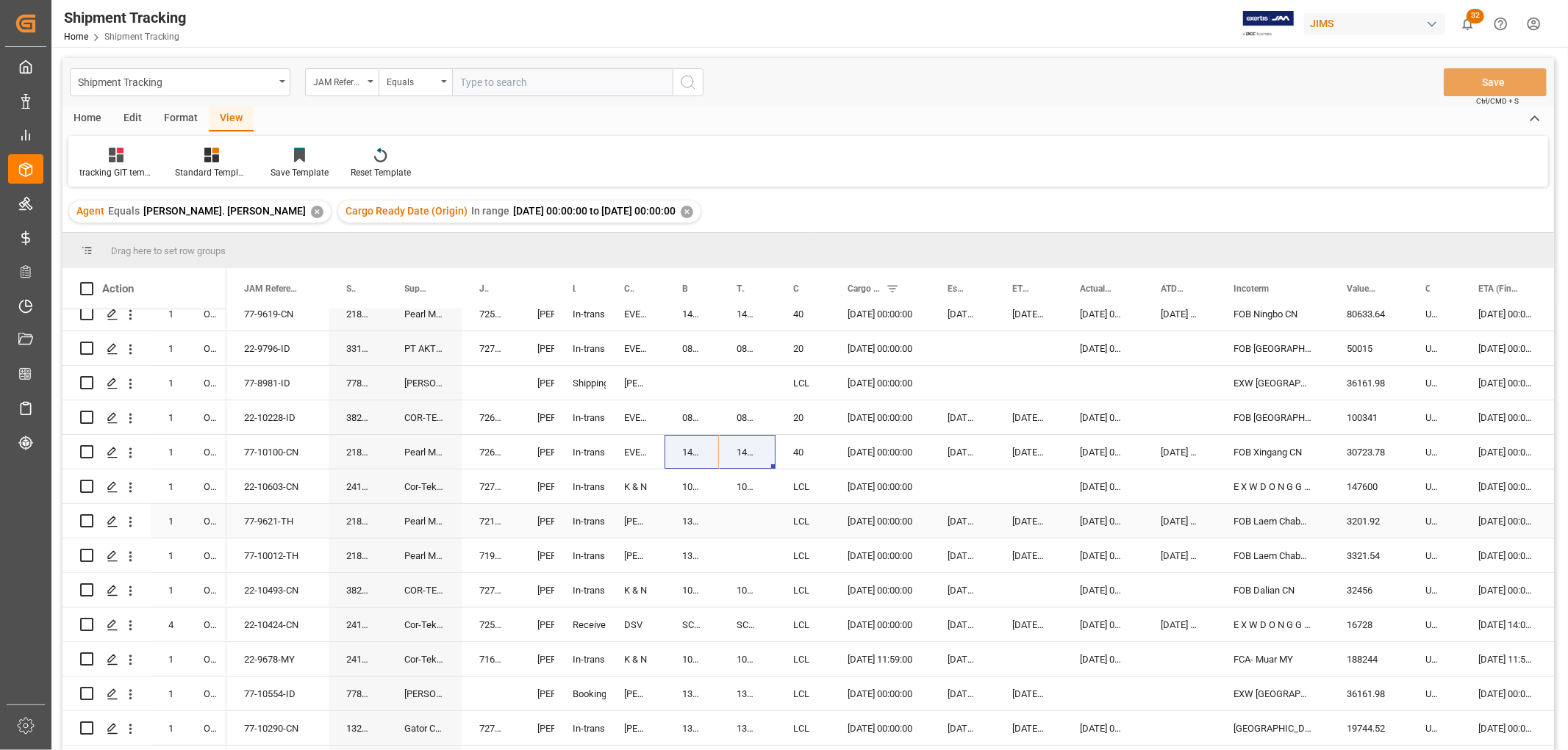
click at [690, 512] on div "13630869" at bounding box center [691, 520] width 55 height 34
drag, startPoint x: 715, startPoint y: 534, endPoint x: 763, endPoint y: 533, distance: 48.0
click at [1490, 76] on button "Save" at bounding box center [1495, 82] width 103 height 28
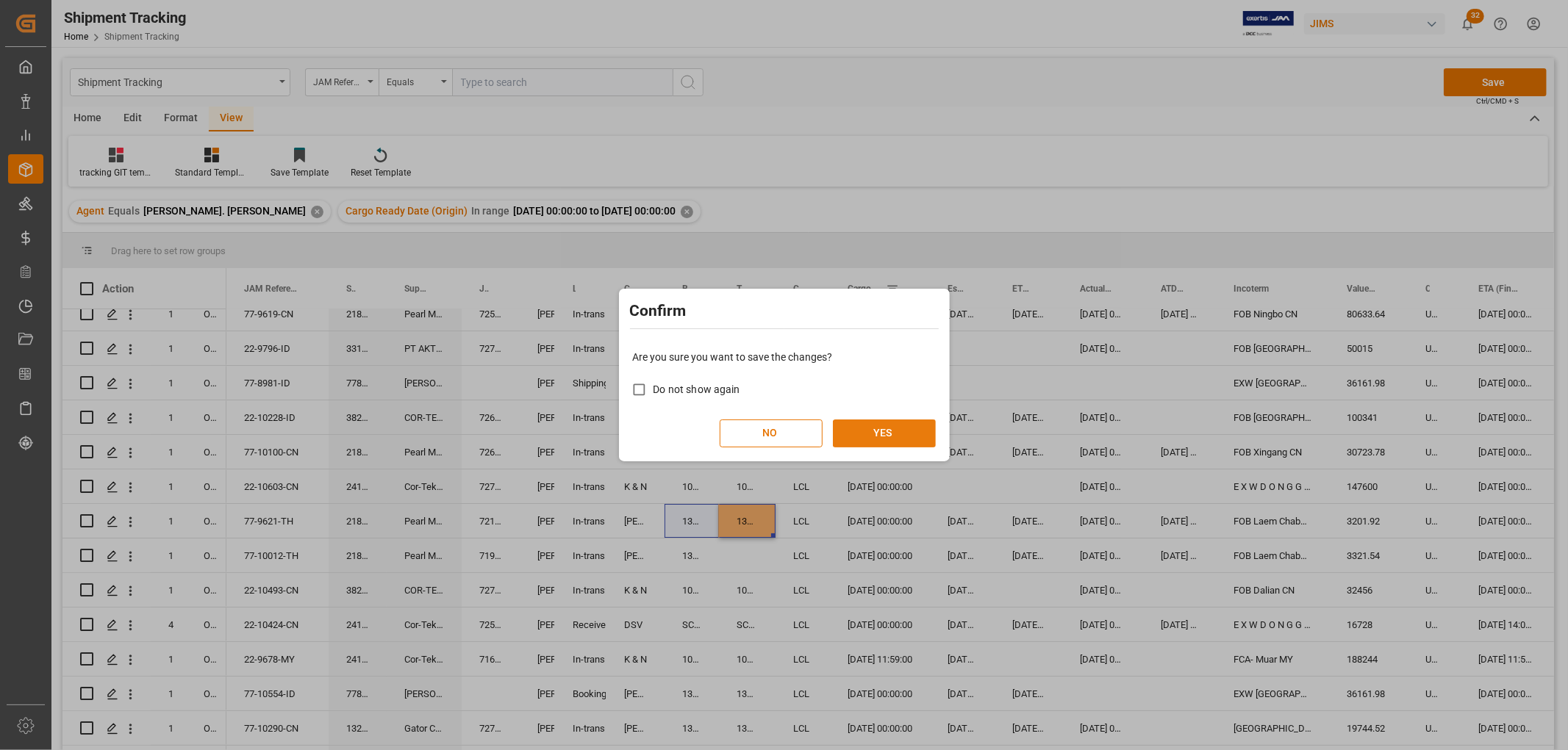
click at [890, 427] on button "YES" at bounding box center [884, 433] width 103 height 28
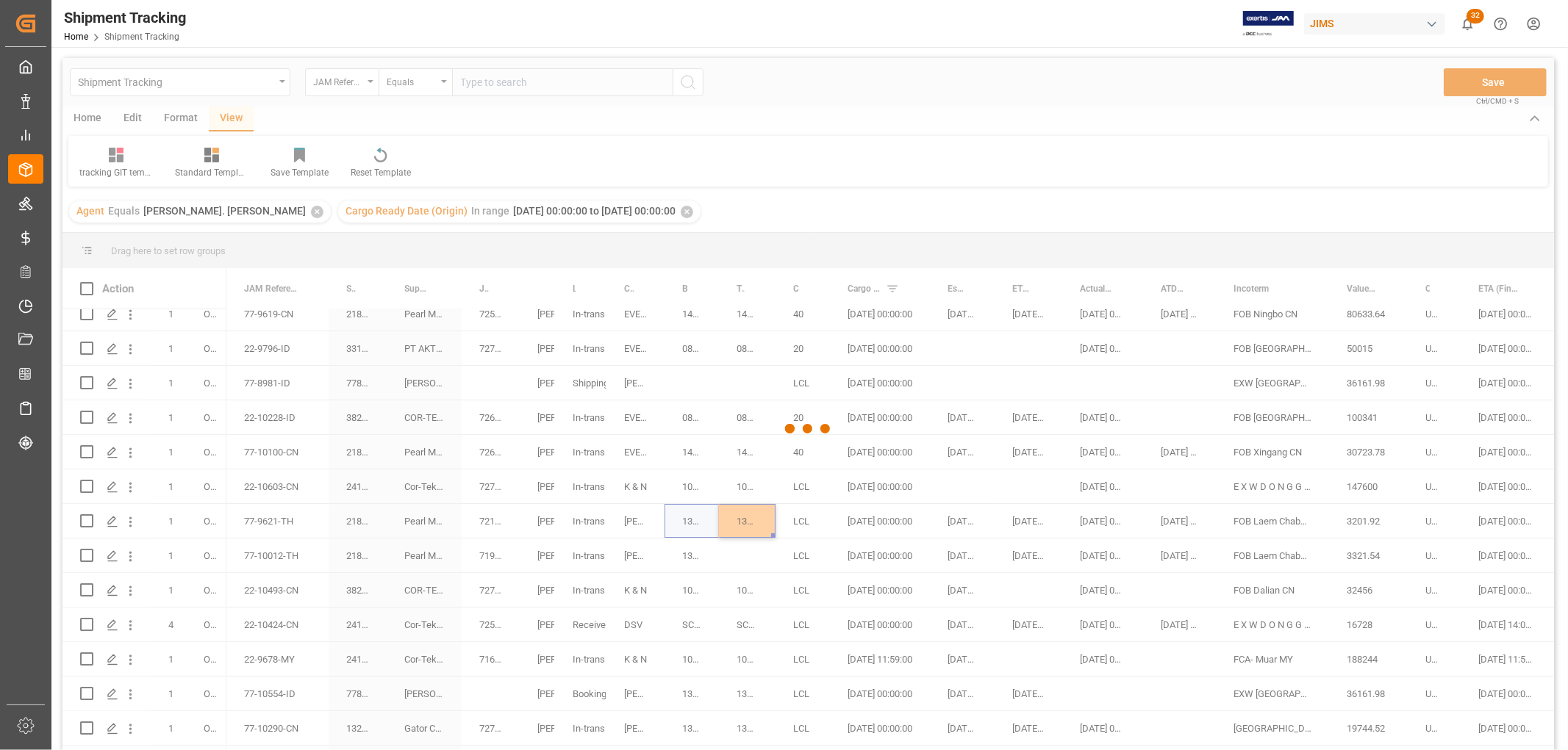
scroll to position [163, 0]
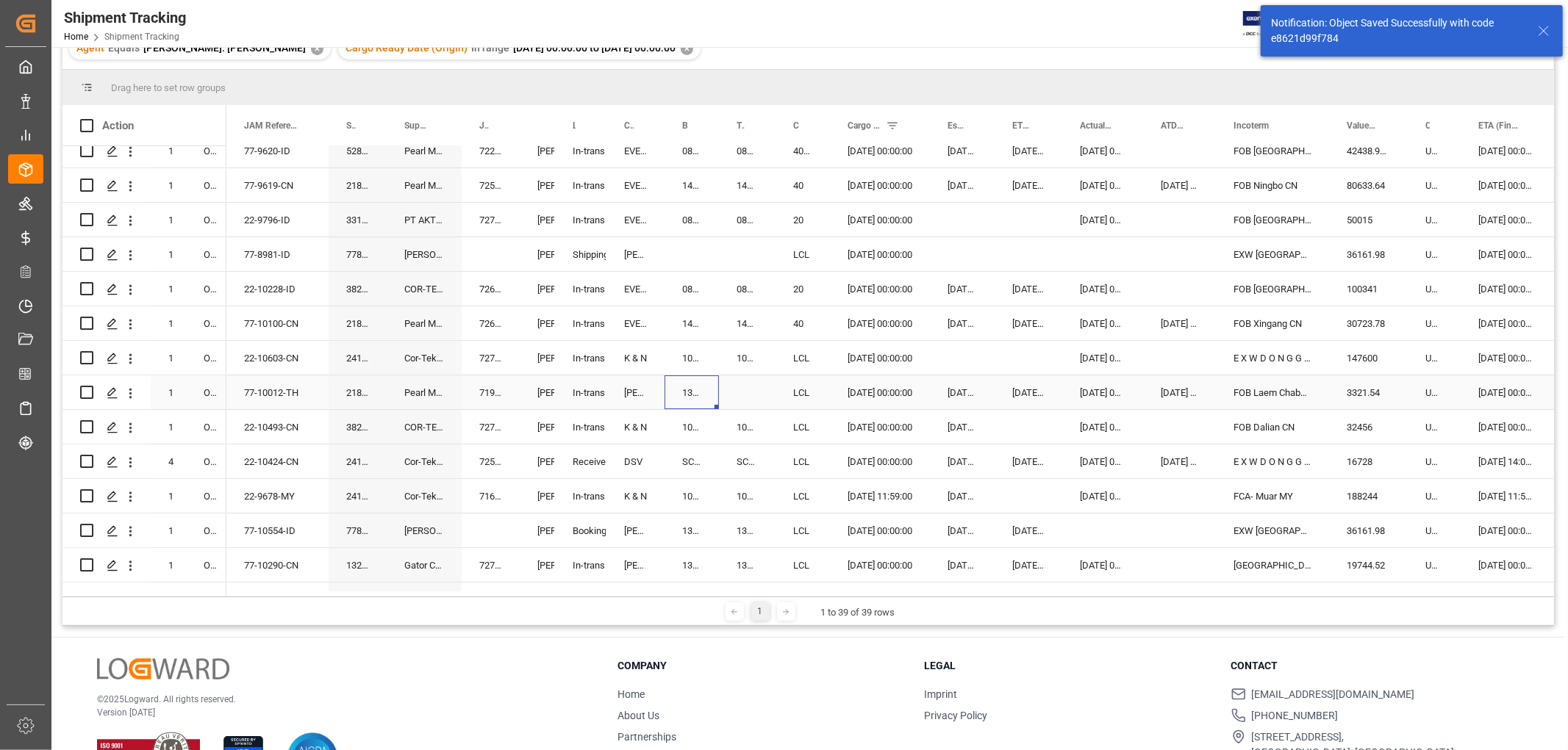
click at [688, 392] on div "13629436" at bounding box center [691, 392] width 55 height 34
drag, startPoint x: 717, startPoint y: 402, endPoint x: 772, endPoint y: 402, distance: 55.0
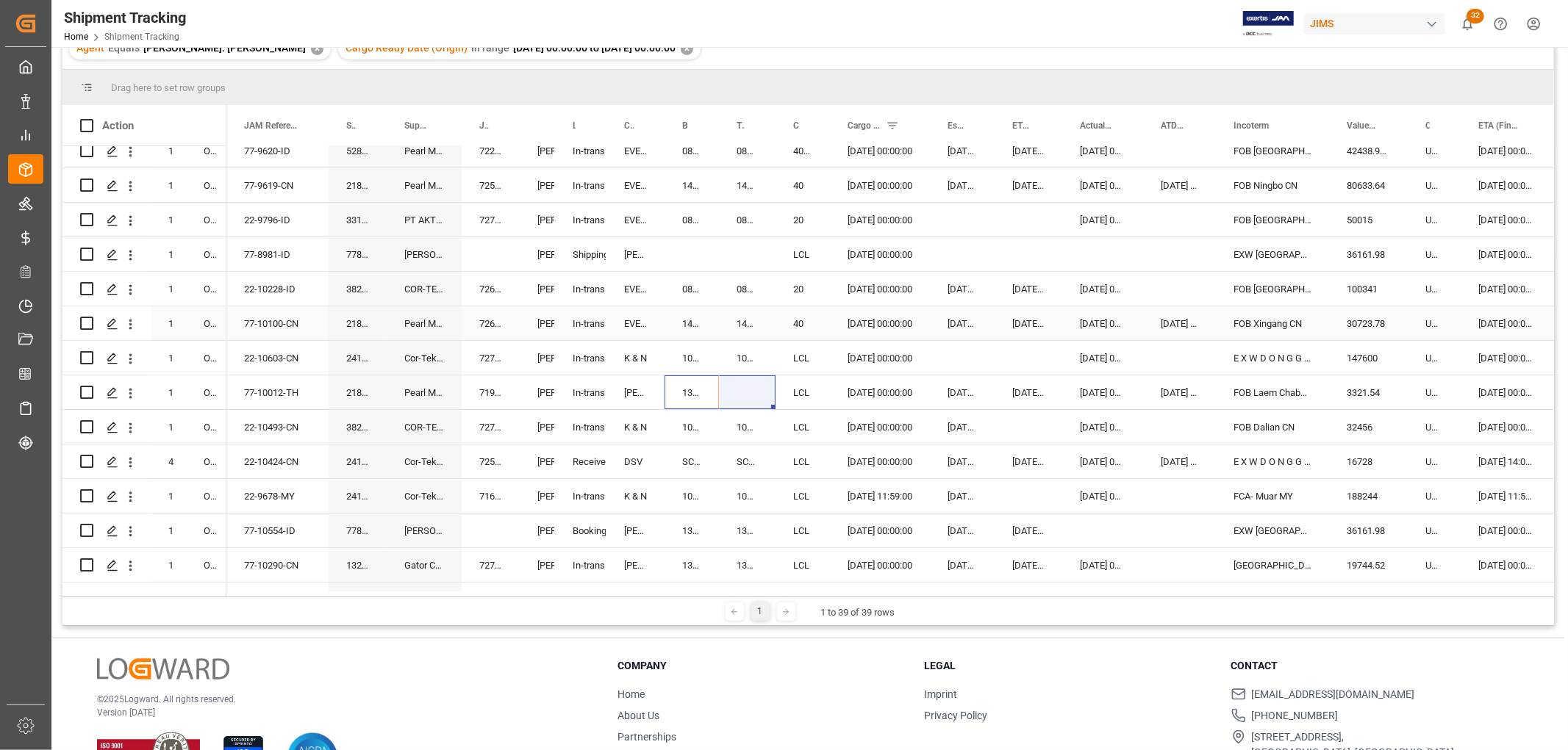
scroll to position [0, 0]
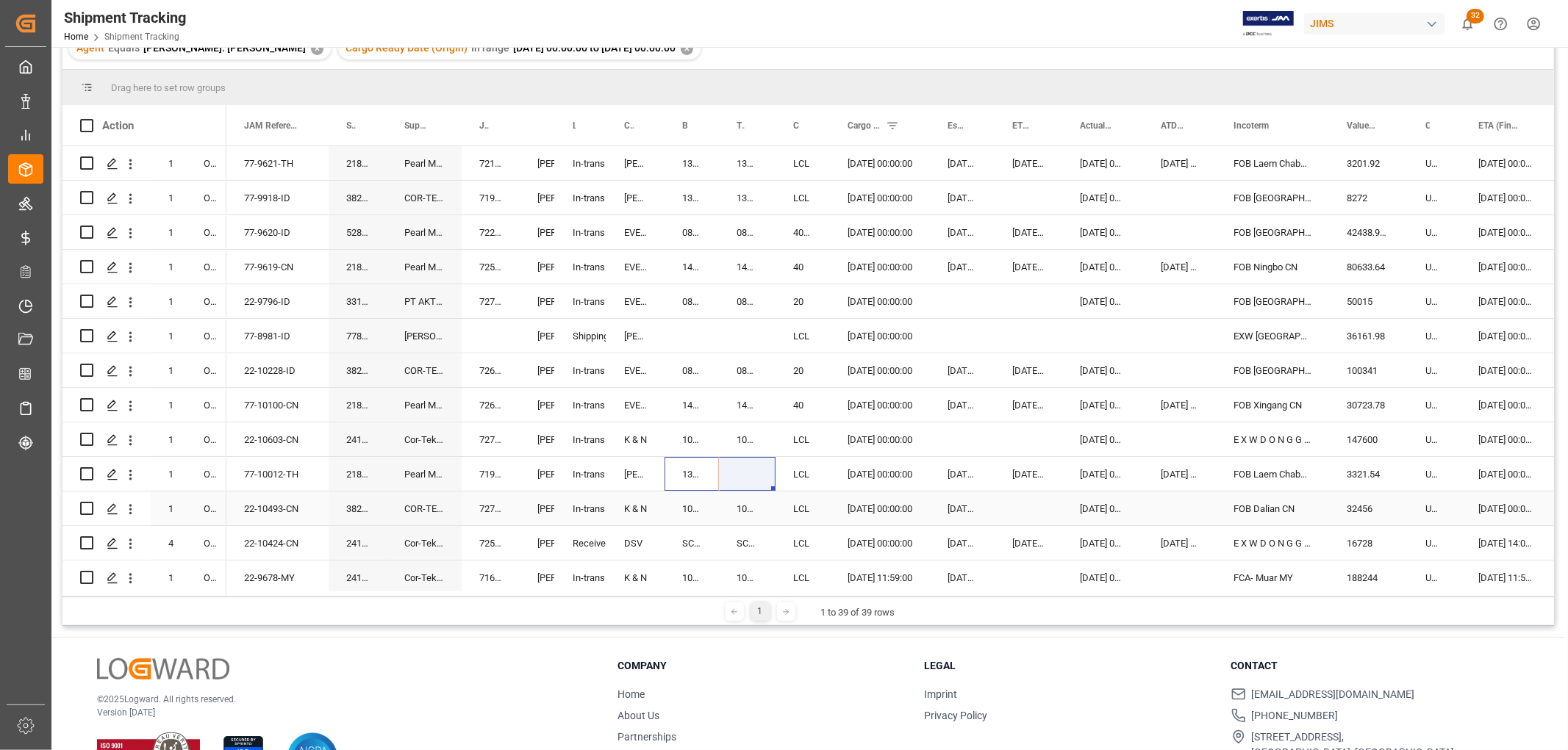
click at [707, 503] on div "1068782064" at bounding box center [691, 508] width 55 height 34
click at [704, 478] on div "13629436" at bounding box center [691, 474] width 55 height 34
drag, startPoint x: 714, startPoint y: 487, endPoint x: 743, endPoint y: 486, distance: 29.0
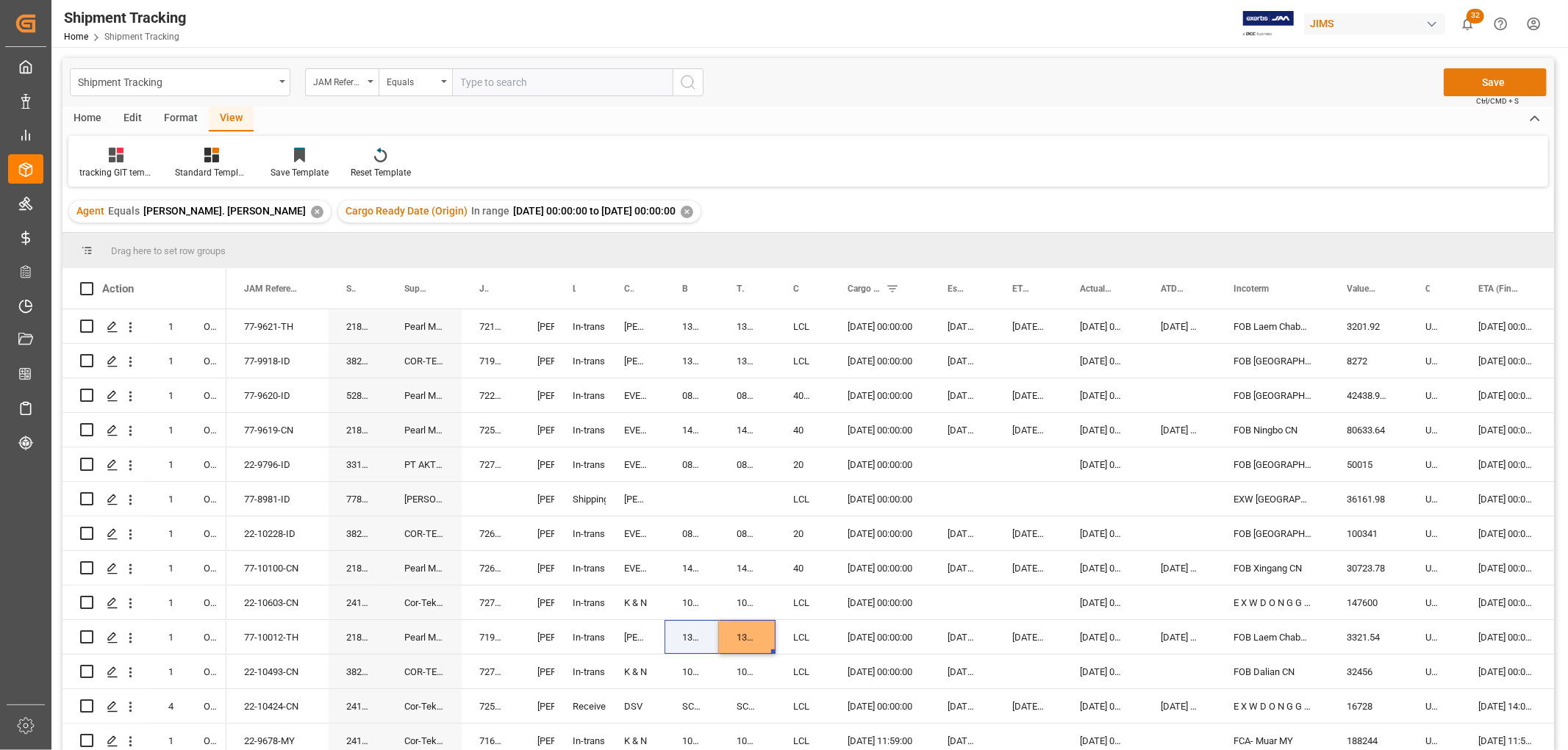
click at [1508, 79] on button "Save" at bounding box center [1495, 82] width 103 height 28
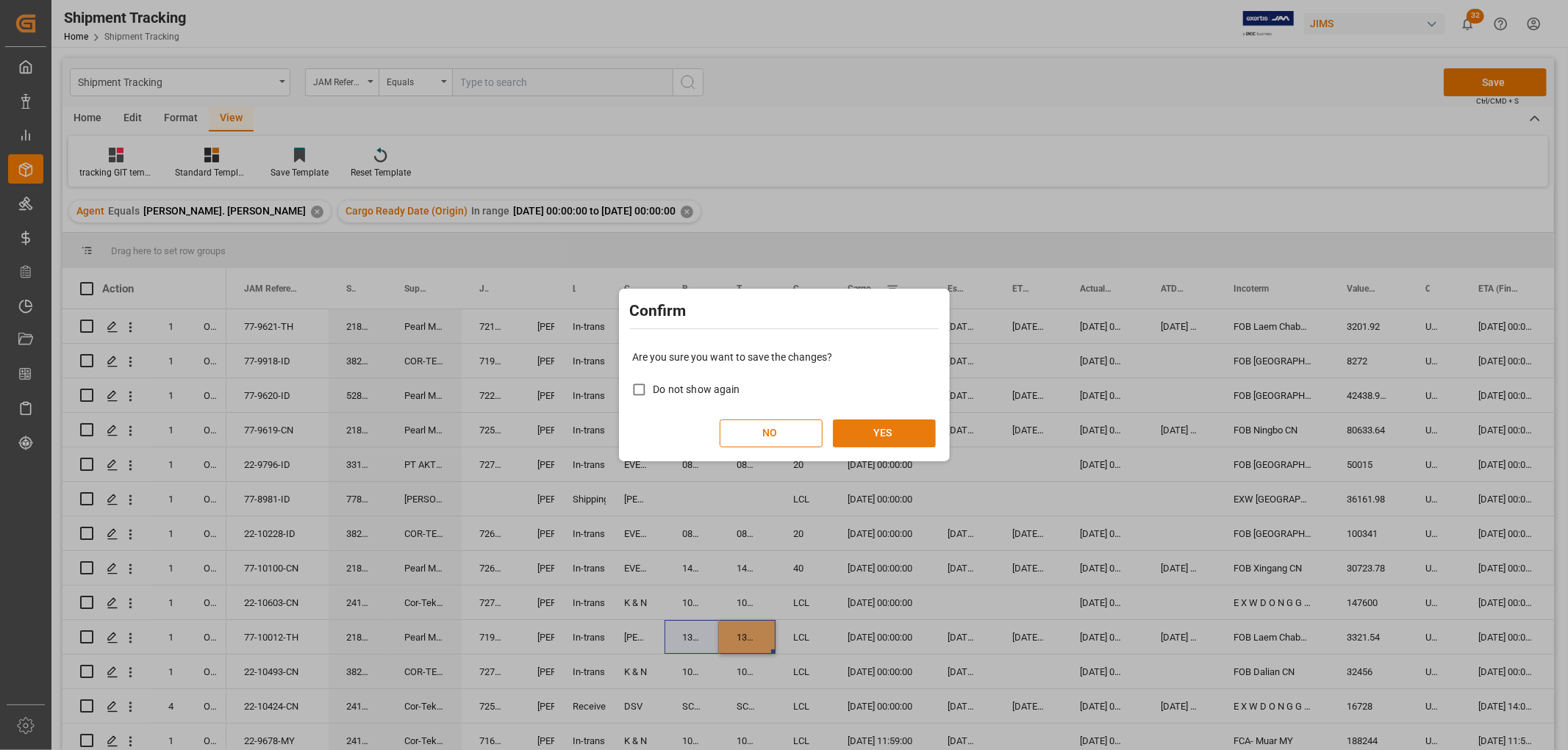
click at [914, 430] on button "YES" at bounding box center [884, 433] width 103 height 28
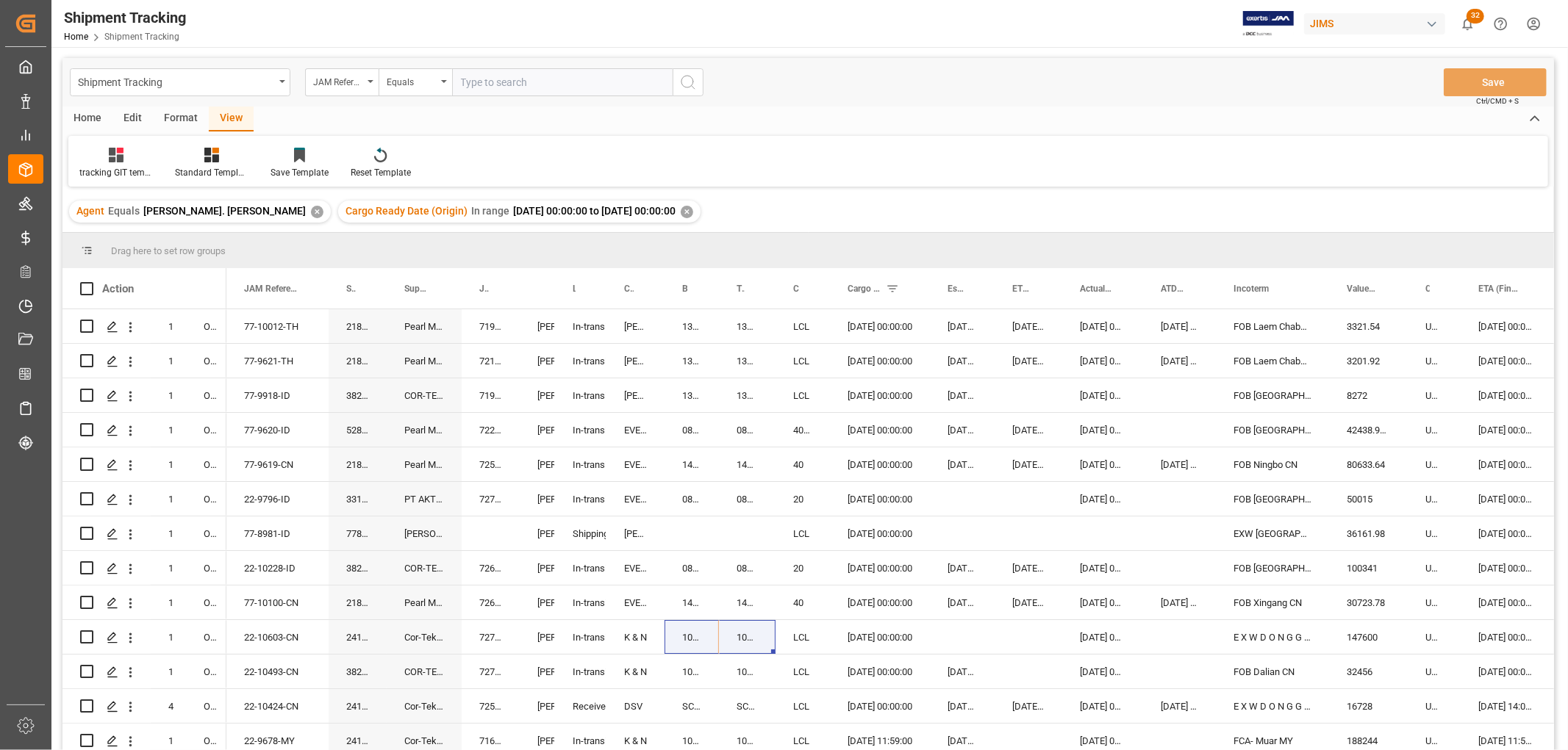
click at [681, 210] on div "✕" at bounding box center [687, 212] width 13 height 13
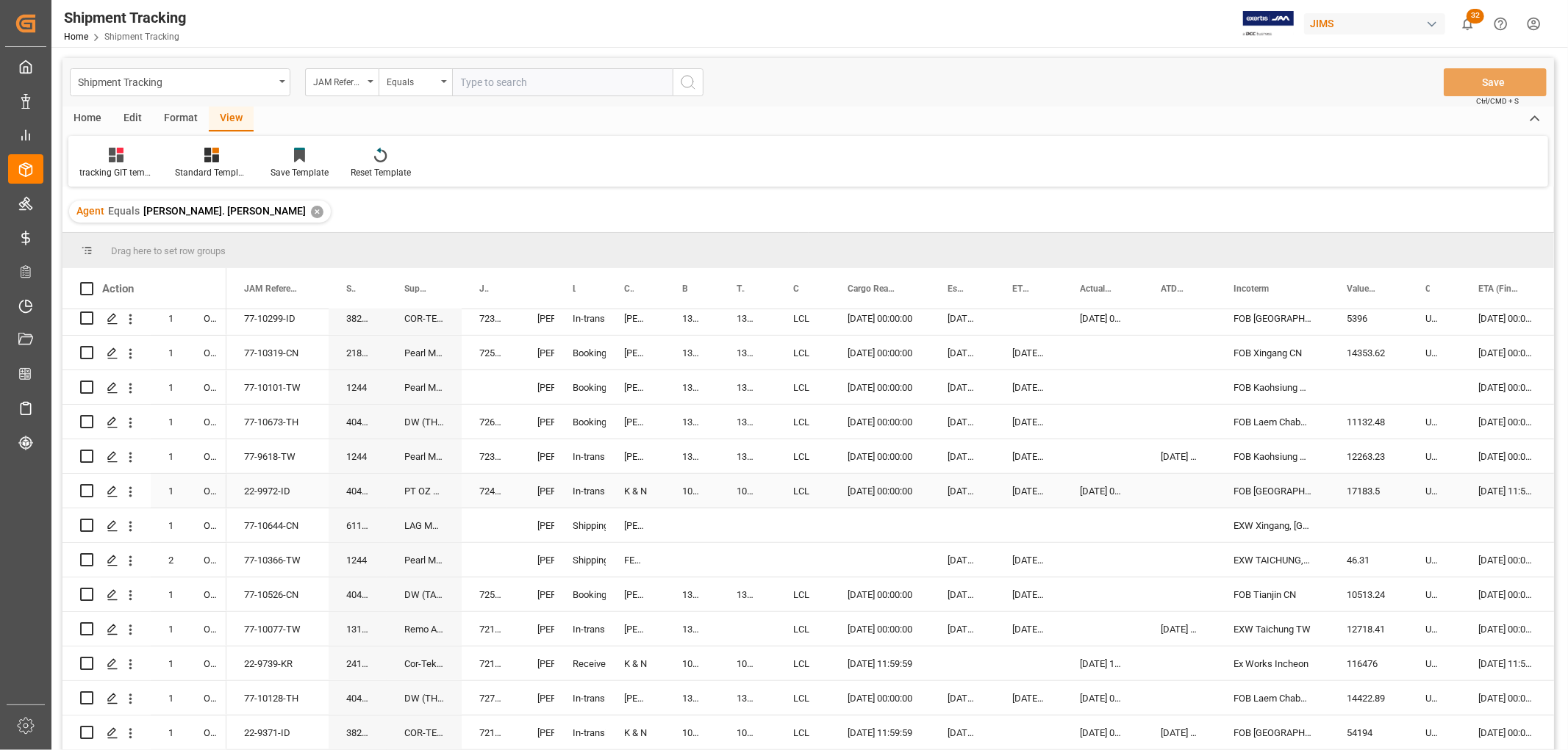
scroll to position [735, 0]
click at [276, 556] on div "77-10366-TW" at bounding box center [277, 558] width 102 height 34
click at [291, 519] on div "77-10644-CN" at bounding box center [277, 523] width 102 height 34
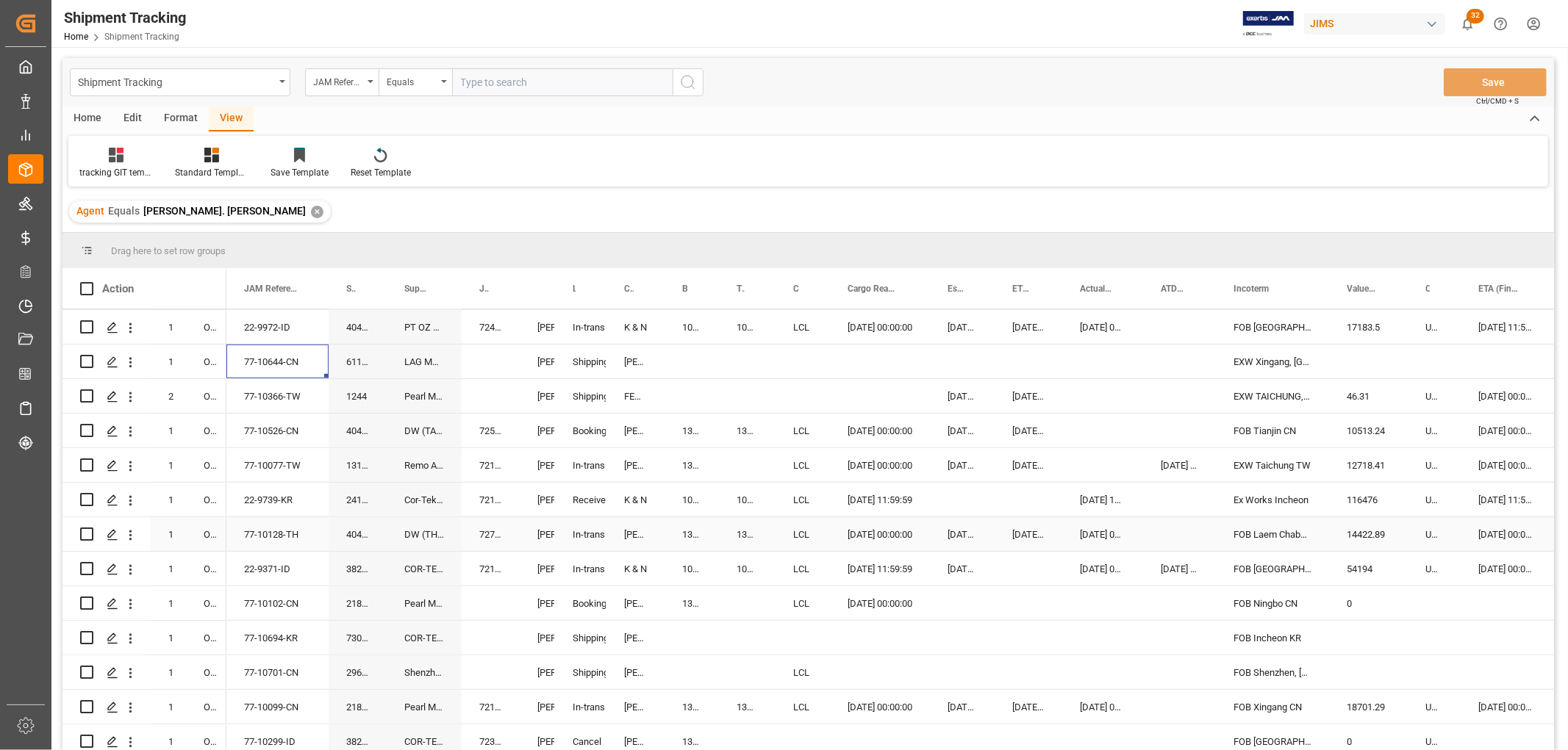
scroll to position [898, 0]
click at [256, 632] on div "77-10694-KR" at bounding box center [277, 637] width 102 height 34
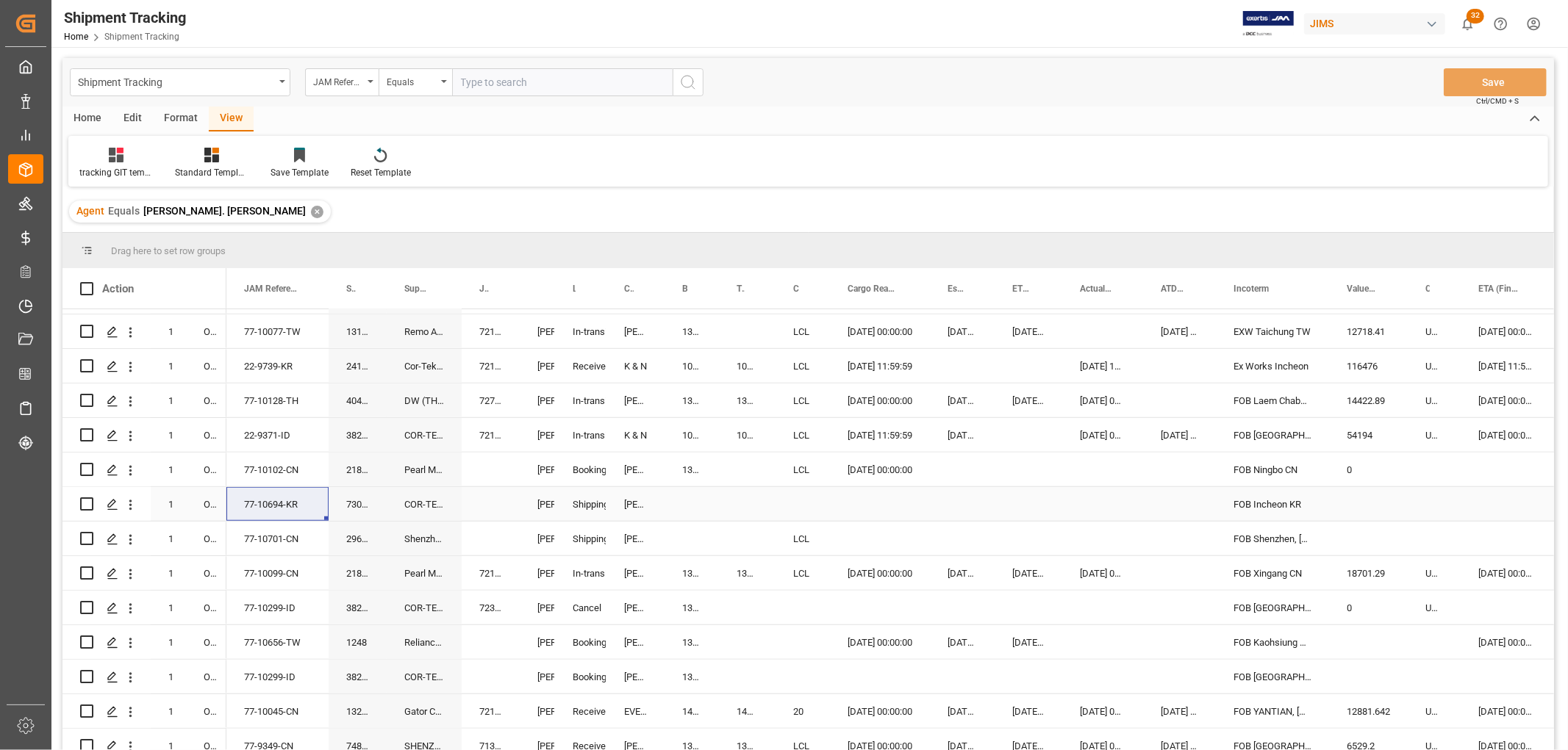
scroll to position [1061, 0]
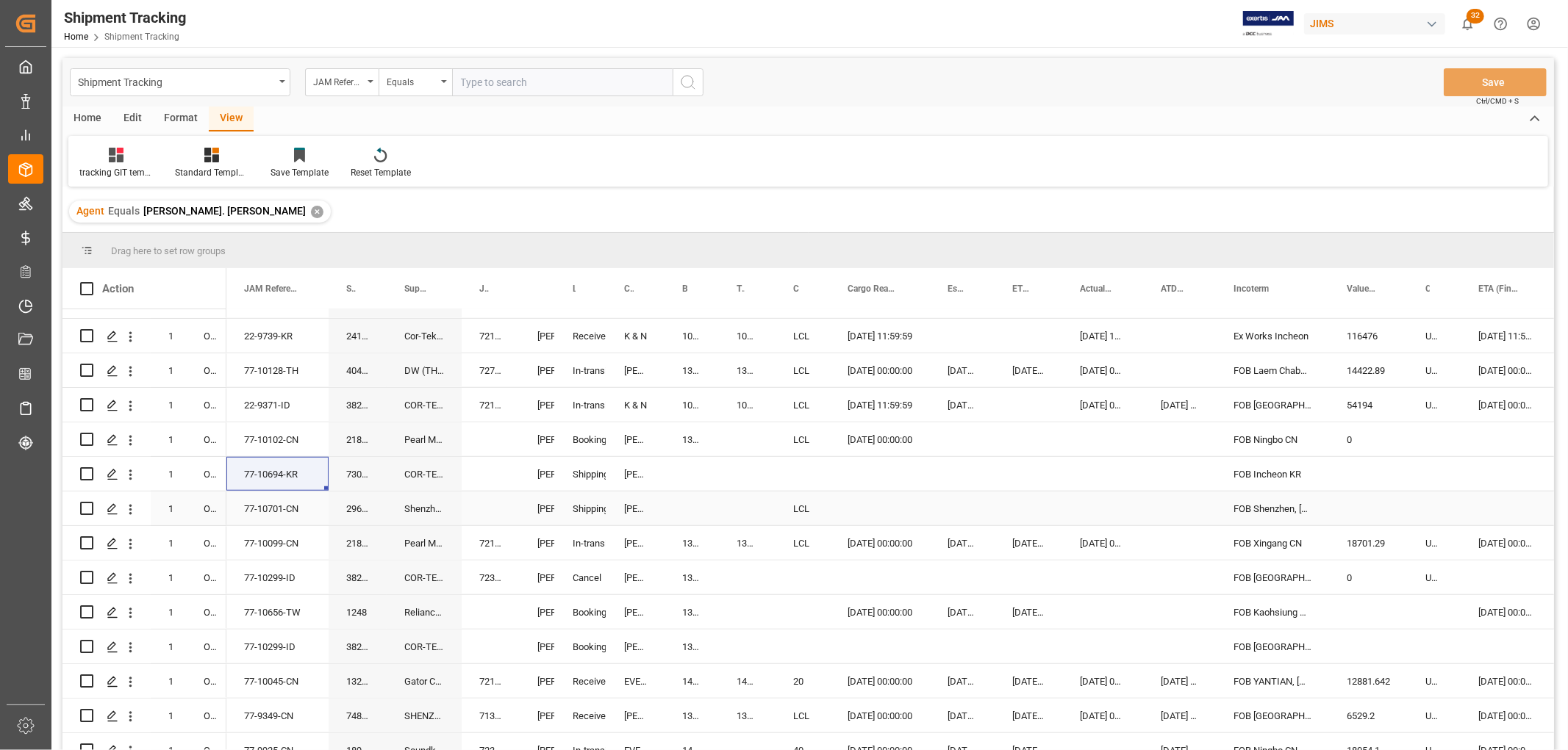
click at [269, 505] on div "77-10701-CN" at bounding box center [277, 508] width 102 height 34
click at [261, 649] on div "77-10299-ID" at bounding box center [277, 646] width 102 height 34
drag, startPoint x: 681, startPoint y: 644, endPoint x: 730, endPoint y: 644, distance: 49.0
click at [863, 595] on div "09-04-2025 00:00:00" at bounding box center [880, 612] width 100 height 34
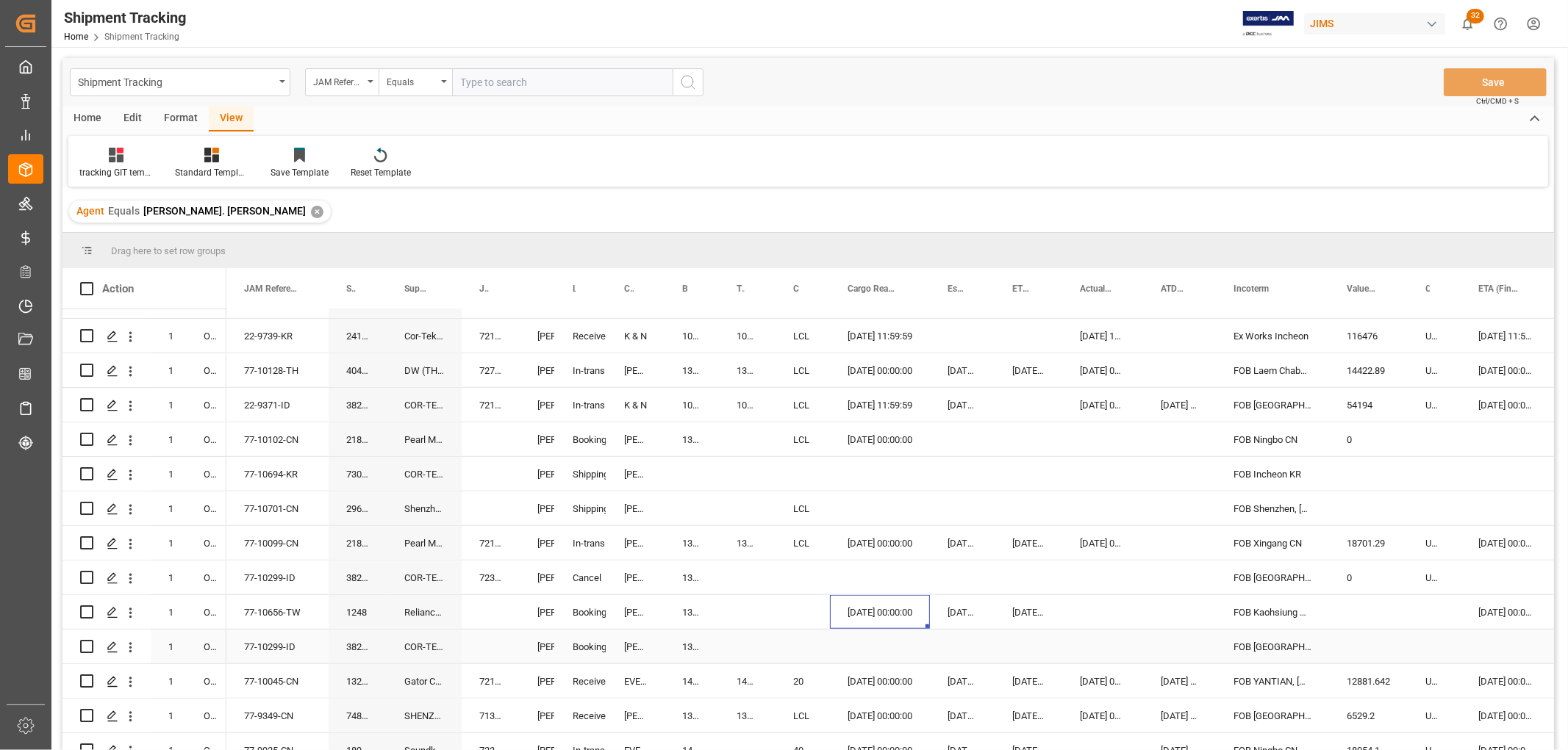
click at [684, 648] on div "13632755" at bounding box center [691, 646] width 55 height 34
drag, startPoint x: 715, startPoint y: 656, endPoint x: 737, endPoint y: 653, distance: 22.2
click at [678, 648] on div "13632755" at bounding box center [691, 646] width 55 height 34
click at [684, 640] on div "13632755" at bounding box center [691, 646] width 55 height 34
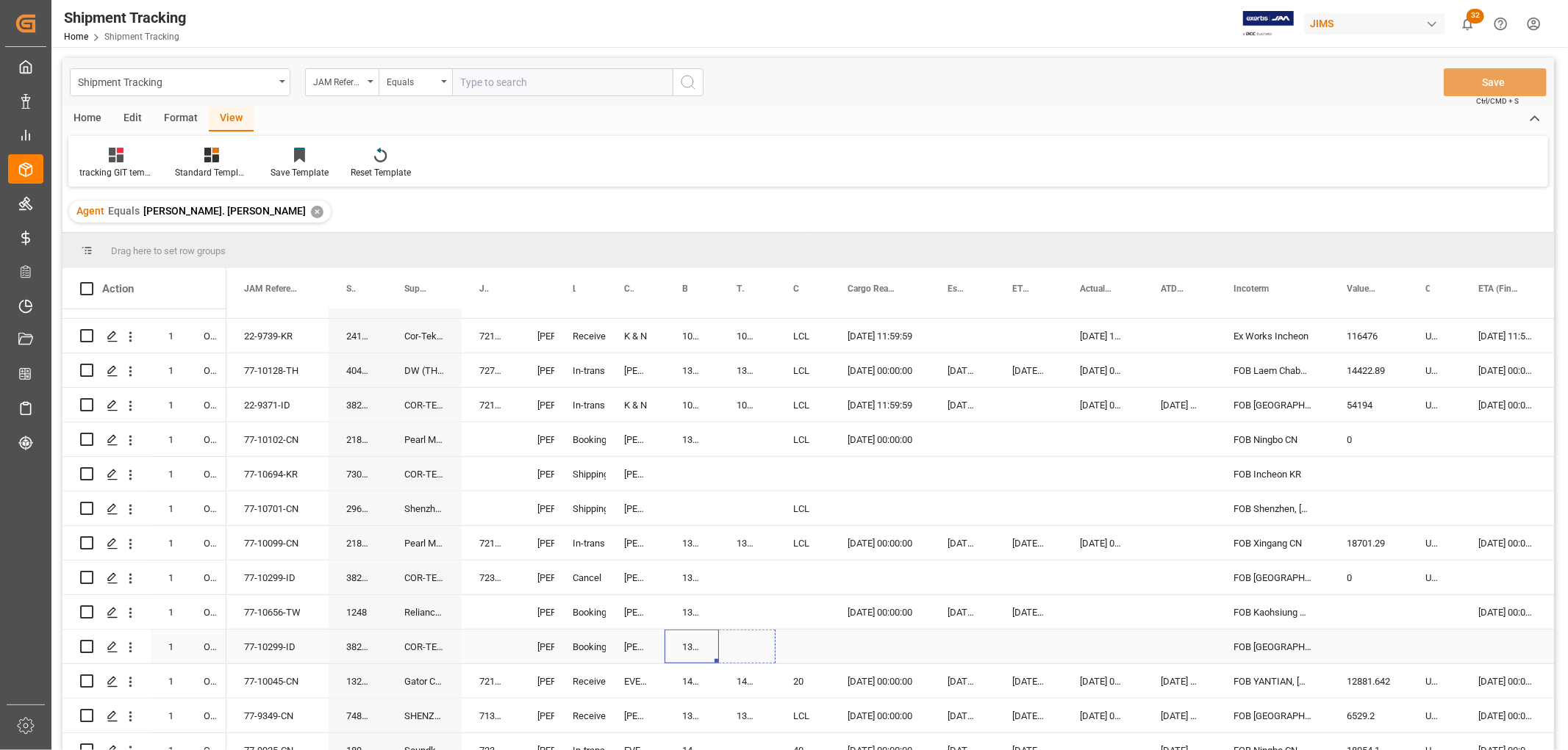
drag, startPoint x: 717, startPoint y: 660, endPoint x: 768, endPoint y: 651, distance: 51.8
click at [1466, 64] on div "Shipment Tracking JAM Reference Number Equals Save Ctrl/CMD + S" at bounding box center [808, 82] width 1492 height 49
click at [1514, 82] on button "Save" at bounding box center [1495, 82] width 103 height 28
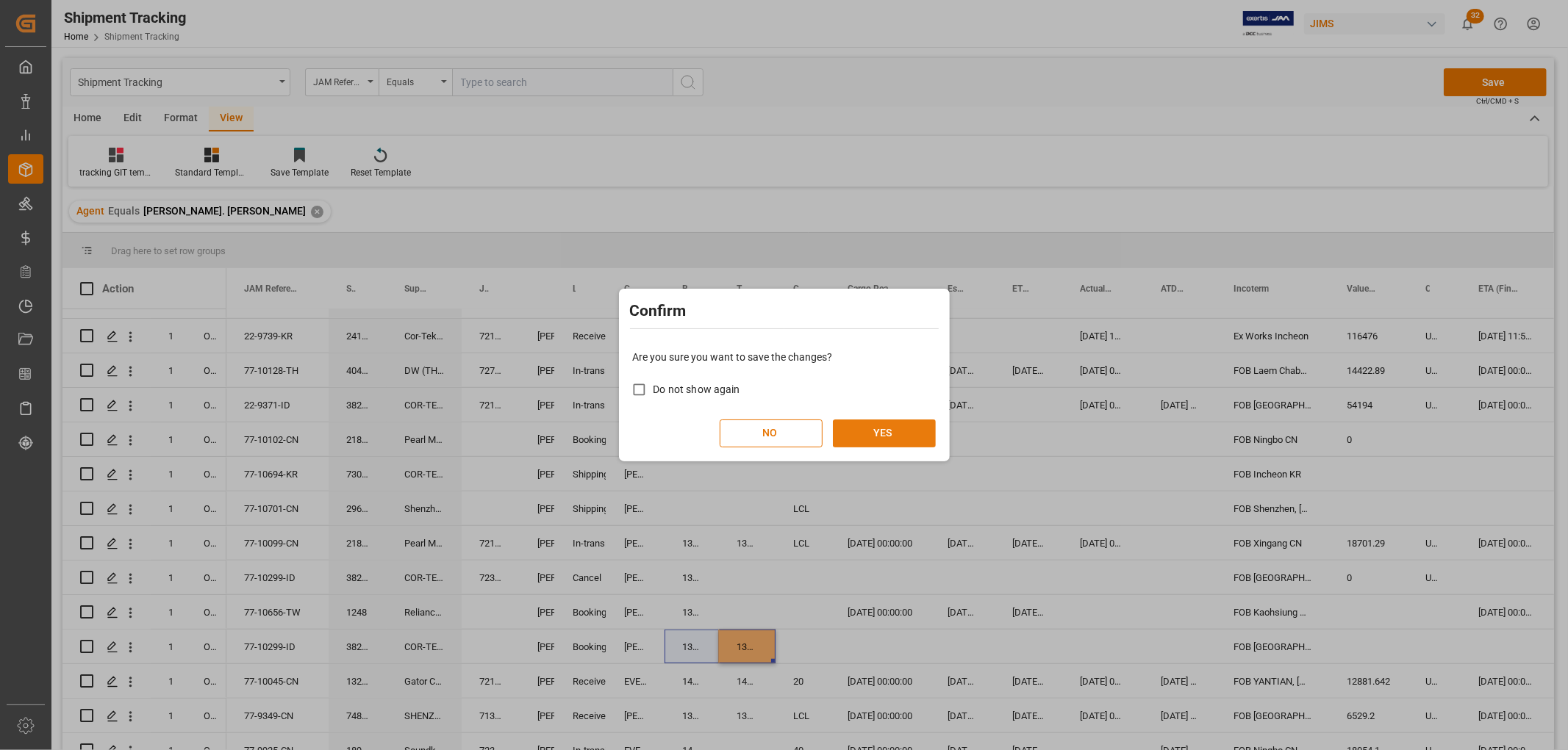
click at [883, 426] on button "YES" at bounding box center [884, 433] width 103 height 28
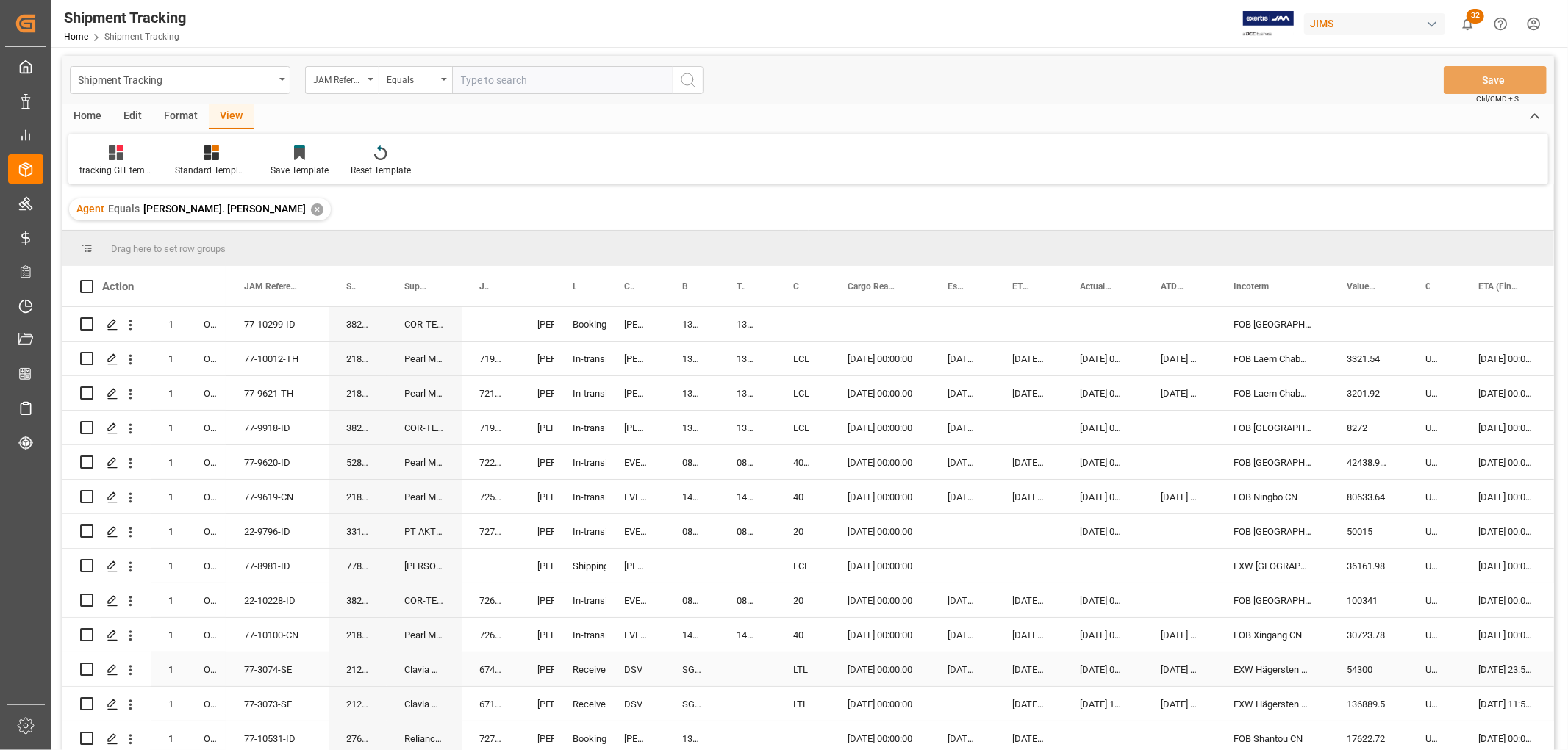
scroll to position [0, 0]
click at [809, 314] on div "Press SPACE to select this row." at bounding box center [803, 326] width 55 height 34
click at [803, 328] on button "Select" at bounding box center [803, 335] width 32 height 28
click at [792, 592] on div "LCL" at bounding box center [807, 592] width 39 height 44
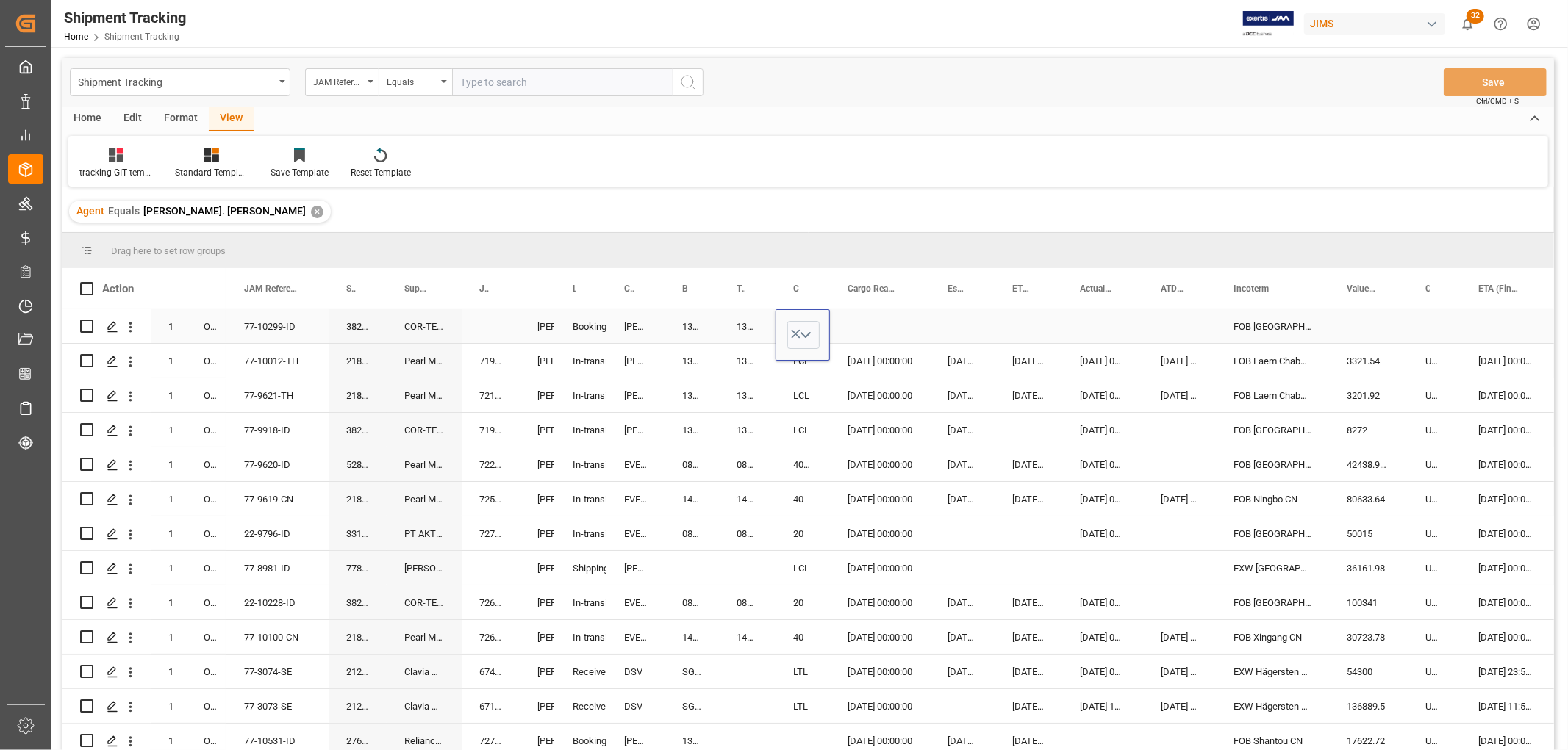
click at [885, 328] on div "Press SPACE to select this row." at bounding box center [880, 326] width 100 height 34
click at [882, 318] on div "Press SPACE to select this row." at bounding box center [880, 326] width 100 height 34
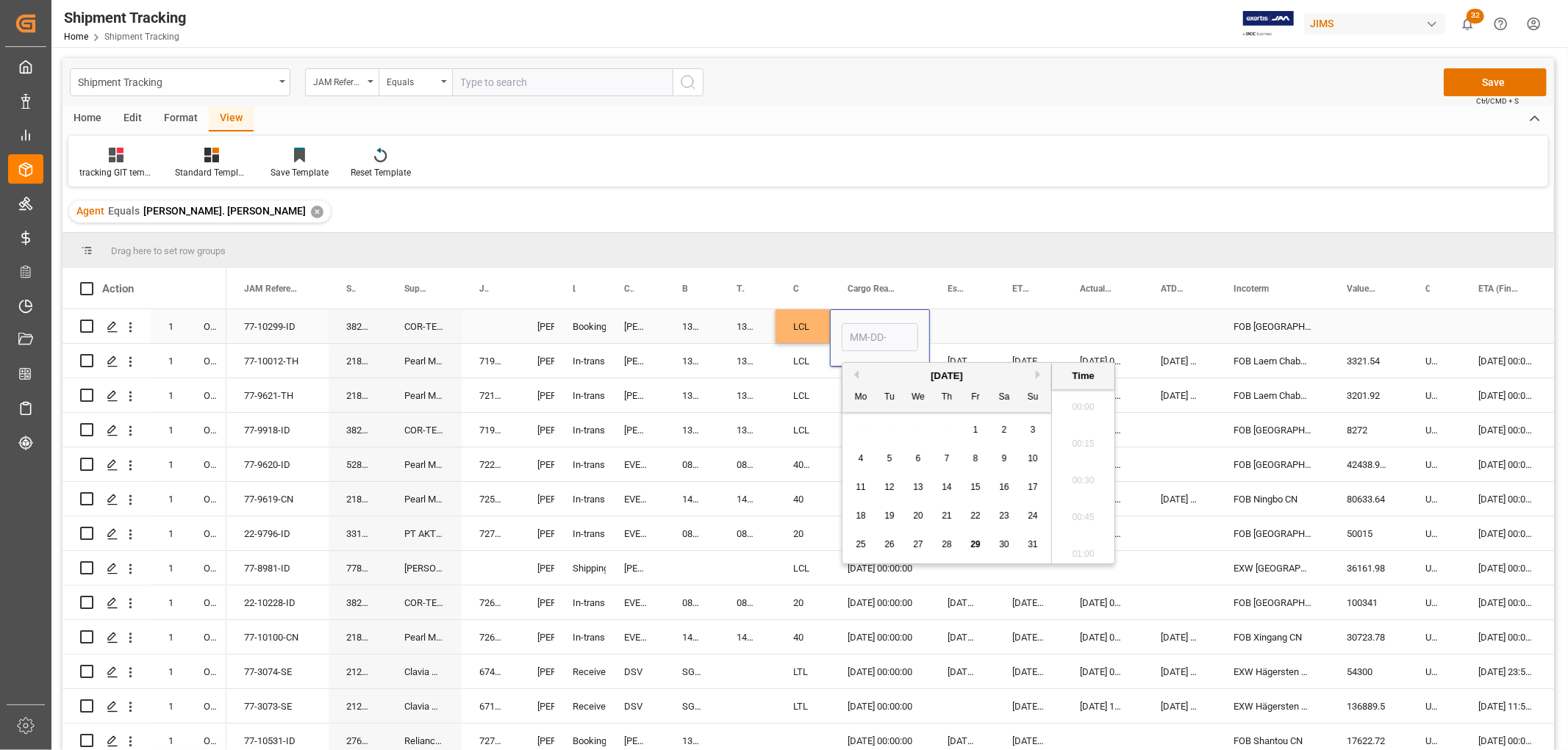
scroll to position [2576, 0]
click at [976, 427] on span "1" at bounding box center [976, 430] width 5 height 10
type input "08-01-2025 00:00"
click at [979, 318] on div "Press SPACE to select this row." at bounding box center [962, 326] width 64 height 34
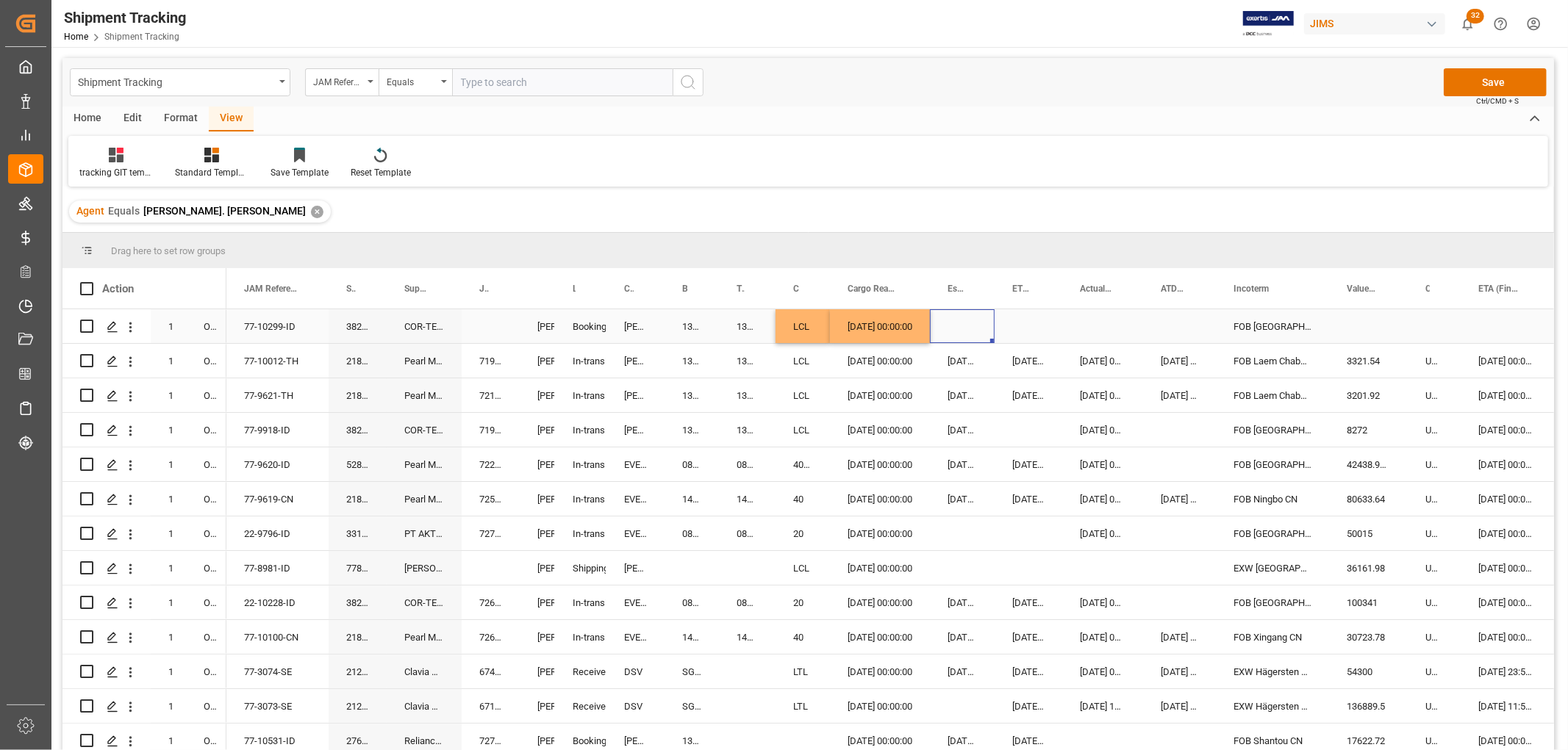
click at [963, 322] on div "Press SPACE to select this row." at bounding box center [962, 326] width 64 height 34
click at [1126, 460] on div "10" at bounding box center [1133, 460] width 19 height 18
type input "08-10-2025 00:00"
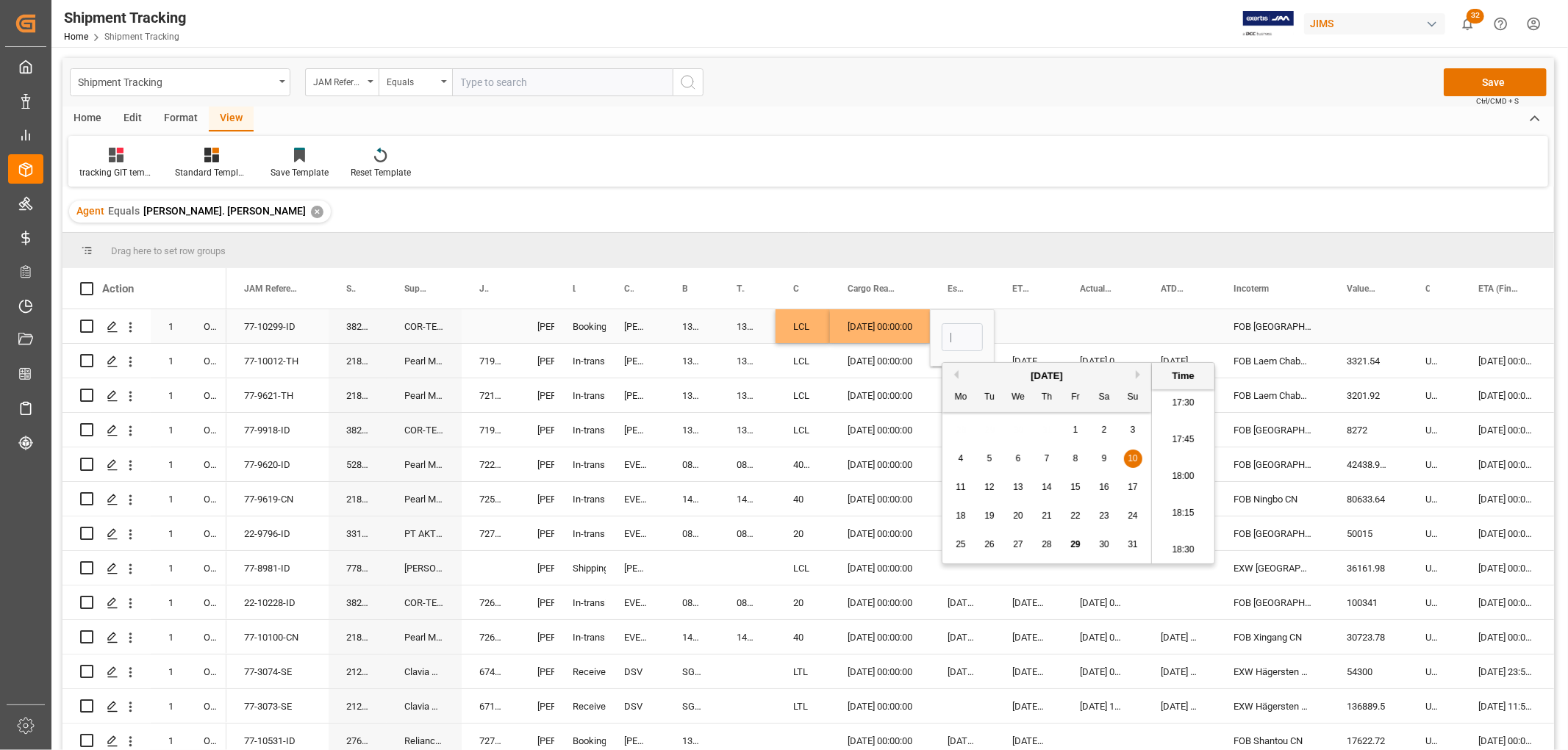
click at [1079, 316] on div "Press SPACE to select this row." at bounding box center [1102, 326] width 81 height 34
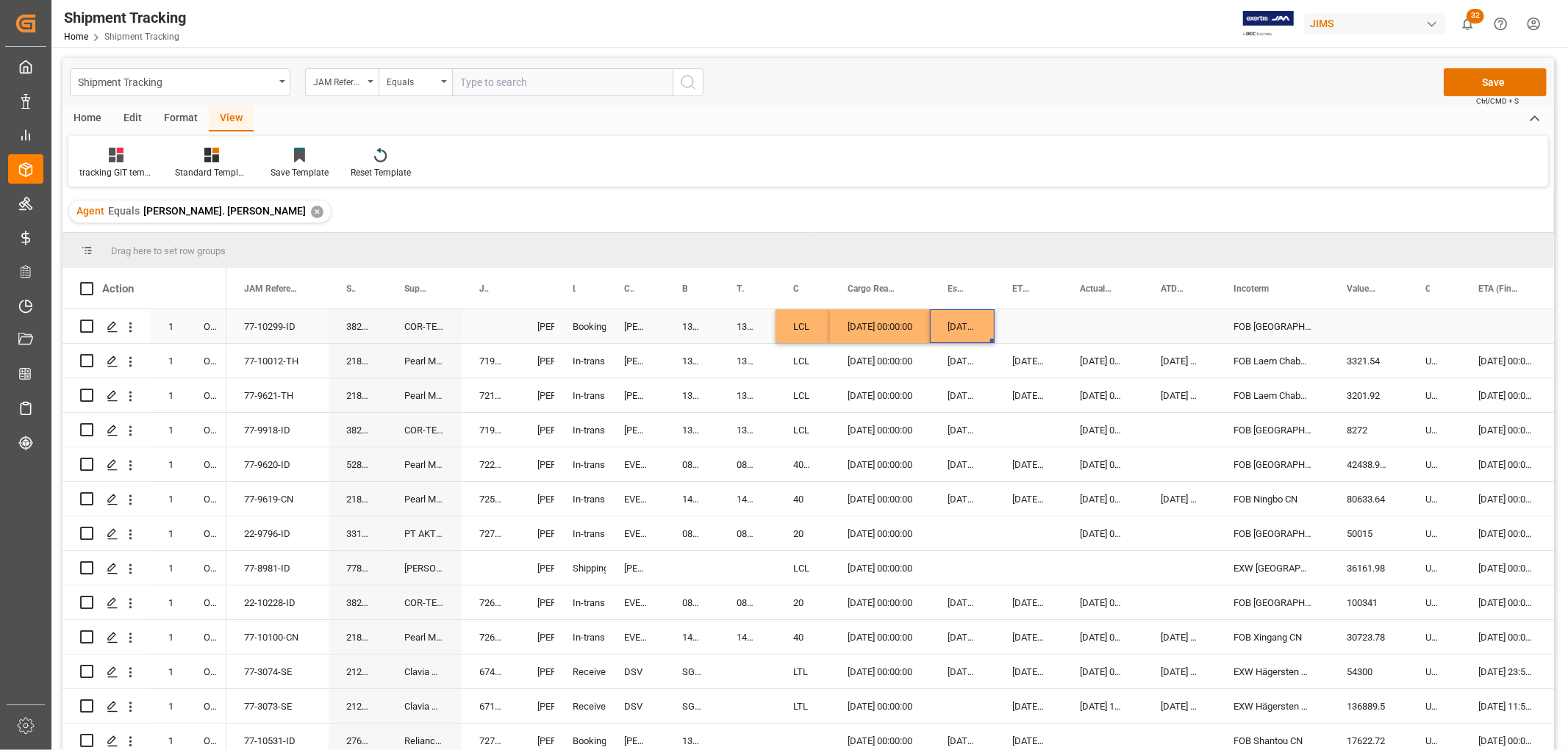
click at [963, 329] on div "08-10-2025 00:00:00" at bounding box center [962, 326] width 64 height 34
drag, startPoint x: 993, startPoint y: 338, endPoint x: 1027, endPoint y: 338, distance: 34.0
click at [1488, 81] on button "Save" at bounding box center [1495, 82] width 103 height 28
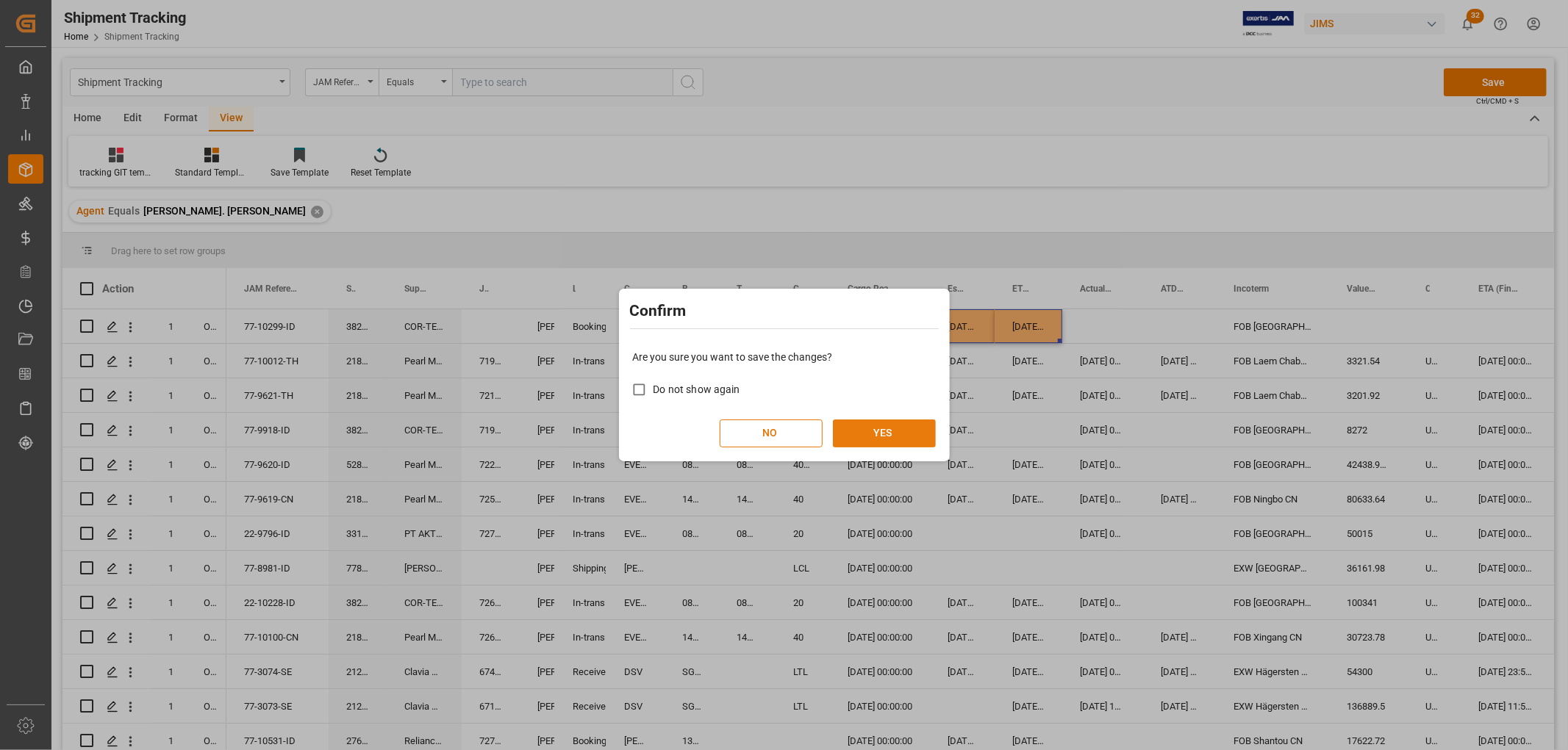
click at [881, 427] on button "YES" at bounding box center [884, 433] width 103 height 28
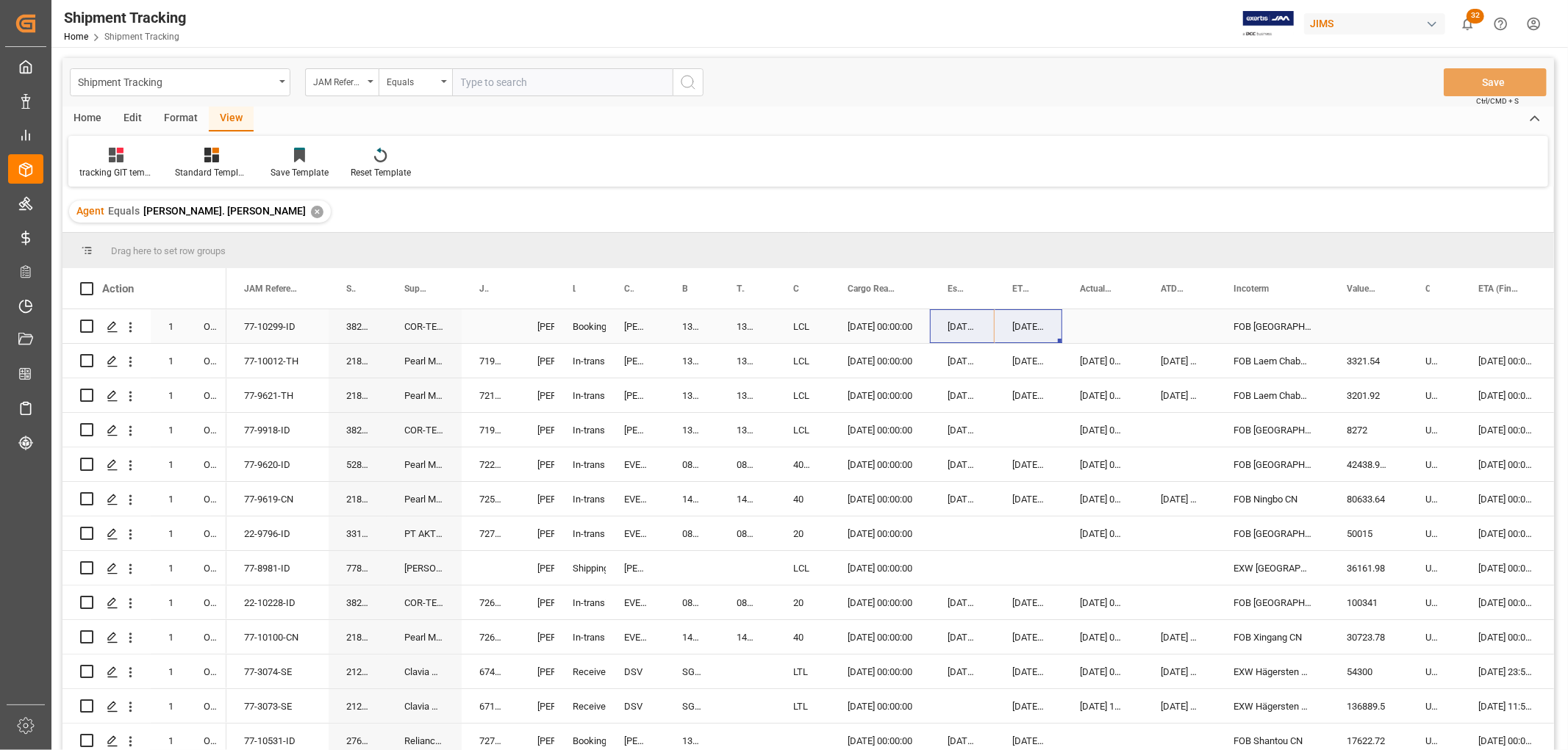
click at [258, 323] on div "77-10299-ID" at bounding box center [277, 326] width 102 height 34
click at [501, 322] on div "Press SPACE to select this row." at bounding box center [490, 326] width 58 height 34
click at [496, 324] on div "Press SPACE to select this row." at bounding box center [490, 326] width 58 height 34
click at [497, 331] on input "Press SPACE to select this row." at bounding box center [490, 335] width 34 height 28
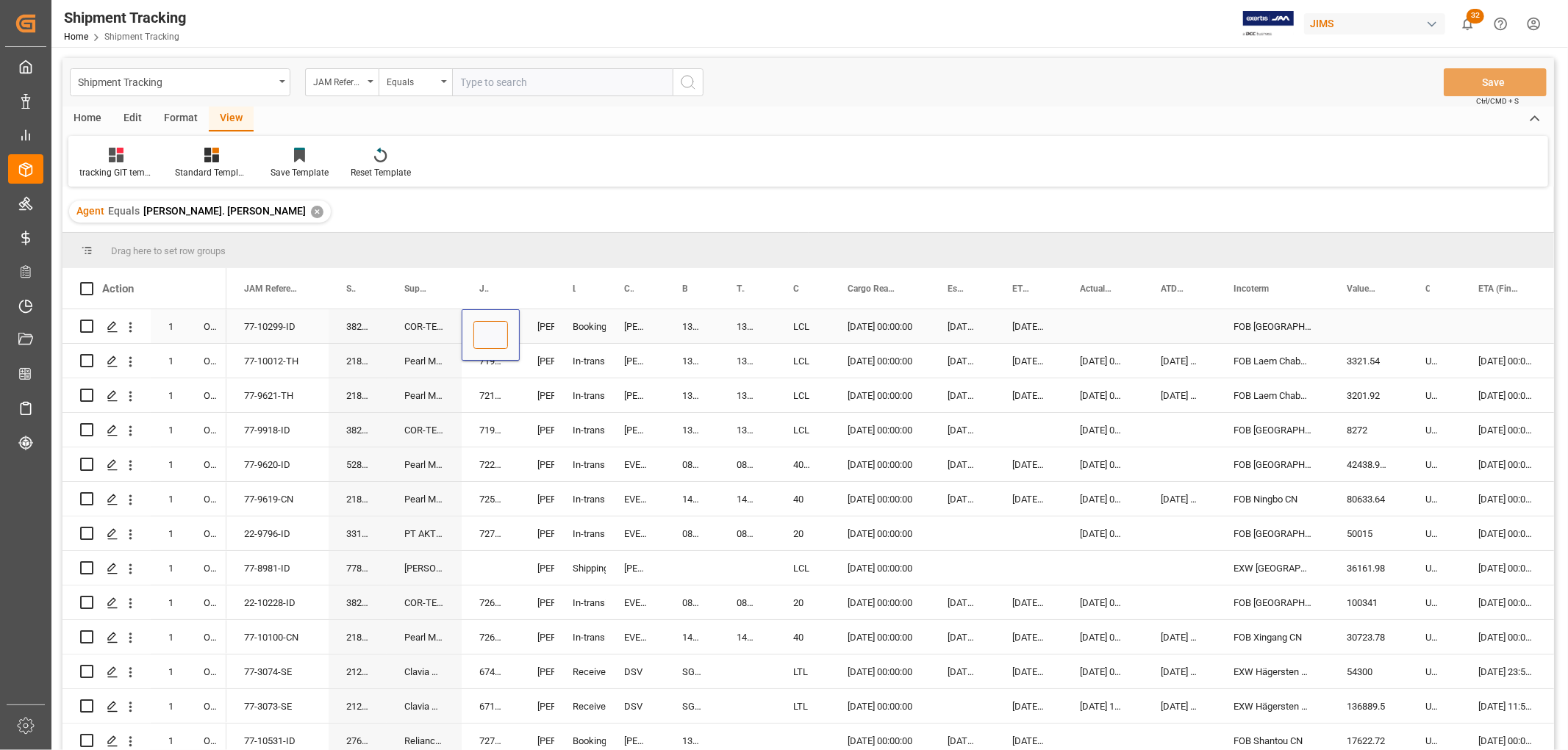
paste input "72336"
type input "72336"
click at [438, 329] on div "COR-TEK CORPORATION - [GEOGRAPHIC_DATA]" at bounding box center [424, 326] width 75 height 34
click at [1519, 77] on button "Save" at bounding box center [1495, 82] width 103 height 28
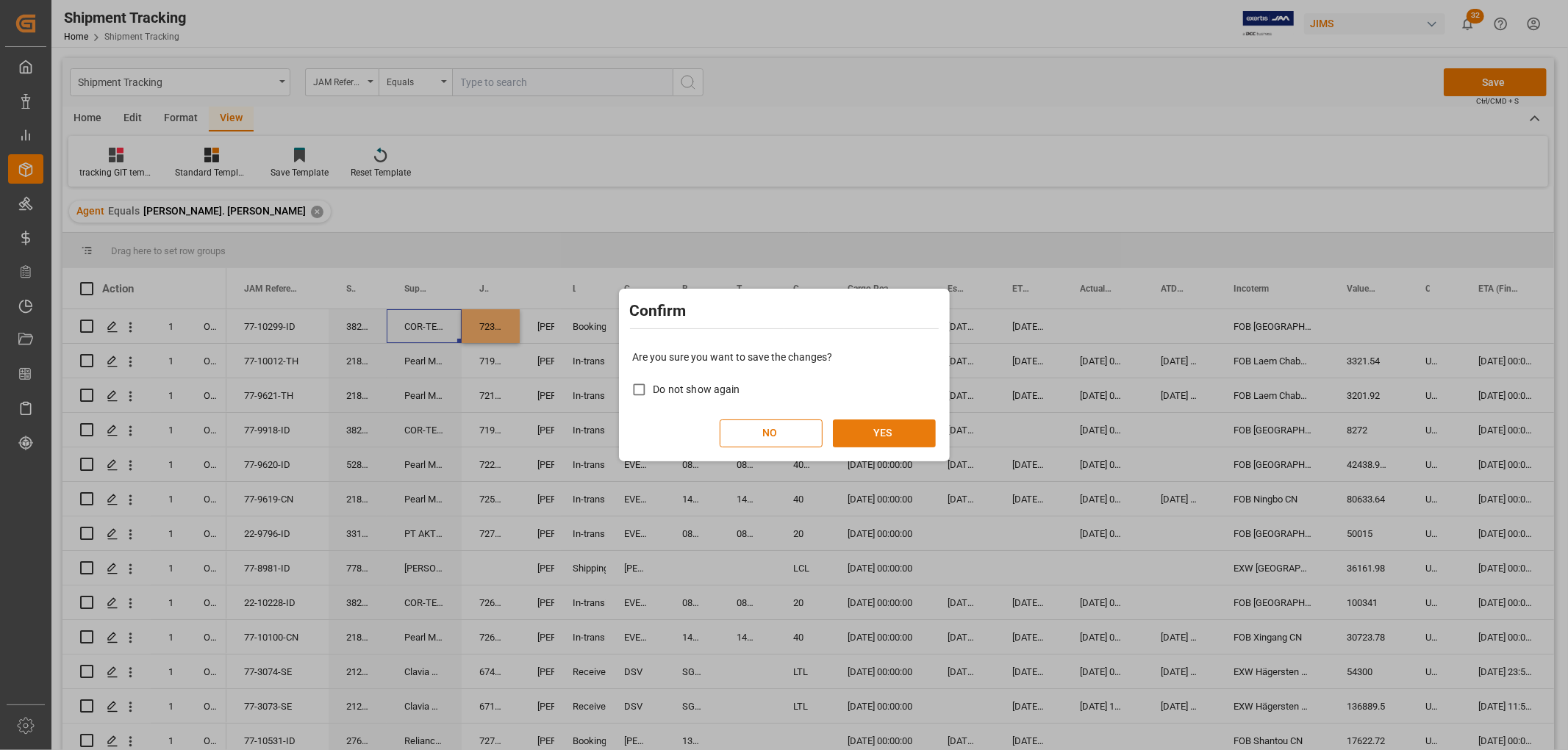
click at [926, 423] on button "YES" at bounding box center [884, 433] width 103 height 28
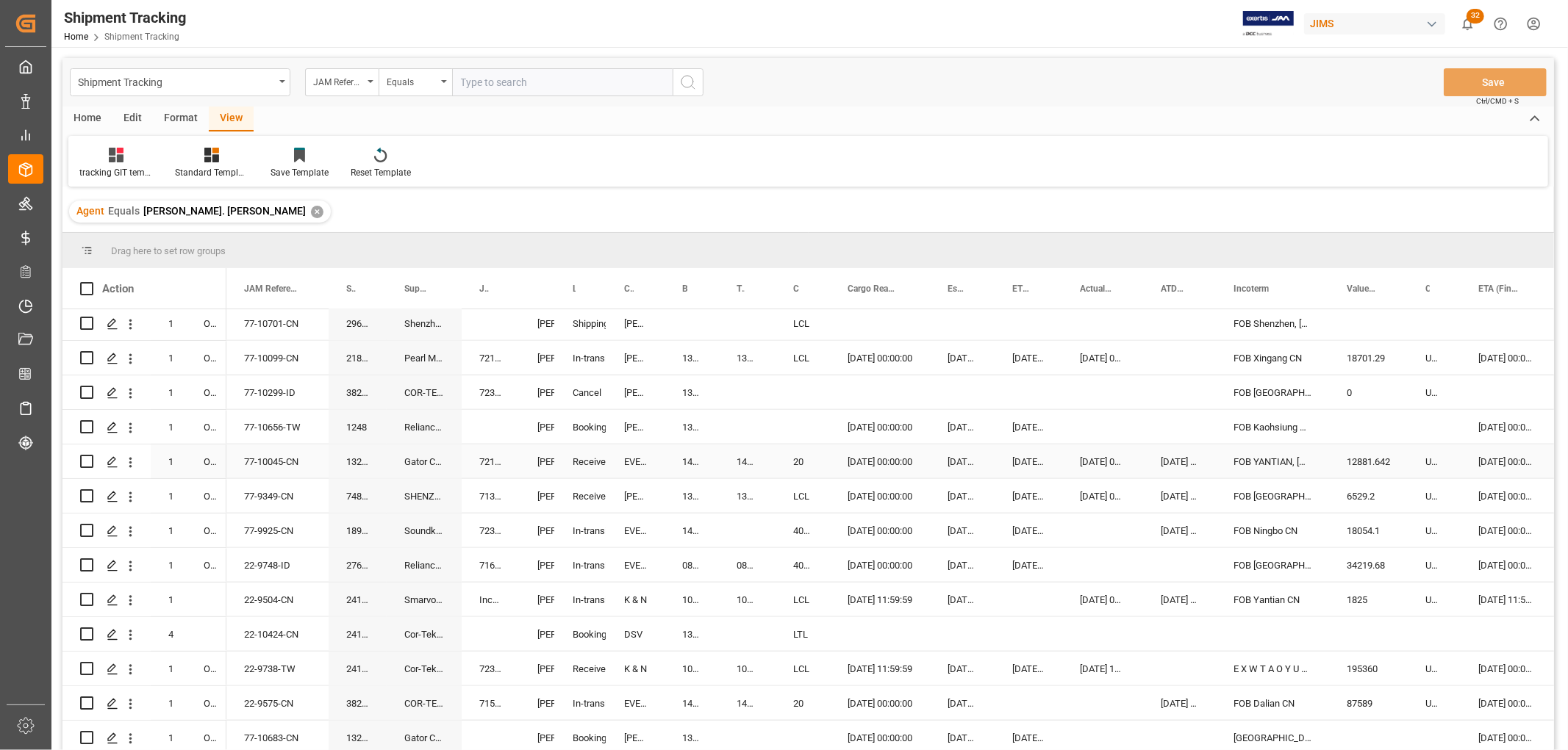
scroll to position [1305, 0]
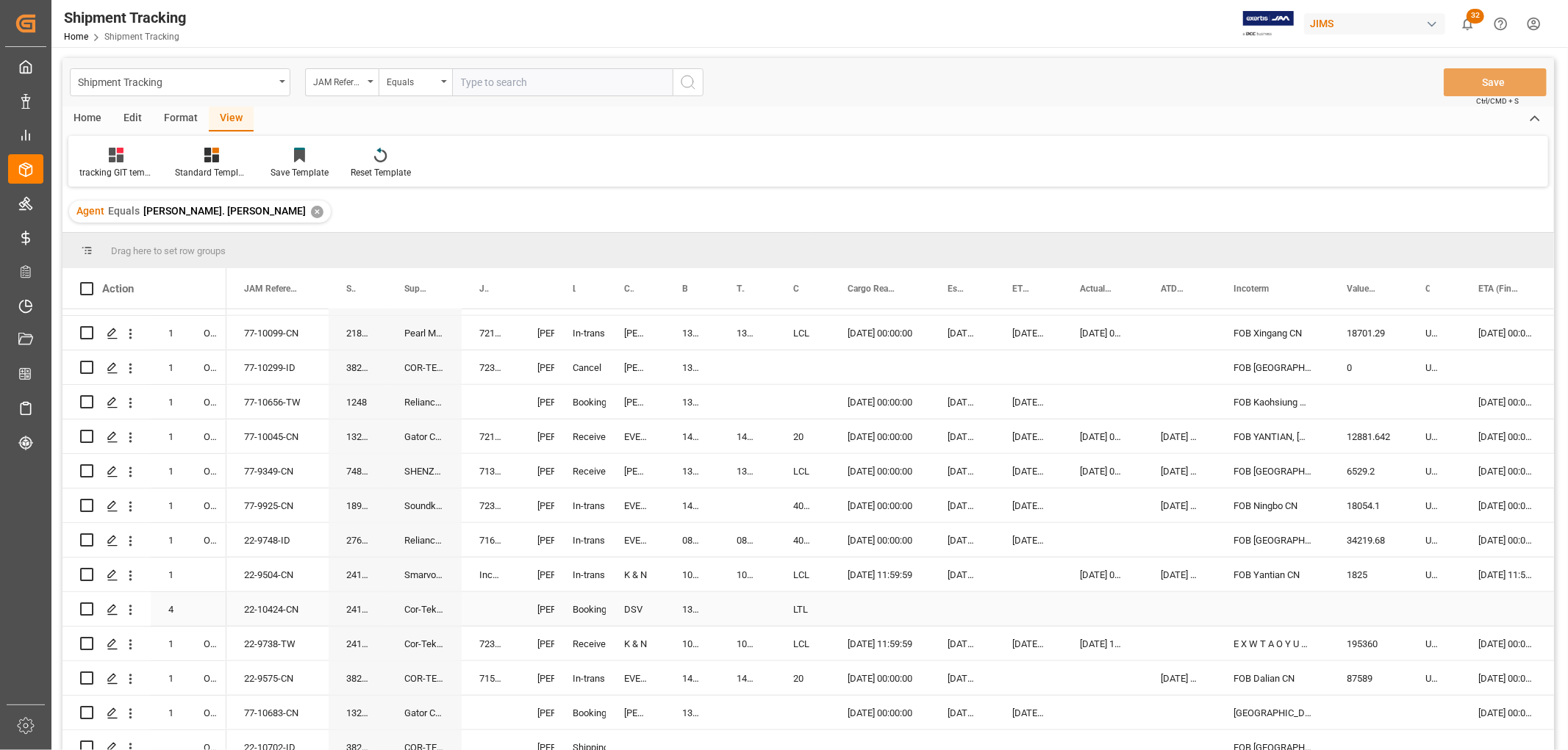
click at [260, 603] on div "22-10424-CN" at bounding box center [277, 609] width 102 height 34
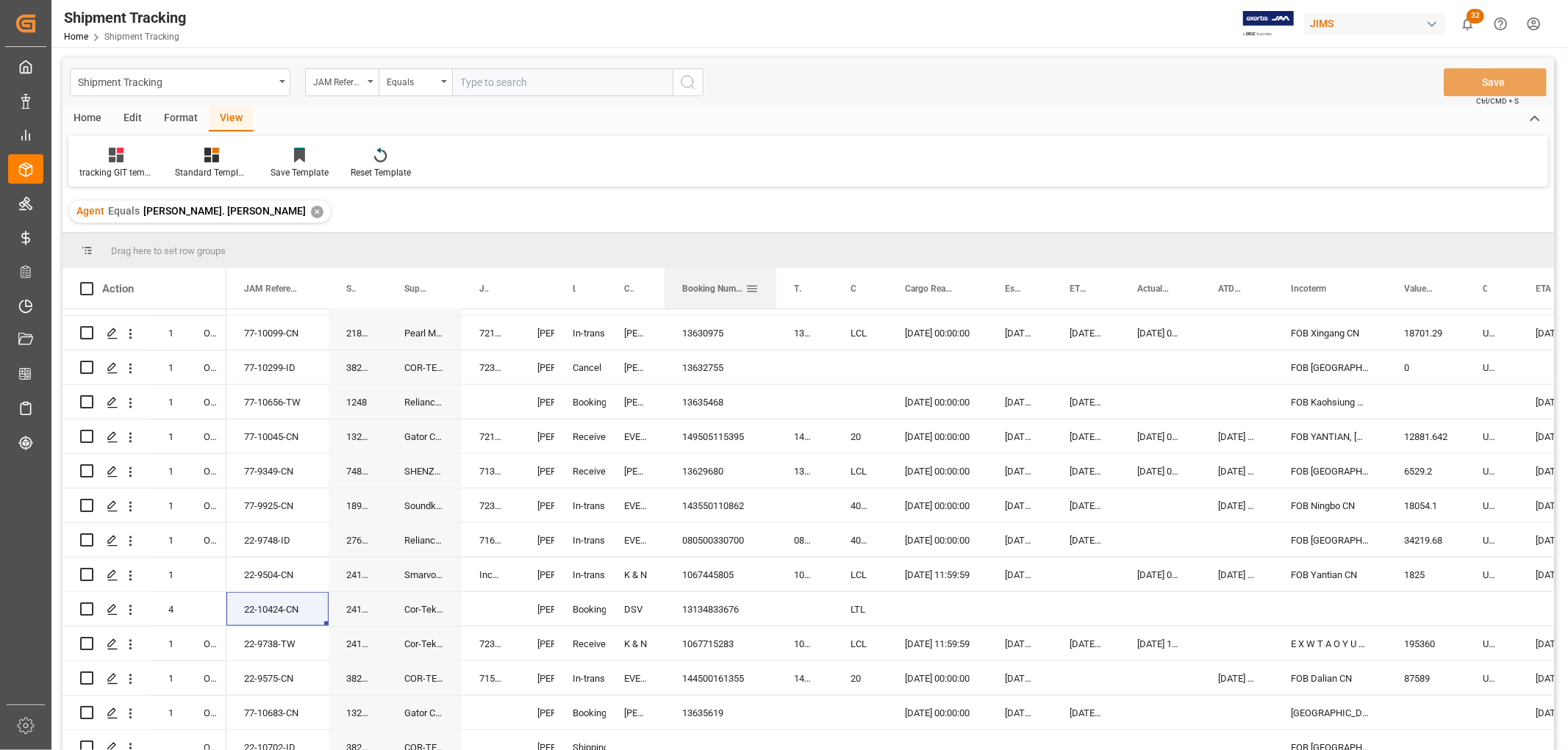
drag, startPoint x: 716, startPoint y: 279, endPoint x: 774, endPoint y: 282, distance: 58.1
click at [774, 282] on div at bounding box center [777, 288] width 6 height 40
click at [247, 635] on div "22-9738-TW" at bounding box center [277, 643] width 102 height 34
click at [246, 606] on div "22-10424-CN" at bounding box center [277, 609] width 102 height 34
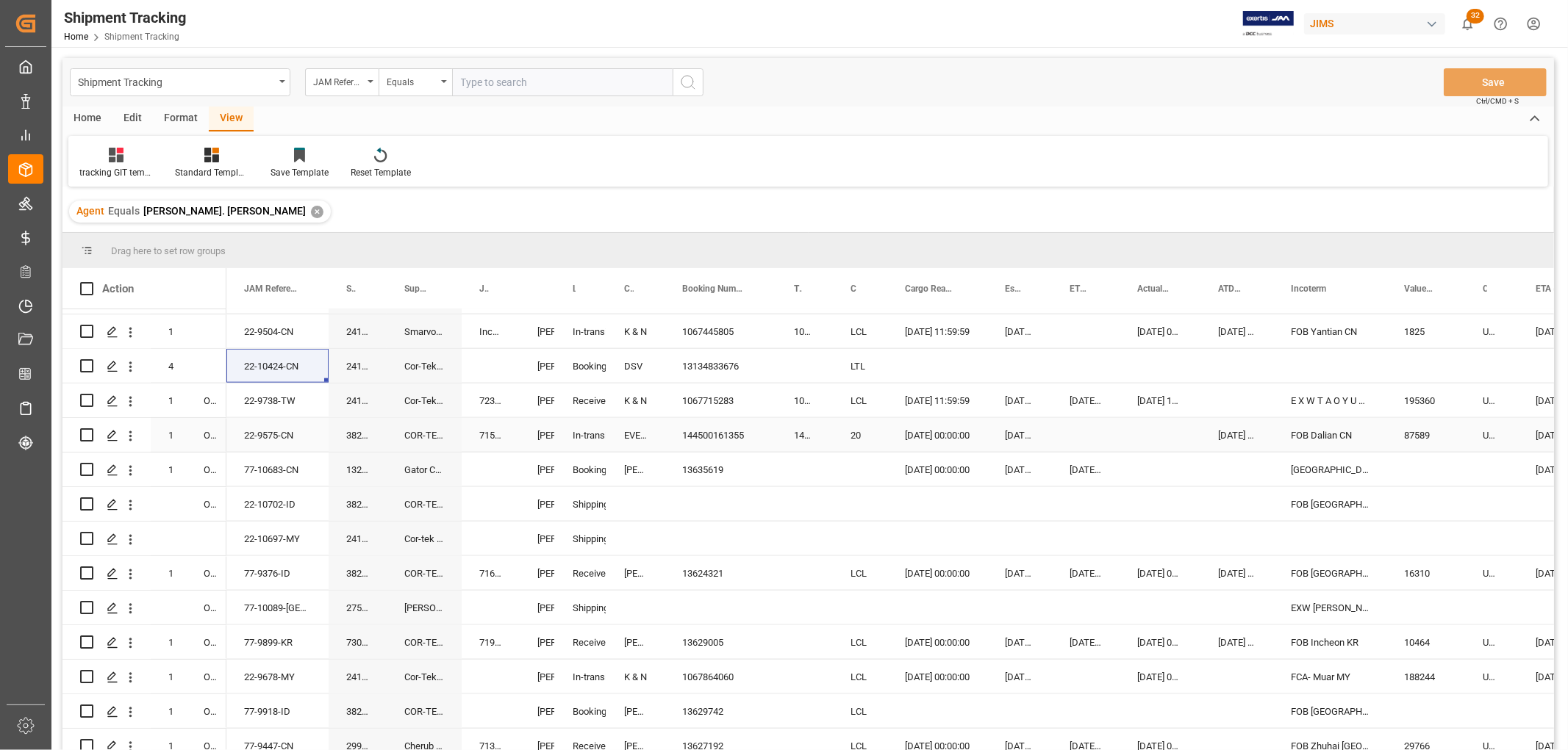
scroll to position [1551, 0]
click at [261, 502] on div "22-10702-ID" at bounding box center [277, 501] width 102 height 34
click at [255, 603] on div "77-10089-GB" at bounding box center [277, 605] width 102 height 34
click at [1412, 601] on div "Press SPACE to select this row." at bounding box center [1425, 605] width 79 height 34
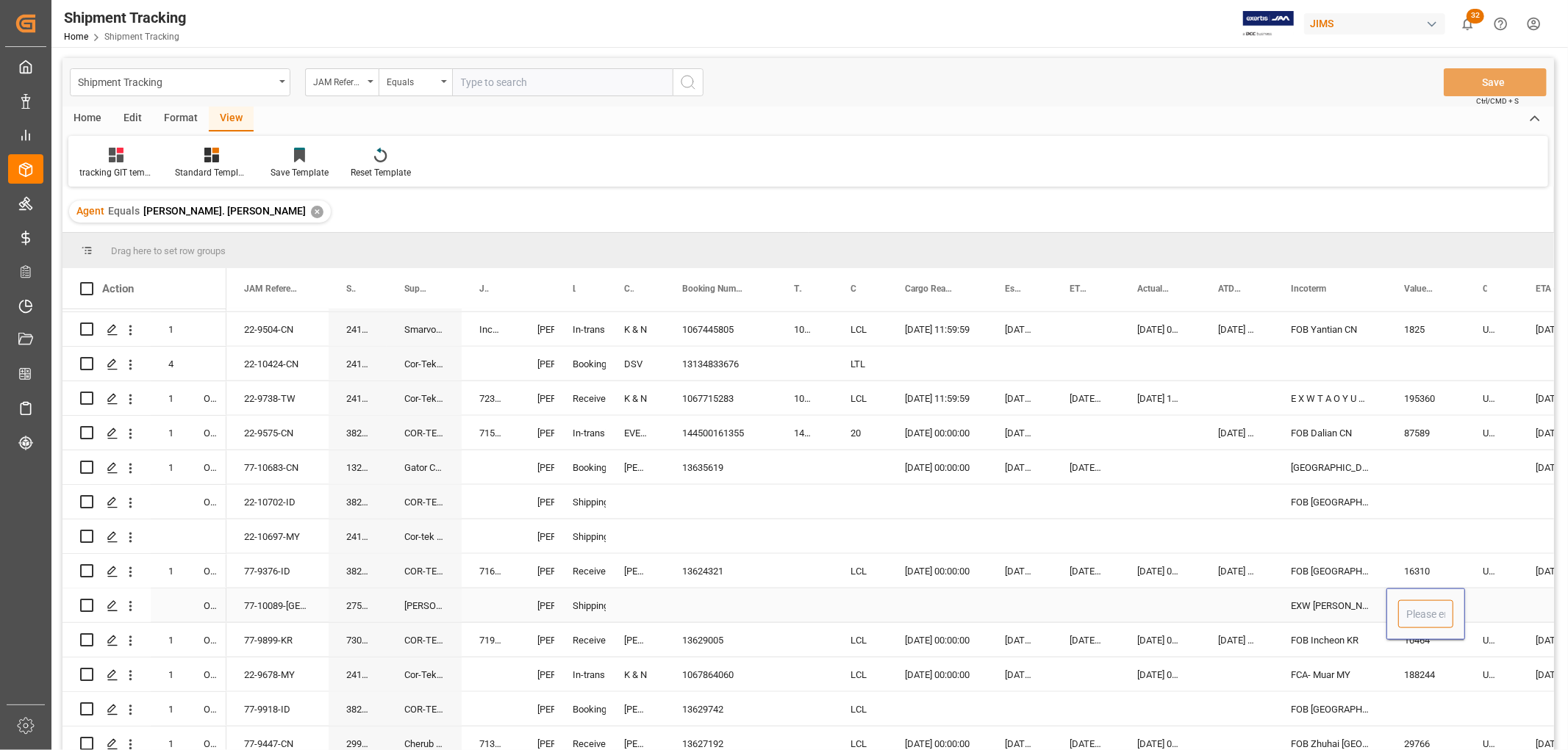
click at [1420, 606] on input "Press SPACE to select this row." at bounding box center [1426, 614] width 55 height 28
type input "134174.5"
click at [1244, 596] on div "Press SPACE to select this row." at bounding box center [1236, 605] width 73 height 34
click at [1501, 600] on div "Press SPACE to select this row." at bounding box center [1491, 605] width 53 height 34
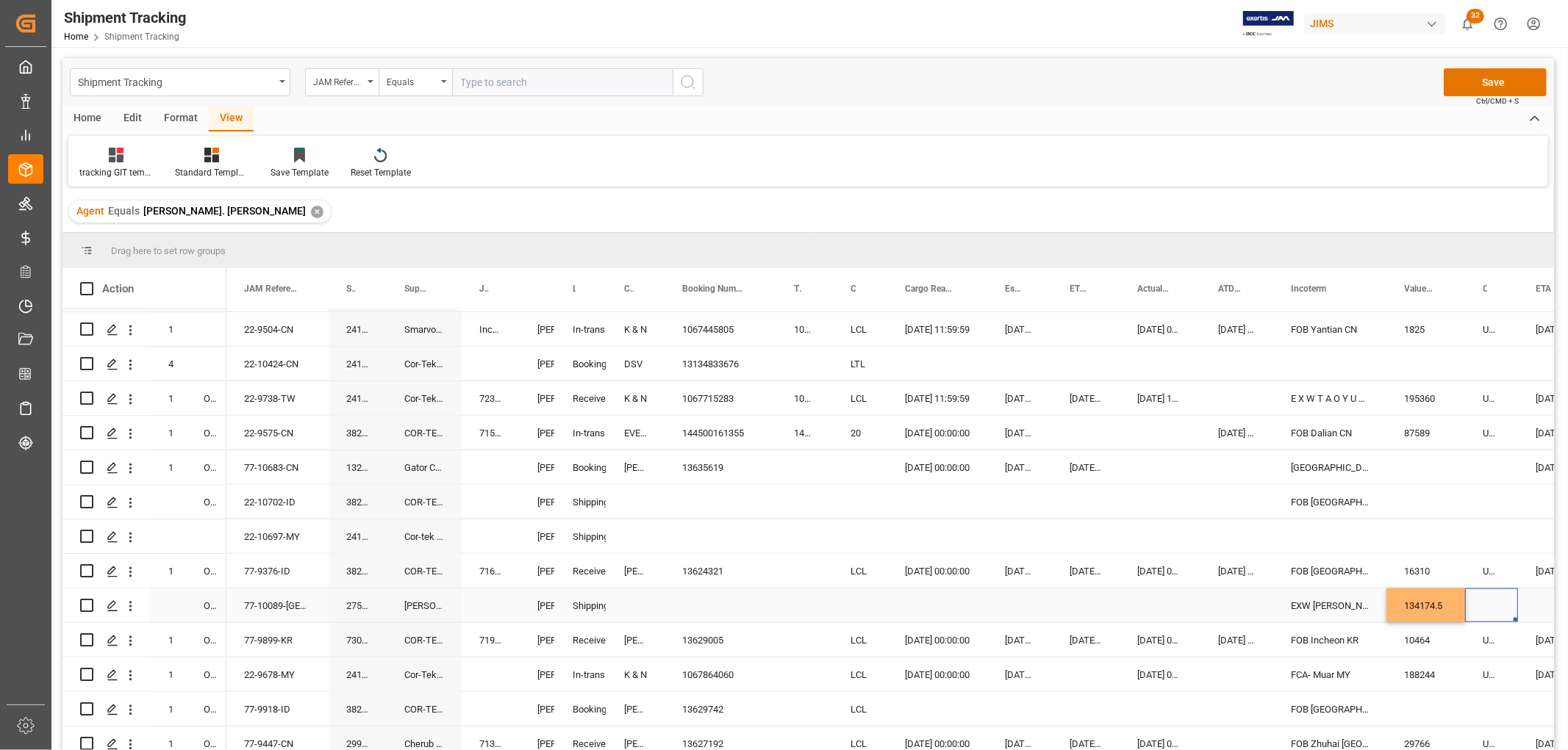
click at [1501, 600] on div "Press SPACE to select this row." at bounding box center [1491, 605] width 53 height 34
click at [1495, 603] on input "Press SPACE to select this row." at bounding box center [1491, 614] width 29 height 28
type input "USD"
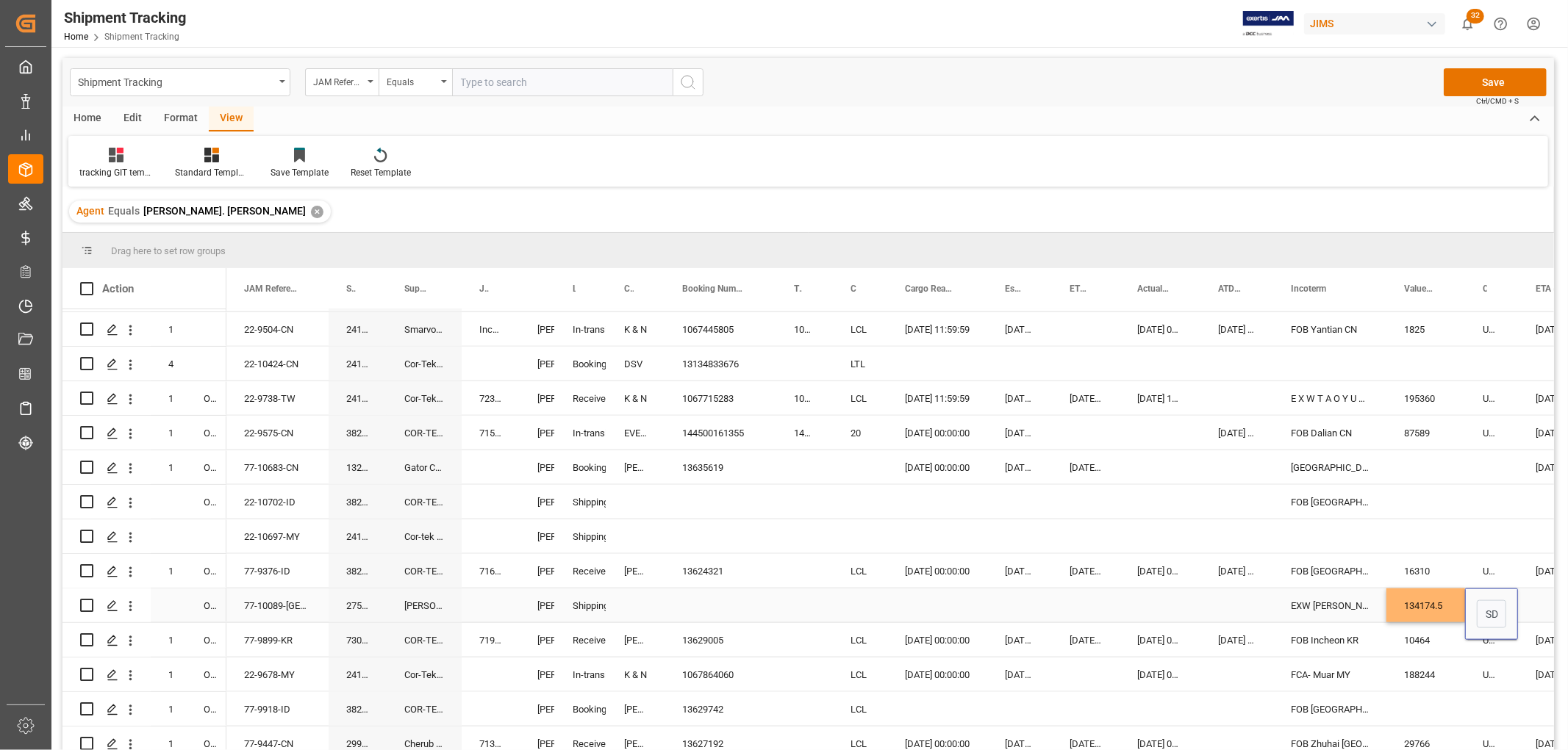
click at [1085, 604] on div "Press SPACE to select this row." at bounding box center [1086, 605] width 67 height 34
click at [1509, 77] on button "Save" at bounding box center [1495, 82] width 103 height 28
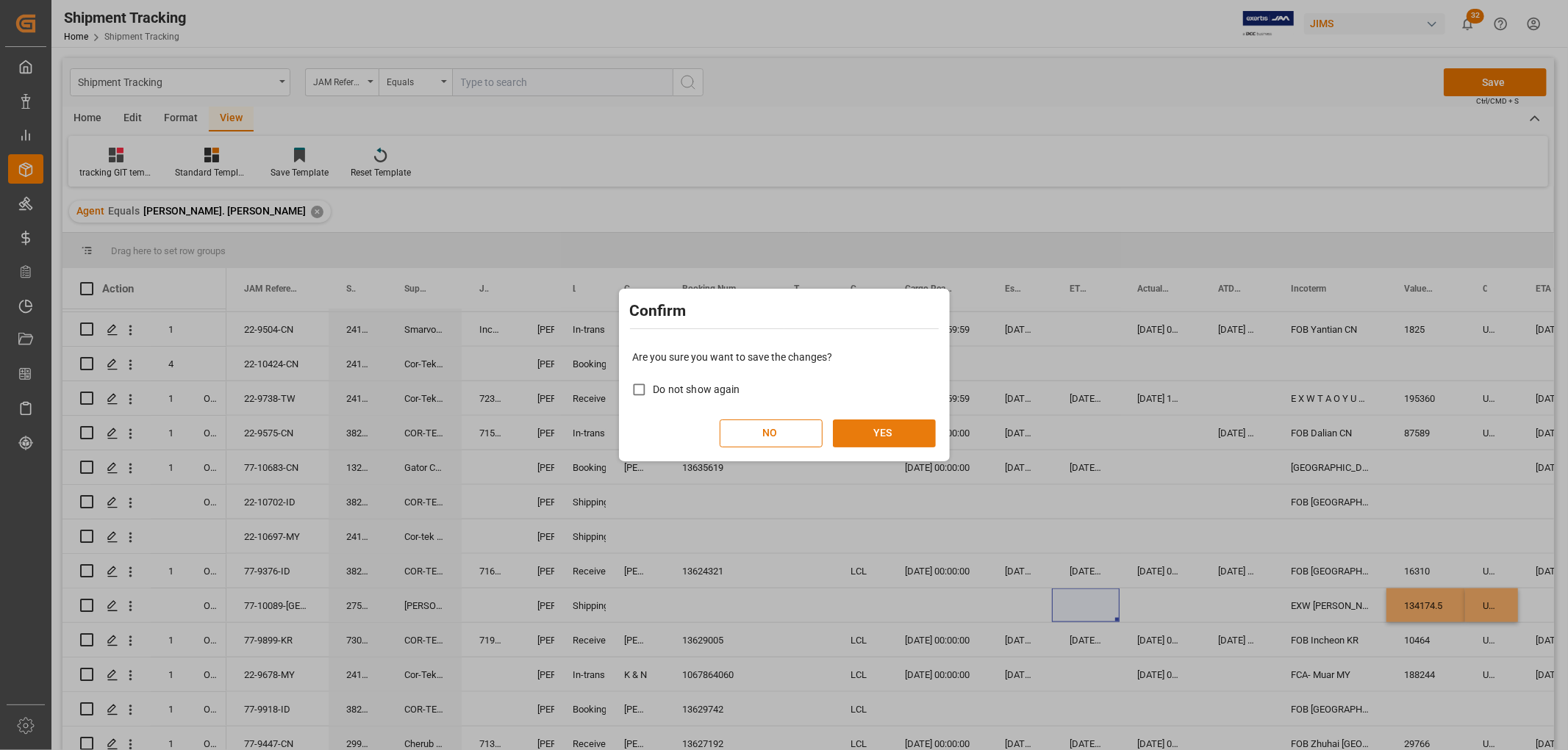
click at [892, 430] on button "YES" at bounding box center [884, 433] width 103 height 28
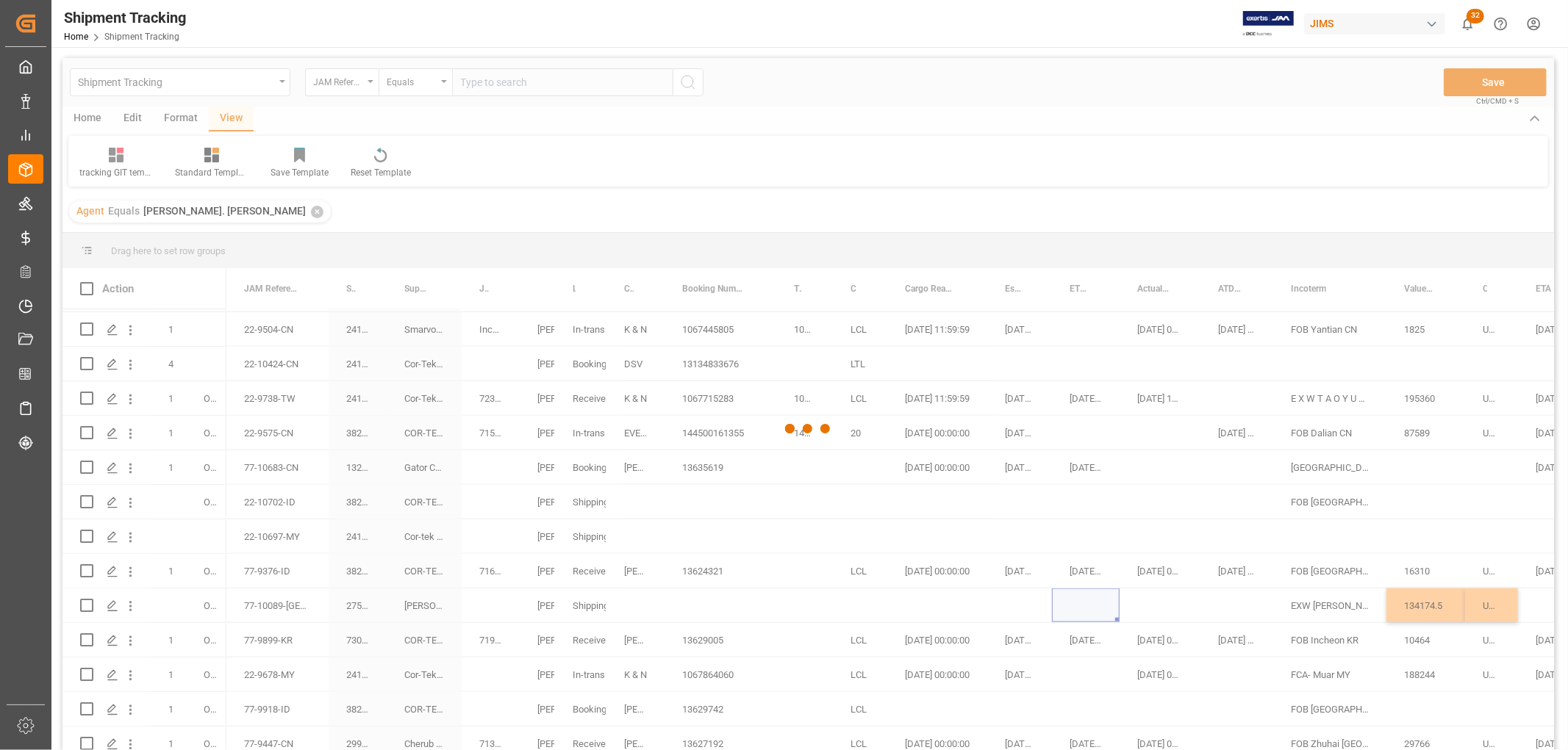
scroll to position [82, 0]
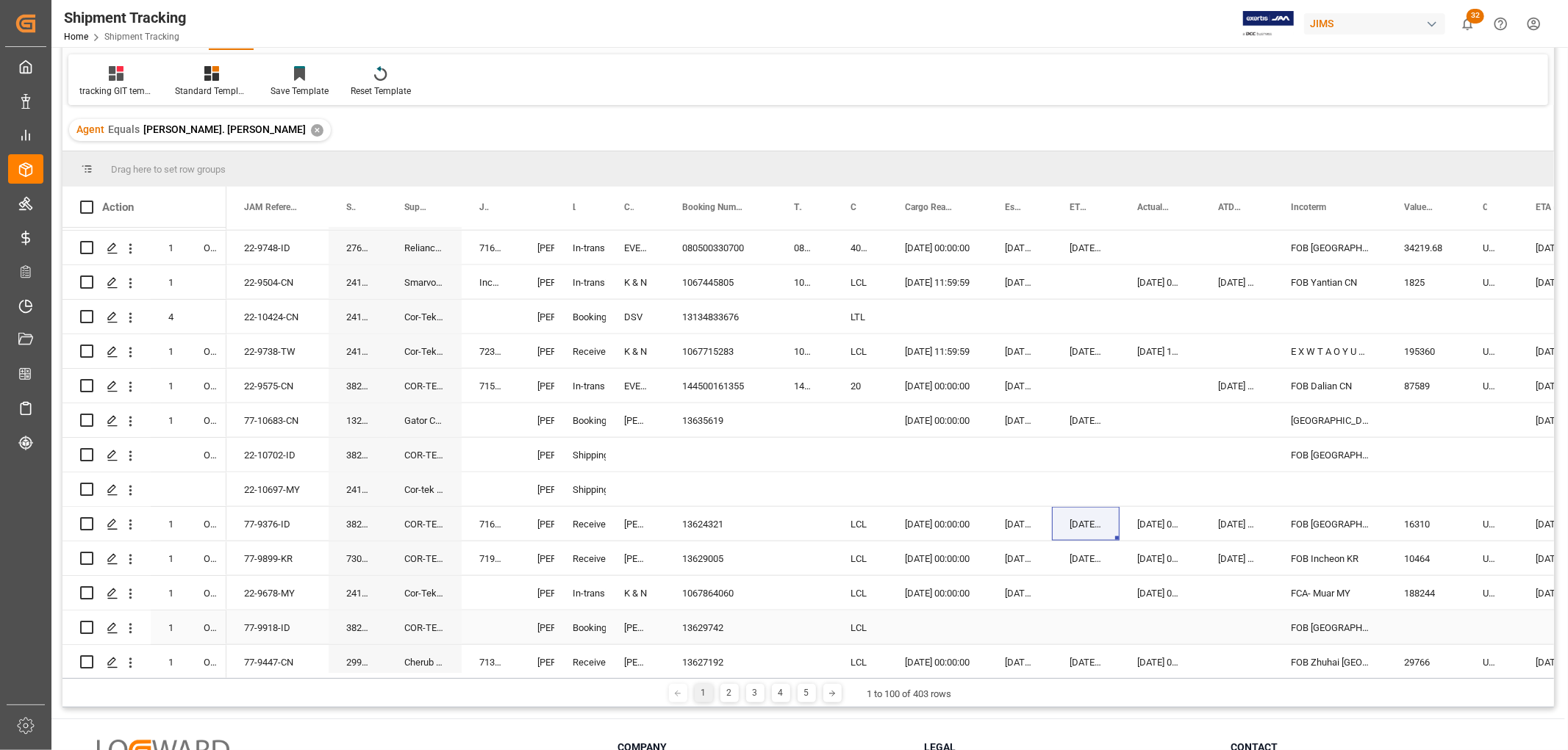
click at [273, 624] on div "77-9918-ID" at bounding box center [277, 627] width 102 height 34
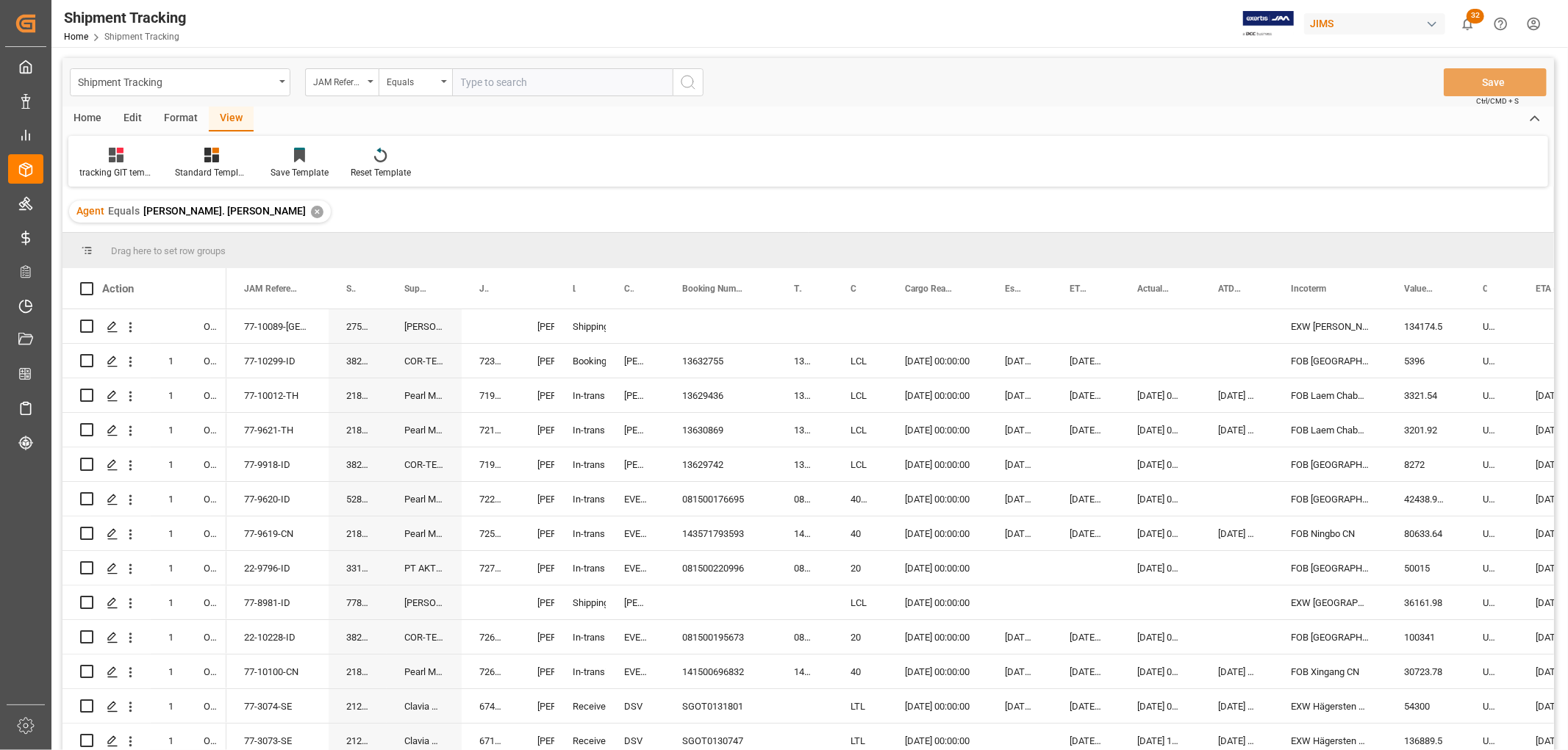
scroll to position [1551, 0]
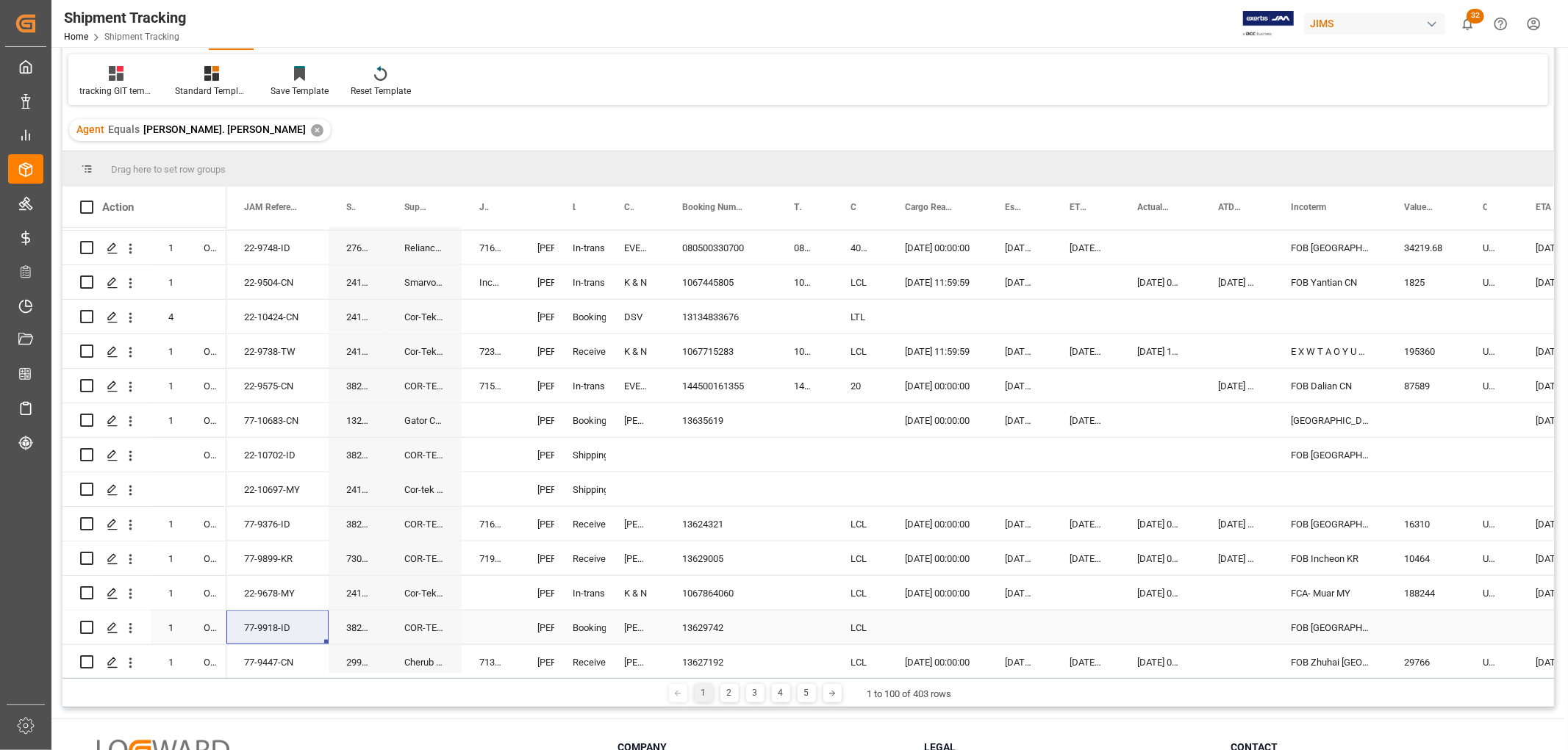
click at [717, 623] on div "13629742" at bounding box center [720, 627] width 112 height 34
click at [622, 630] on div "[PERSON_NAME]" at bounding box center [636, 627] width 58 height 34
click at [713, 629] on div "13629742" at bounding box center [720, 627] width 112 height 34
drag, startPoint x: 773, startPoint y: 640, endPoint x: 796, endPoint y: 640, distance: 23.0
click at [917, 613] on div "Press SPACE to select this row." at bounding box center [938, 627] width 100 height 34
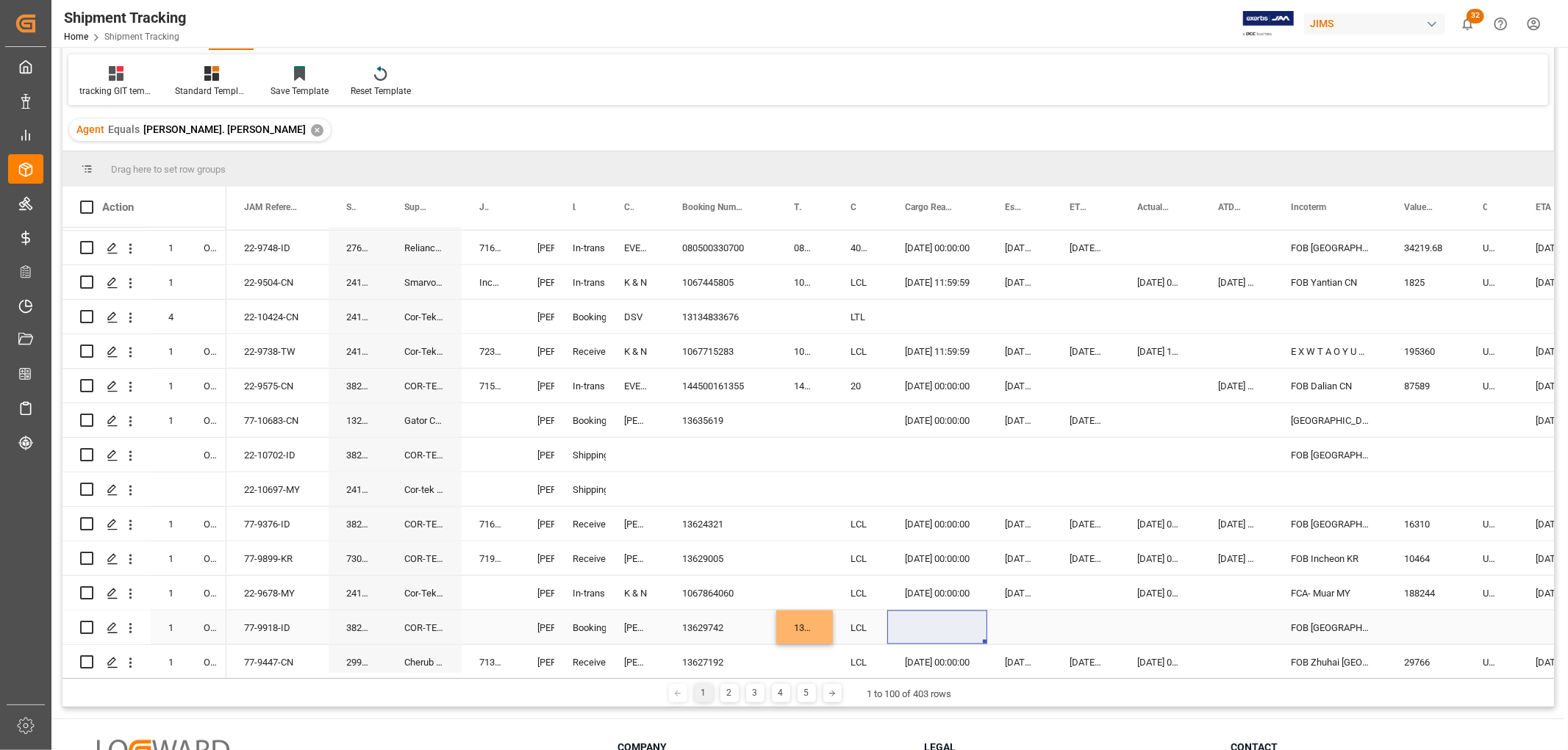
click at [928, 625] on div "Press SPACE to select this row." at bounding box center [938, 627] width 100 height 34
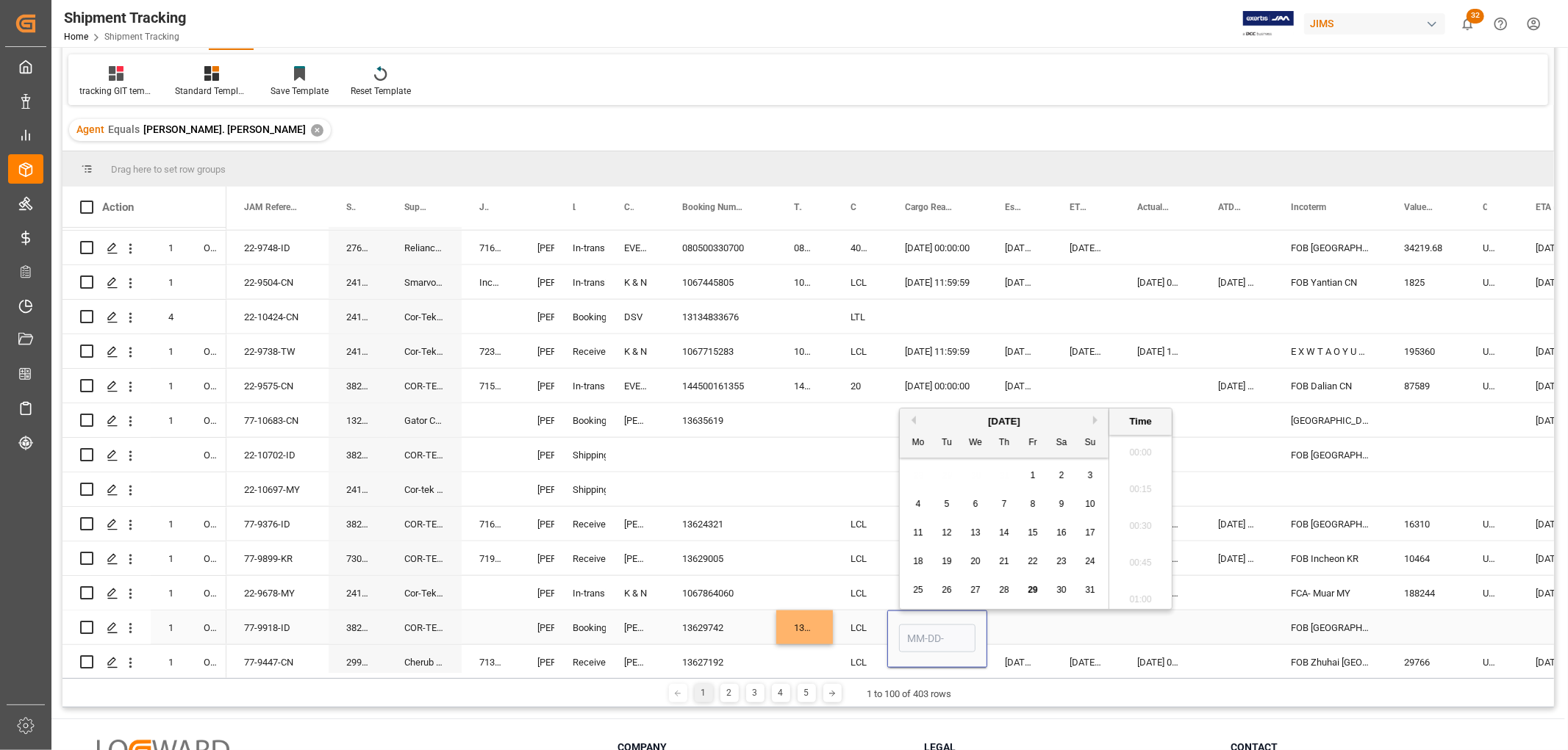
click at [928, 625] on input "Press SPACE to select this row." at bounding box center [938, 638] width 76 height 28
type input "[DATE]"
click at [785, 552] on div "Press SPACE to select this row." at bounding box center [805, 558] width 57 height 34
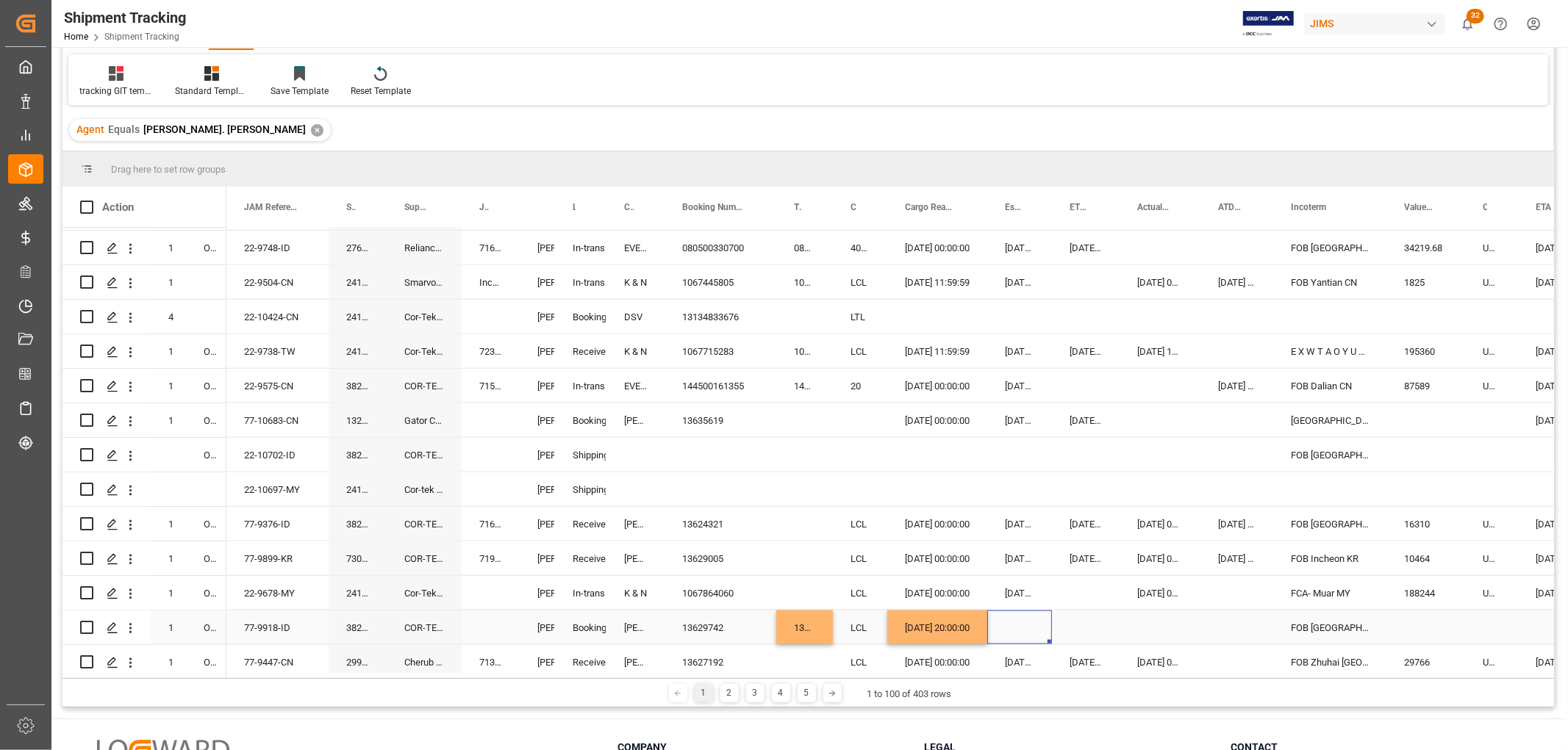
click at [1006, 620] on div "Press SPACE to select this row." at bounding box center [1019, 627] width 64 height 34
click at [267, 621] on div "77-9918-ID" at bounding box center [277, 627] width 102 height 34
click at [694, 623] on div "13629742" at bounding box center [720, 627] width 112 height 34
click at [699, 660] on div "13627192" at bounding box center [720, 662] width 112 height 34
click at [701, 627] on div "13629742" at bounding box center [720, 627] width 112 height 34
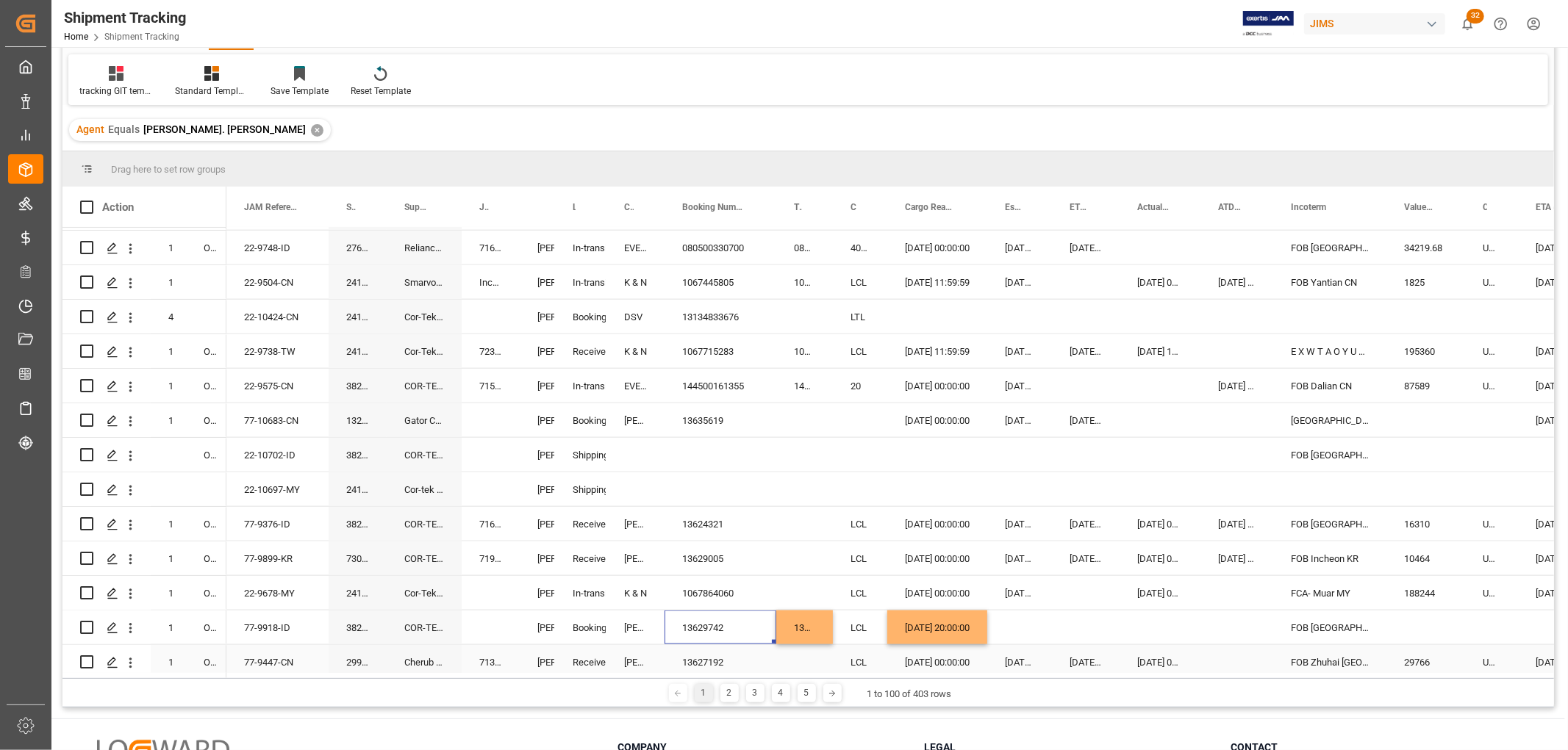
click at [722, 660] on div "13627192" at bounding box center [720, 662] width 112 height 34
click at [720, 621] on div "13629742" at bounding box center [720, 627] width 112 height 34
click at [258, 629] on div "77-9918-ID" at bounding box center [277, 627] width 102 height 34
click at [501, 626] on div "Press SPACE to select this row." at bounding box center [490, 627] width 58 height 34
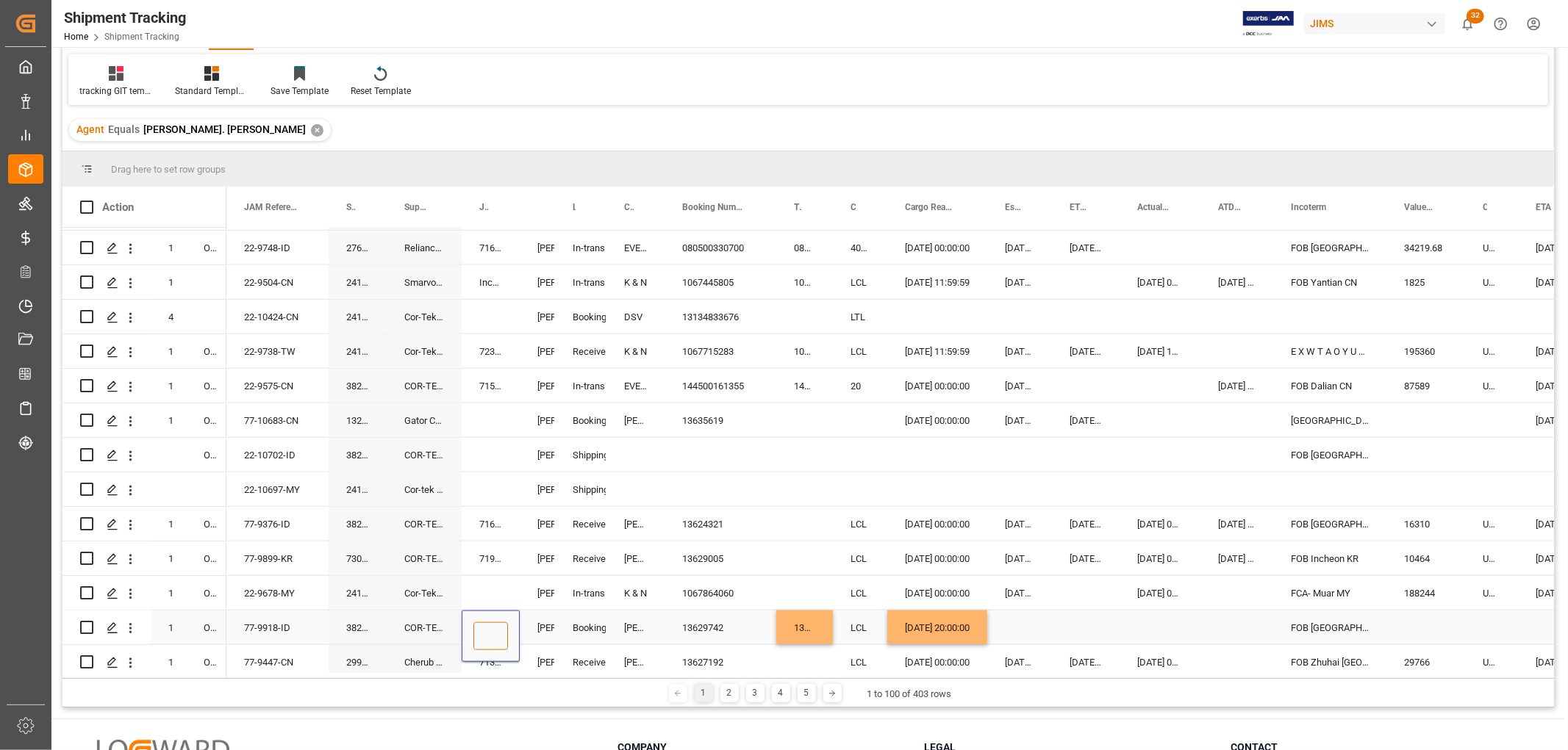
click at [501, 626] on input "Press SPACE to select this row." at bounding box center [490, 635] width 34 height 28
click at [494, 638] on input "Press SPACE to select this row." at bounding box center [490, 635] width 34 height 28
paste input "71992"
type input "71992"
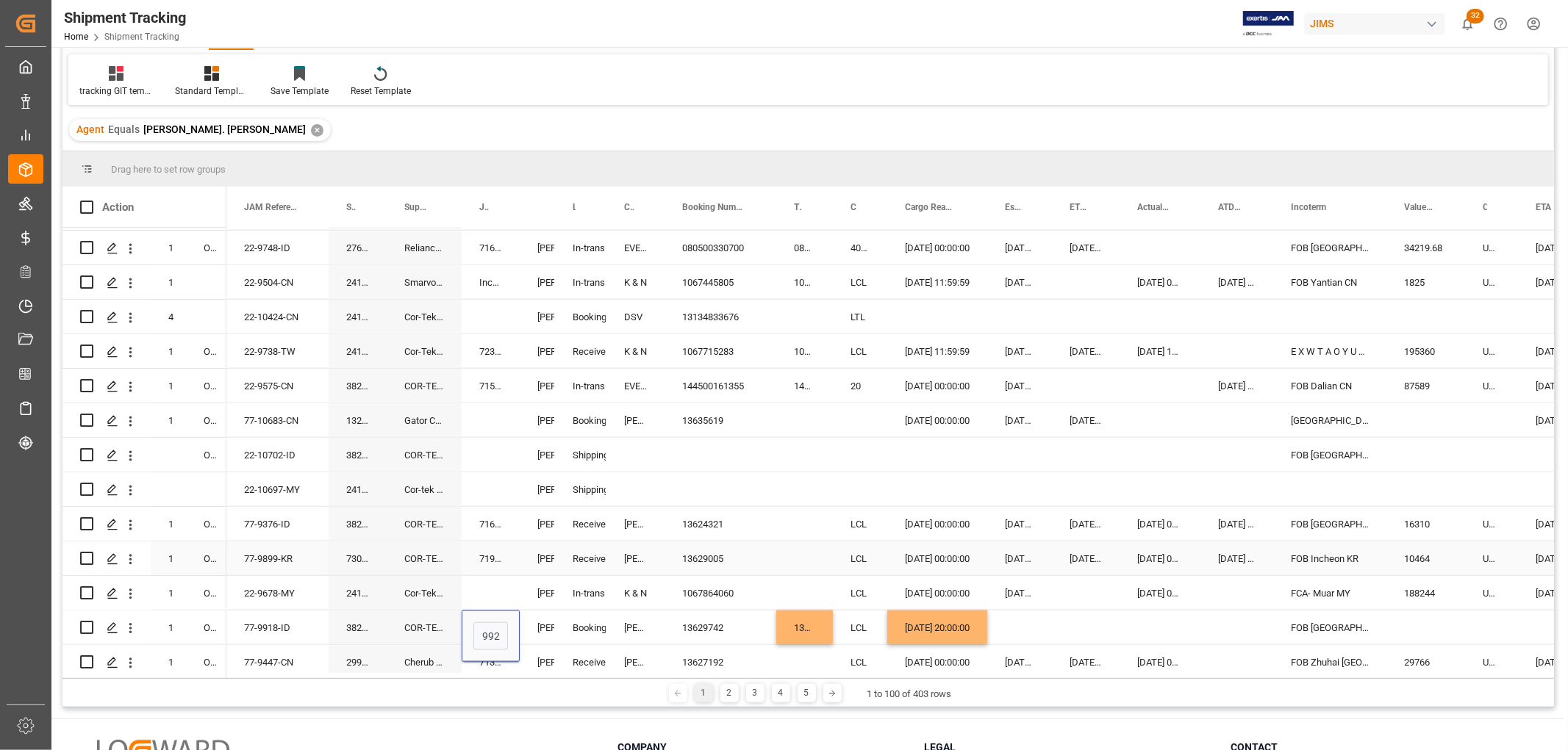
click at [495, 561] on div "71918" at bounding box center [490, 558] width 58 height 34
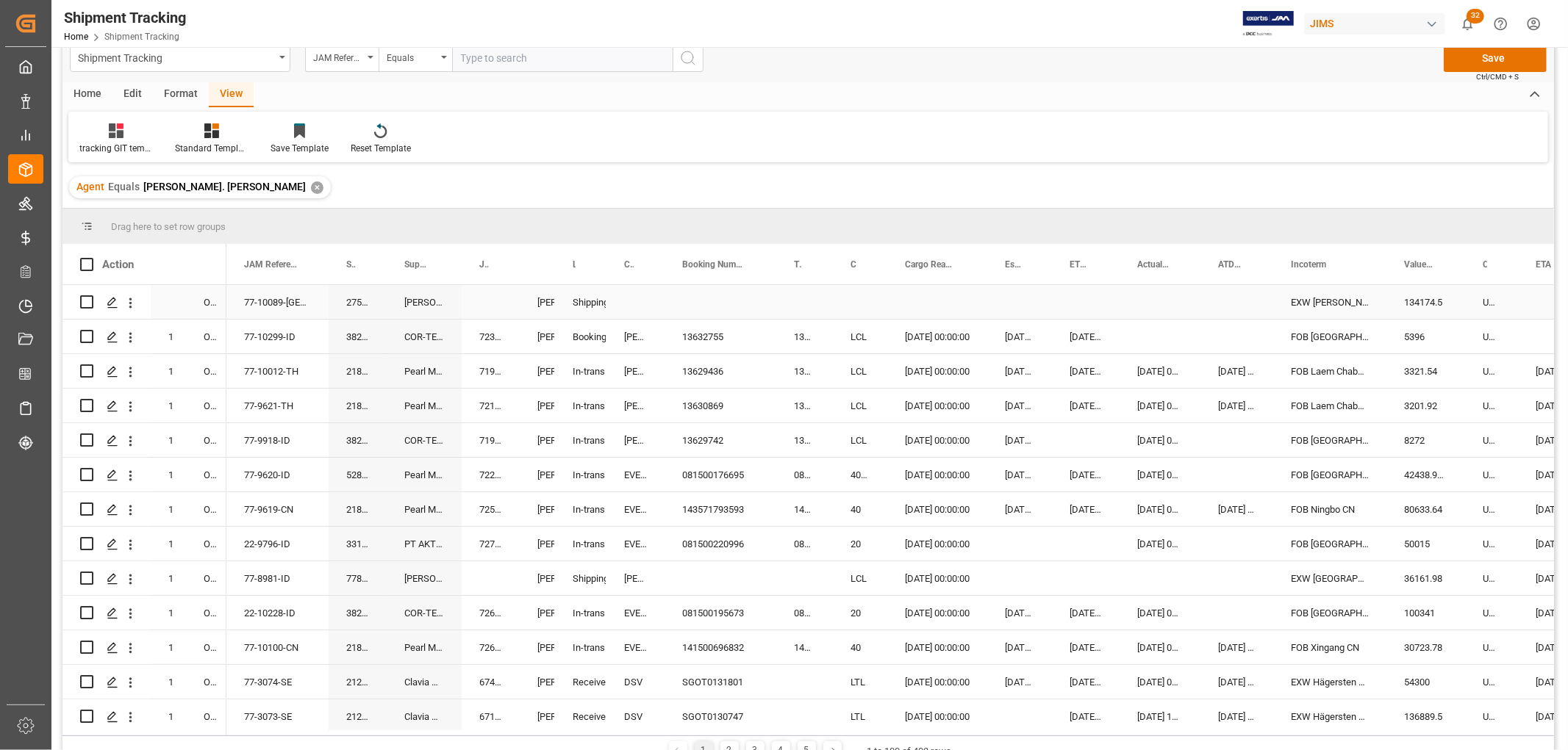
scroll to position [0, 0]
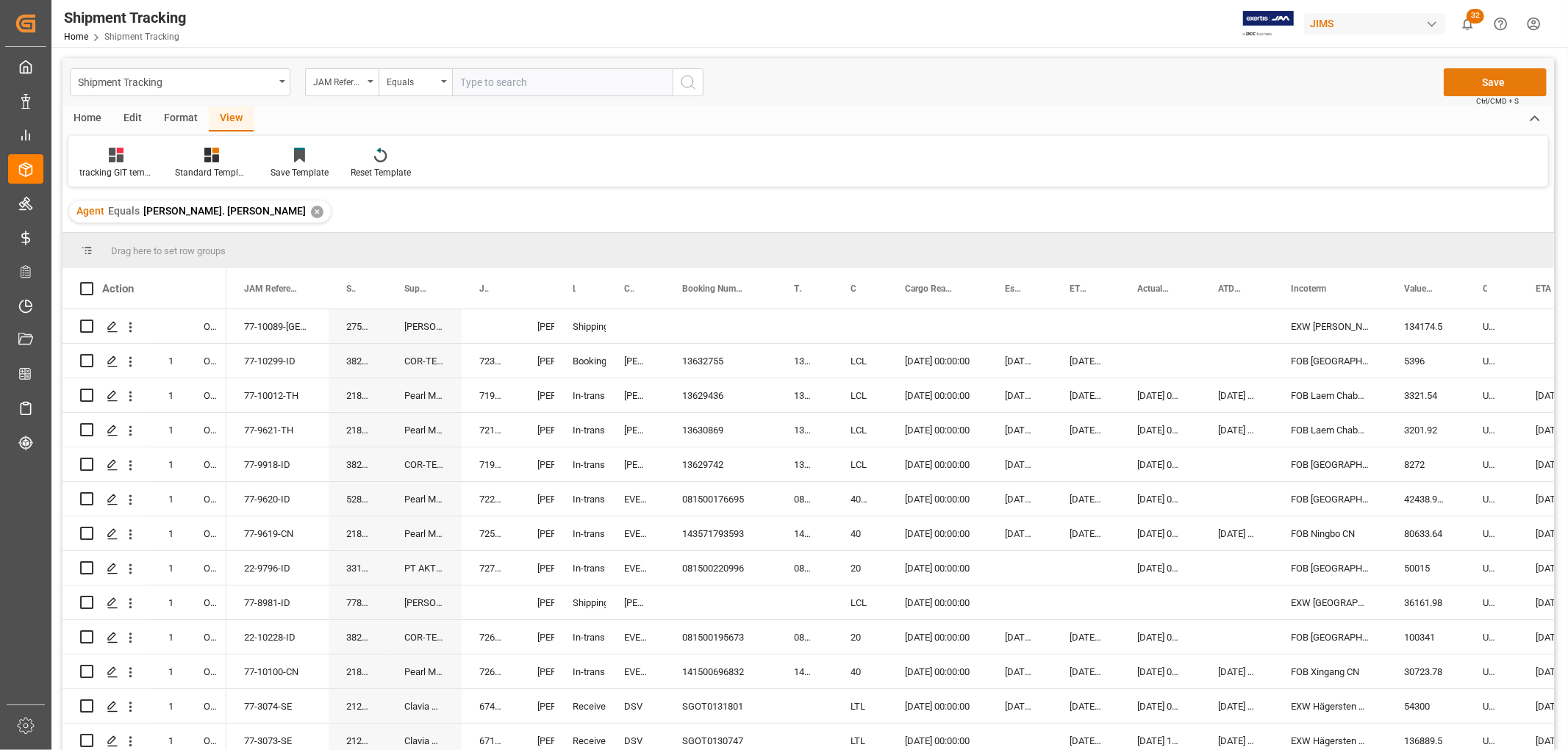
click at [1464, 85] on button "Save" at bounding box center [1495, 82] width 103 height 28
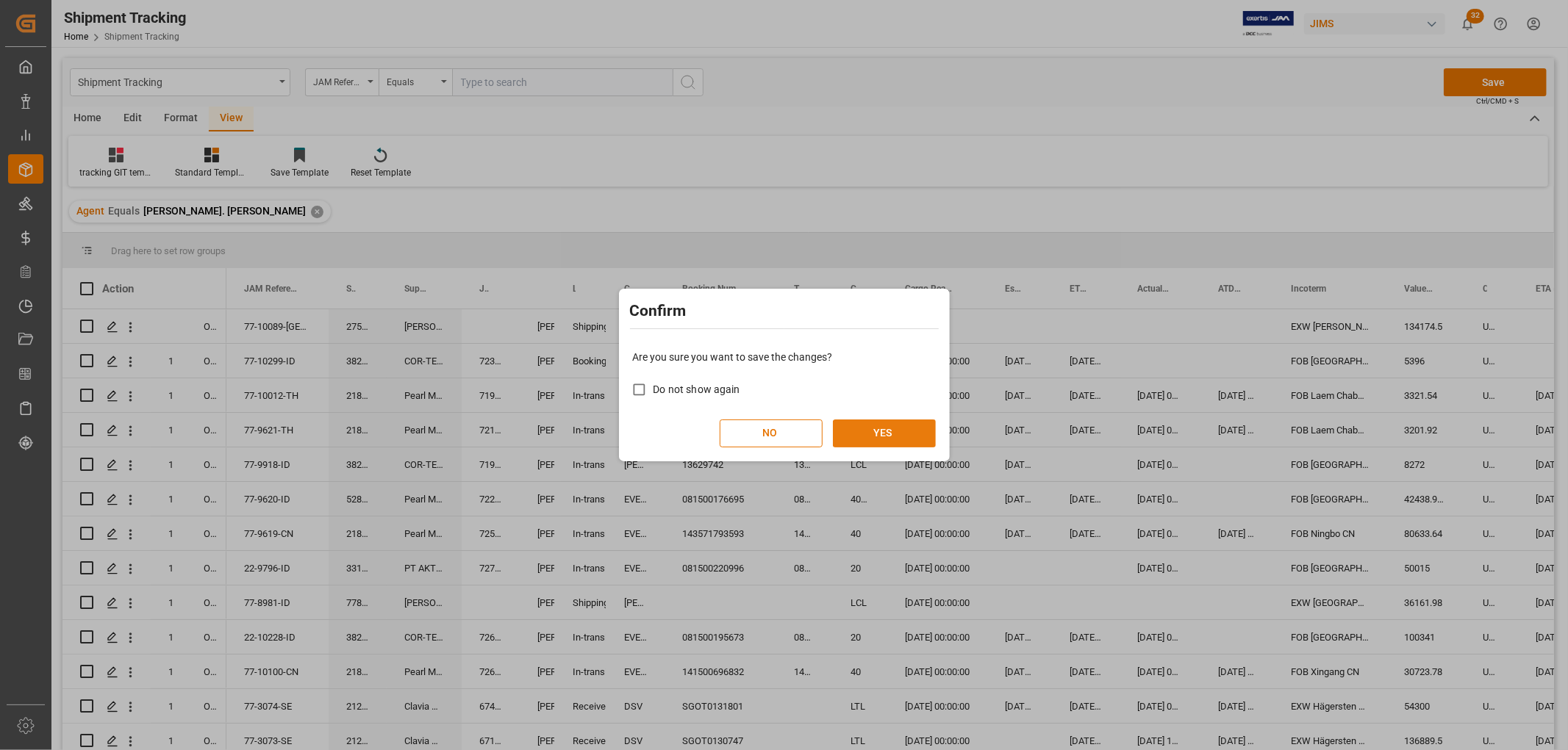
click at [891, 424] on button "YES" at bounding box center [884, 433] width 103 height 28
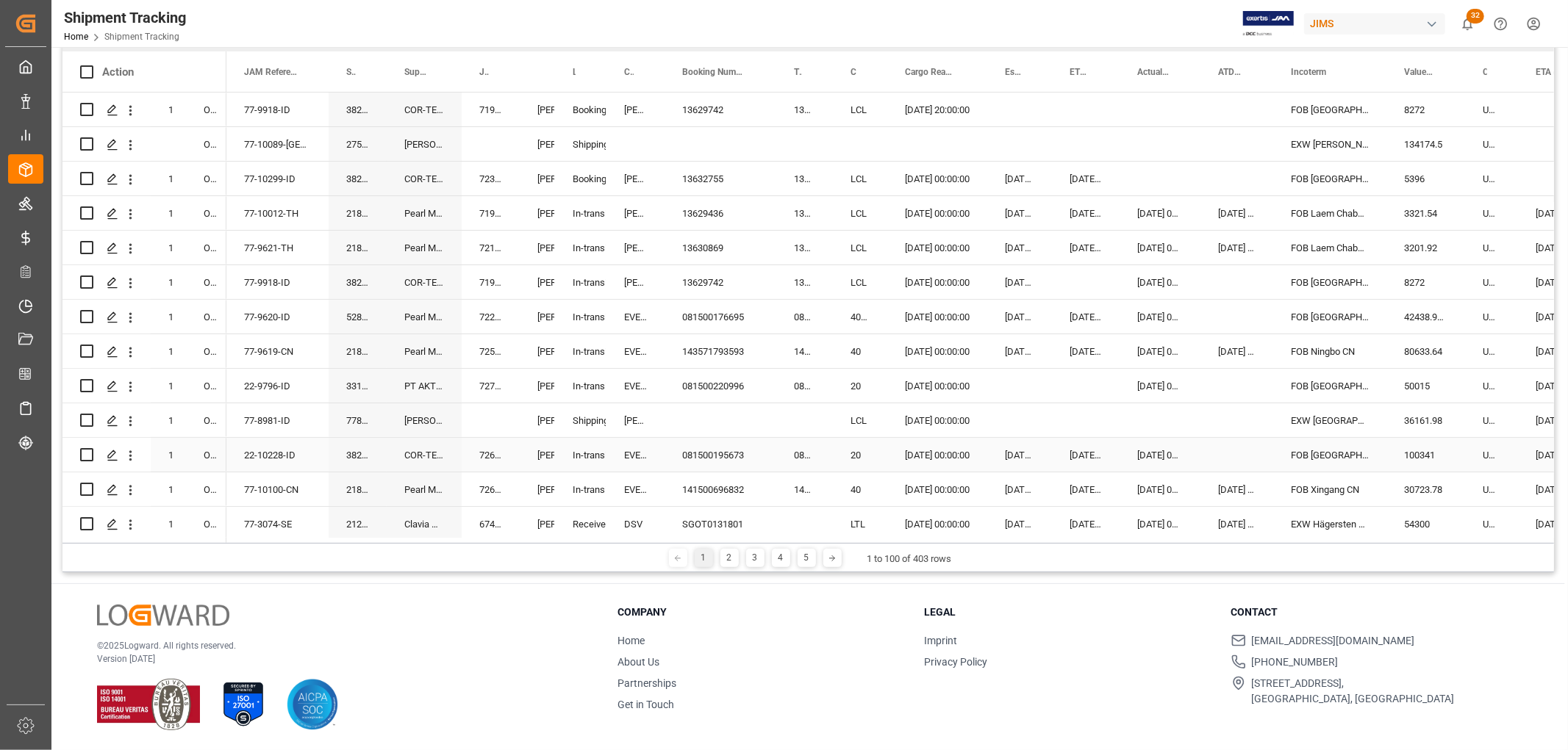
scroll to position [135, 0]
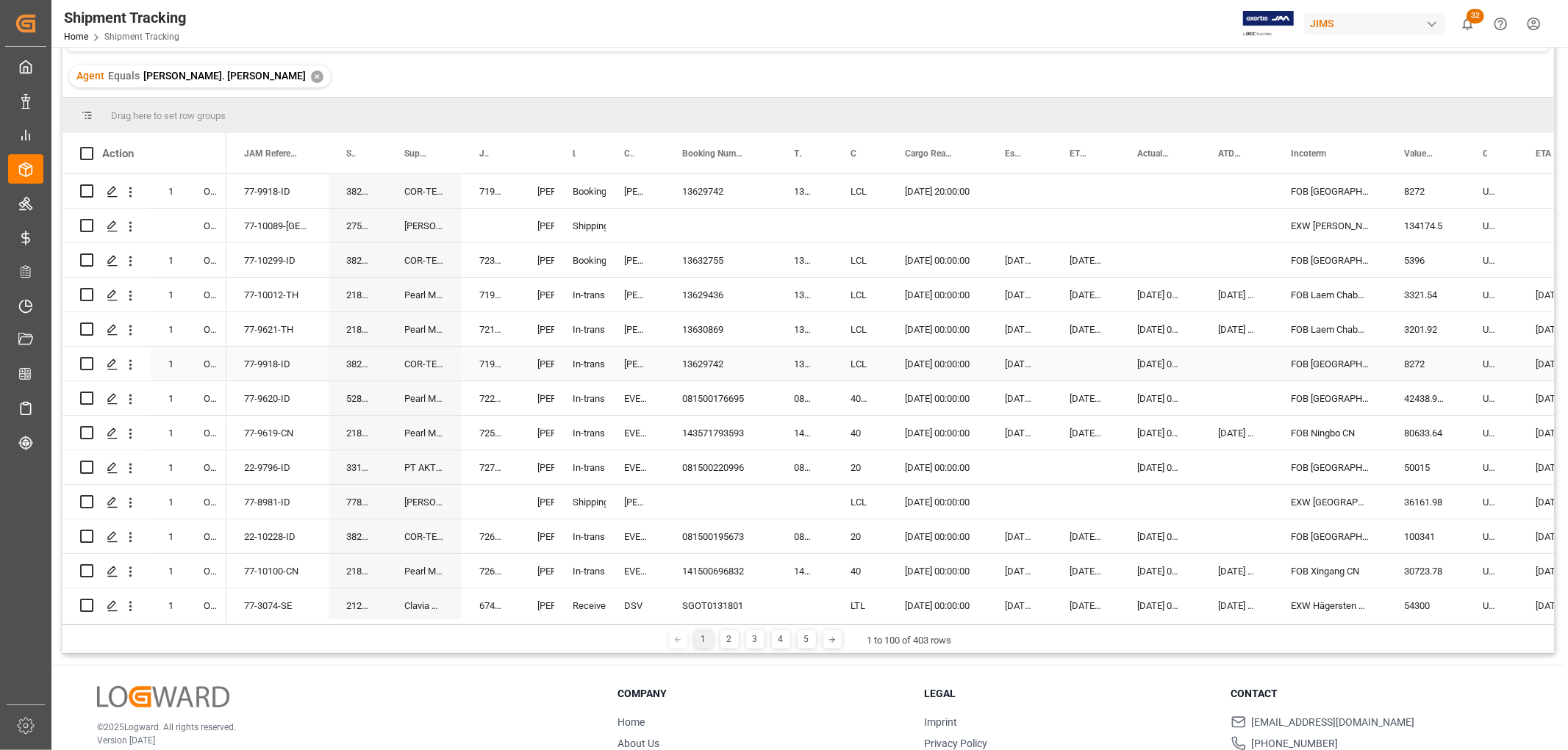
click at [248, 362] on div "77-9918-ID" at bounding box center [277, 363] width 102 height 34
click at [1061, 685] on div "© 2025 Logward. All rights reserved. Version 1.1.86 Company Home About Us Partn…" at bounding box center [808, 749] width 1513 height 167
click at [714, 362] on div "13629742" at bounding box center [720, 363] width 112 height 34
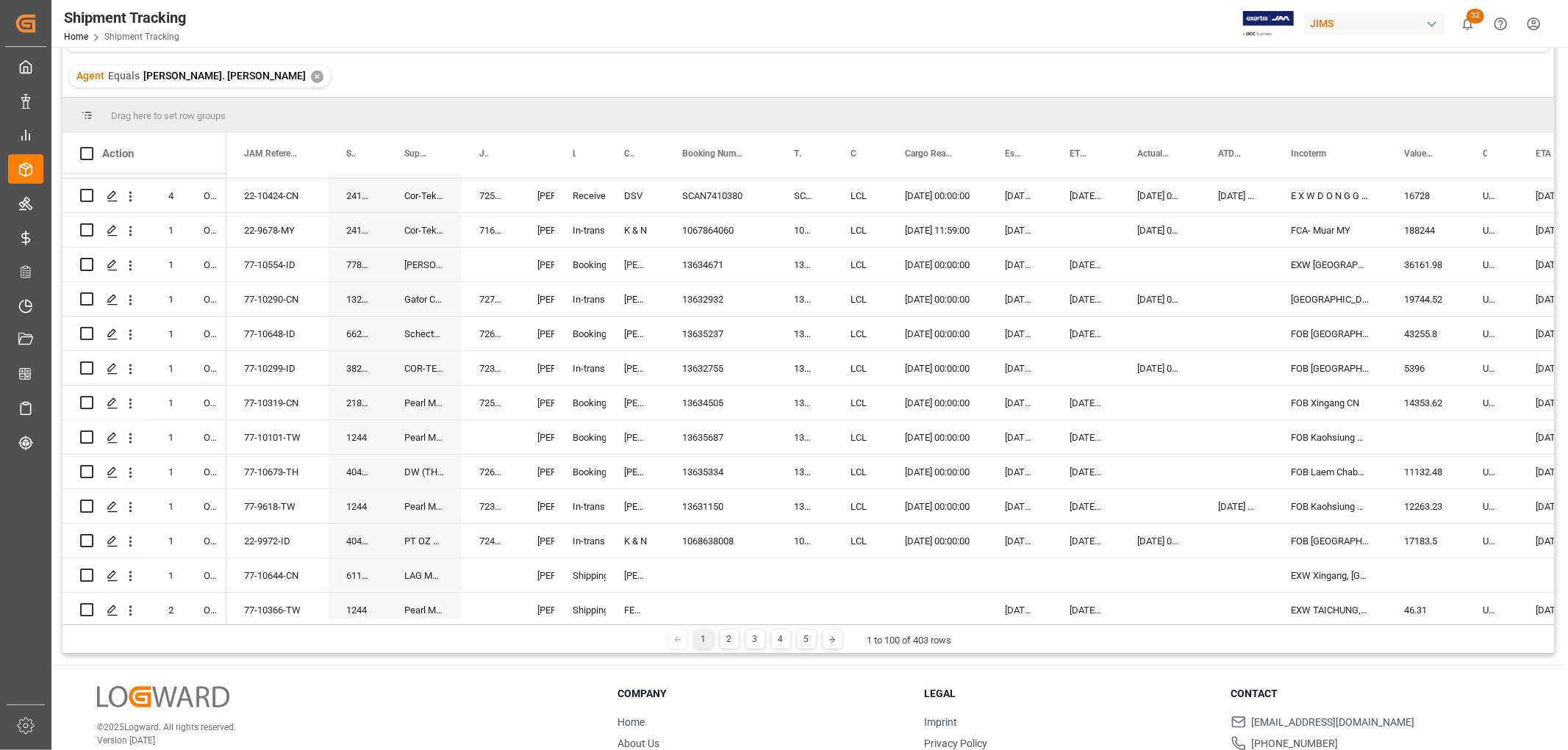
scroll to position [653, 0]
click at [711, 435] on div "13635687" at bounding box center [720, 436] width 112 height 34
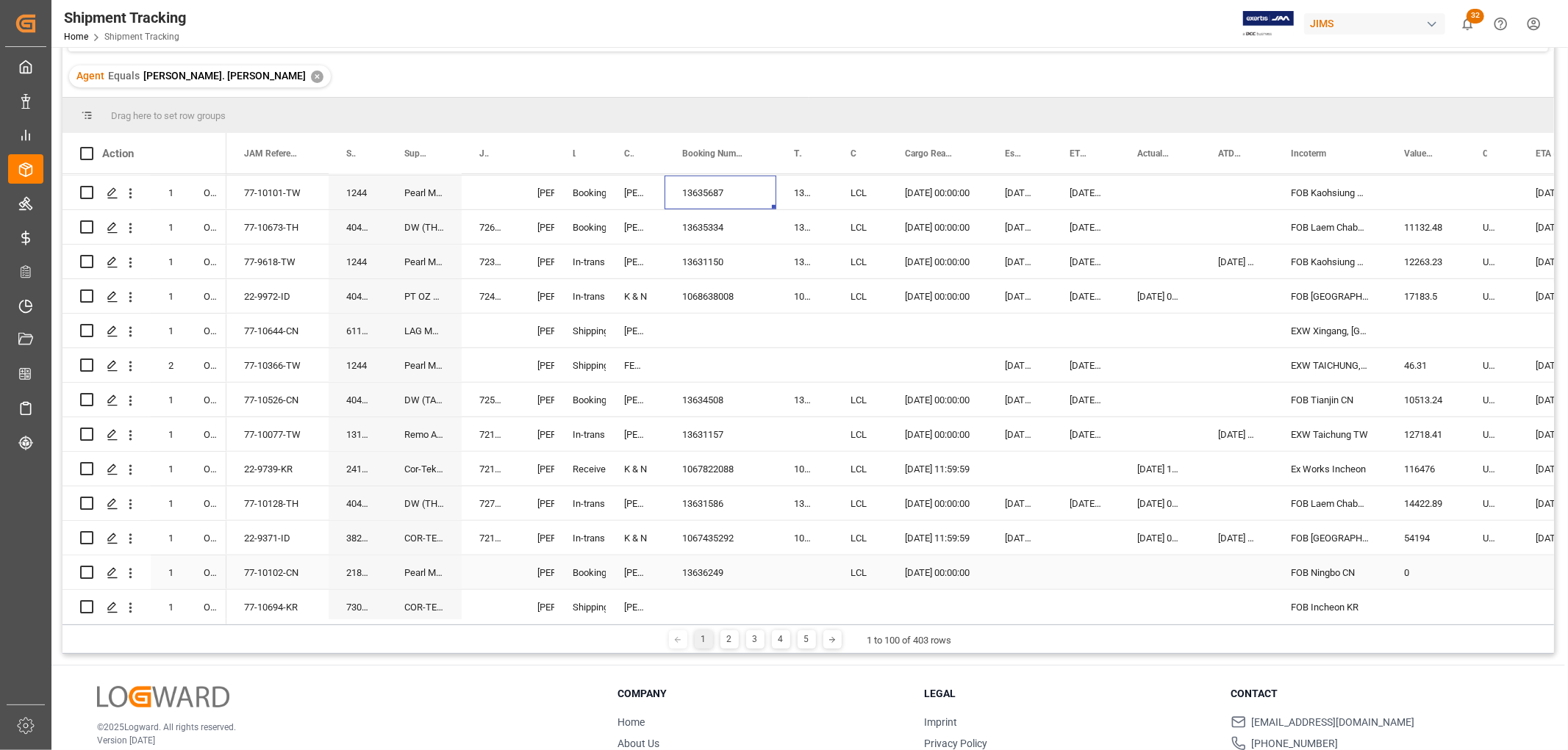
scroll to position [898, 0]
click at [694, 427] on div "13631157" at bounding box center [720, 433] width 112 height 34
drag, startPoint x: 773, startPoint y: 446, endPoint x: 814, endPoint y: 445, distance: 41.0
click at [747, 342] on div "Press SPACE to select this row." at bounding box center [720, 329] width 112 height 34
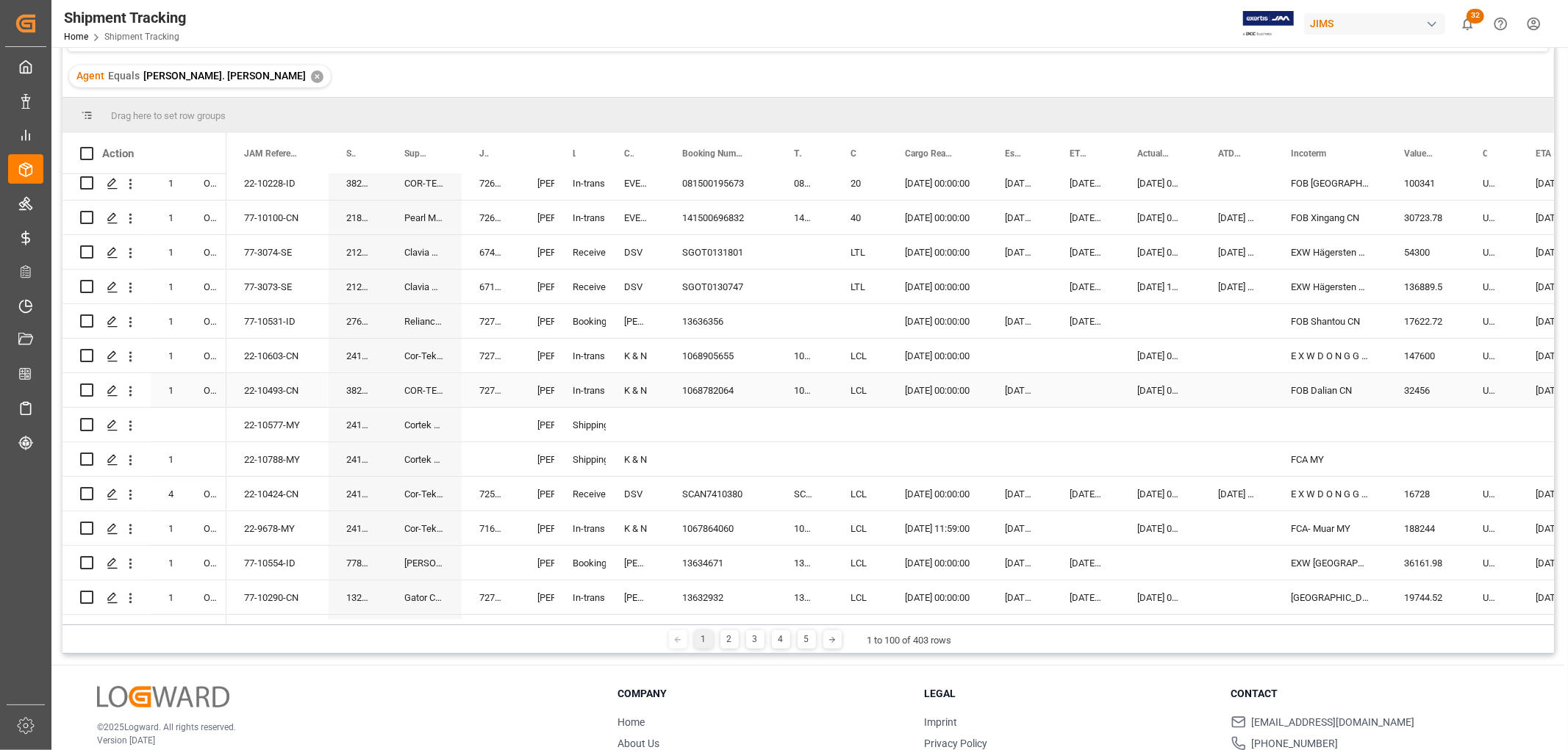
scroll to position [326, 0]
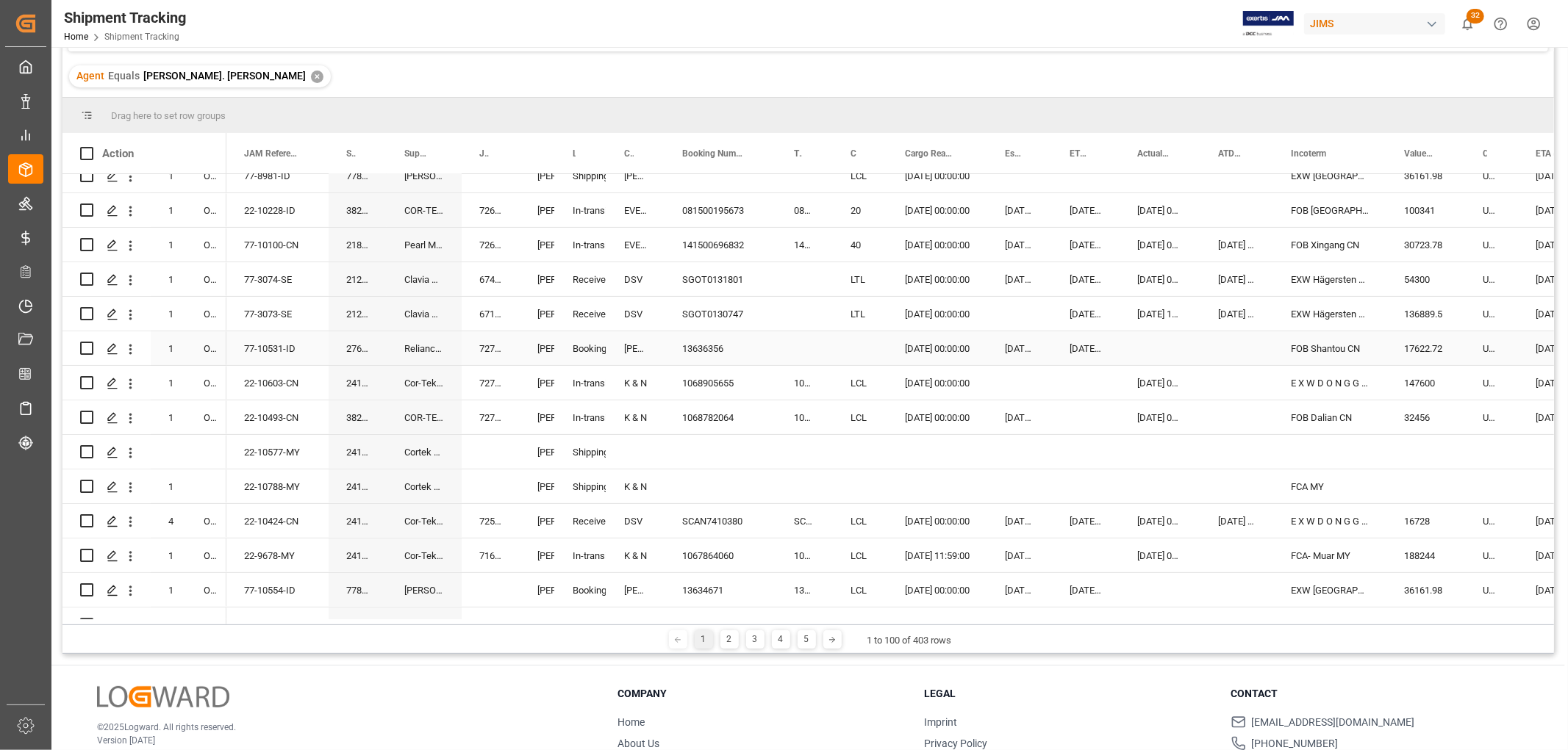
click at [690, 347] on div "13636356" at bounding box center [720, 348] width 112 height 34
drag, startPoint x: 820, startPoint y: 341, endPoint x: 836, endPoint y: 341, distance: 16.0
click at [820, 341] on div "Press SPACE to select this row." at bounding box center [805, 348] width 57 height 34
click at [807, 342] on div "Press SPACE to select this row." at bounding box center [805, 348] width 57 height 34
click at [708, 348] on div "13636356" at bounding box center [720, 348] width 112 height 34
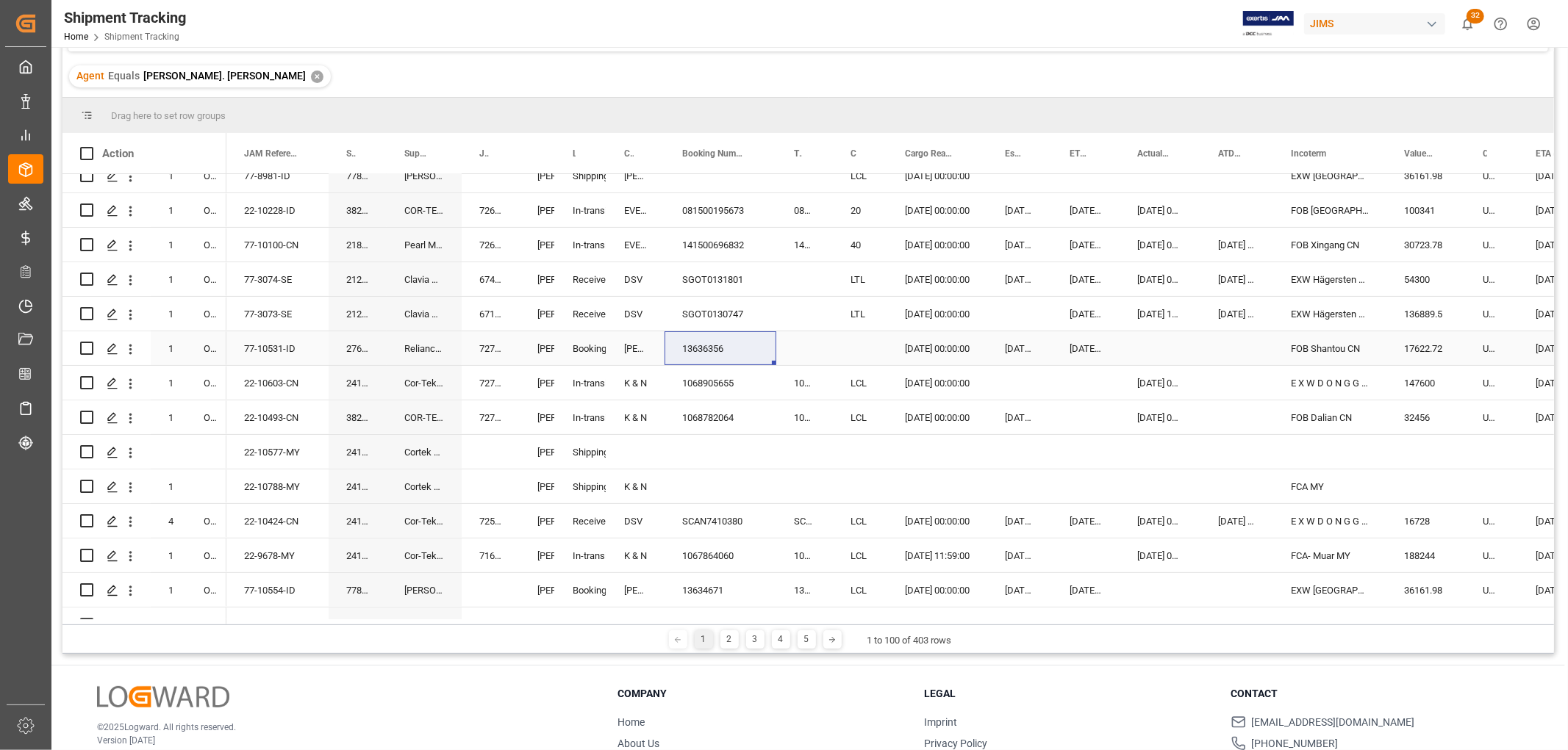
click at [854, 342] on div "Press SPACE to select this row." at bounding box center [860, 348] width 55 height 34
click at [861, 356] on button "Select" at bounding box center [860, 356] width 32 height 28
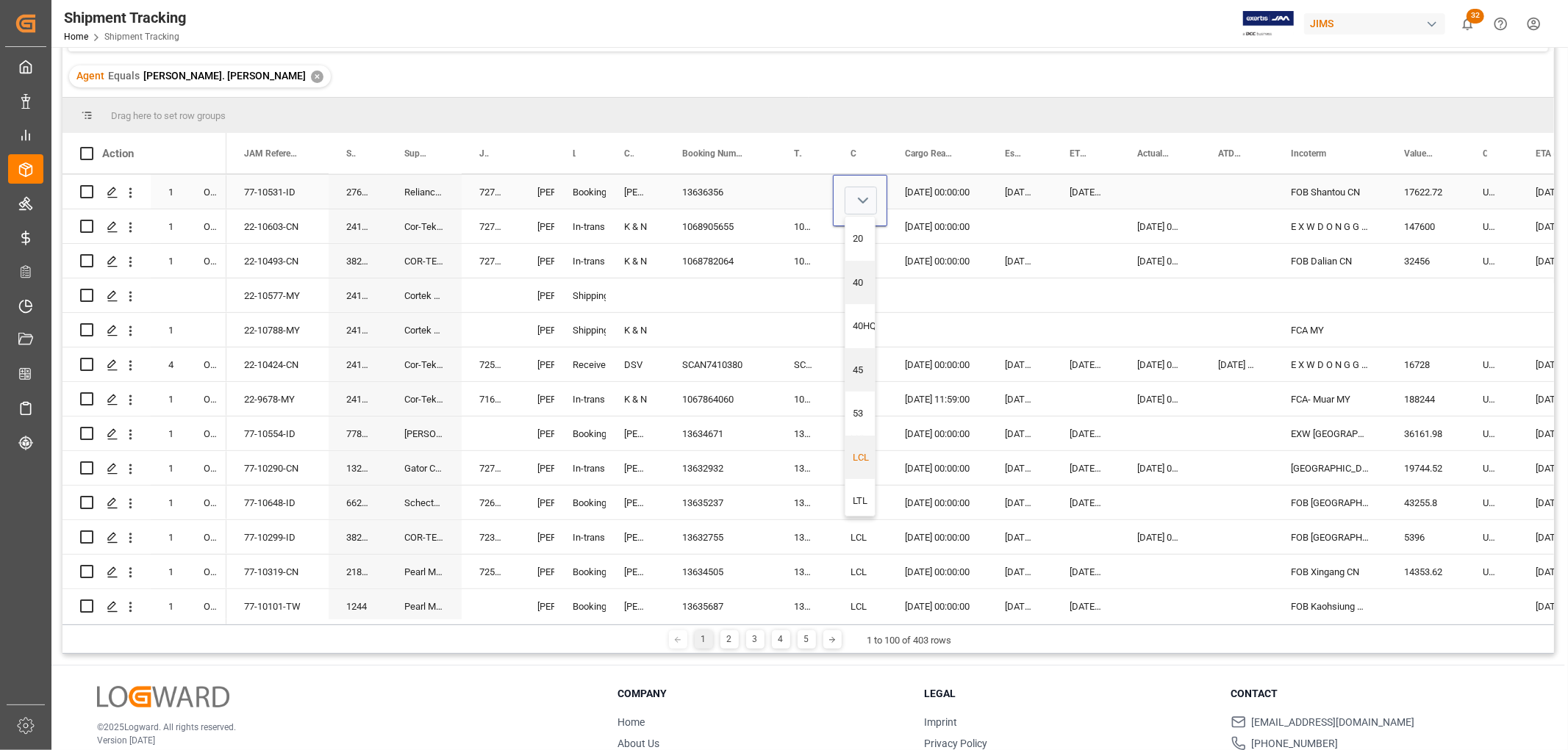
scroll to position [490, 0]
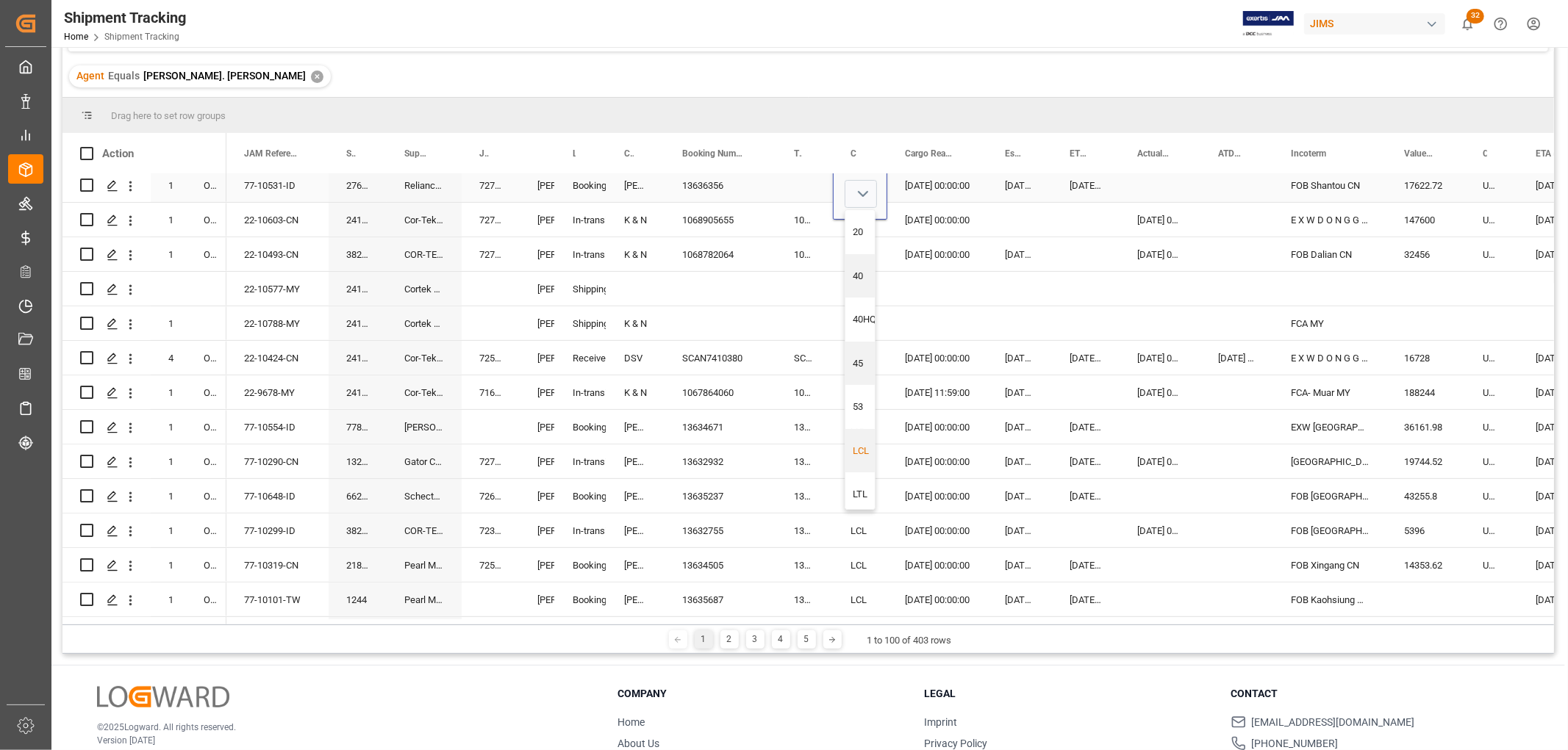
click at [856, 453] on div "LCL" at bounding box center [865, 451] width 23 height 15
click at [792, 287] on div "Press SPACE to select this row." at bounding box center [805, 288] width 57 height 34
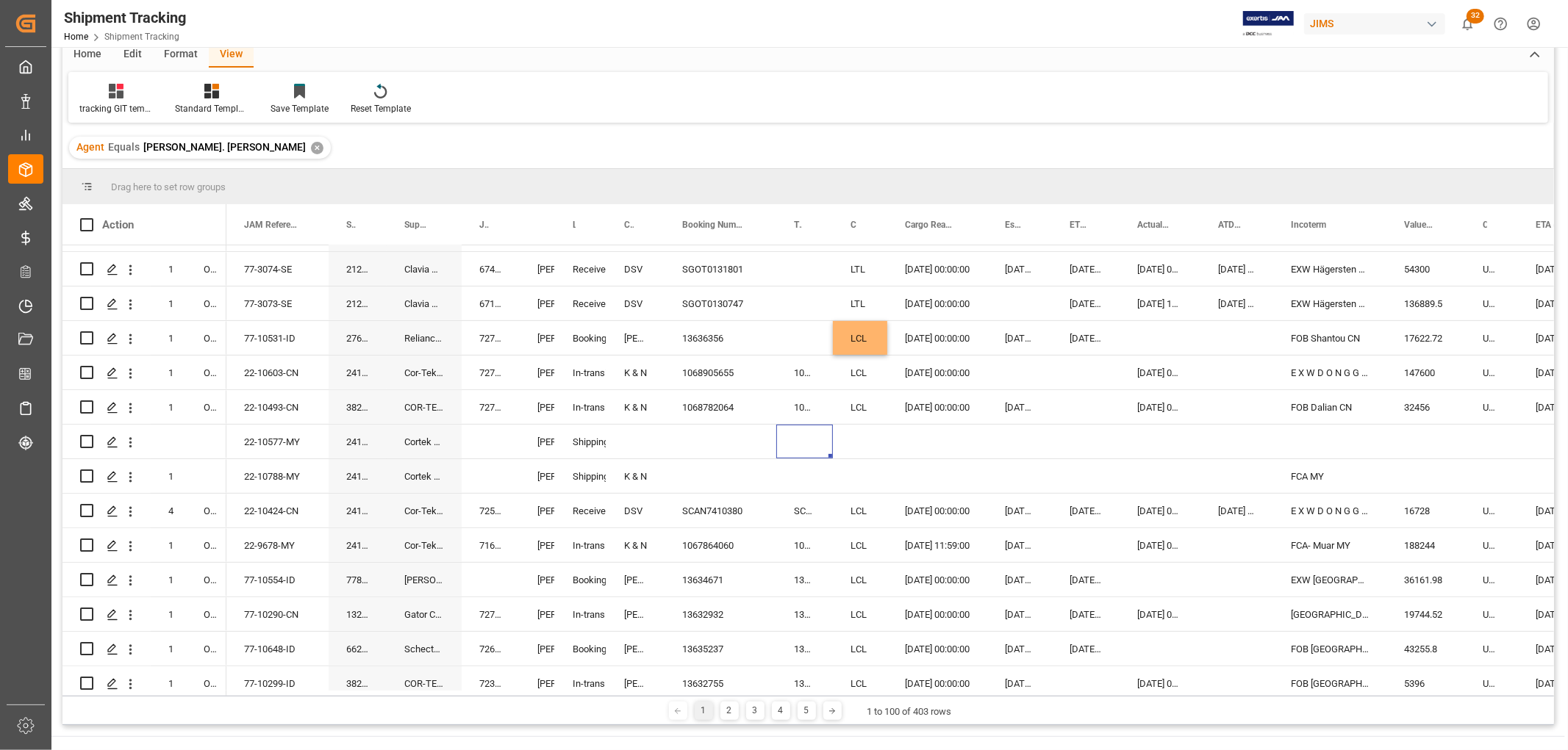
scroll to position [0, 0]
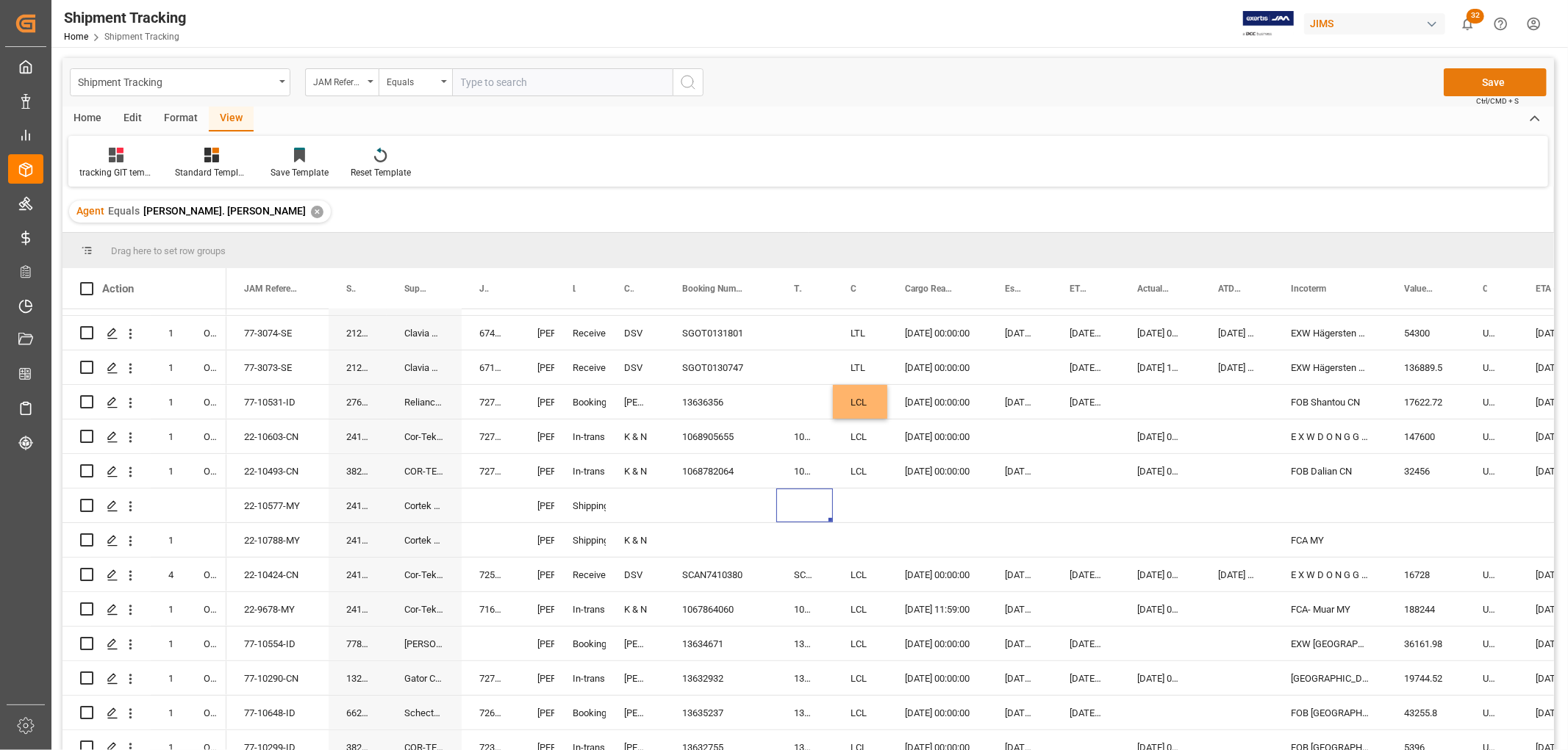
click at [1498, 85] on button "Save" at bounding box center [1495, 82] width 103 height 28
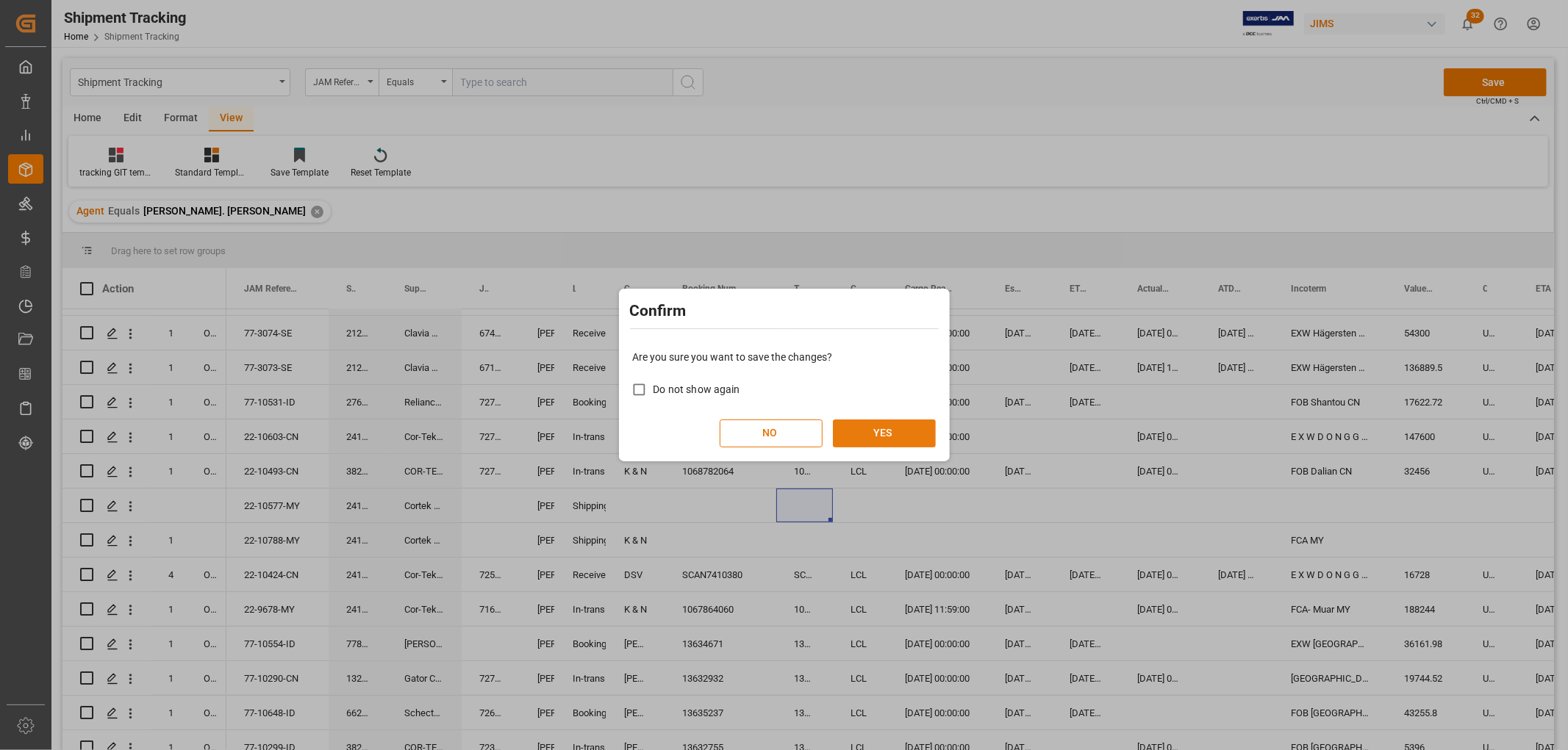
click at [894, 422] on button "YES" at bounding box center [884, 433] width 103 height 28
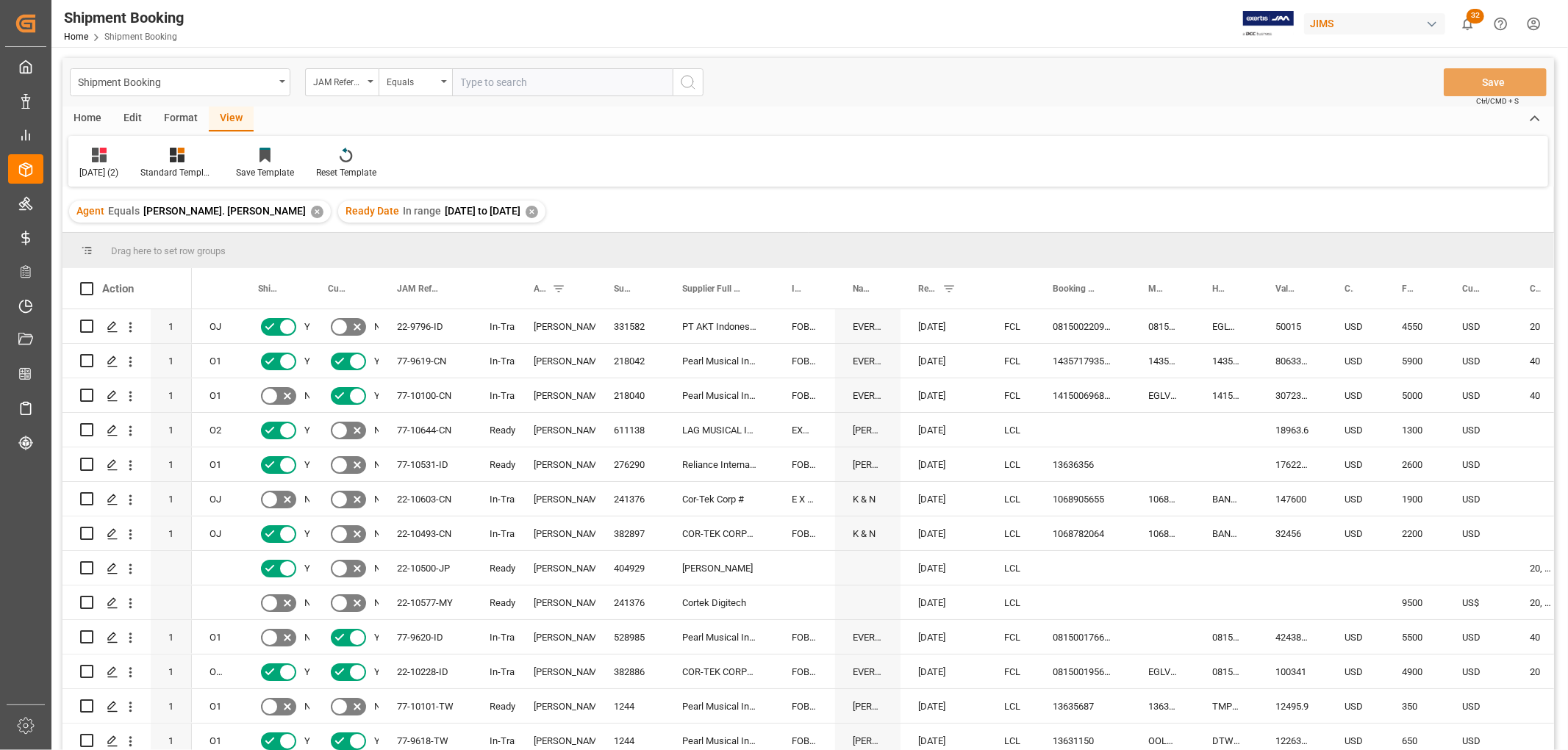
click at [526, 213] on div "✕" at bounding box center [532, 212] width 13 height 13
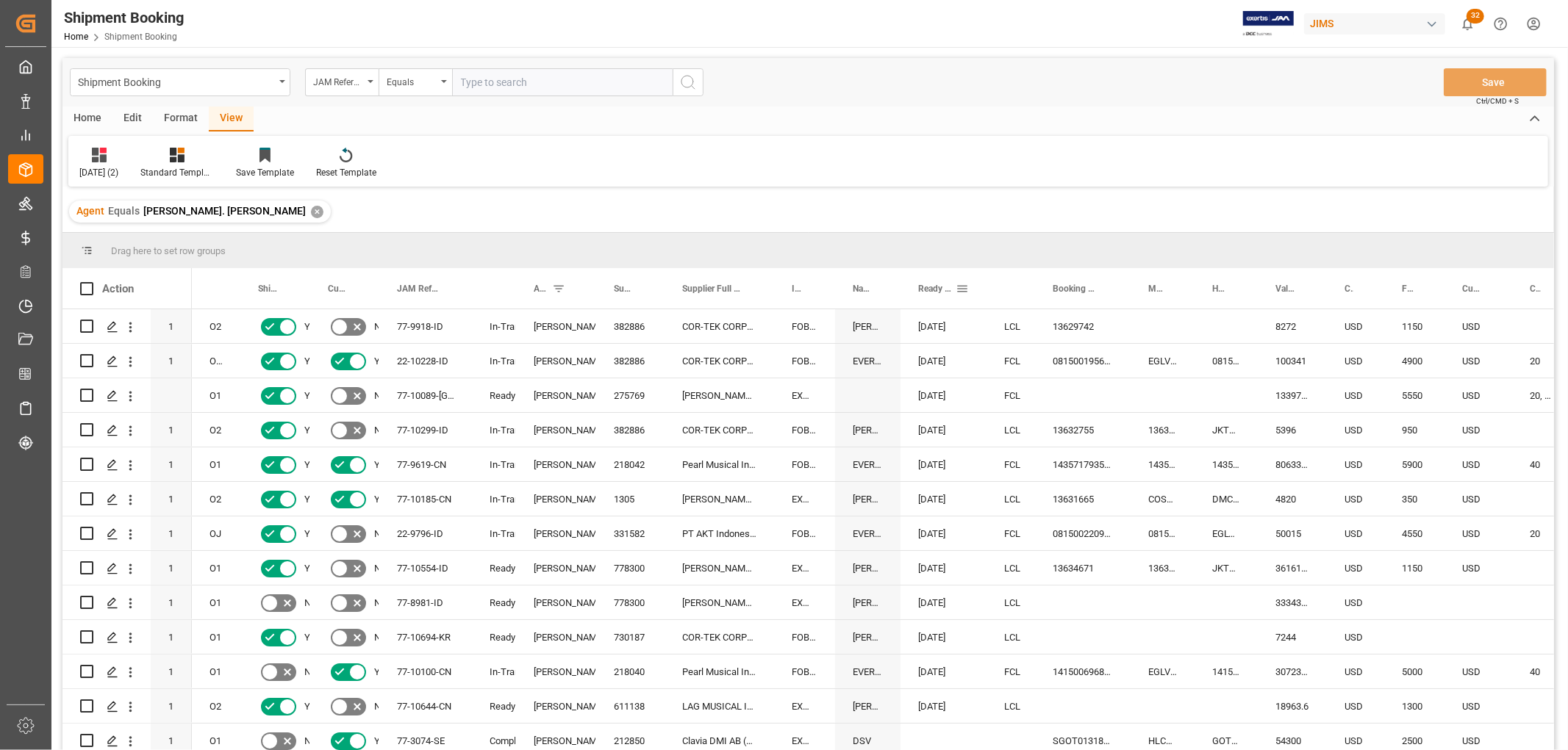
click at [961, 289] on span at bounding box center [962, 289] width 13 height 13
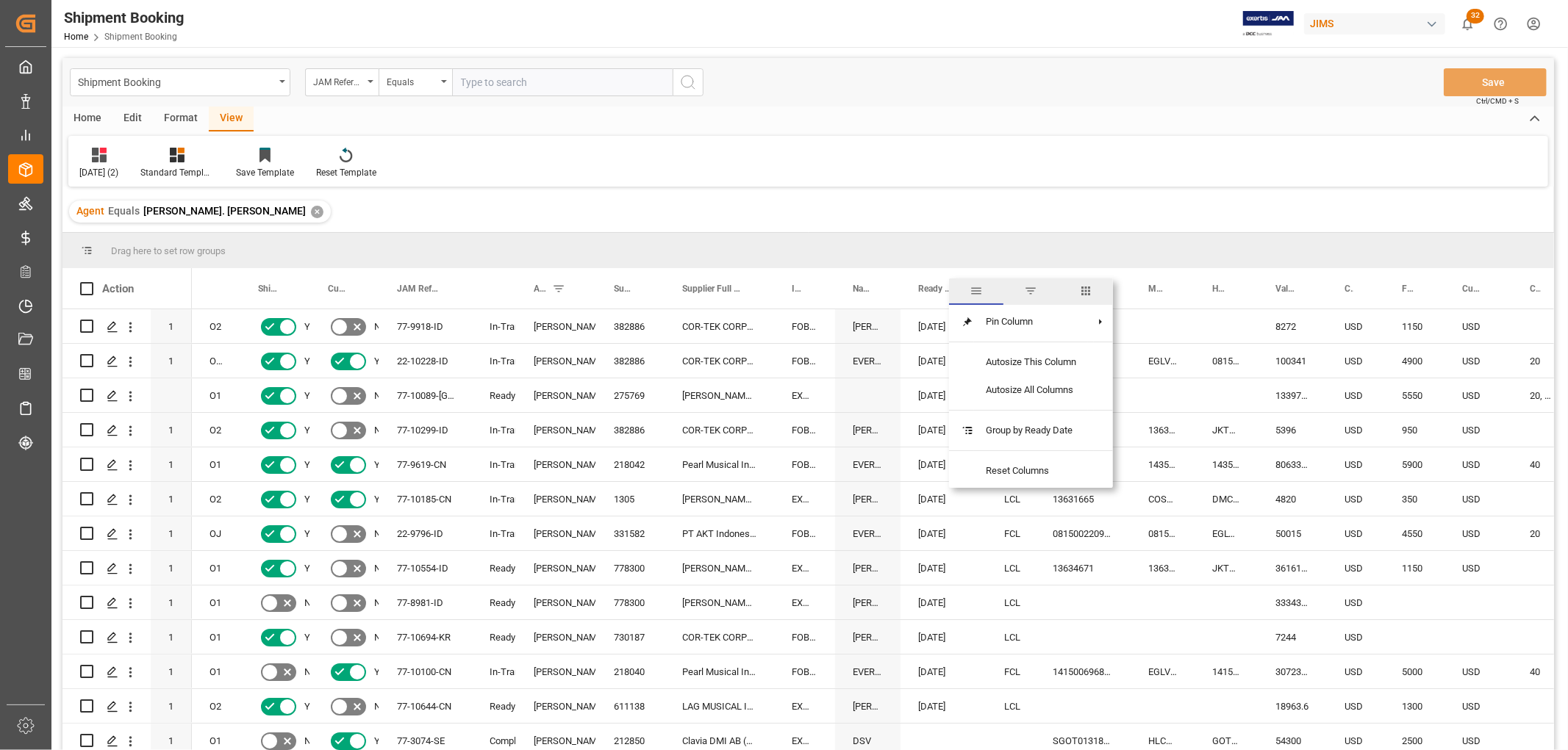
click at [1035, 293] on span "filter" at bounding box center [1030, 291] width 13 height 13
click at [1092, 332] on span "Filtering operator" at bounding box center [1095, 332] width 13 height 13
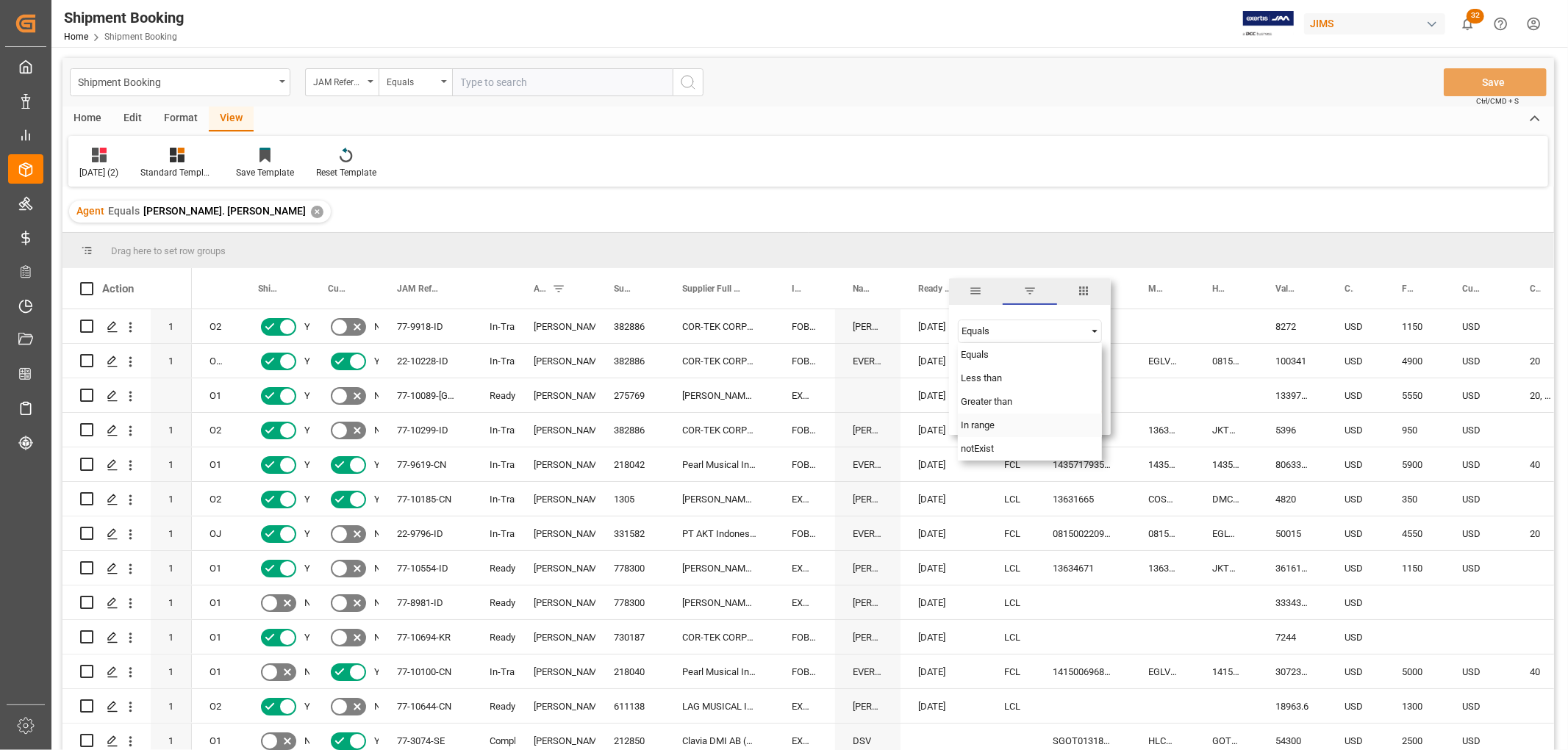
click at [992, 423] on span "In range" at bounding box center [977, 425] width 34 height 11
click at [1096, 364] on input "date" at bounding box center [1030, 368] width 144 height 29
type input "2025-07-01"
click at [1096, 405] on input "date" at bounding box center [1030, 407] width 144 height 29
type input "2025-09-01"
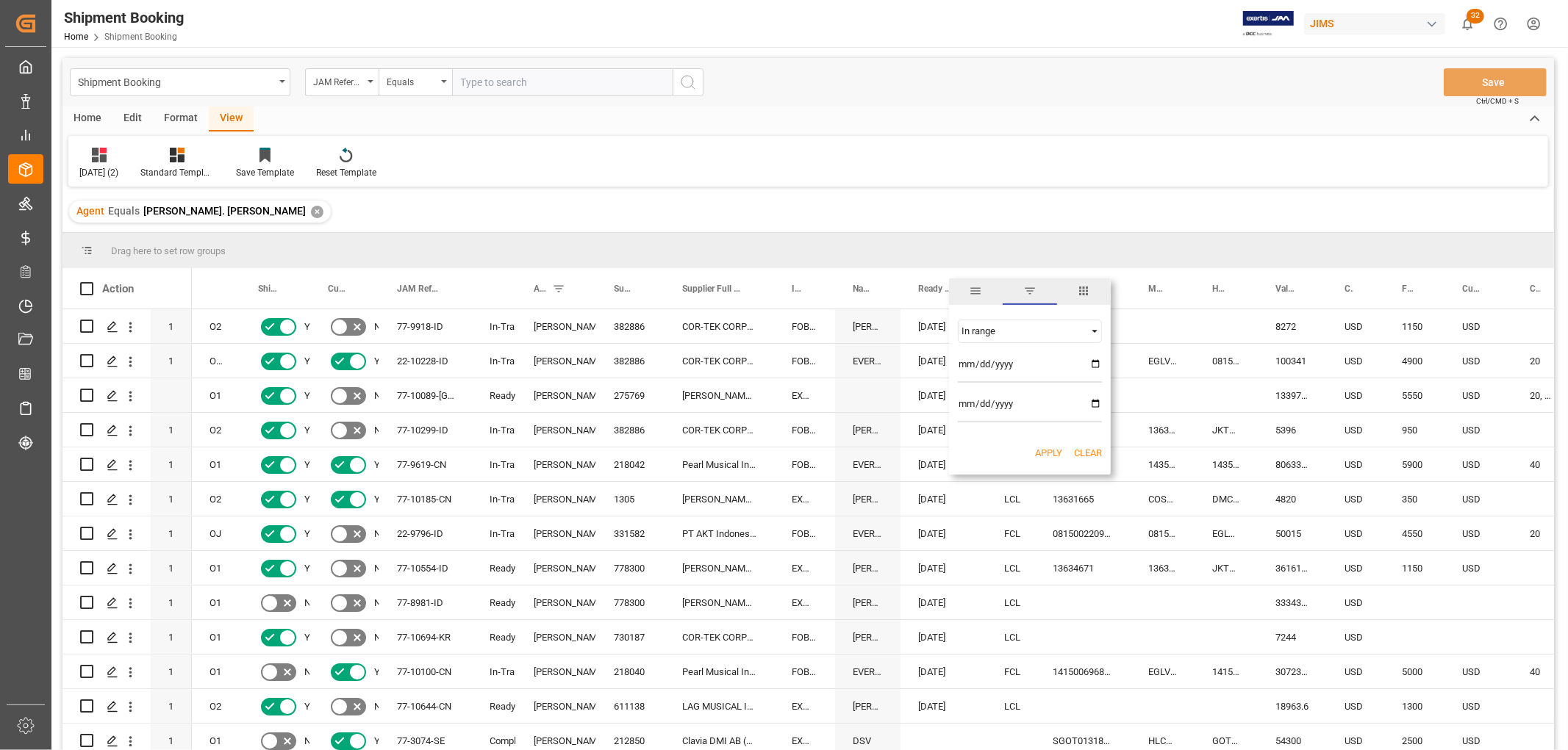
click at [1054, 446] on button "Apply" at bounding box center [1048, 454] width 27 height 15
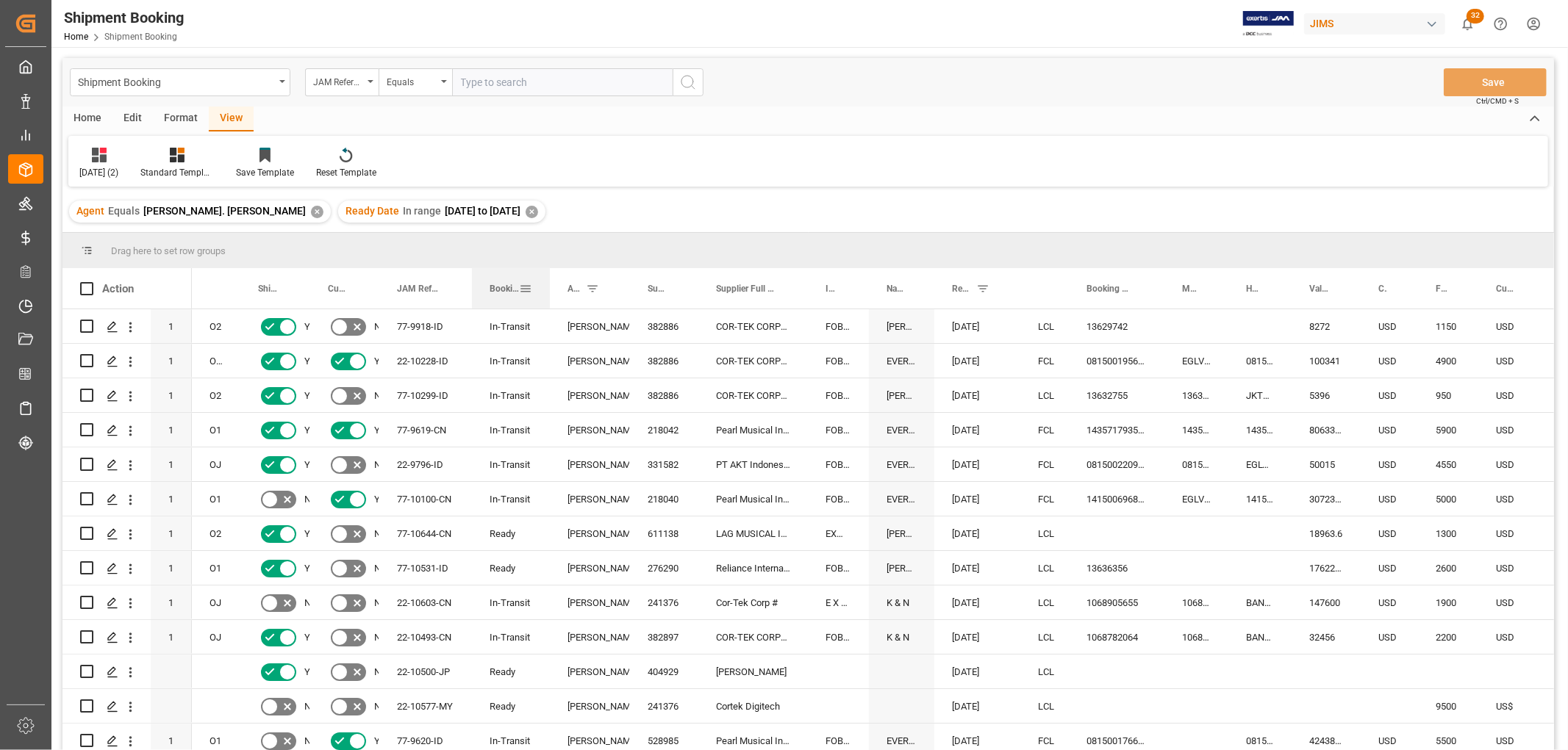
drag, startPoint x: 514, startPoint y: 290, endPoint x: 548, endPoint y: 297, distance: 34.7
click at [548, 297] on div at bounding box center [550, 288] width 6 height 40
click at [502, 531] on div "Ready" at bounding box center [511, 534] width 43 height 34
click at [528, 287] on span at bounding box center [526, 289] width 13 height 13
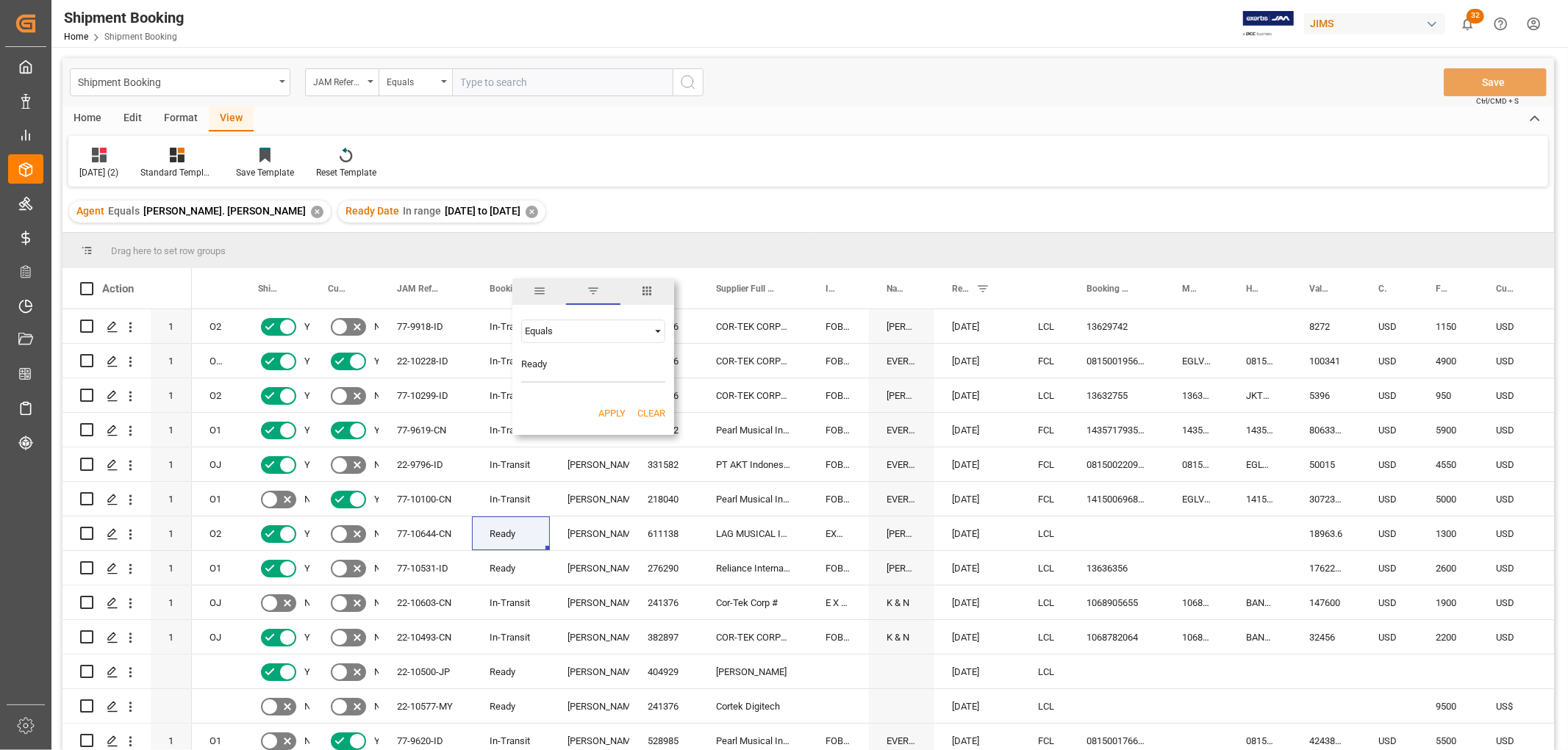
type input "Ready"
click at [621, 412] on button "Apply" at bounding box center [612, 414] width 27 height 15
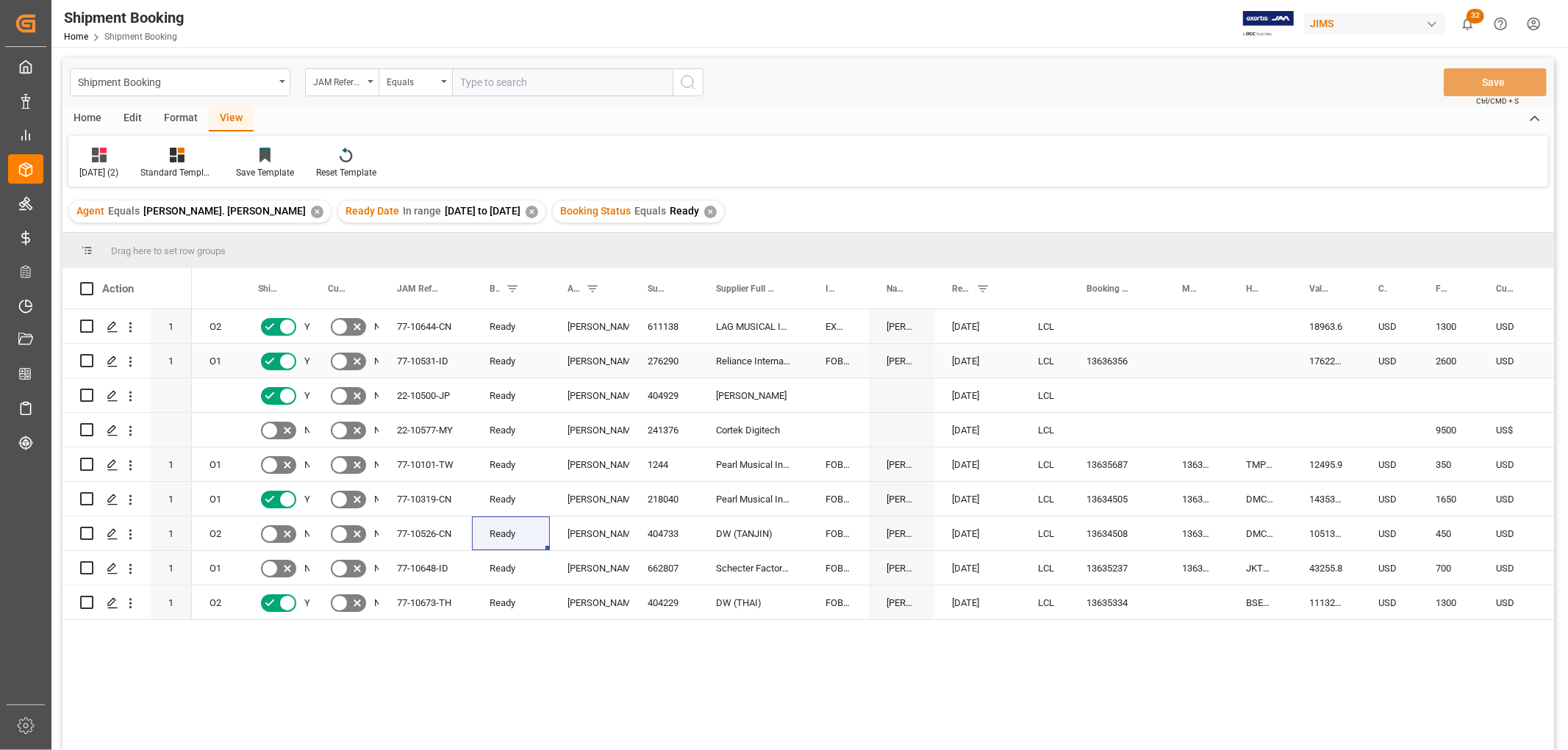
click at [1259, 356] on div "Press SPACE to select this row." at bounding box center [1259, 360] width 63 height 34
click at [1261, 363] on input "Press SPACE to select this row." at bounding box center [1259, 369] width 40 height 28
paste input "TMP_13636356"
type input "TMP_13636356"
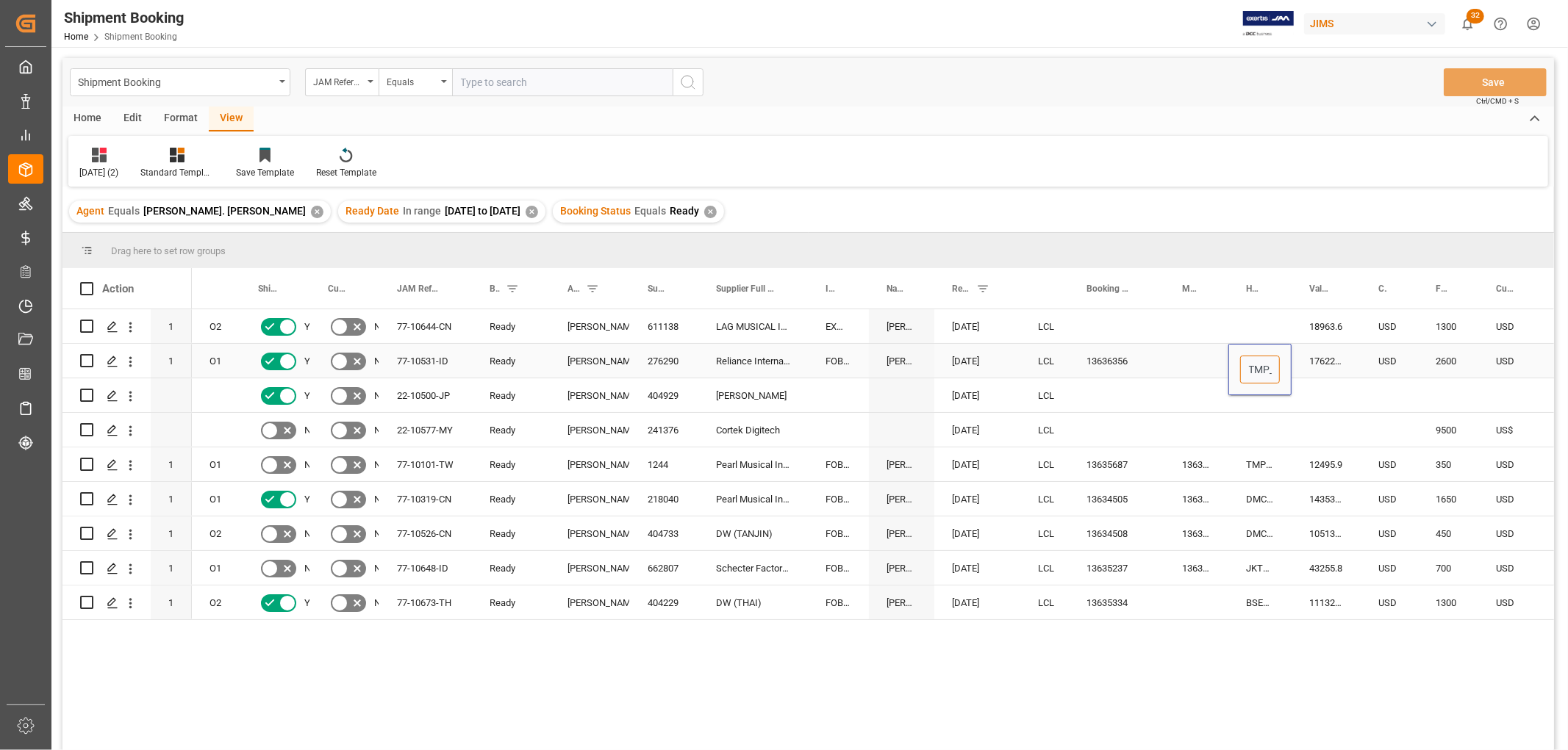
scroll to position [0, 64]
click at [1177, 354] on div "Press SPACE to select this row." at bounding box center [1196, 360] width 64 height 34
click at [1184, 383] on div "Press SPACE to select this row." at bounding box center [1196, 395] width 64 height 34
click at [1241, 355] on div "TMP_13636356" at bounding box center [1259, 360] width 63 height 34
checkbox input "true"
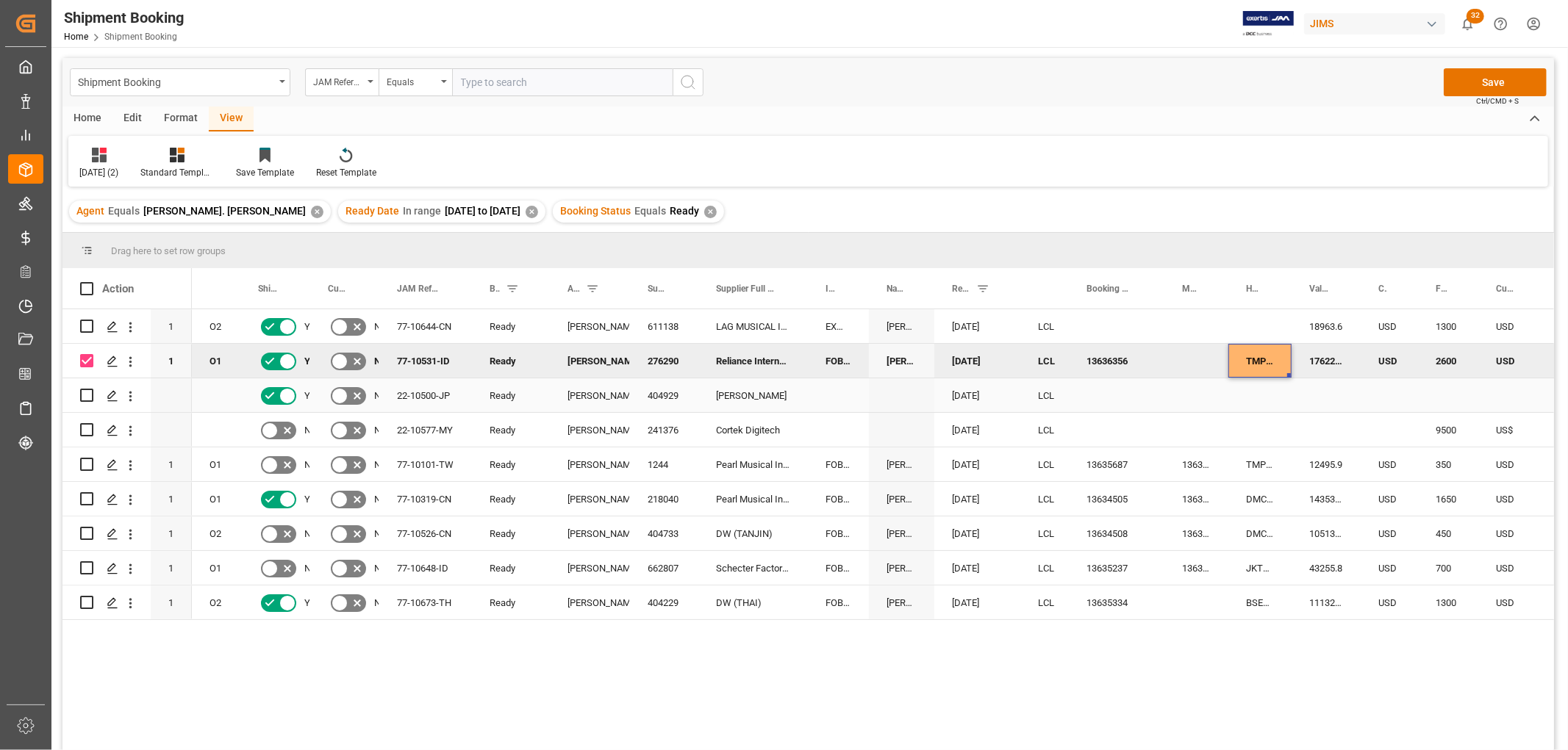
click at [1177, 394] on div "Press SPACE to select this row." at bounding box center [1196, 395] width 64 height 34
click at [110, 163] on div "[DATE] (2)" at bounding box center [98, 162] width 61 height 32
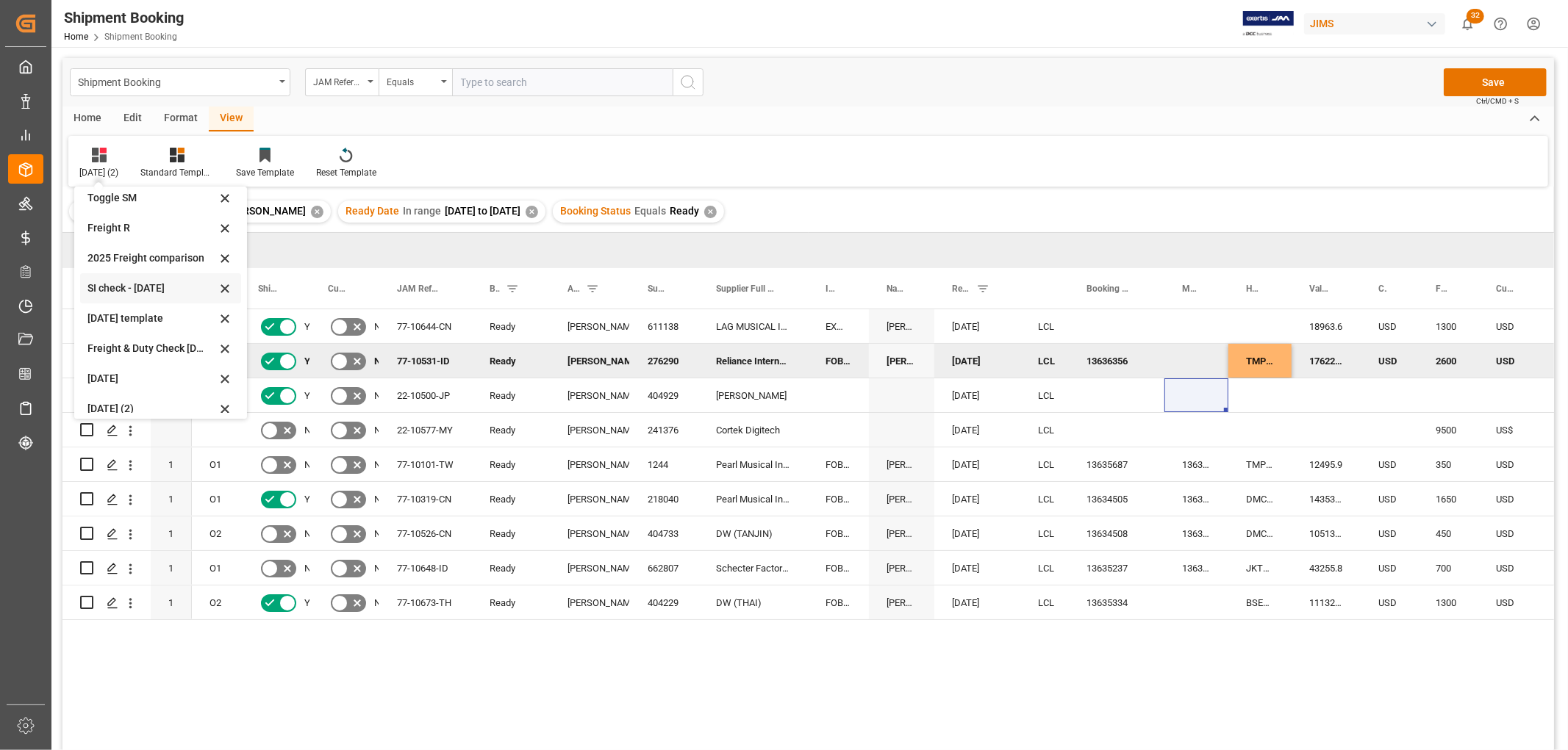
scroll to position [111, 0]
click at [134, 391] on div "[DATE] (2)" at bounding box center [152, 397] width 129 height 16
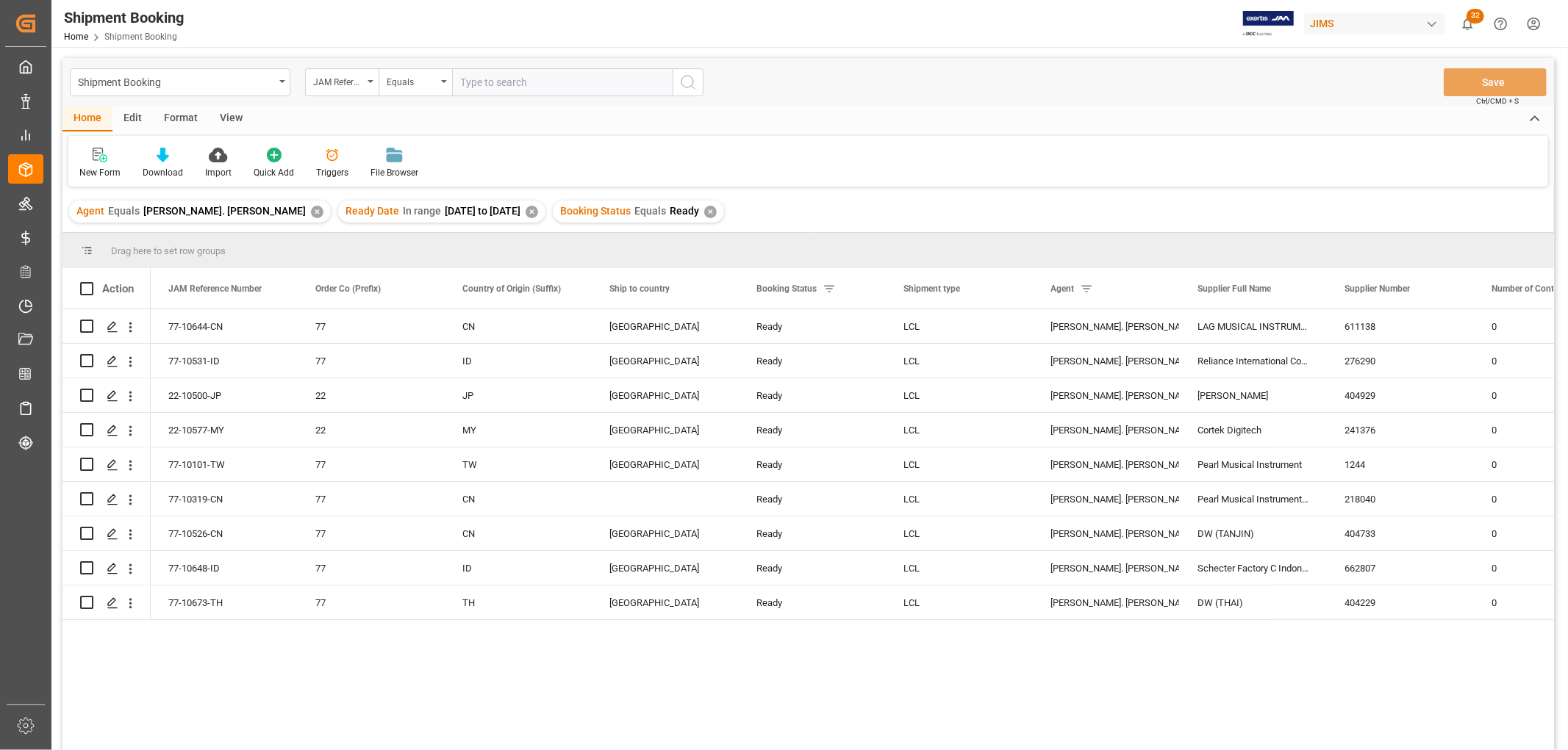
click at [218, 115] on div "View" at bounding box center [231, 118] width 45 height 25
click at [94, 164] on div "Default" at bounding box center [94, 162] width 51 height 32
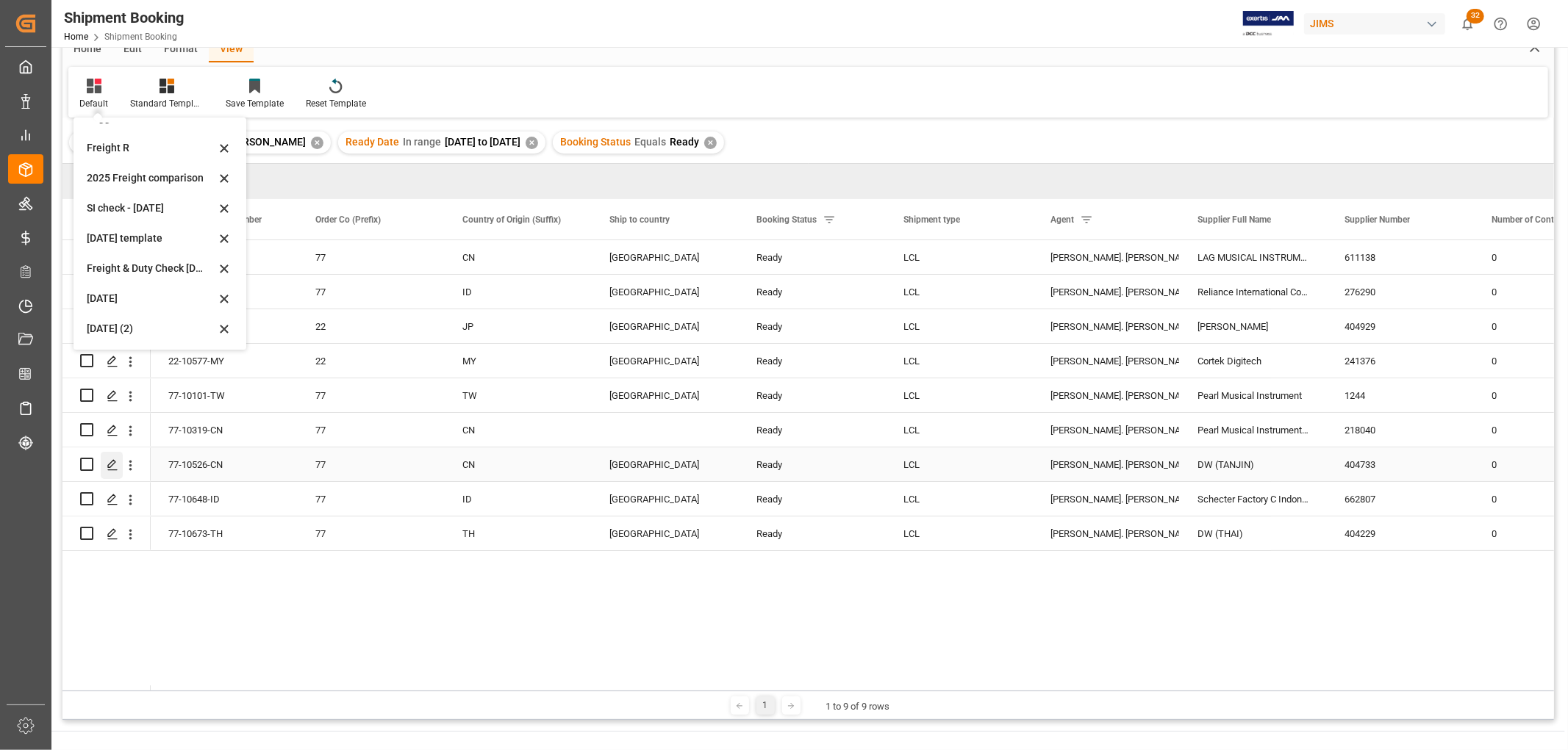
scroll to position [163, 0]
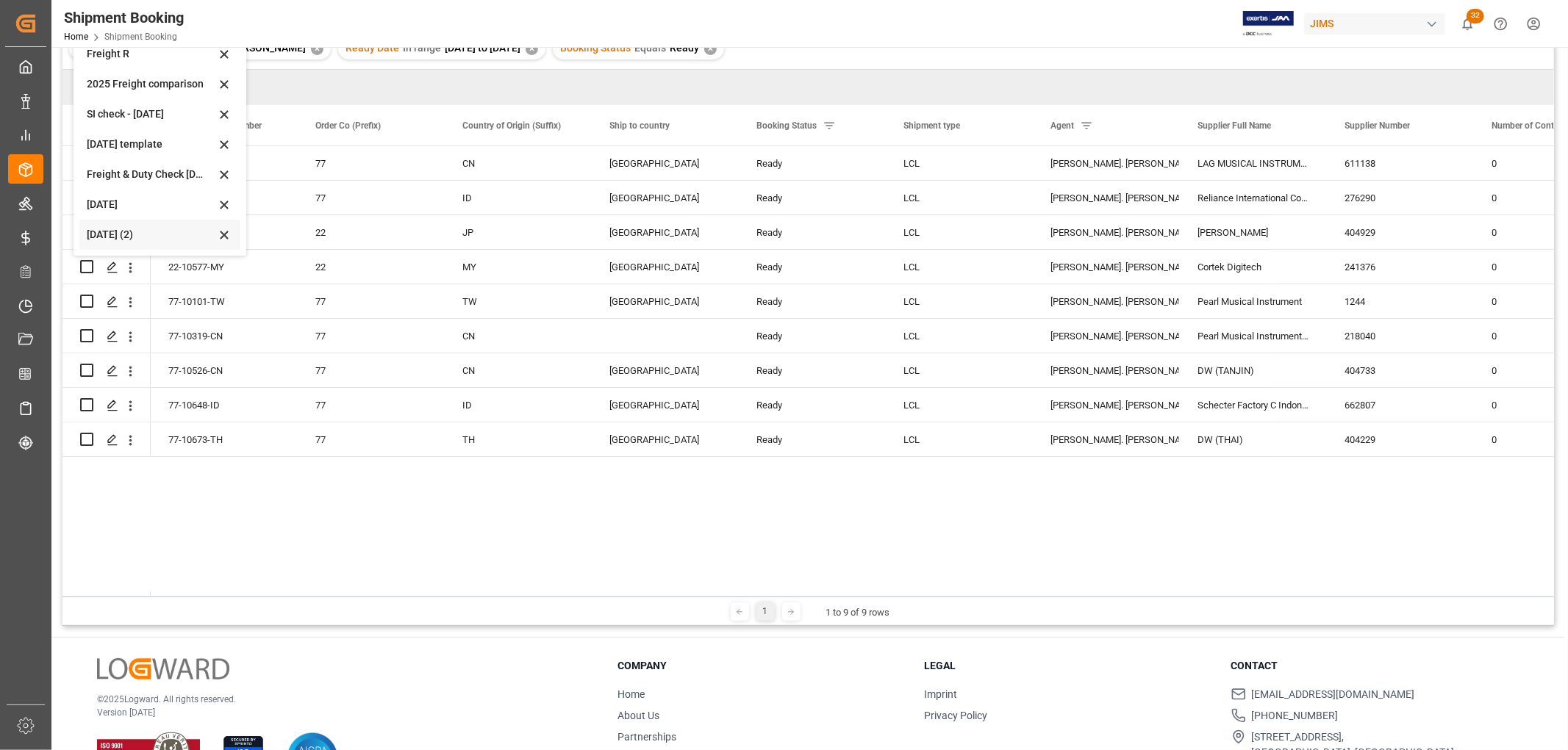
click at [114, 231] on div "[DATE] (2)" at bounding box center [151, 234] width 129 height 16
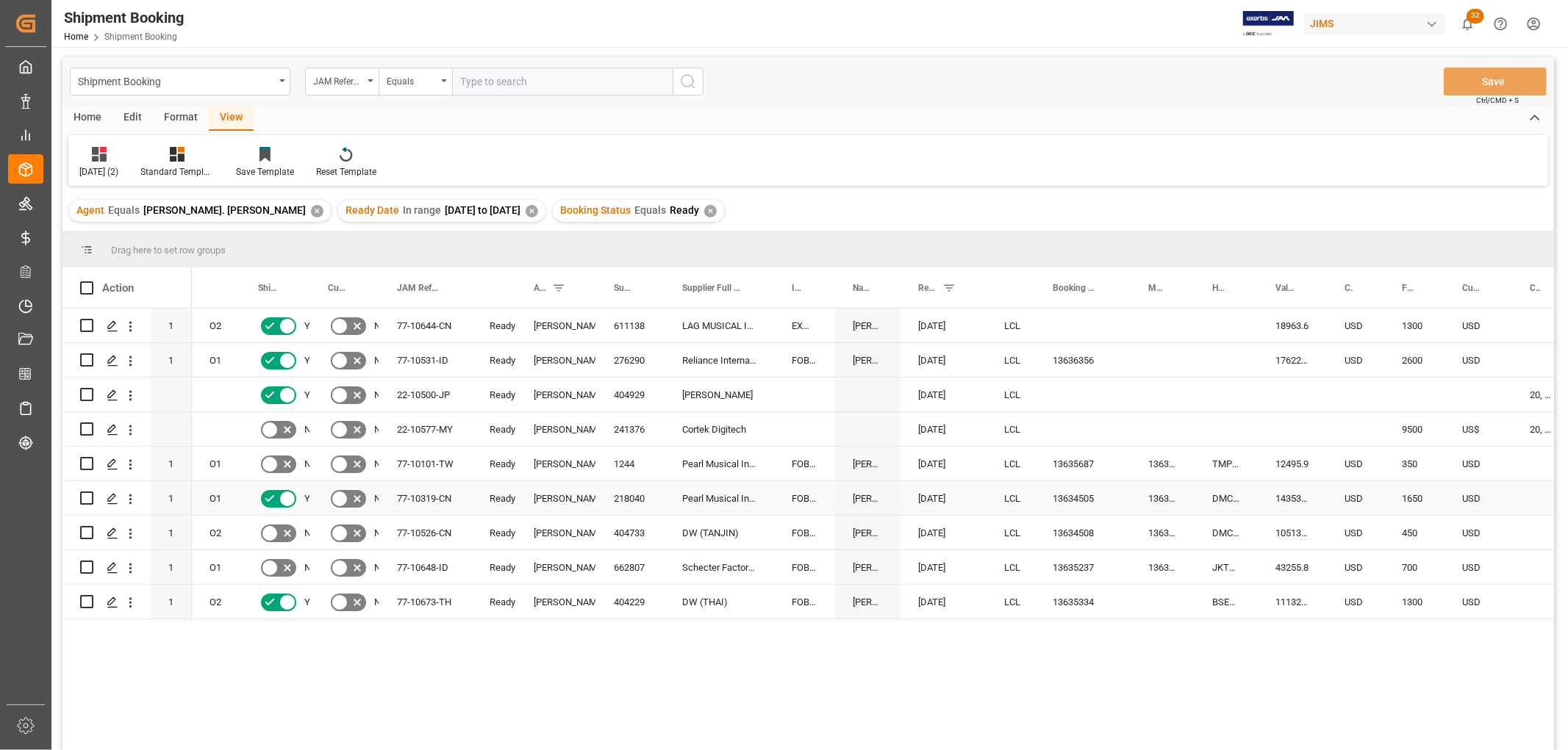
scroll to position [0, 0]
click at [518, 522] on div "[PERSON_NAME]. [PERSON_NAME]" at bounding box center [556, 533] width 80 height 34
click at [704, 212] on div "✕" at bounding box center [710, 212] width 13 height 13
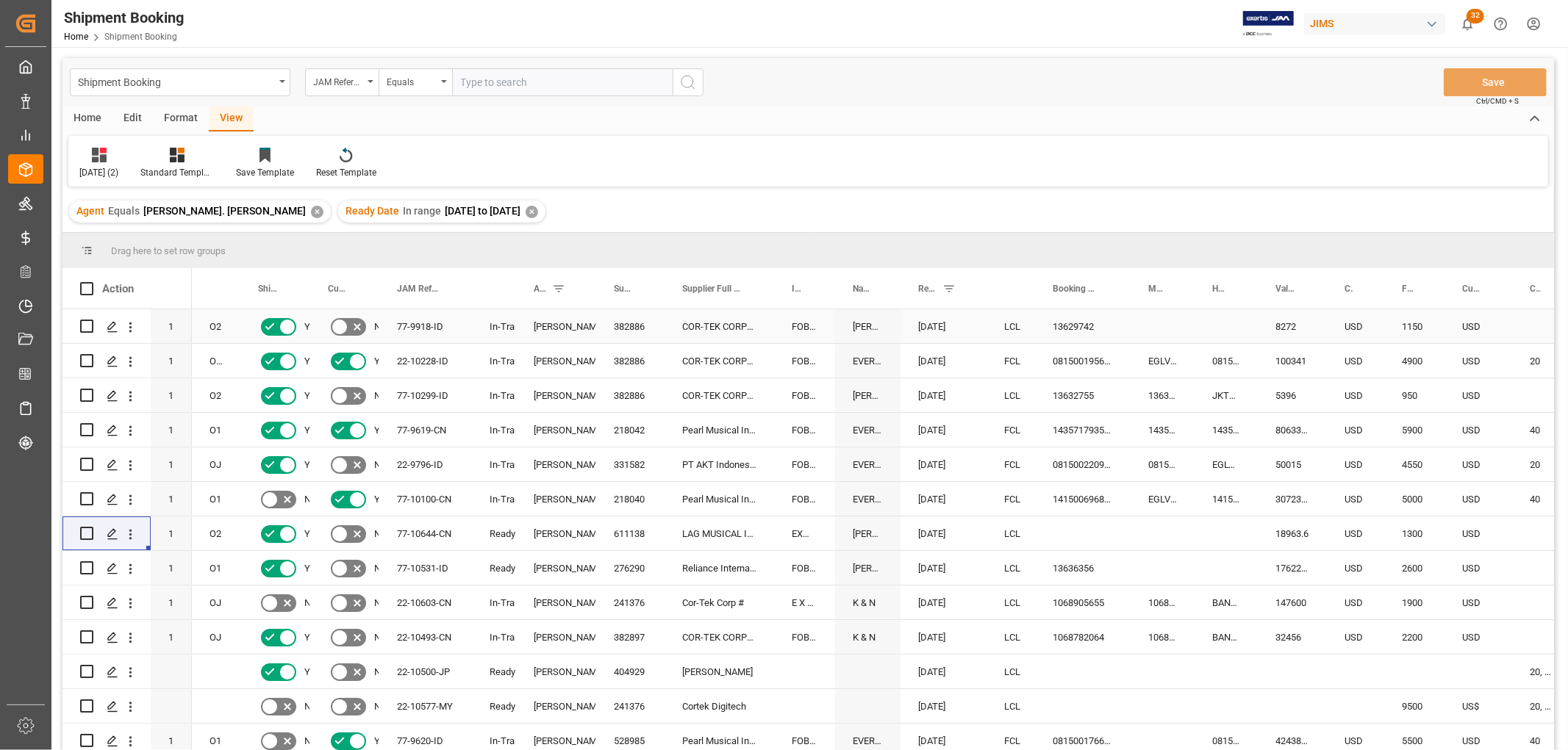
click at [1140, 327] on div "Press SPACE to select this row." at bounding box center [1162, 326] width 64 height 34
click at [449, 287] on span at bounding box center [448, 289] width 13 height 13
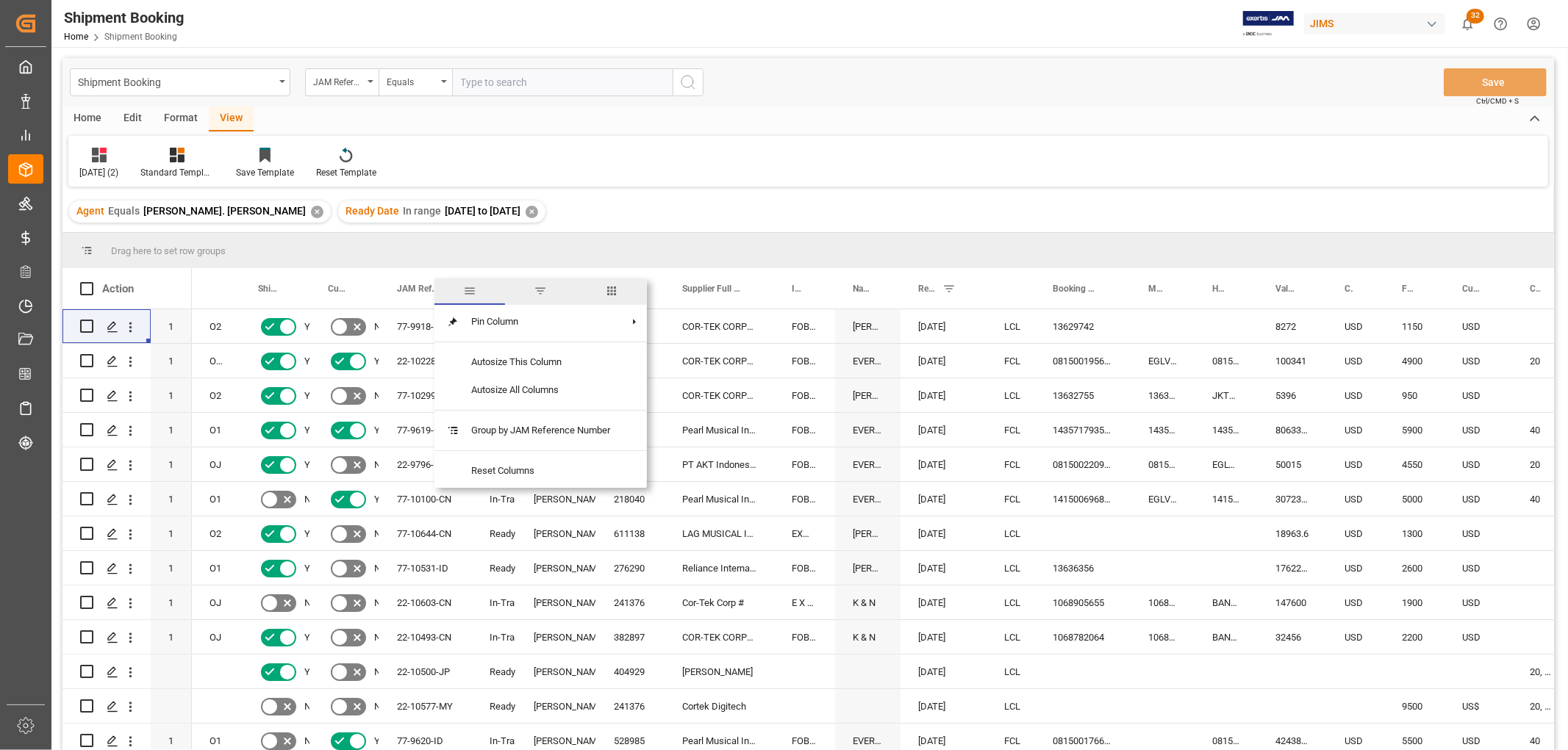
click at [403, 293] on span "JAM Reference Number" at bounding box center [419, 289] width 44 height 10
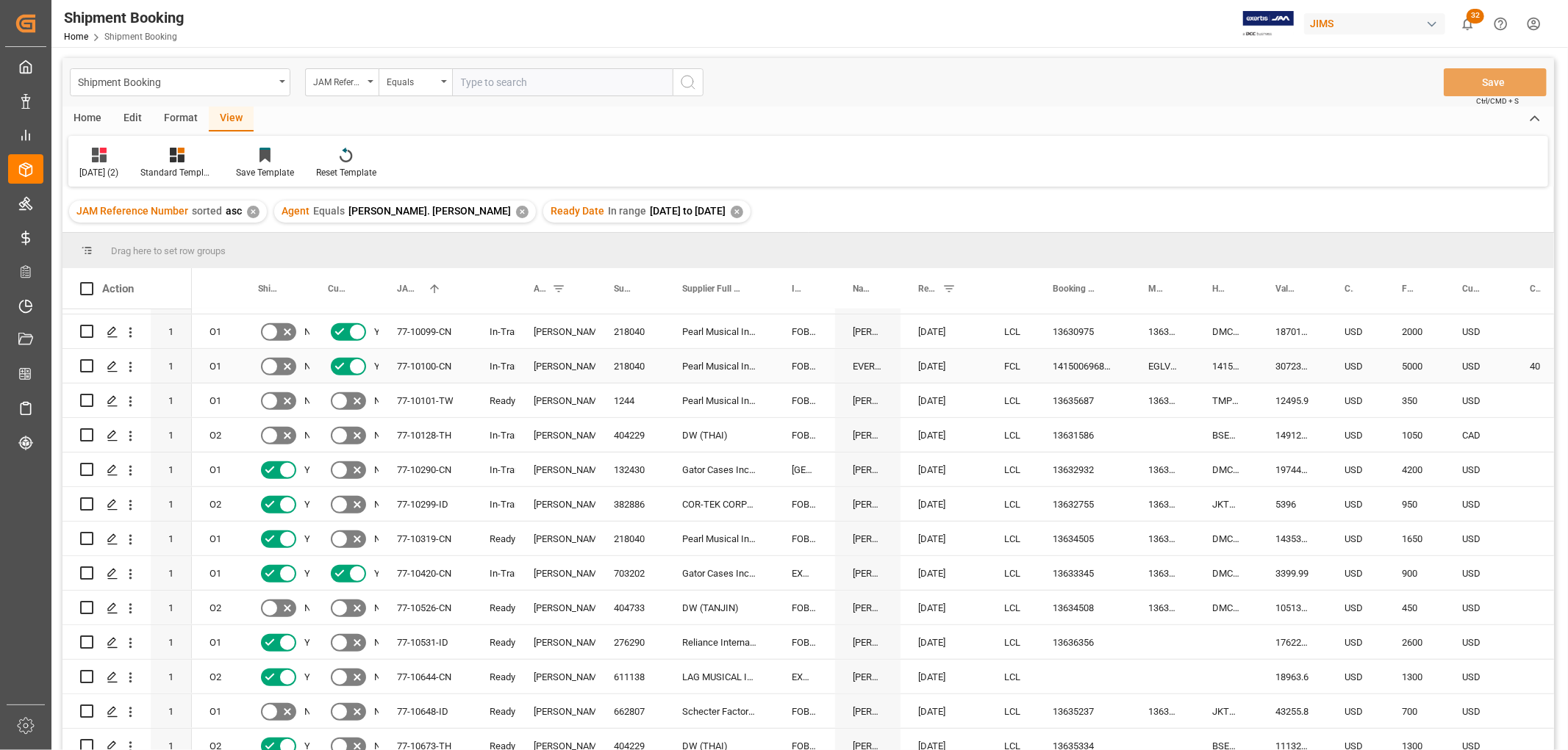
scroll to position [653, 0]
click at [405, 499] on div "77-10299-ID" at bounding box center [426, 502] width 93 height 34
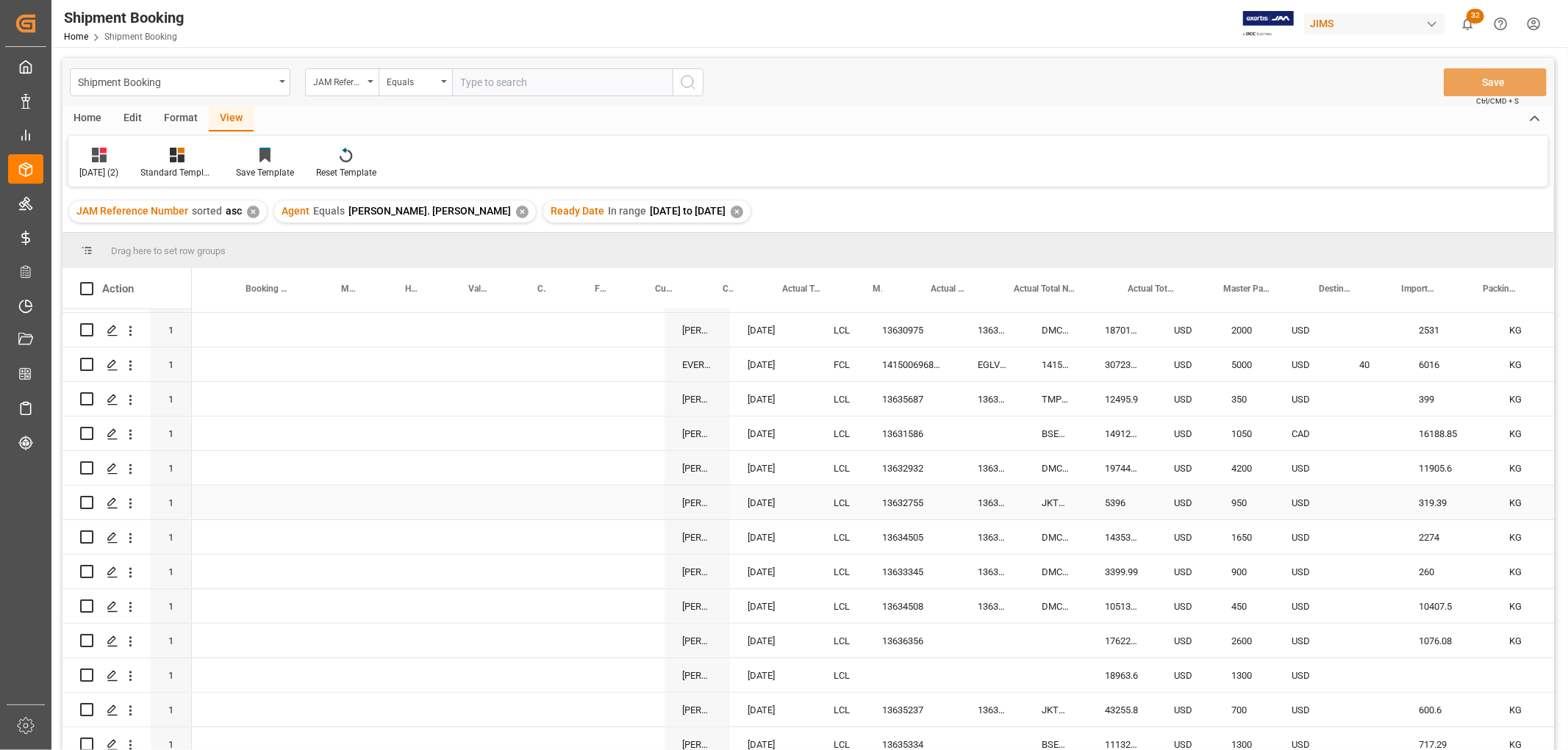
scroll to position [0, 806]
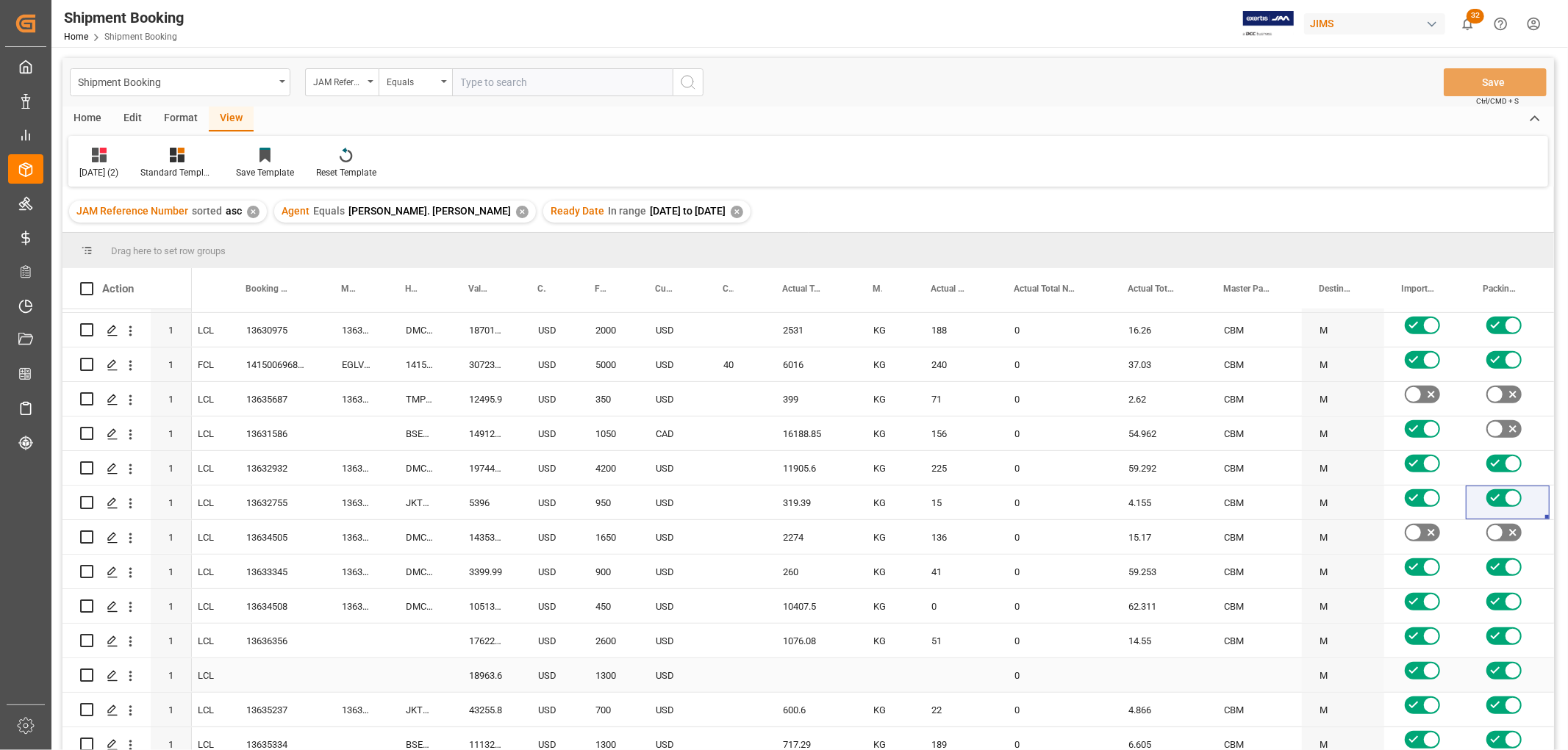
click at [353, 659] on div "Press SPACE to select this row." at bounding box center [356, 675] width 64 height 34
click at [403, 516] on div "JKT2507319" at bounding box center [419, 502] width 63 height 34
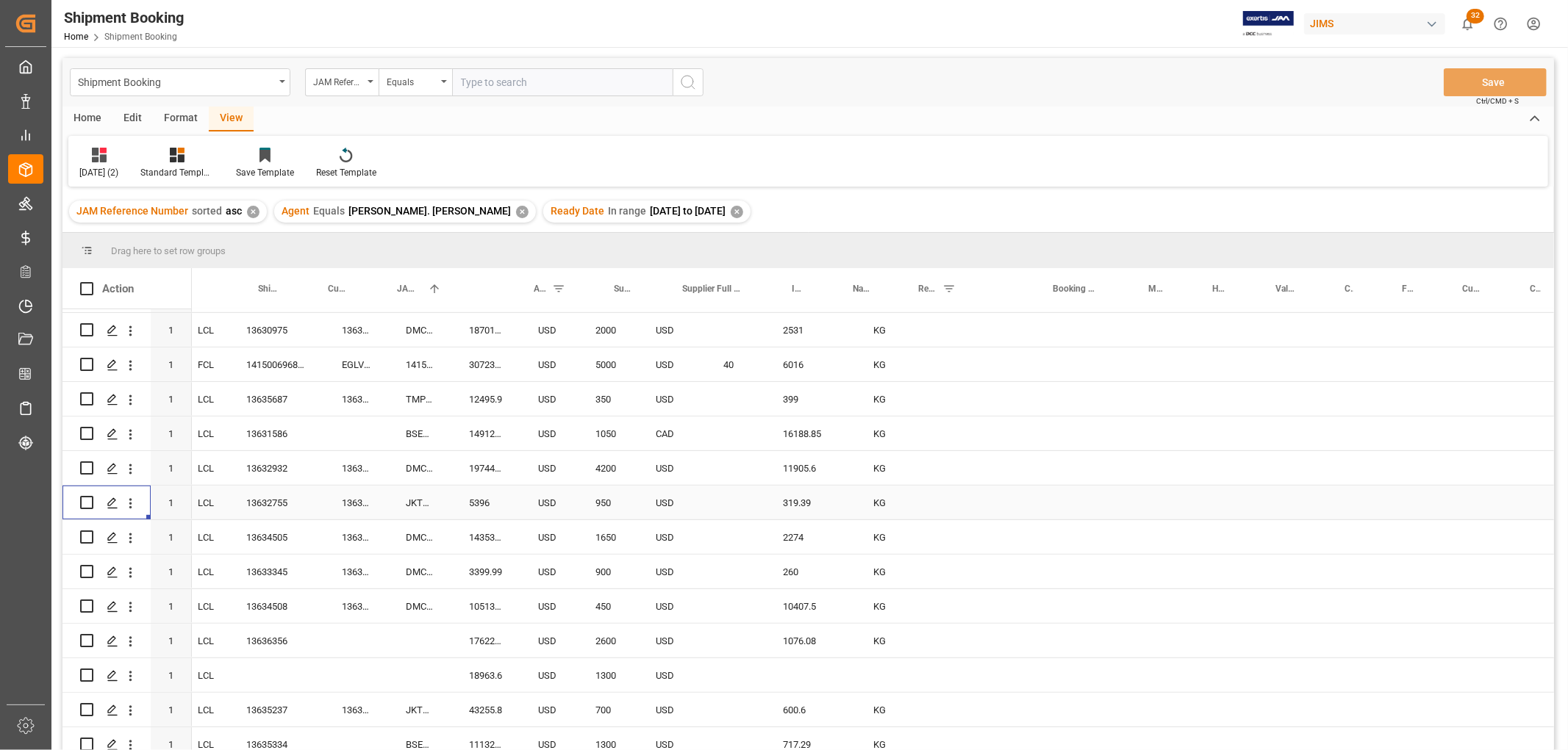
scroll to position [0, 0]
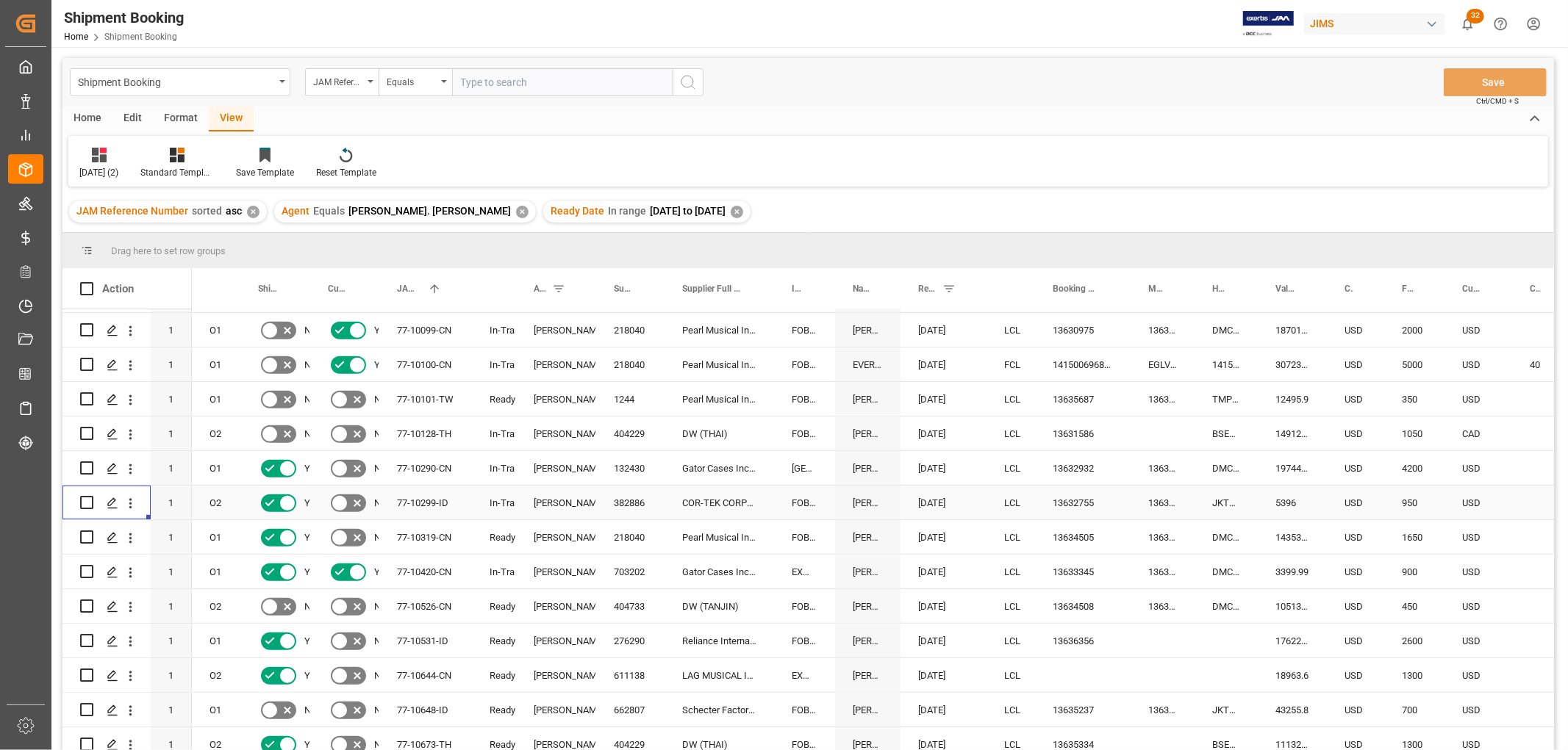
click at [1060, 504] on div "13632755" at bounding box center [1083, 502] width 96 height 34
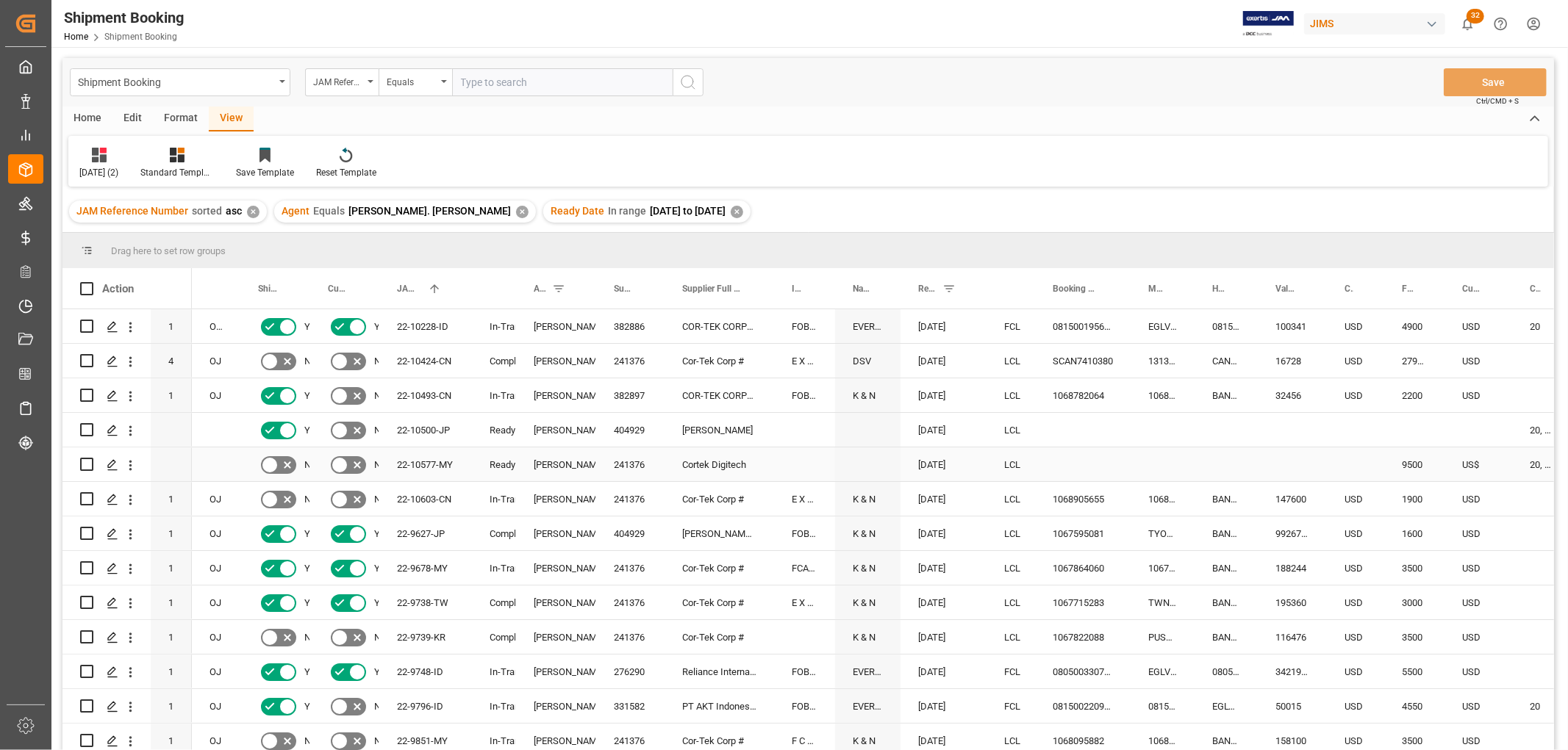
click at [499, 460] on div "Ready" at bounding box center [494, 465] width 9 height 34
click at [499, 284] on div "Booking Status" at bounding box center [493, 288] width 44 height 40
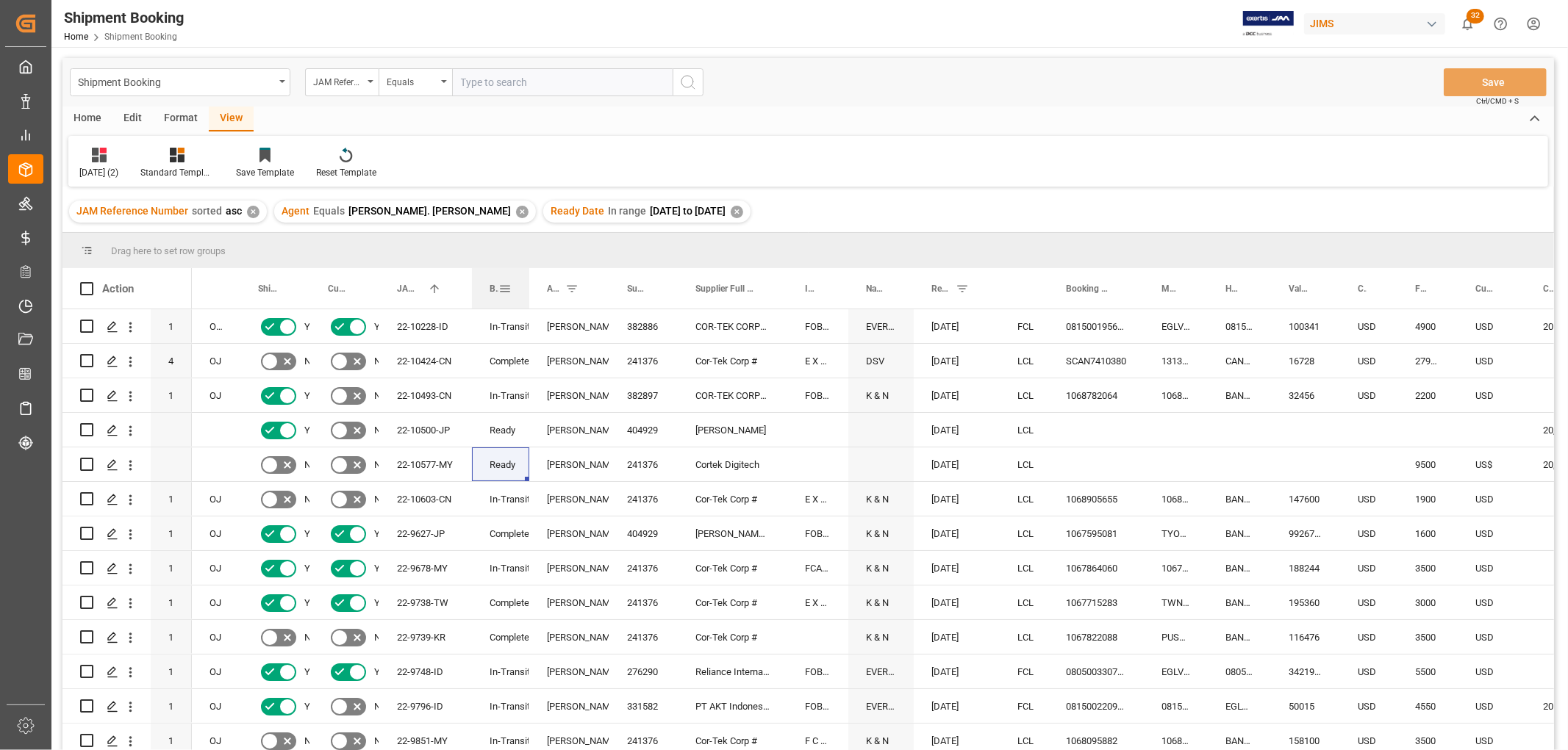
drag, startPoint x: 514, startPoint y: 283, endPoint x: 528, endPoint y: 290, distance: 15.7
click at [528, 290] on div at bounding box center [529, 288] width 6 height 40
click at [502, 287] on span at bounding box center [505, 289] width 13 height 13
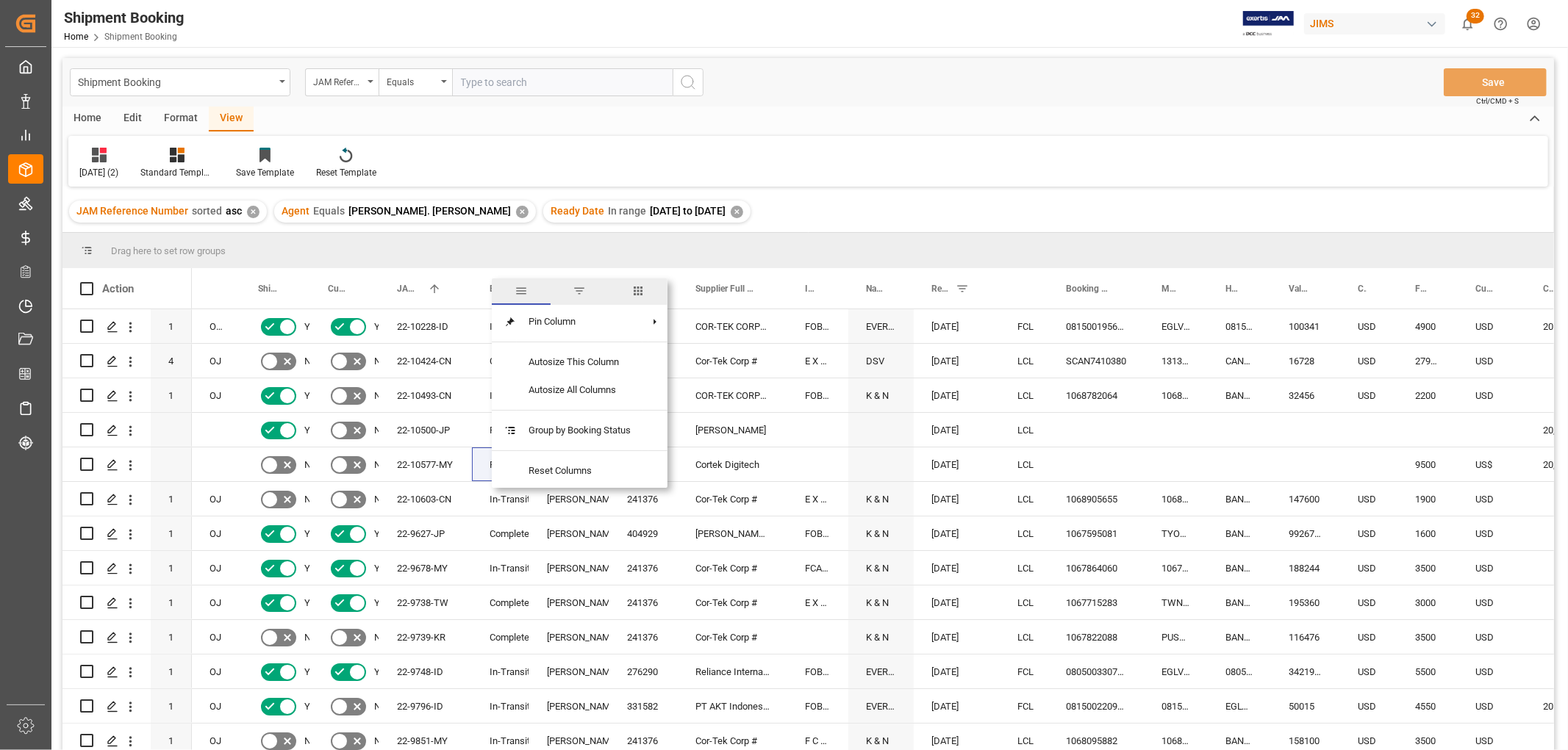
click at [577, 285] on span "filter" at bounding box center [580, 291] width 13 height 13
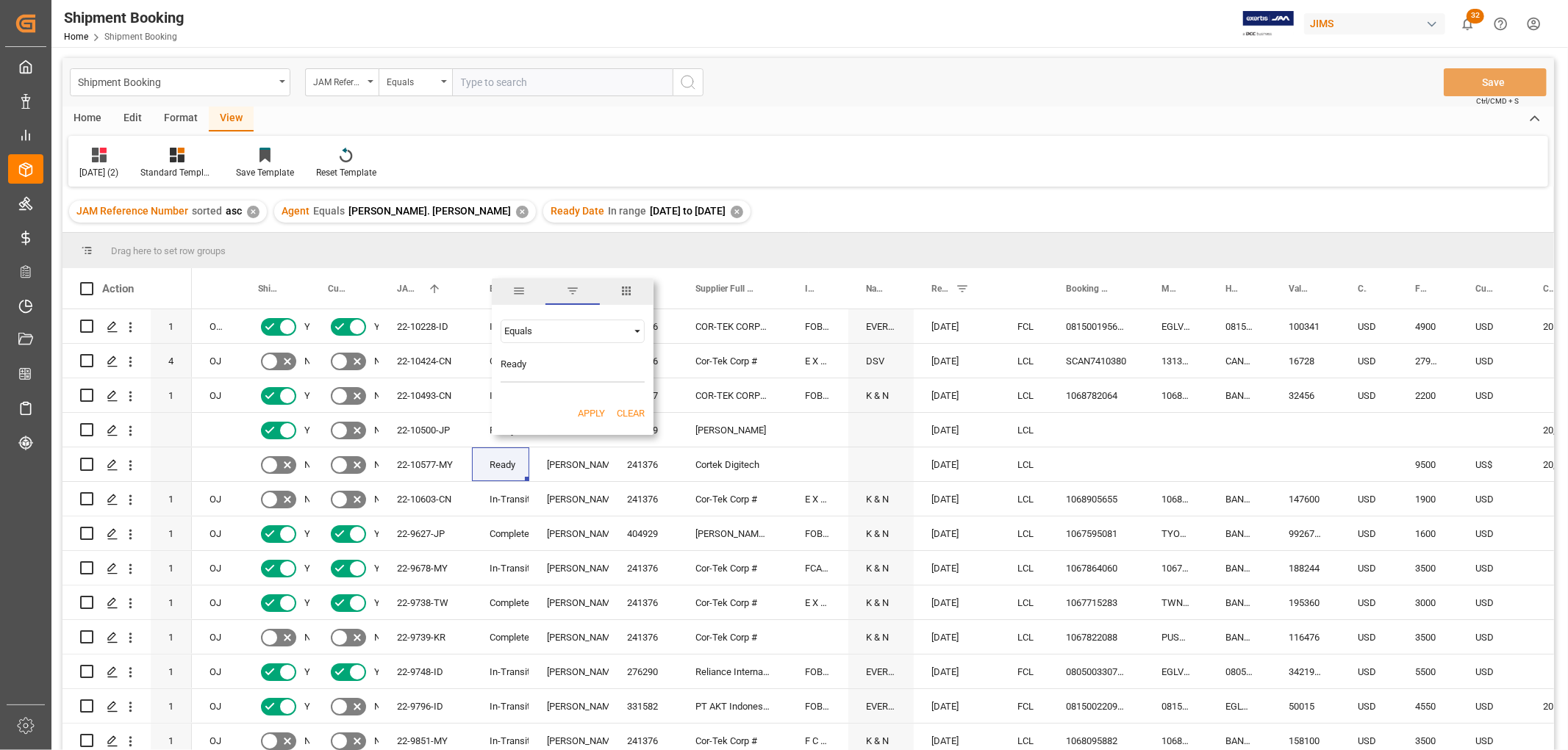
type input "Ready"
click at [592, 415] on button "Apply" at bounding box center [592, 414] width 27 height 15
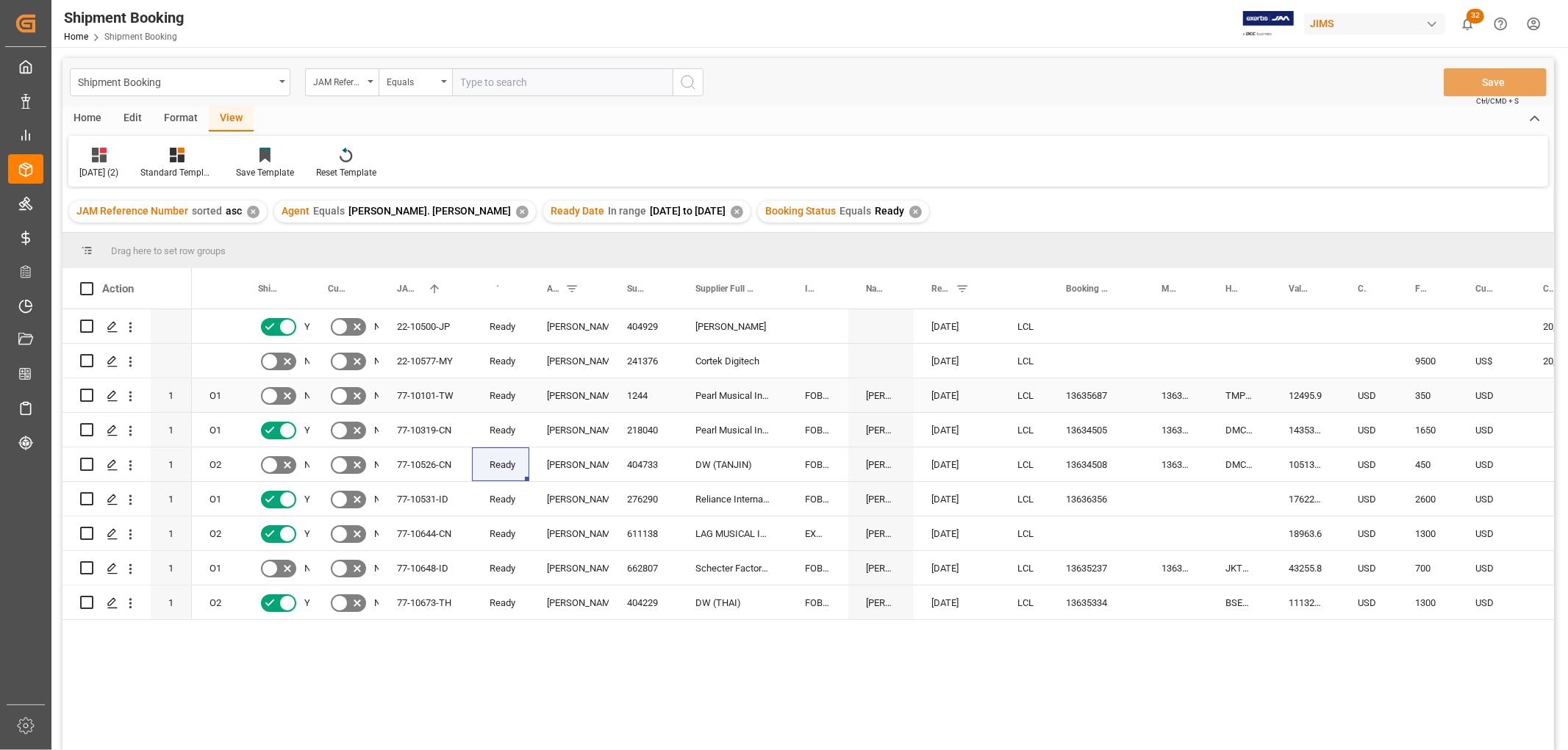
click at [1064, 394] on div "13635687" at bounding box center [1096, 395] width 96 height 34
